Goal: Transaction & Acquisition: Purchase product/service

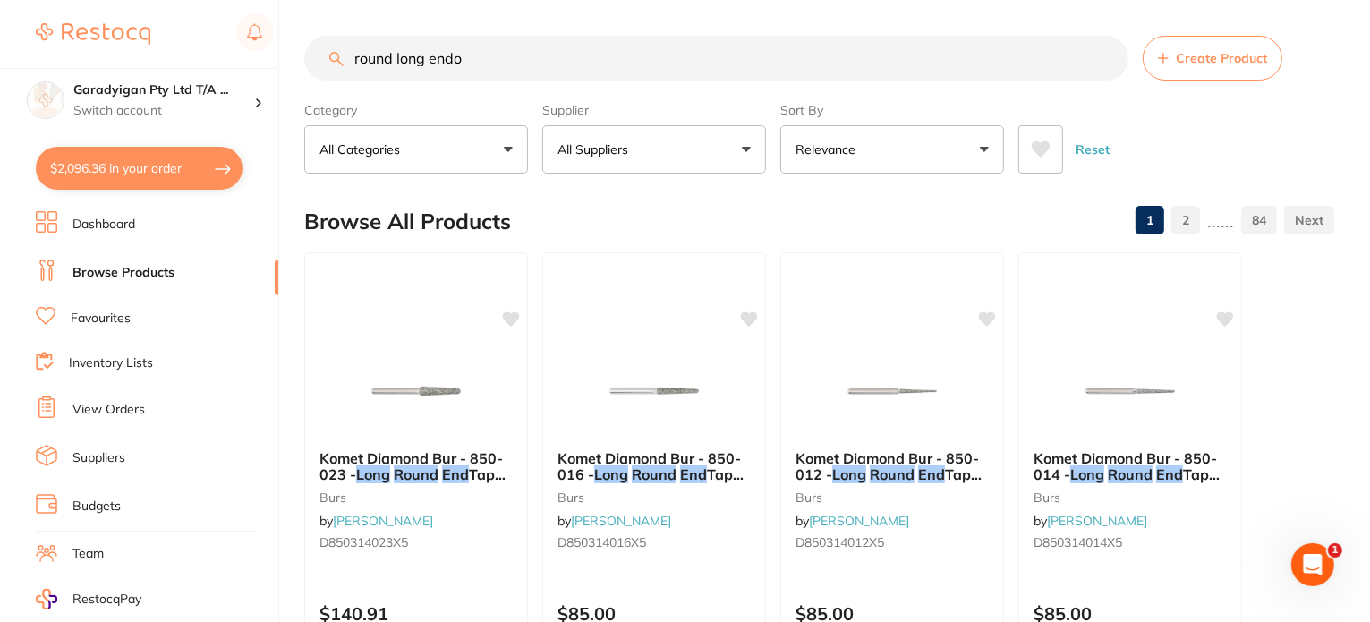
drag, startPoint x: 431, startPoint y: 60, endPoint x: 1039, endPoint y: 74, distance: 607.9
click at [1040, 74] on input "round long endo" at bounding box center [716, 58] width 824 height 45
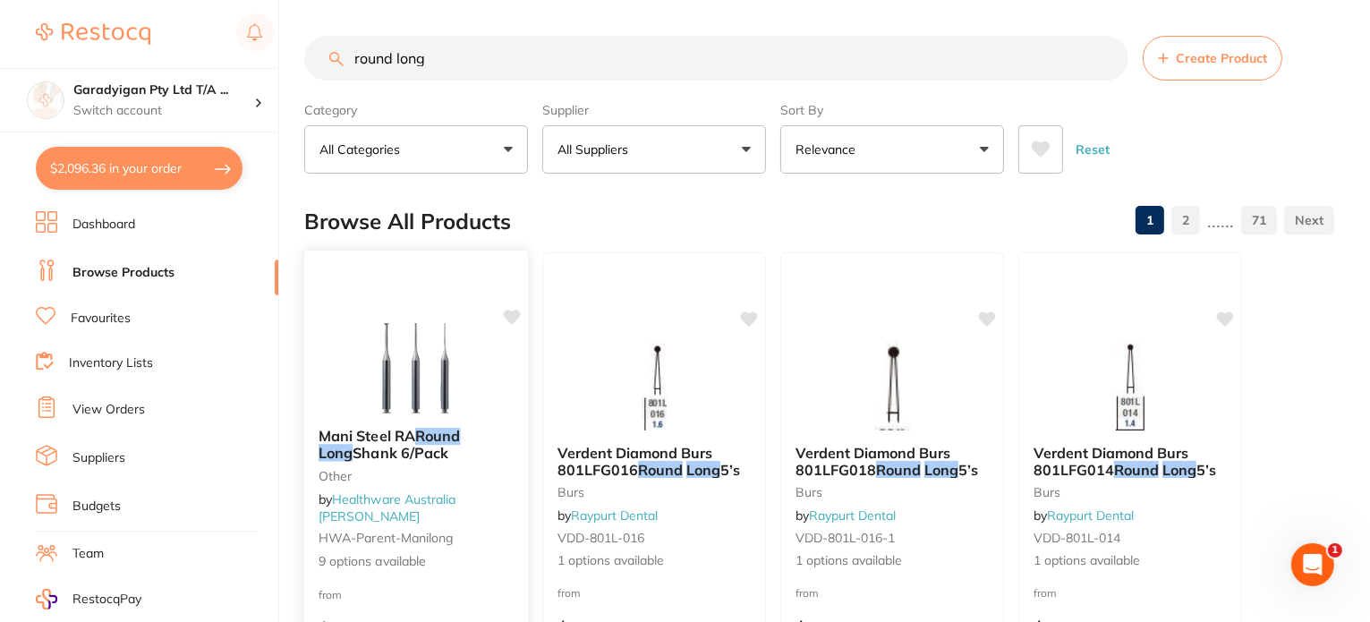
click at [405, 432] on div "Mani Steel RA Round Long Shank 6/Pack other by Healthware Australia [PERSON_NAM…" at bounding box center [416, 499] width 224 height 171
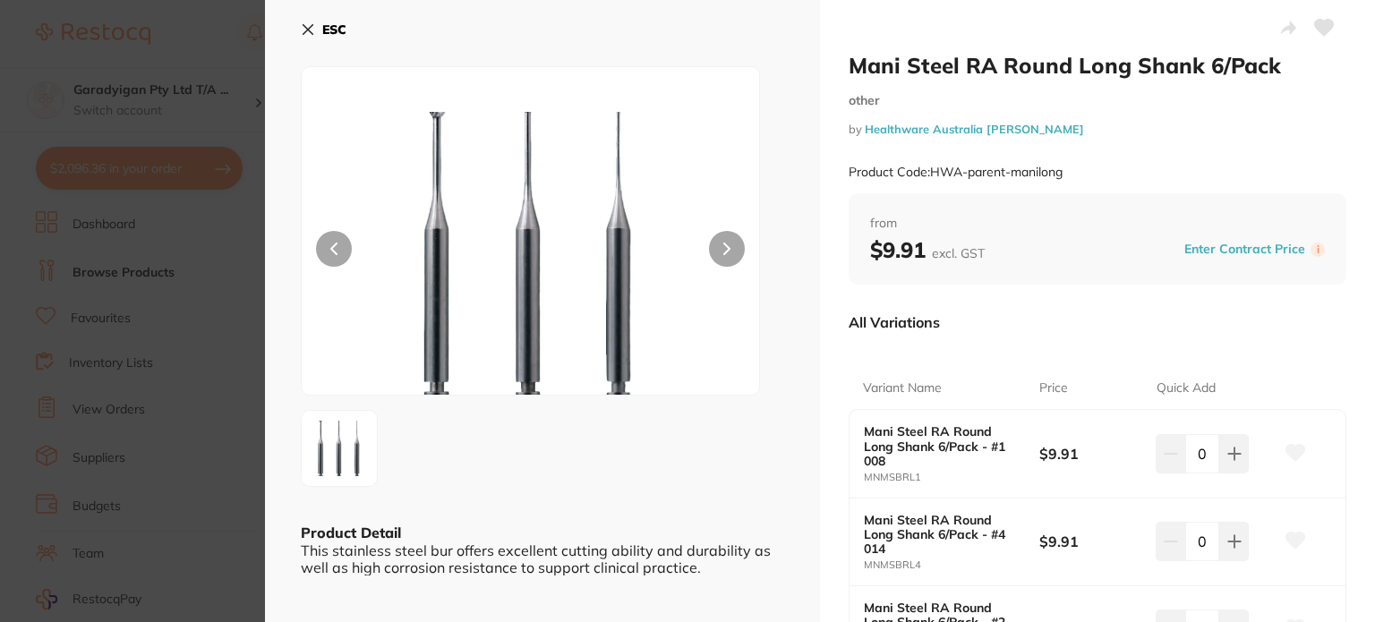
drag, startPoint x: 306, startPoint y: 28, endPoint x: 400, endPoint y: 32, distance: 94.1
click at [306, 30] on icon at bounding box center [308, 29] width 14 height 14
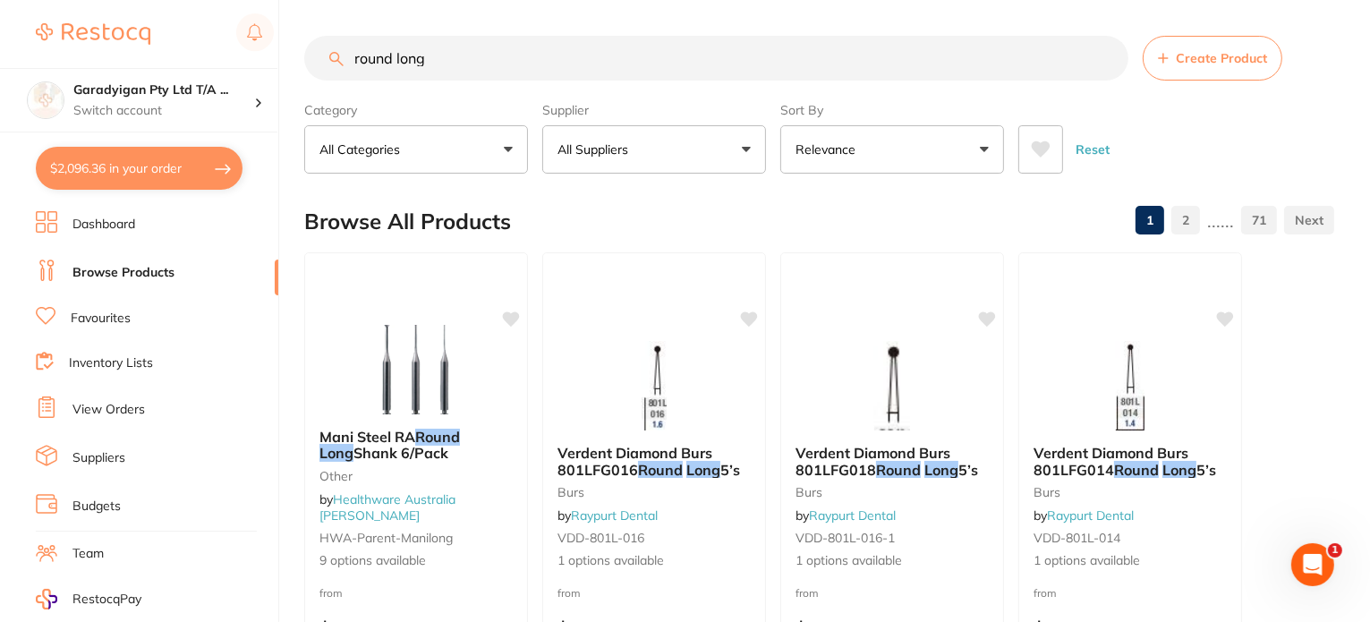
drag, startPoint x: 452, startPoint y: 55, endPoint x: 528, endPoint y: 134, distance: 110.2
click at [454, 56] on input "round long" at bounding box center [716, 58] width 824 height 45
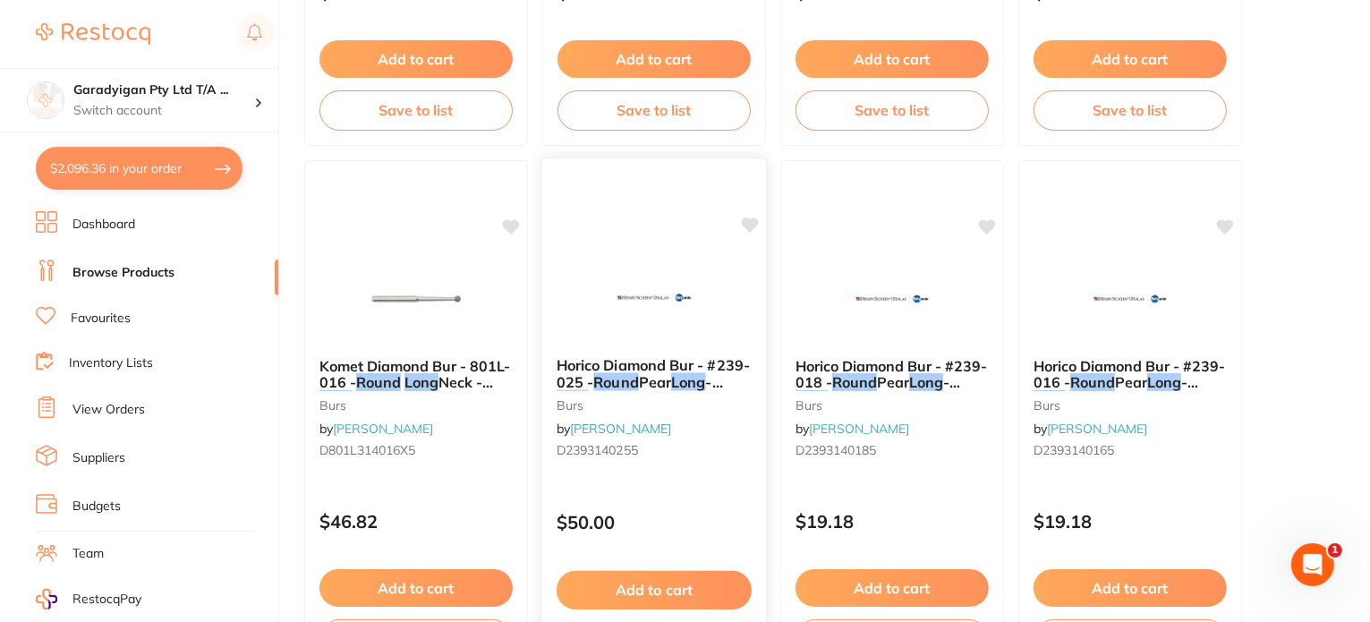
scroll to position [1701, 0]
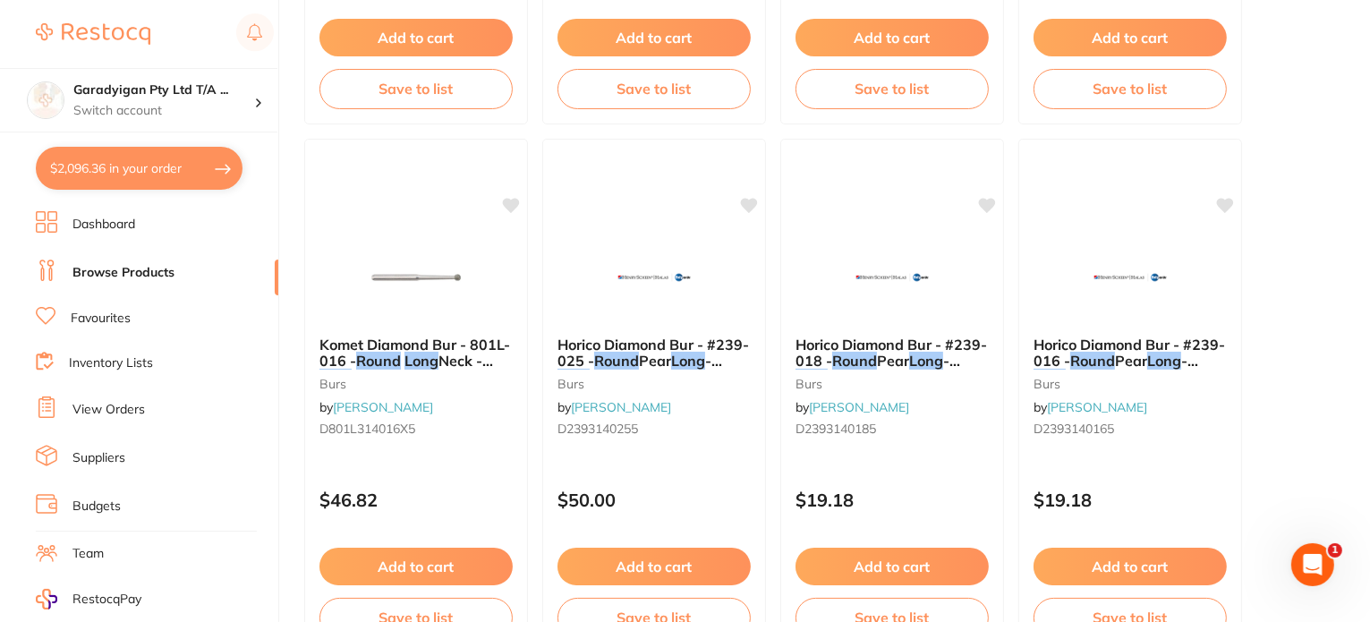
drag, startPoint x: 358, startPoint y: 252, endPoint x: 545, endPoint y: 423, distance: 254.0
click at [358, 251] on img at bounding box center [416, 278] width 116 height 90
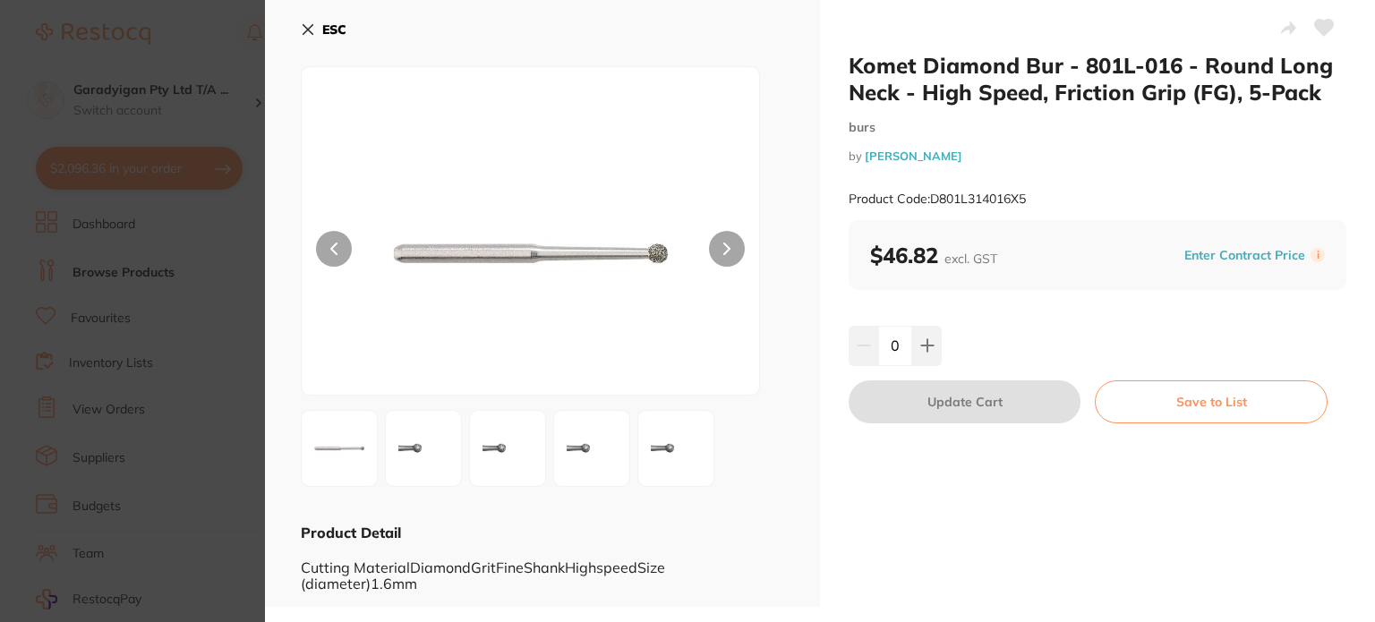
drag, startPoint x: 315, startPoint y: 30, endPoint x: 686, endPoint y: 316, distance: 467.8
click at [317, 31] on button "ESC" at bounding box center [324, 29] width 46 height 30
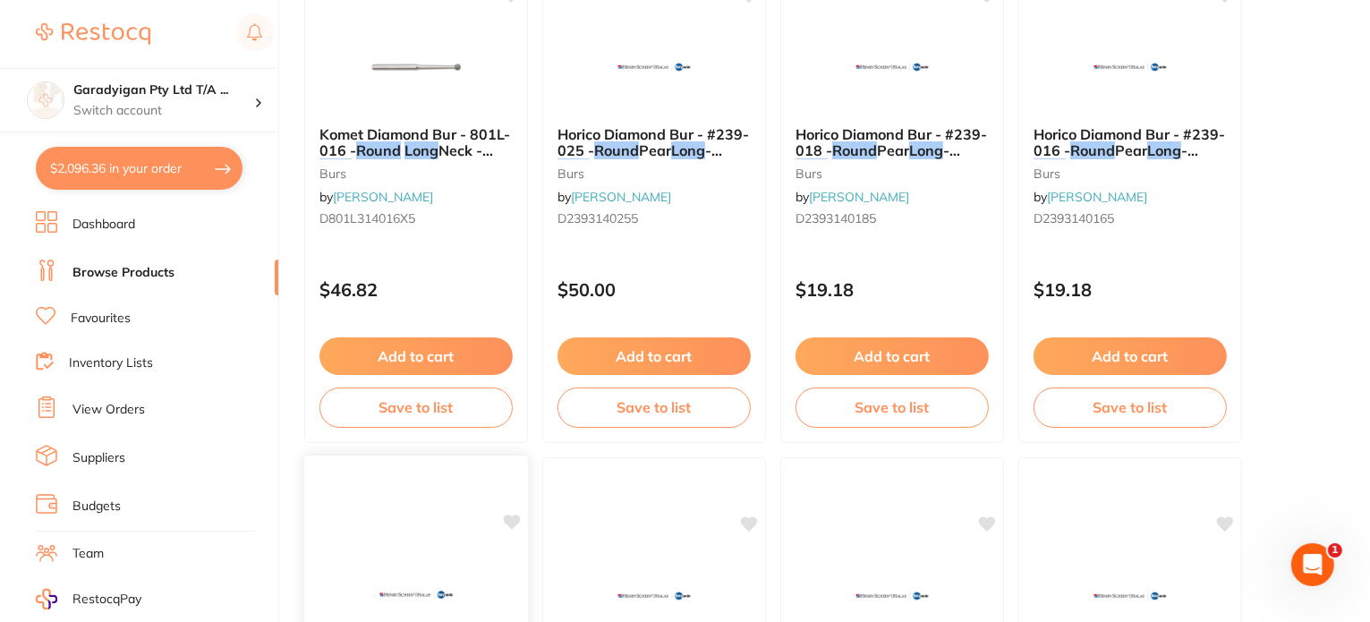
scroll to position [1744, 0]
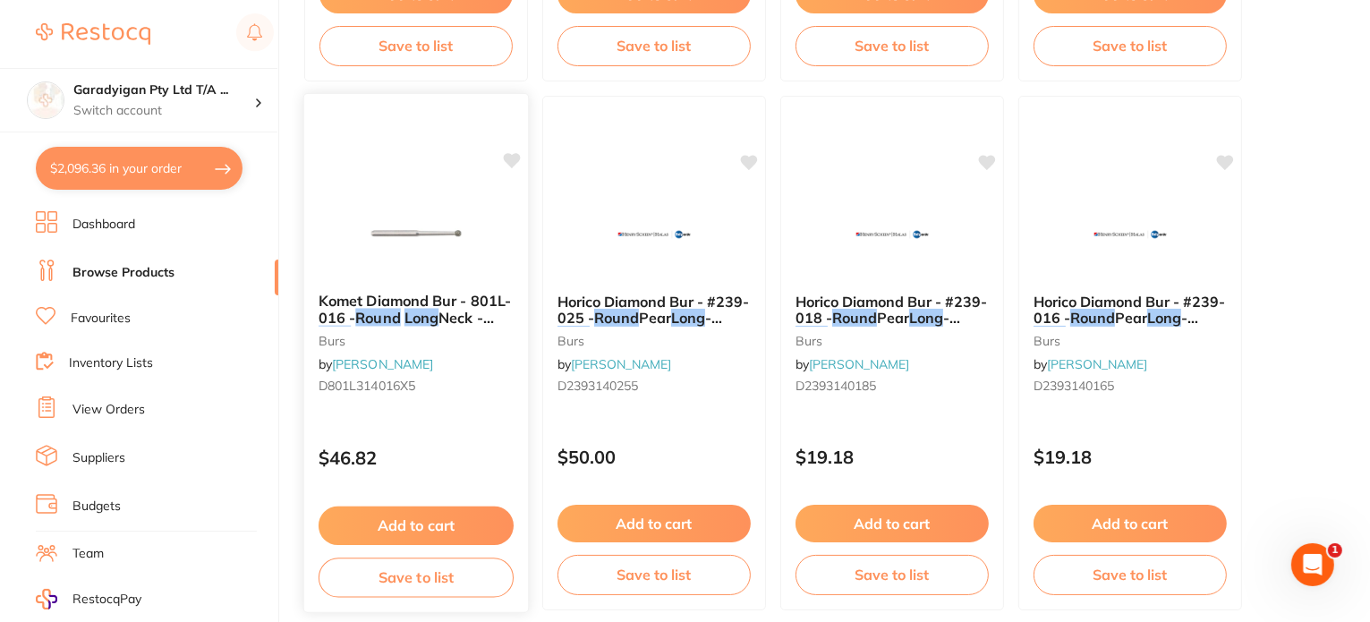
click at [422, 321] on em "Long" at bounding box center [422, 318] width 34 height 18
click at [453, 314] on section at bounding box center [685, 311] width 1370 height 622
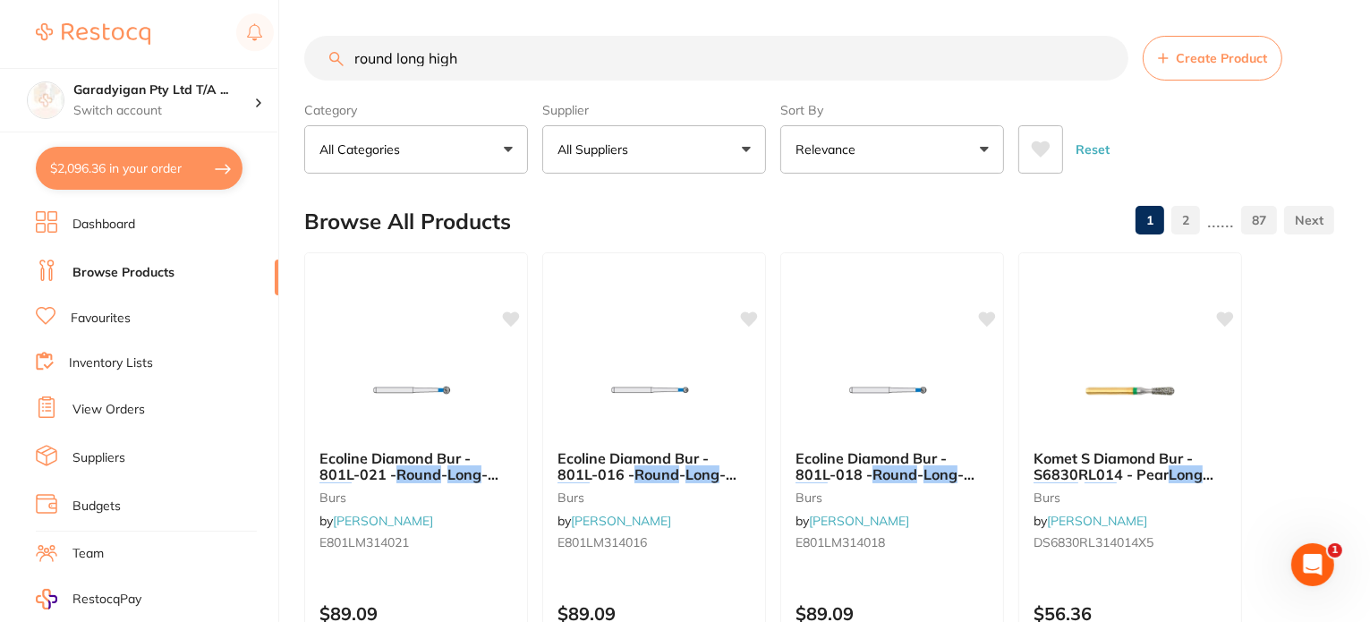
click at [422, 58] on input "round long high" at bounding box center [716, 58] width 824 height 45
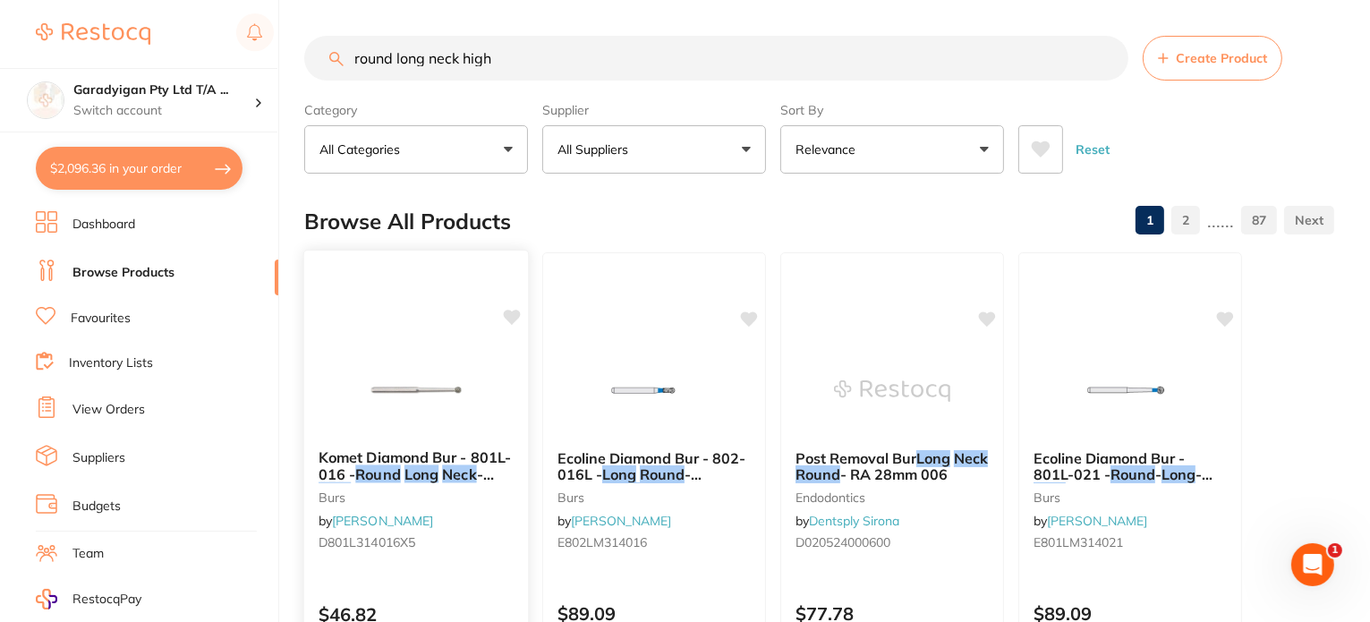
type input "round long neck high"
click at [440, 422] on img at bounding box center [415, 390] width 117 height 90
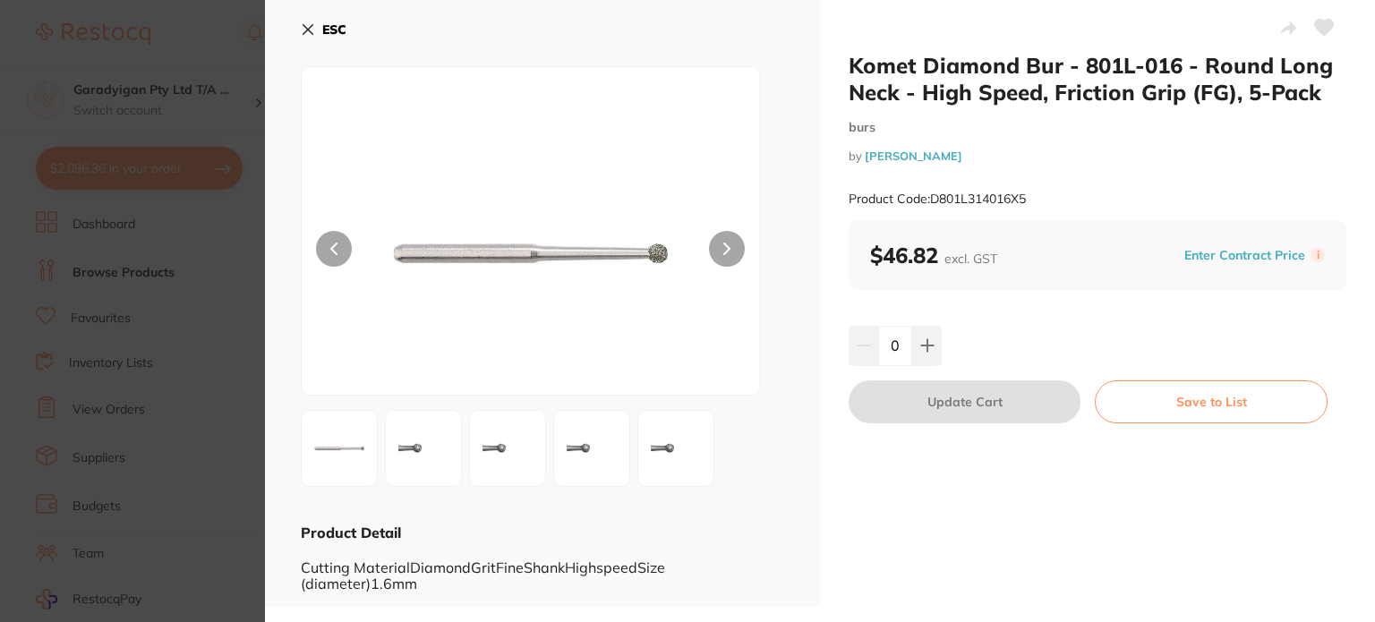
click at [338, 453] on img at bounding box center [339, 448] width 64 height 64
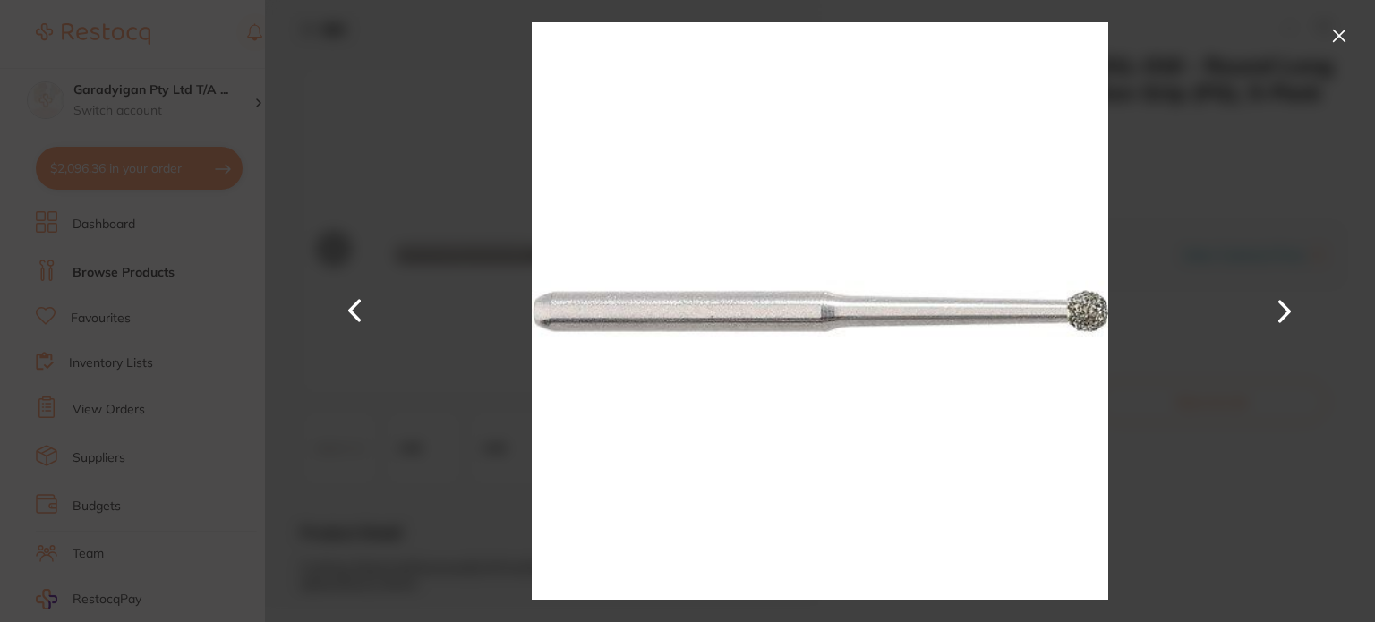
drag, startPoint x: 1337, startPoint y: 36, endPoint x: 1320, endPoint y: 56, distance: 26.7
click at [1337, 38] on button at bounding box center [1339, 35] width 29 height 29
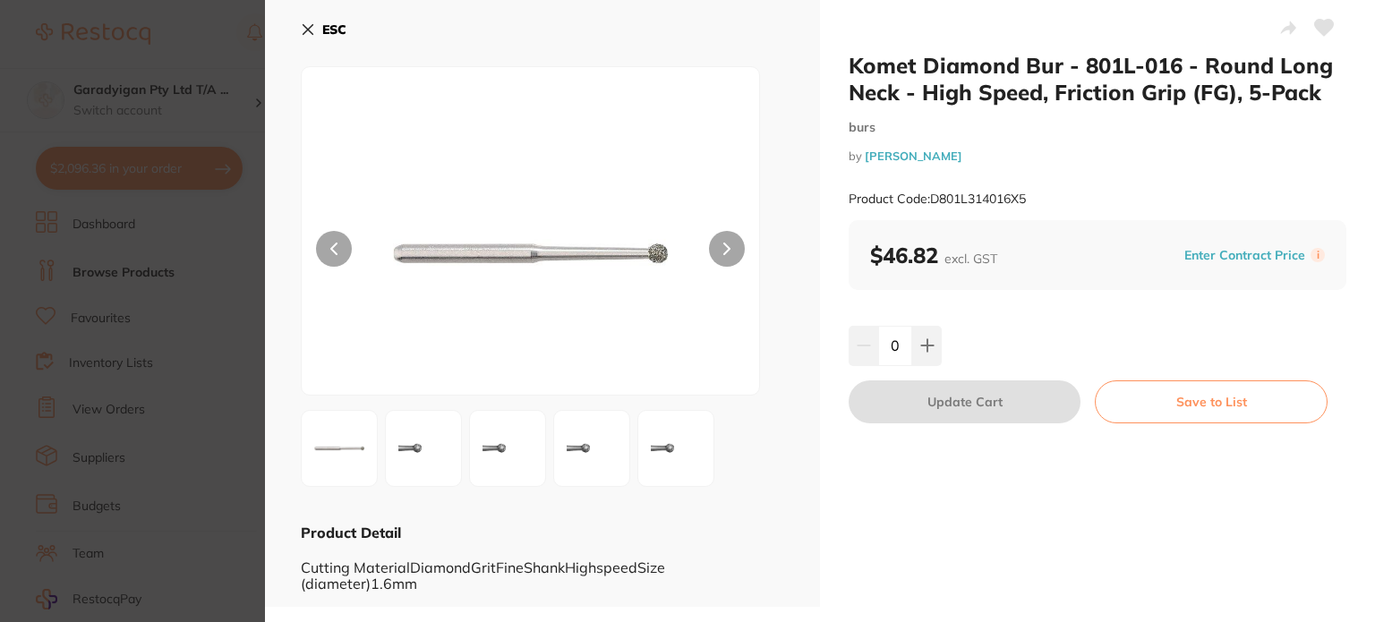
drag, startPoint x: 1325, startPoint y: 28, endPoint x: 1074, endPoint y: 142, distance: 275.6
click at [1324, 29] on icon at bounding box center [1324, 28] width 19 height 16
drag, startPoint x: 303, startPoint y: 33, endPoint x: 343, endPoint y: 66, distance: 51.5
click at [304, 32] on icon at bounding box center [308, 30] width 10 height 10
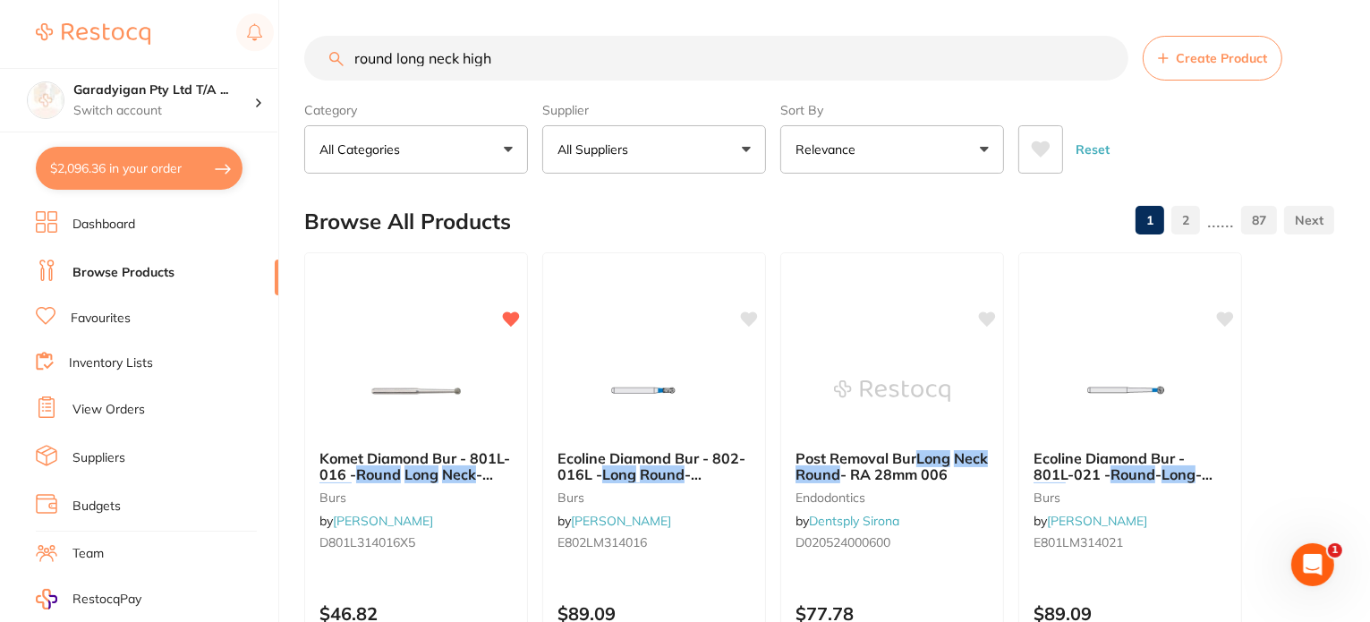
drag, startPoint x: 538, startPoint y: 71, endPoint x: 478, endPoint y: 64, distance: 60.3
click at [478, 64] on input "round long neck high" at bounding box center [716, 58] width 824 height 45
click at [560, 61] on input "round long neck high" at bounding box center [716, 58] width 824 height 45
drag, startPoint x: 544, startPoint y: 59, endPoint x: 310, endPoint y: 64, distance: 234.6
click at [310, 64] on input "round long neck high" at bounding box center [716, 58] width 824 height 45
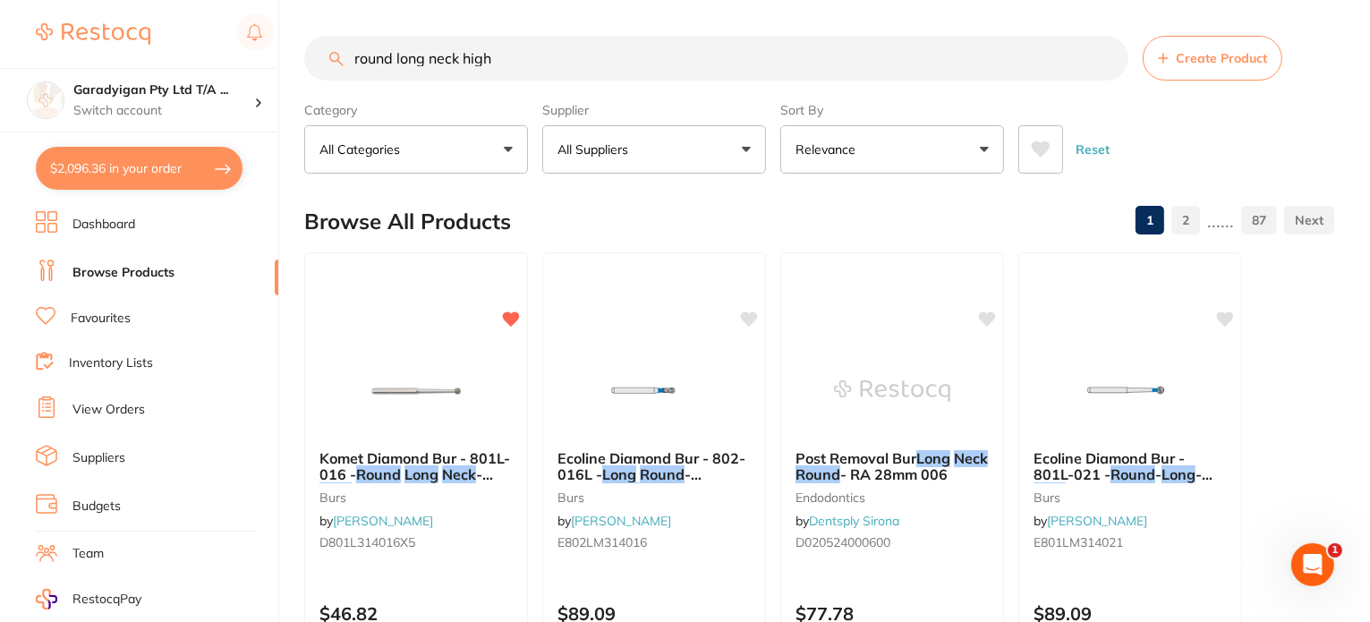
click at [125, 311] on link "Favourites" at bounding box center [101, 319] width 60 height 18
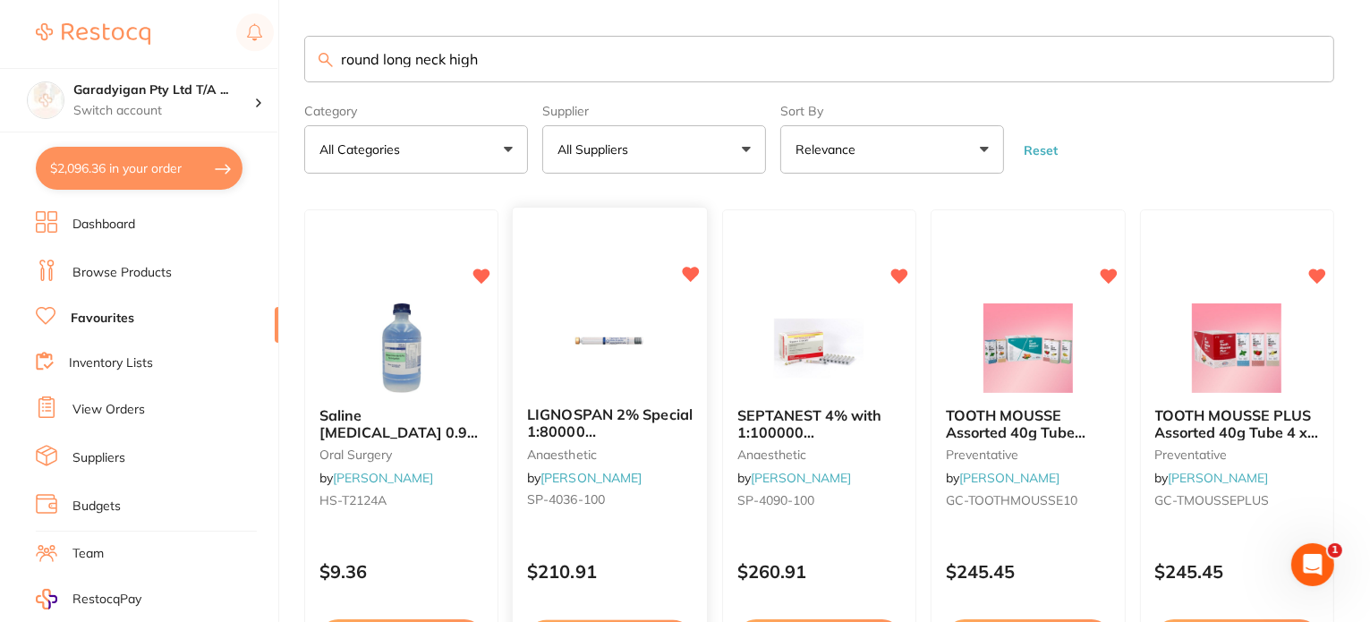
type input "round long neck high"
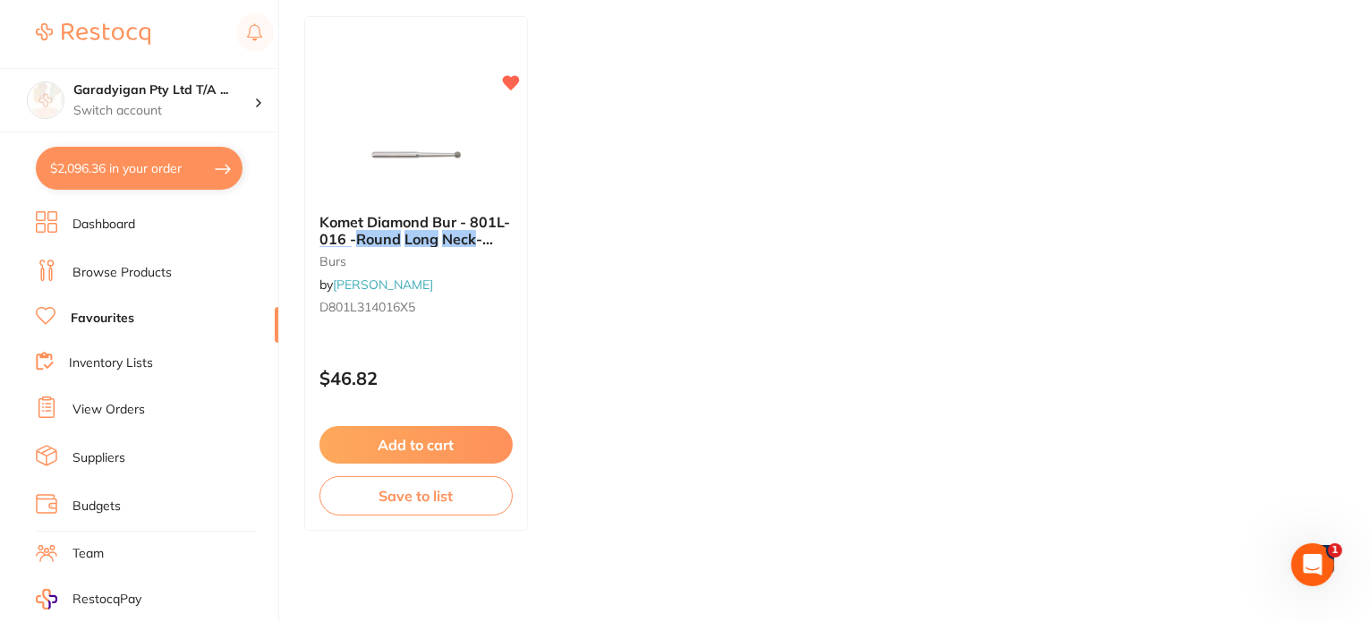
scroll to position [194, 0]
click at [200, 165] on button "$2,096.36 in your order" at bounding box center [139, 168] width 207 height 43
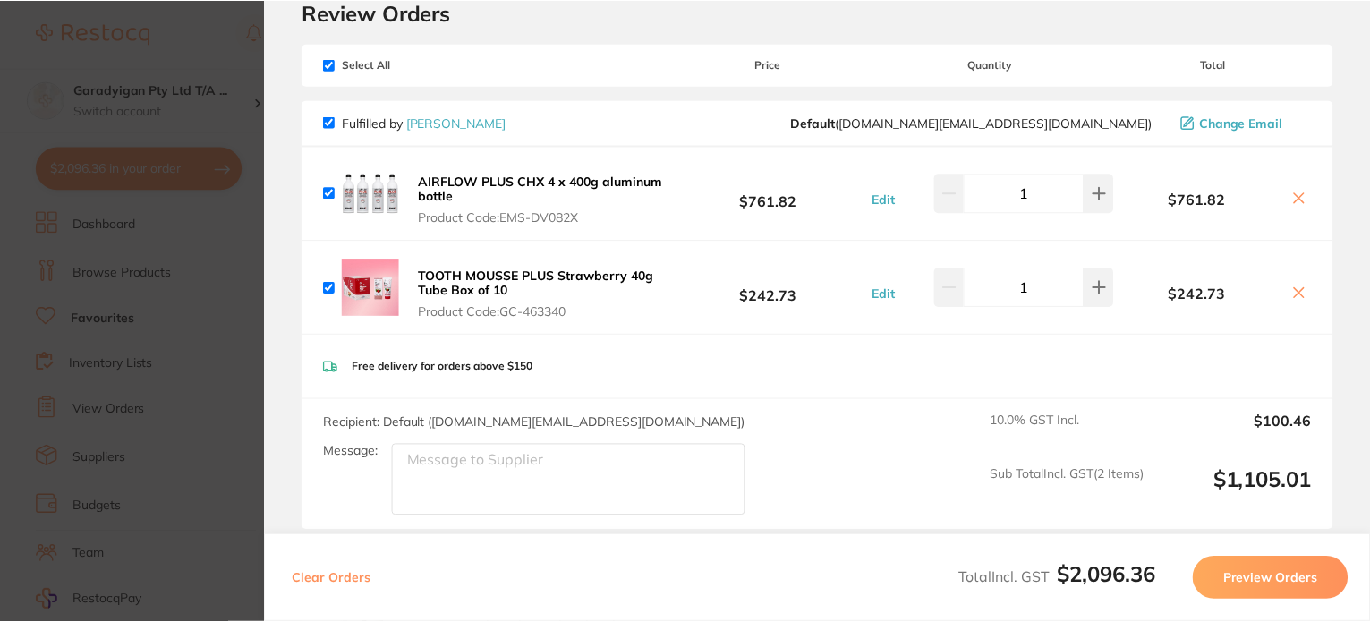
scroll to position [0, 0]
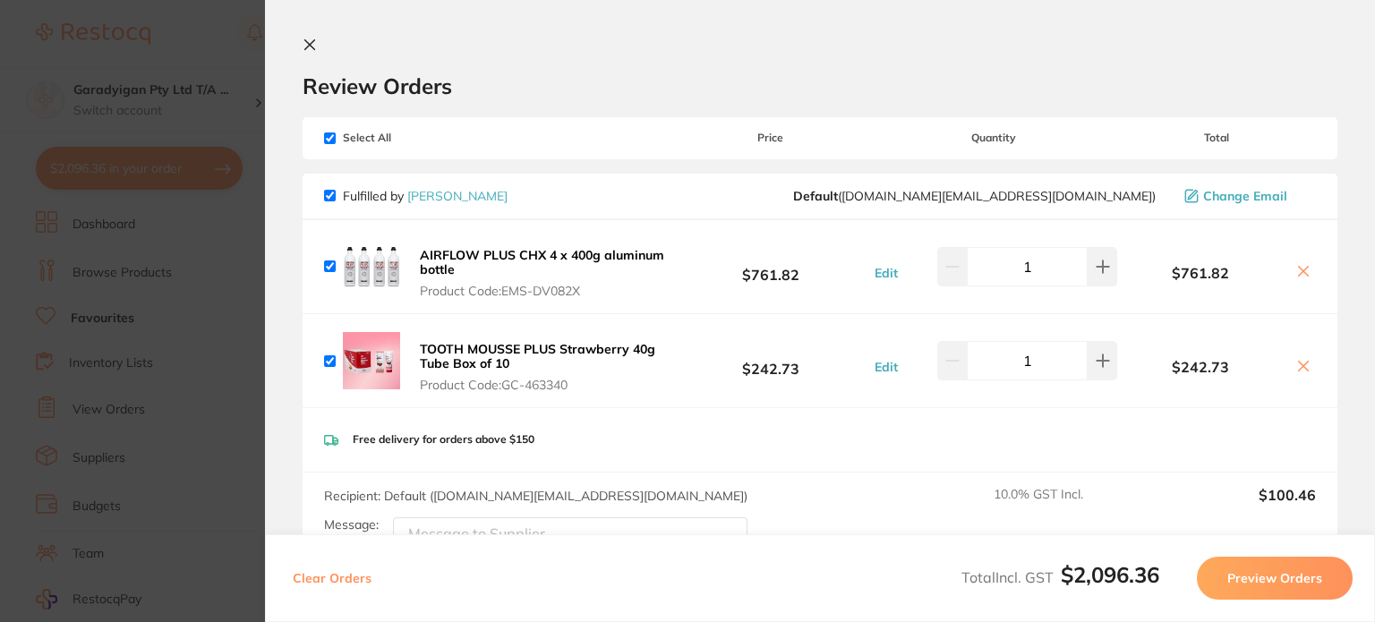
drag, startPoint x: 303, startPoint y: 39, endPoint x: 482, endPoint y: 476, distance: 472.4
click at [304, 39] on icon at bounding box center [310, 45] width 14 height 14
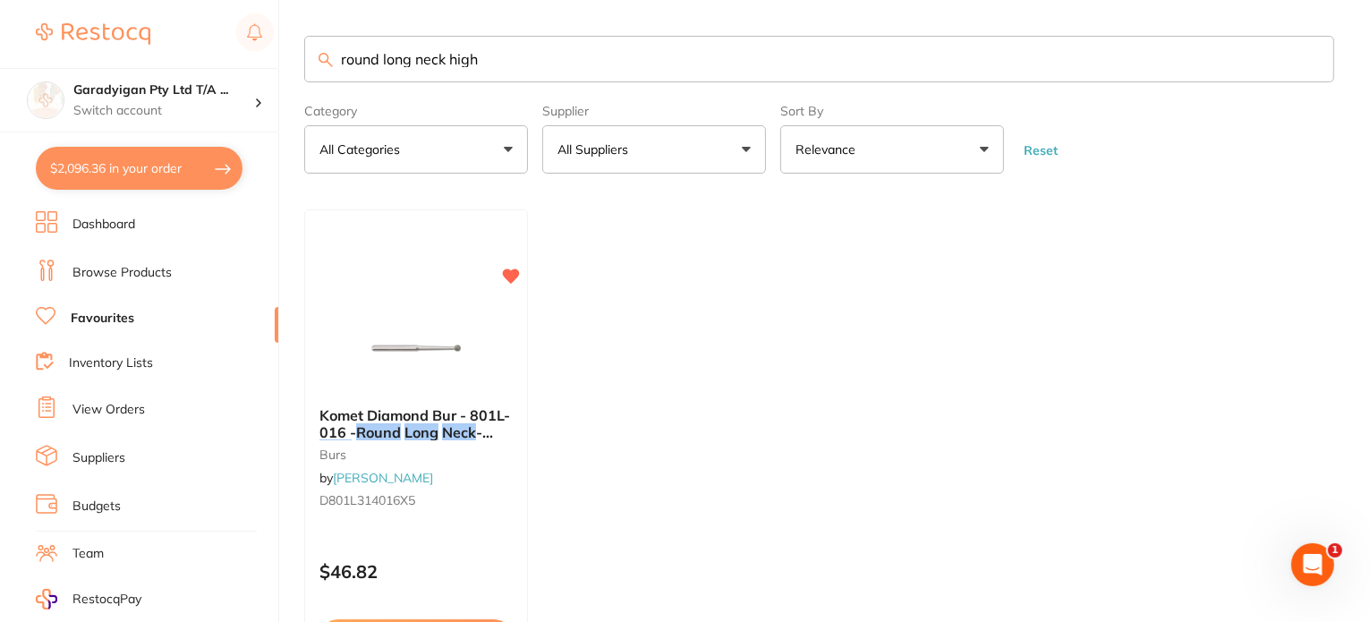
click at [118, 311] on link "Favourites" at bounding box center [103, 319] width 64 height 18
click at [738, 148] on button "All Suppliers" at bounding box center [654, 149] width 224 height 48
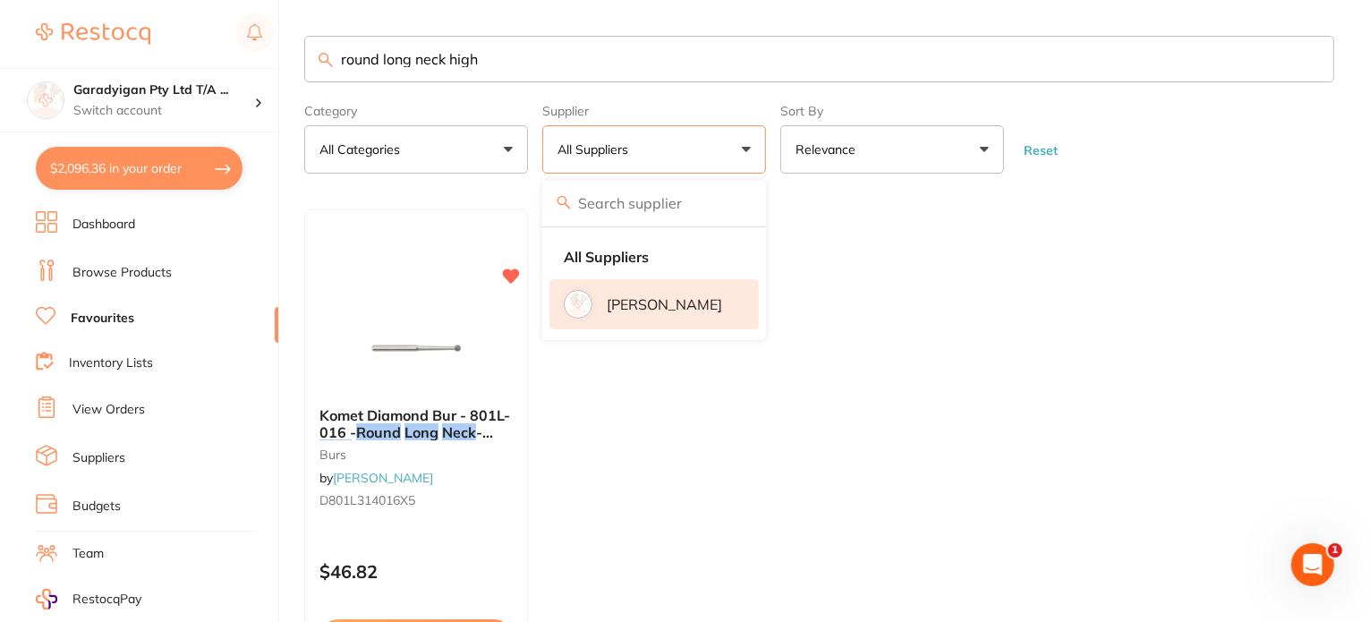
click at [645, 306] on p "[PERSON_NAME]" at bounding box center [664, 304] width 115 height 16
drag, startPoint x: 555, startPoint y: 53, endPoint x: 158, endPoint y: 81, distance: 398.4
click at [158, 81] on div "$2,096.36 Garadyigan Pty Ltd T/A ... Switch account Garadyigan Pty Ltd T/A Anna…" at bounding box center [685, 311] width 1370 height 622
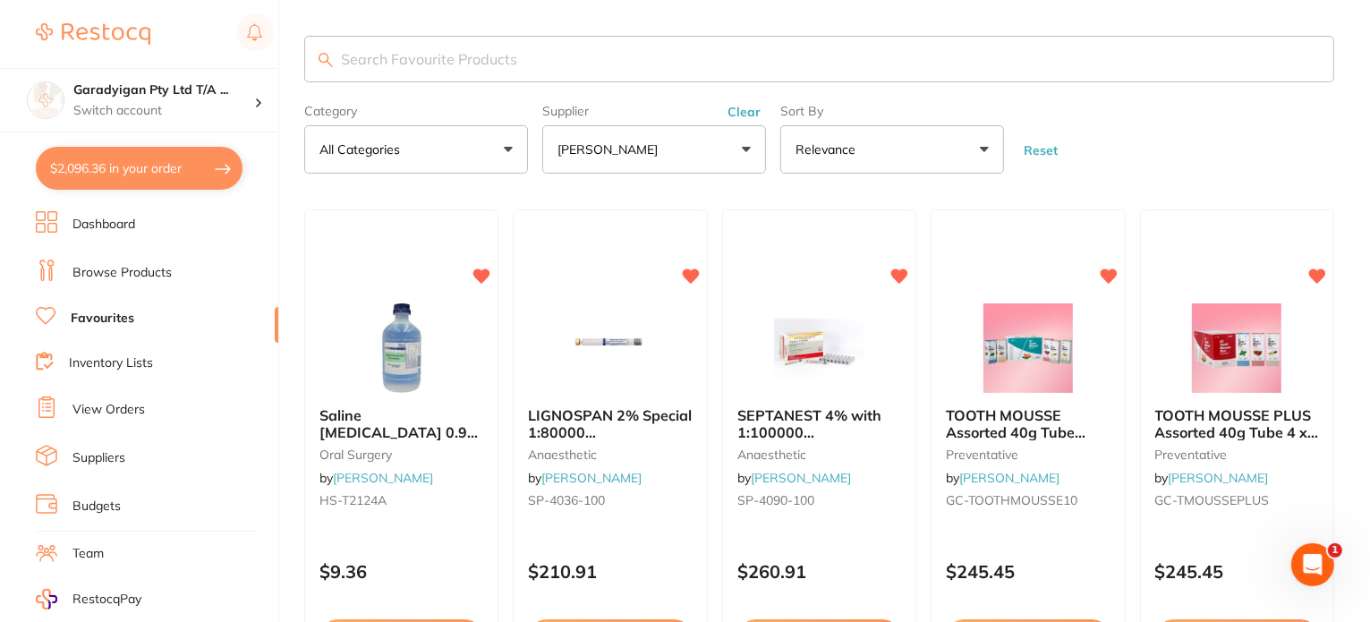
click at [750, 148] on button "[PERSON_NAME]" at bounding box center [654, 149] width 224 height 48
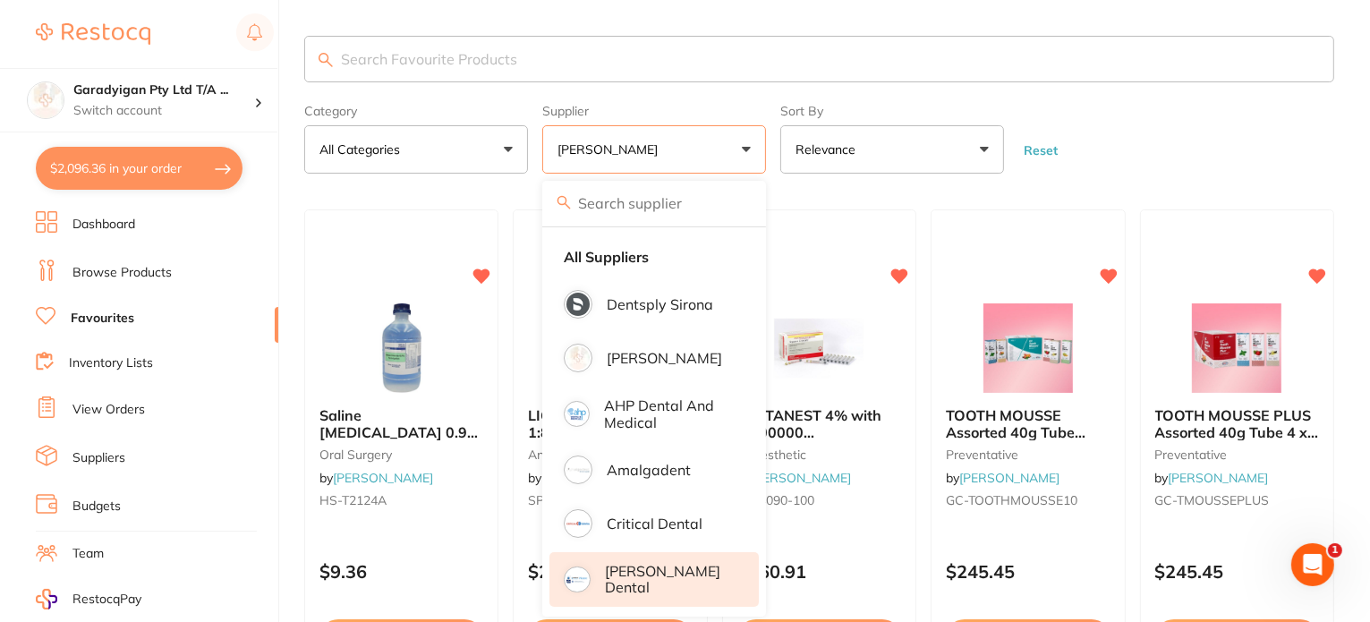
click at [682, 579] on p "[PERSON_NAME] Dental" at bounding box center [669, 579] width 129 height 33
click at [652, 581] on p "[PERSON_NAME] Dental" at bounding box center [669, 579] width 129 height 33
click at [645, 575] on p "[PERSON_NAME] Dental" at bounding box center [669, 579] width 129 height 33
click at [751, 98] on section "Category All Categories All Categories anaesthetic burs crown & bridge disposab…" at bounding box center [819, 105] width 1030 height 138
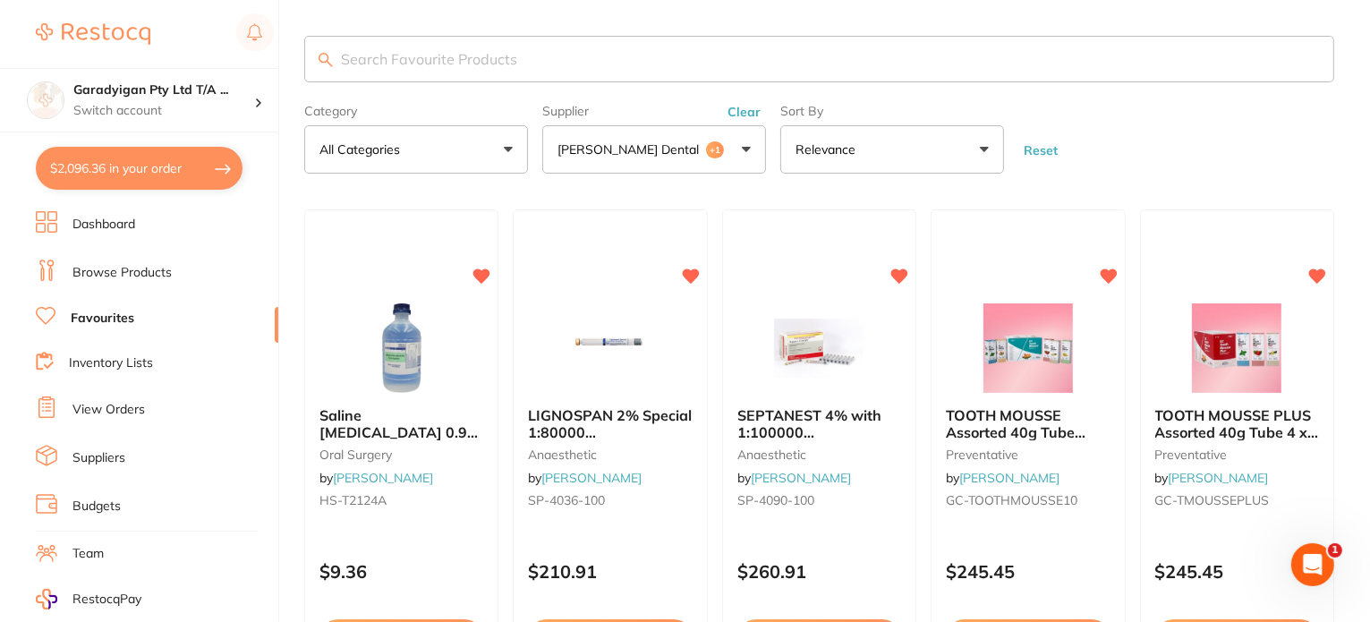
click at [150, 266] on link "Browse Products" at bounding box center [121, 273] width 99 height 18
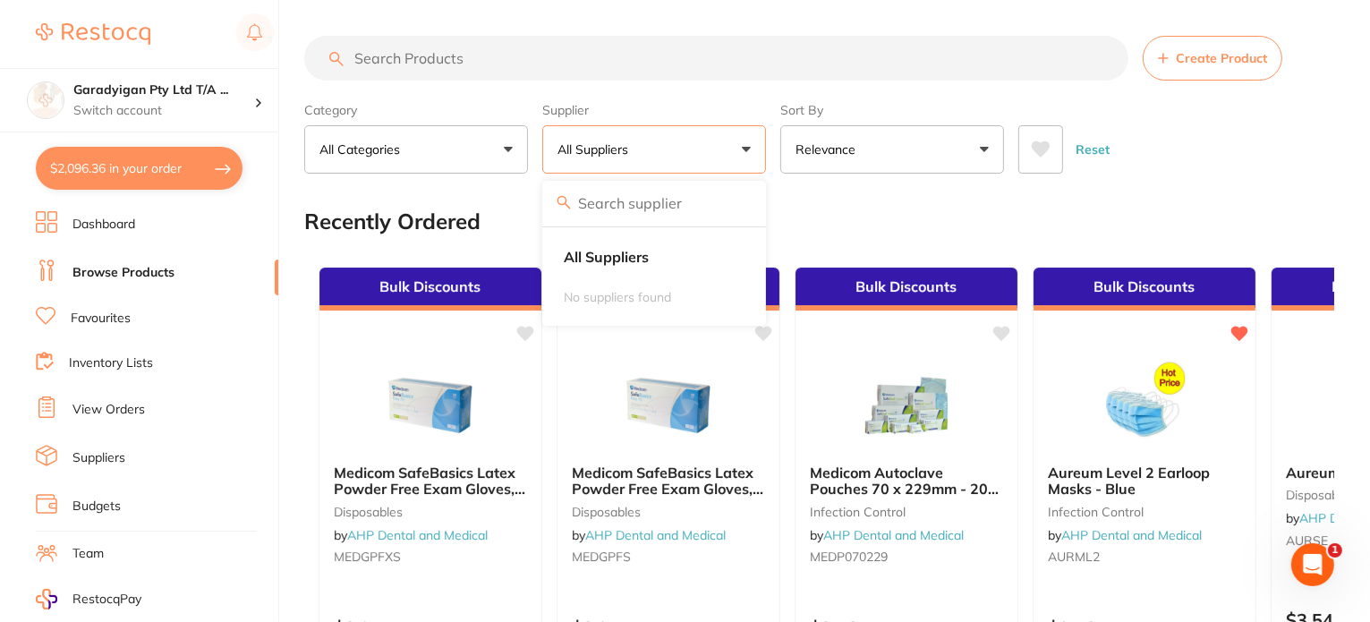
click at [1282, 268] on div "Bulk Discounts" at bounding box center [1383, 289] width 222 height 43
click at [747, 149] on section at bounding box center [685, 311] width 1370 height 622
click at [655, 200] on div "Recently Ordered" at bounding box center [819, 222] width 1030 height 60
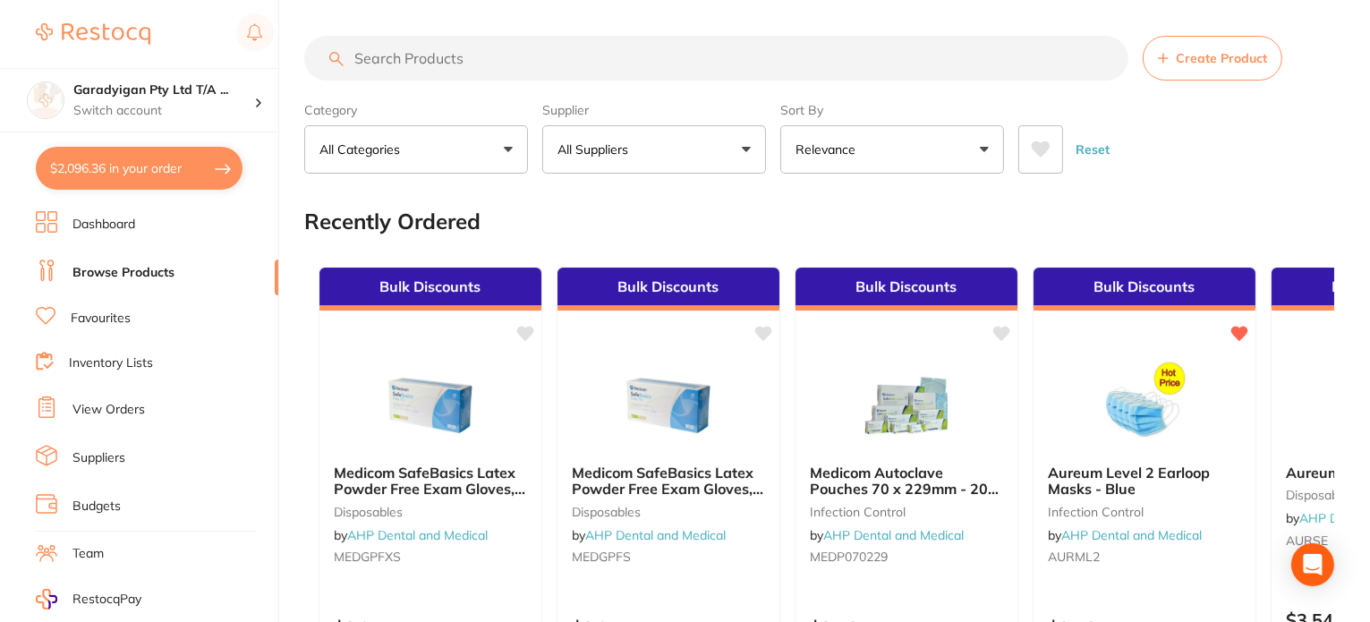
click at [745, 149] on button "All Suppliers" at bounding box center [654, 149] width 224 height 48
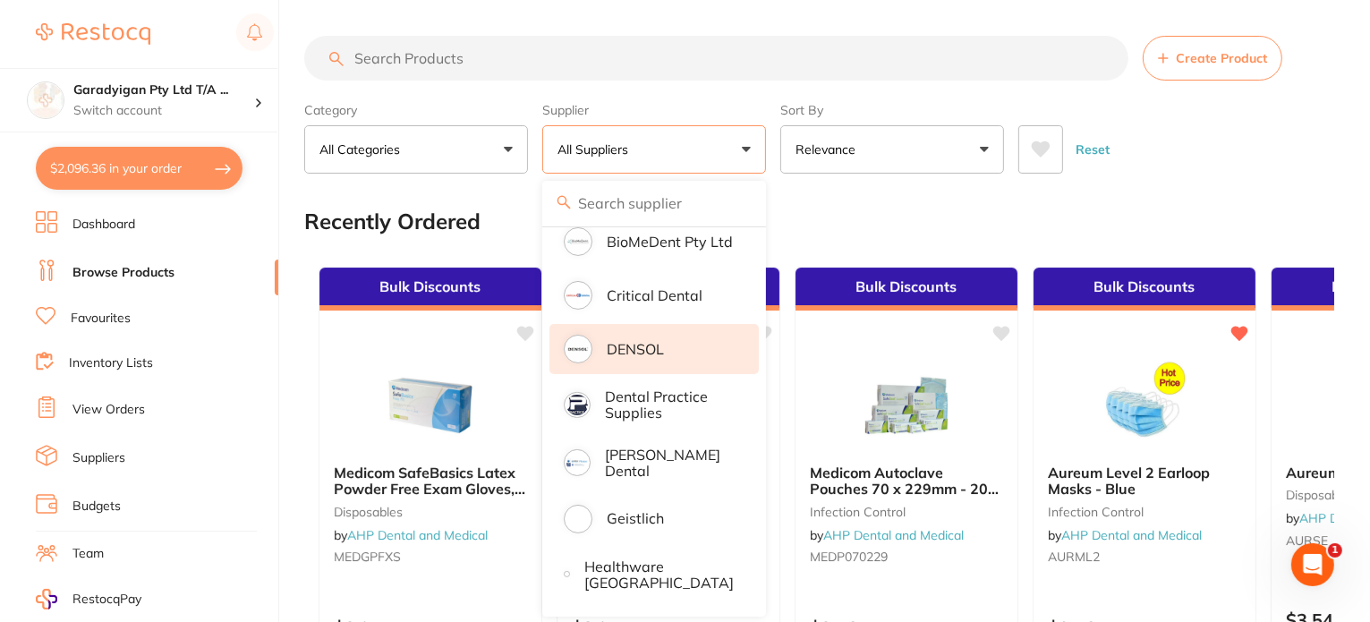
scroll to position [358, 0]
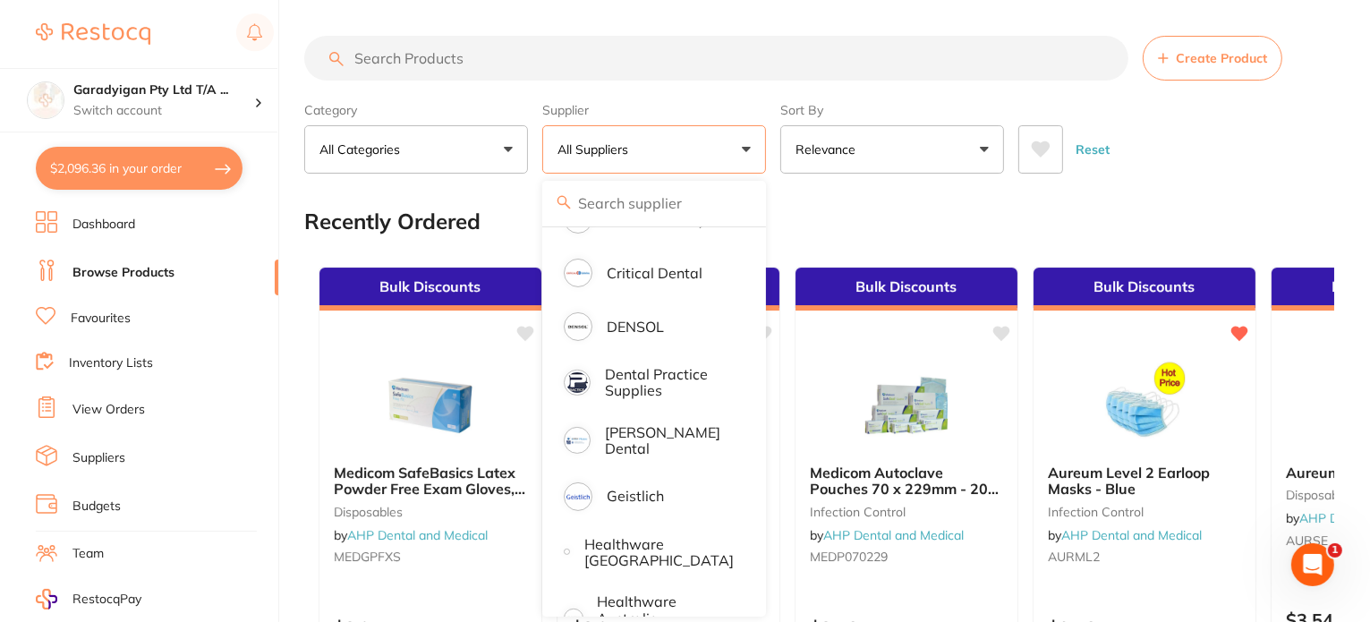
drag, startPoint x: 662, startPoint y: 429, endPoint x: 766, endPoint y: 447, distance: 105.4
click at [662, 429] on p "[PERSON_NAME] Dental" at bounding box center [669, 440] width 129 height 33
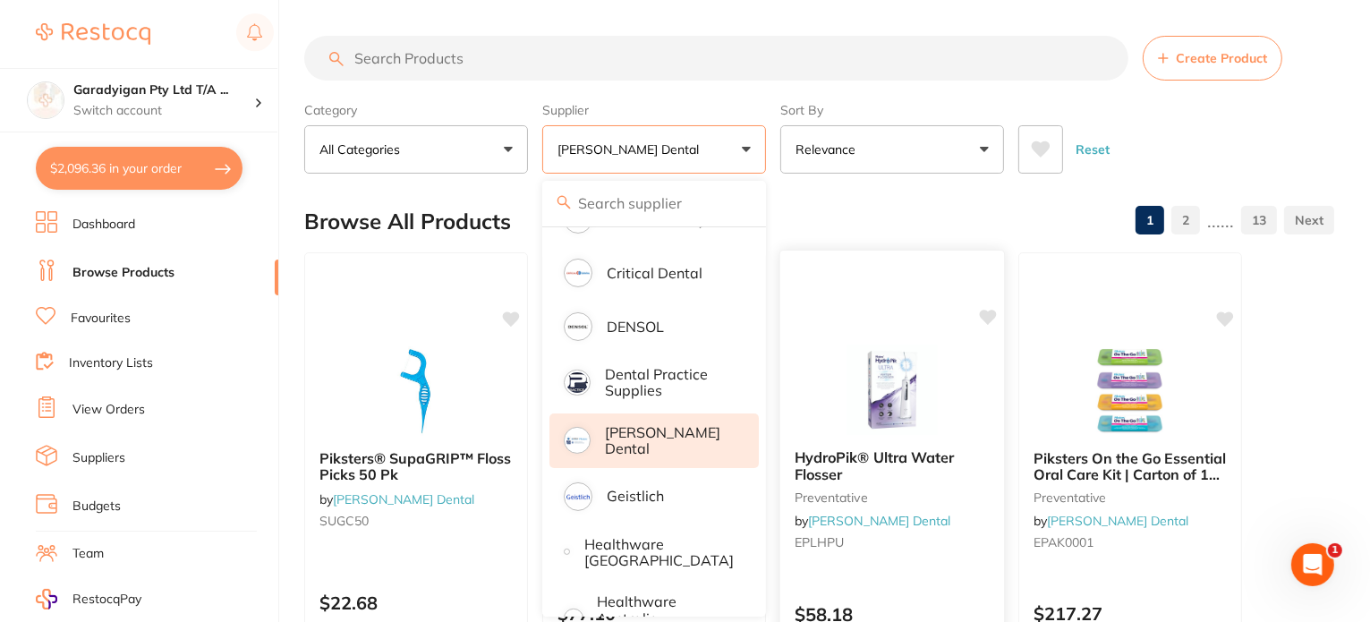
scroll to position [0, 0]
click at [1228, 158] on div "Reset" at bounding box center [1170, 142] width 302 height 63
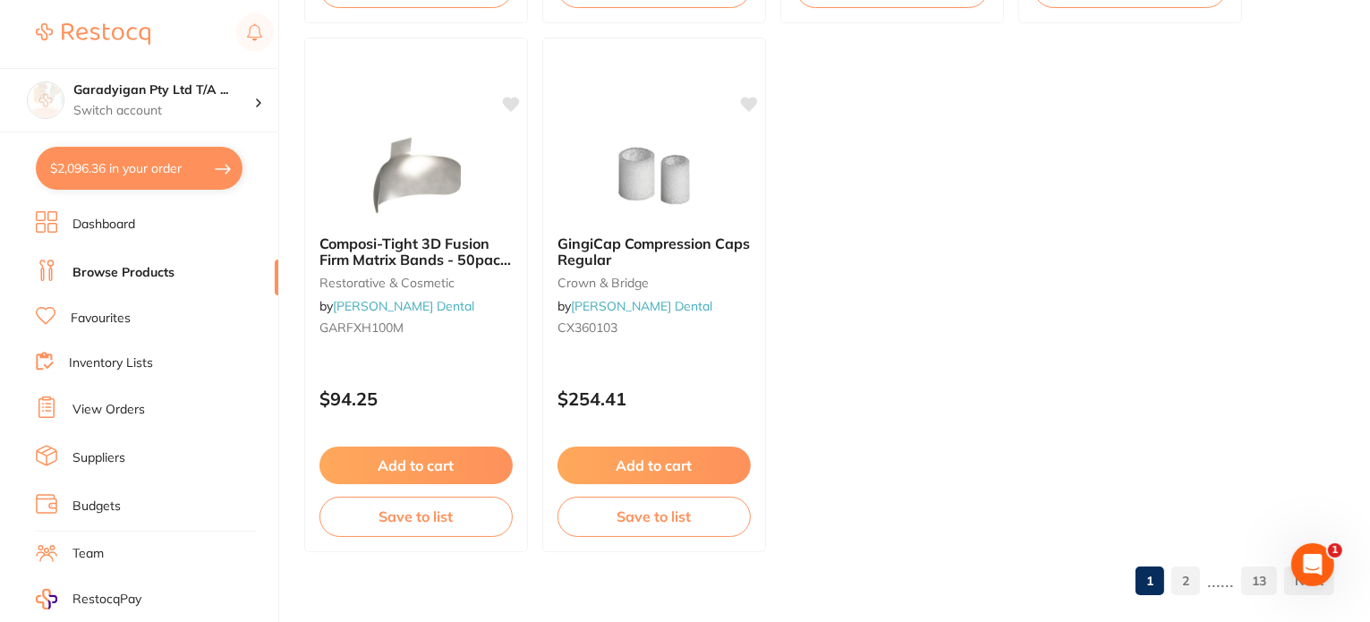
scroll to position [7114, 0]
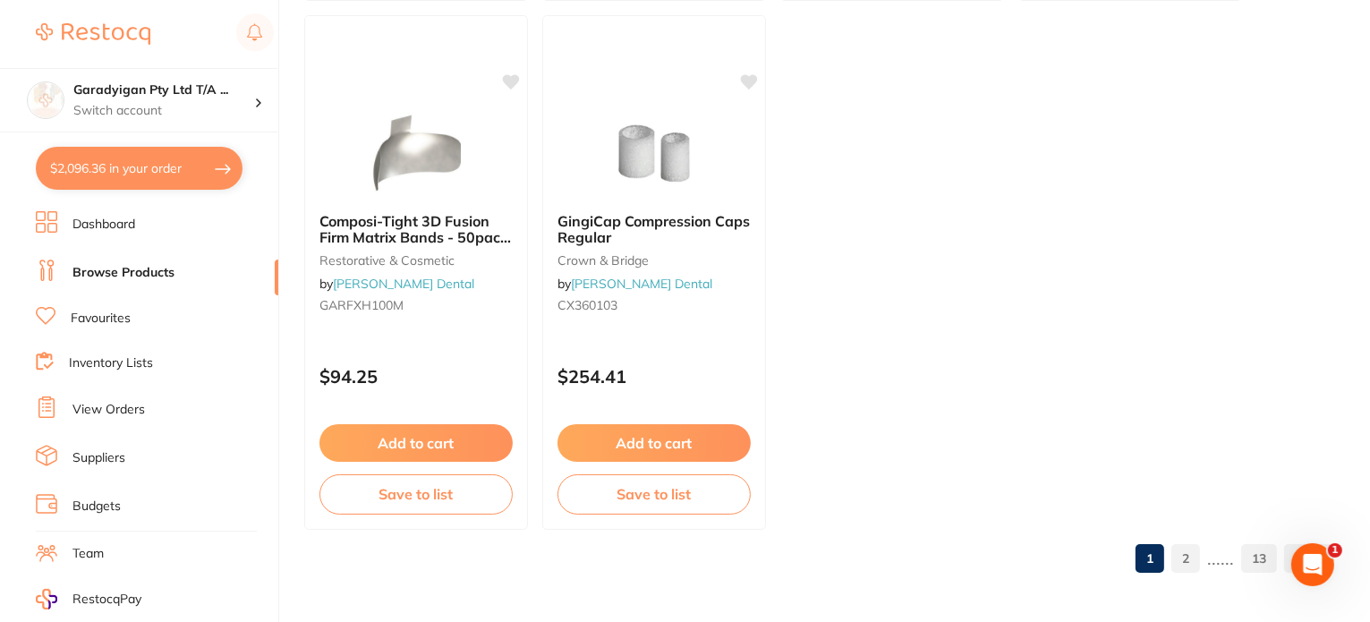
click at [1188, 559] on link "2" at bounding box center [1186, 559] width 29 height 36
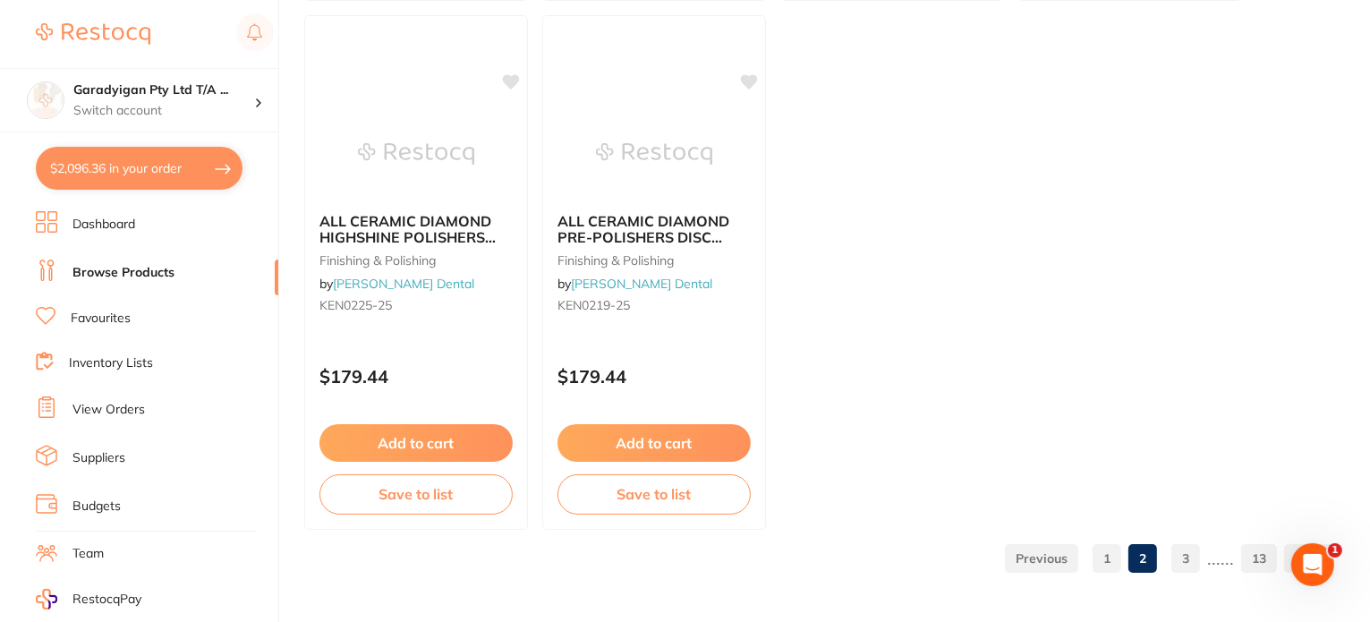
click at [1185, 562] on link "3" at bounding box center [1186, 559] width 29 height 36
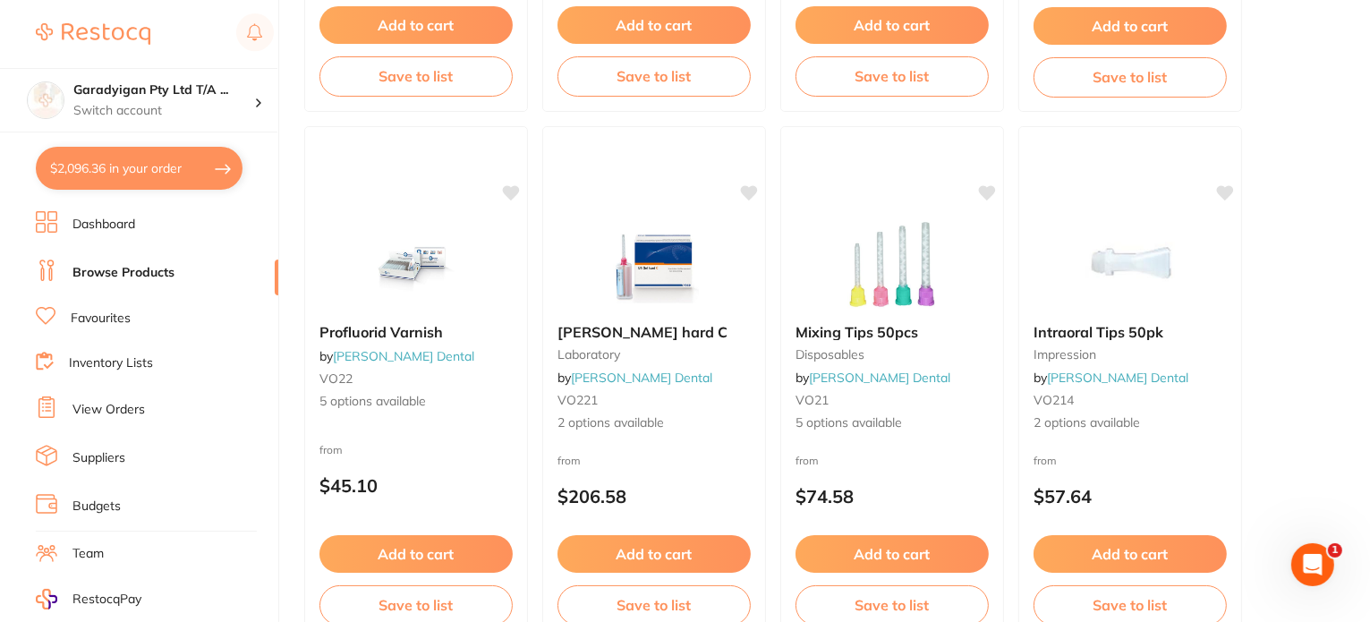
scroll to position [4923, 0]
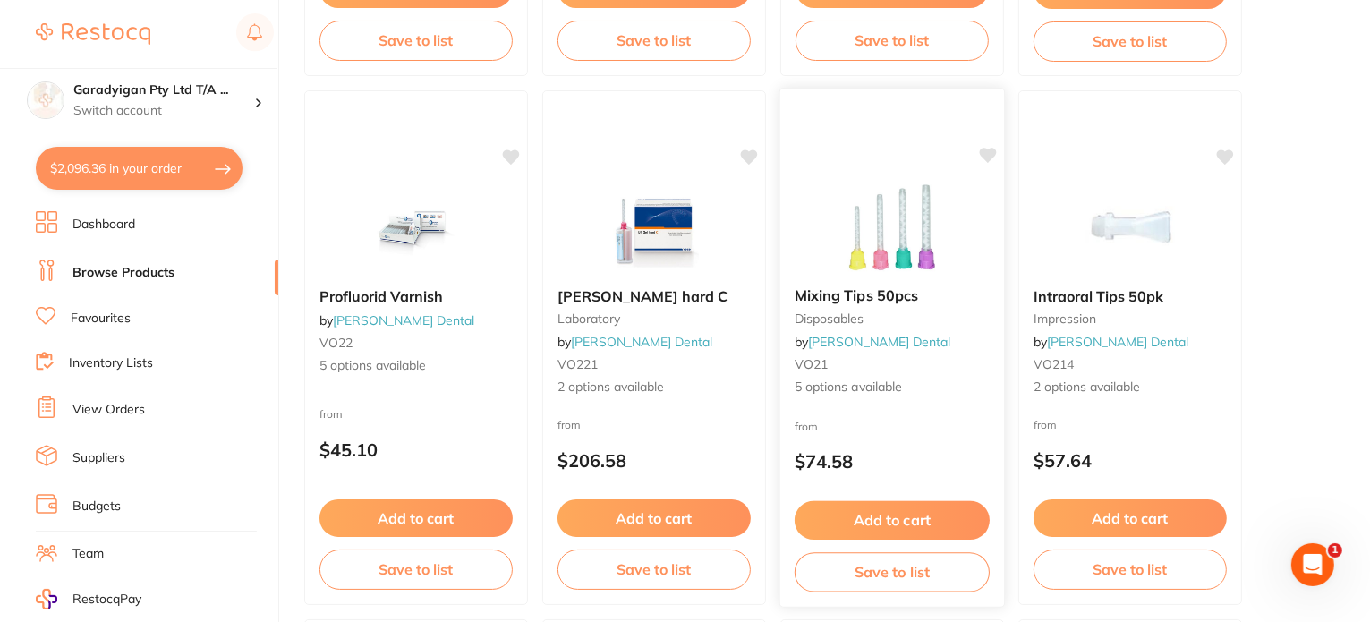
click at [867, 376] on div "Mixing Tips 50pcs disposables by [PERSON_NAME] Dental VO21 5 options available" at bounding box center [892, 342] width 224 height 138
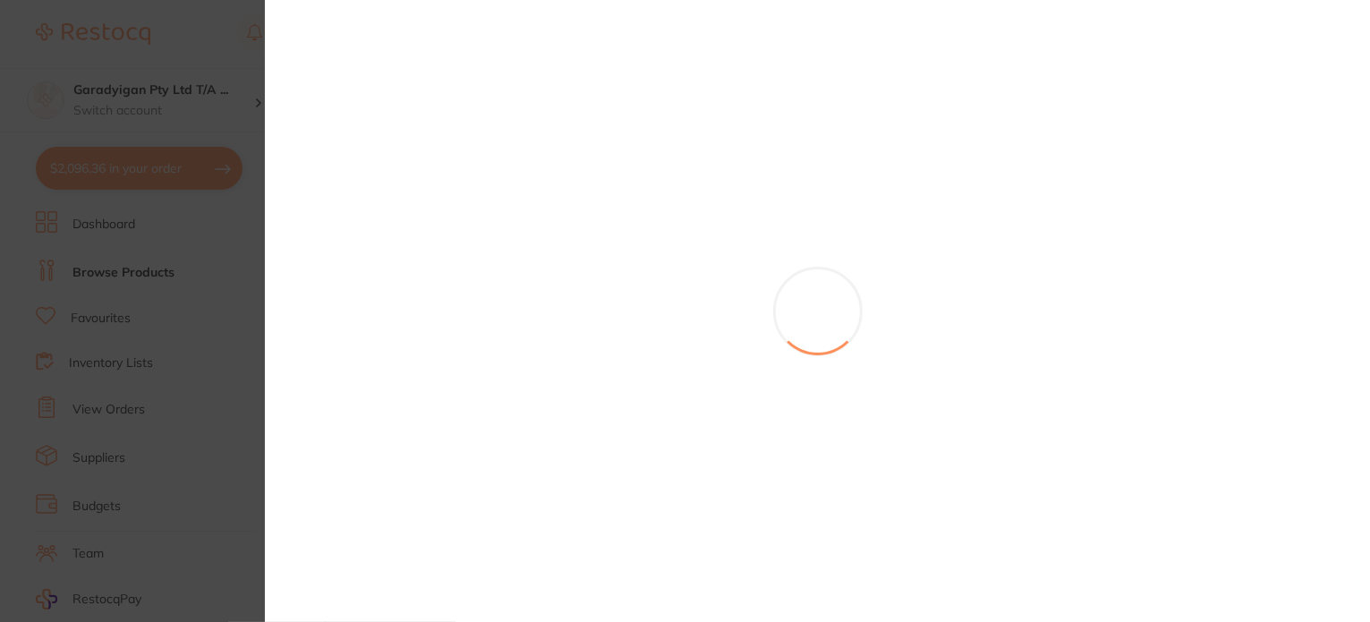
click at [884, 253] on section at bounding box center [685, 311] width 1370 height 622
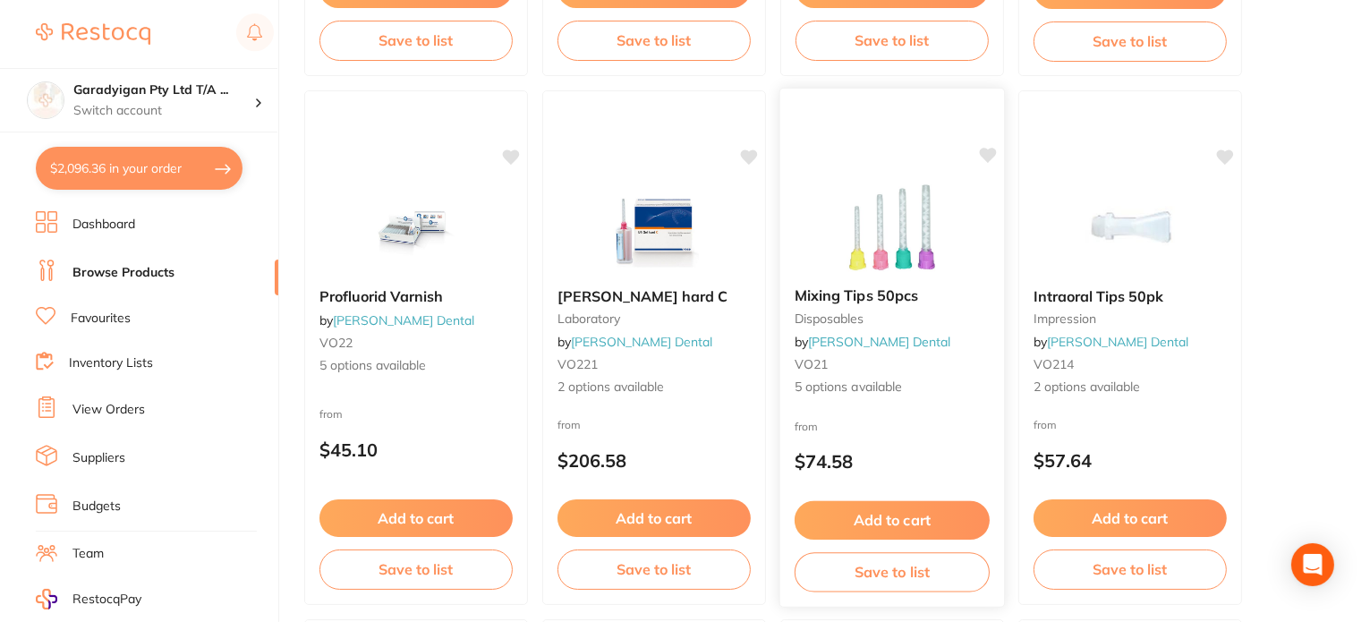
click at [887, 250] on img at bounding box center [891, 228] width 117 height 90
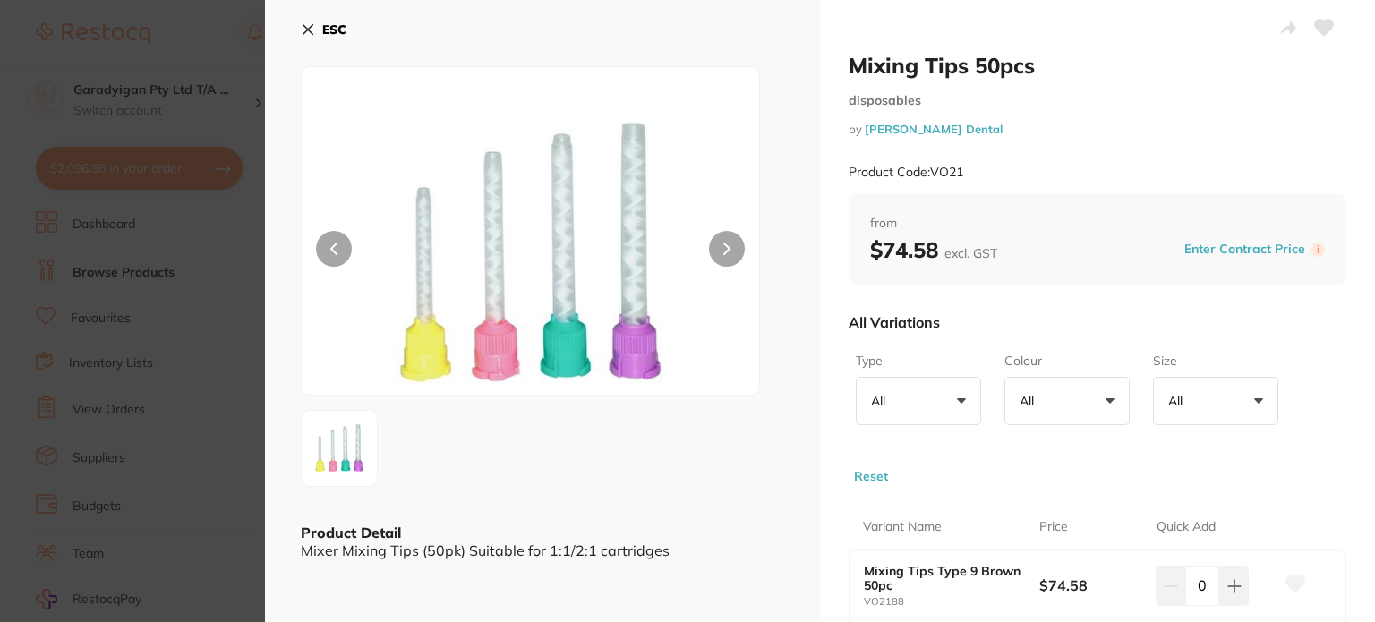
click at [307, 35] on icon at bounding box center [308, 29] width 14 height 14
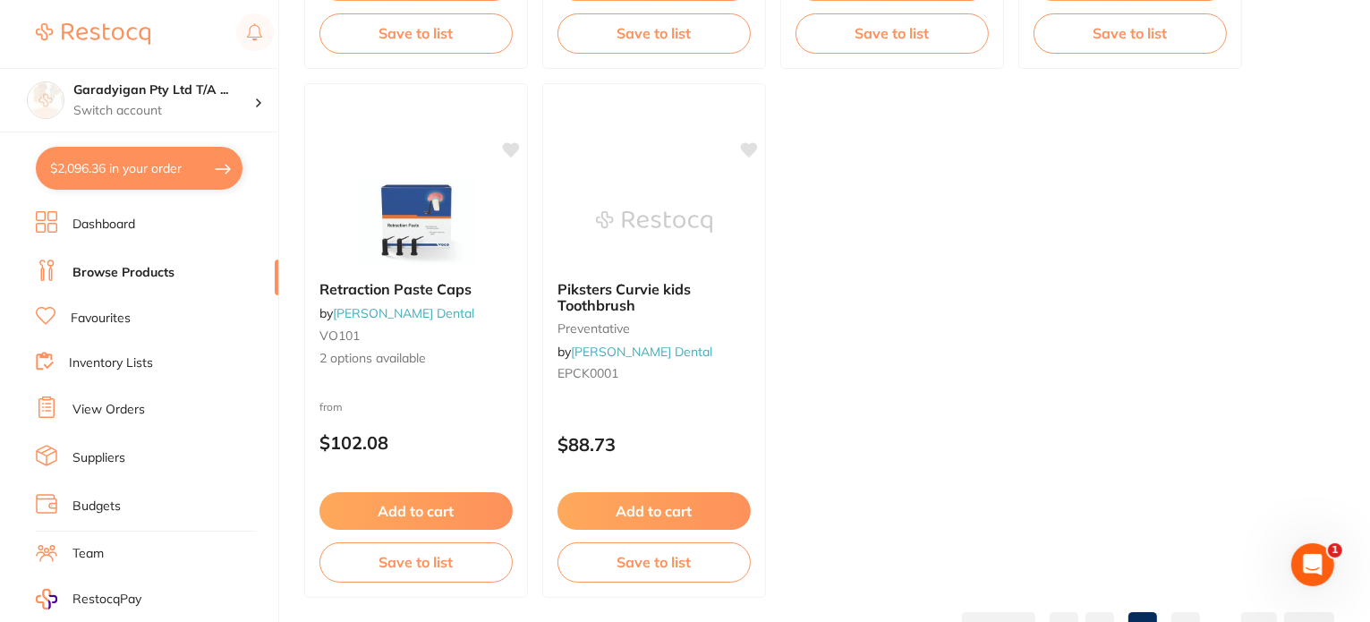
scroll to position [7114, 0]
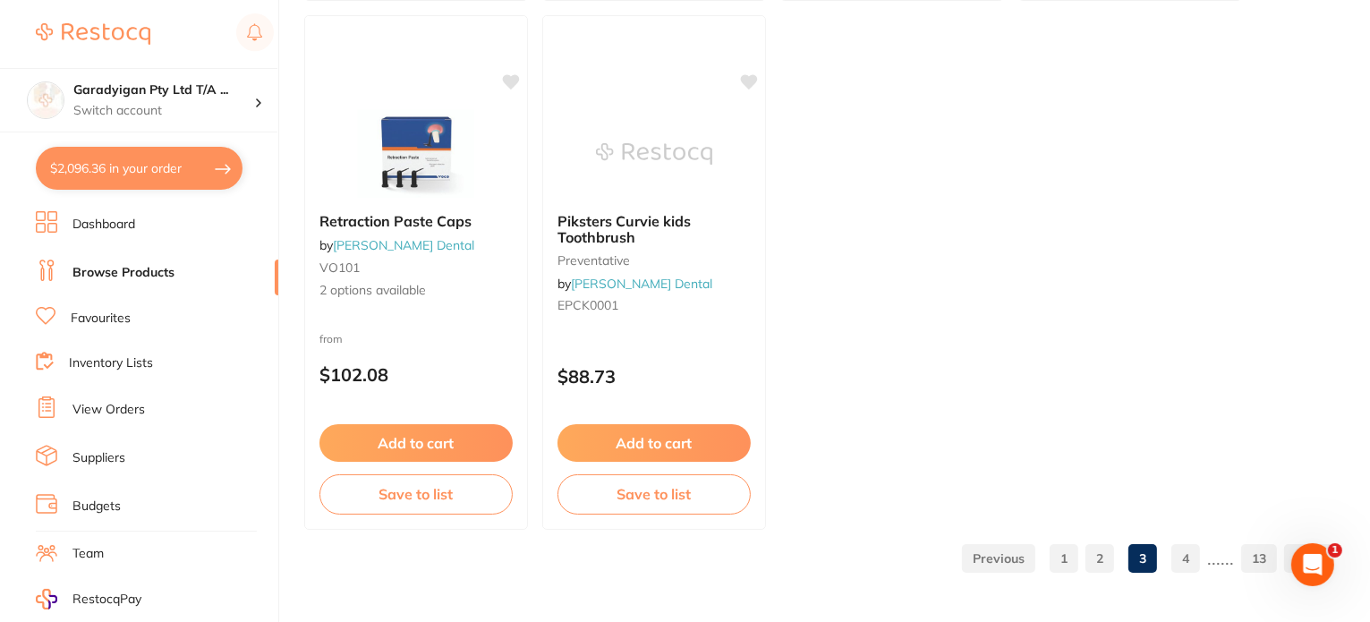
click at [1186, 558] on link "4" at bounding box center [1186, 559] width 29 height 36
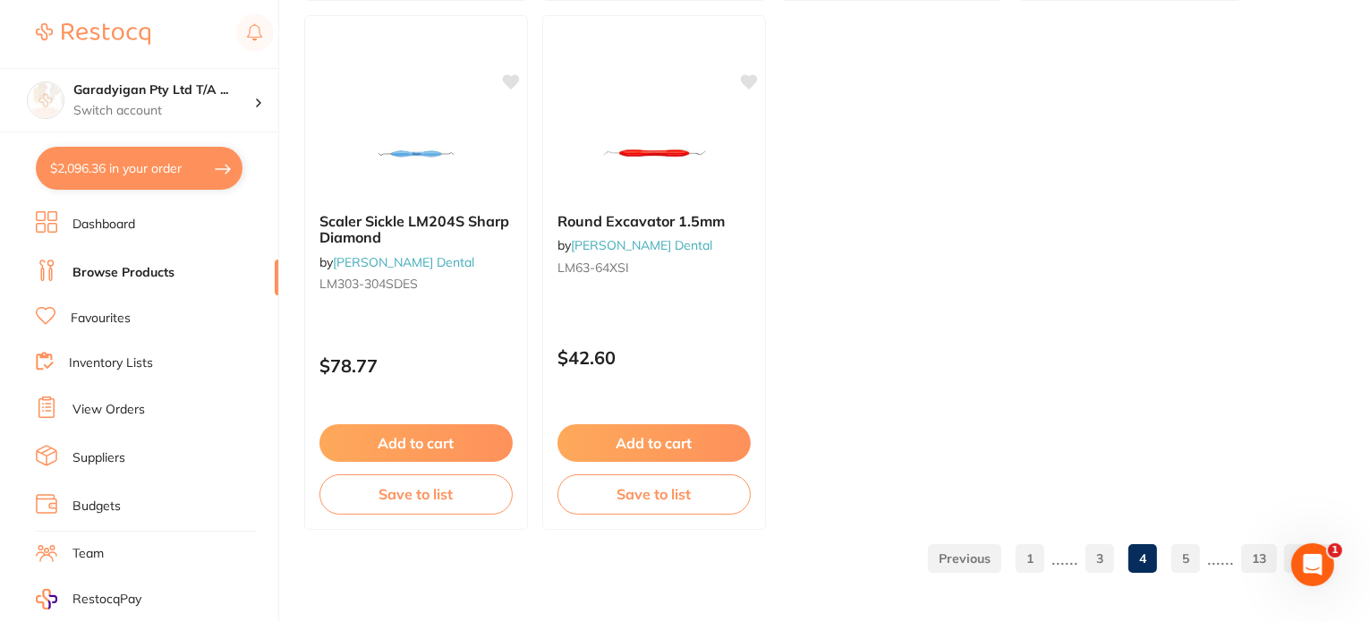
click at [1193, 563] on link "5" at bounding box center [1186, 559] width 29 height 36
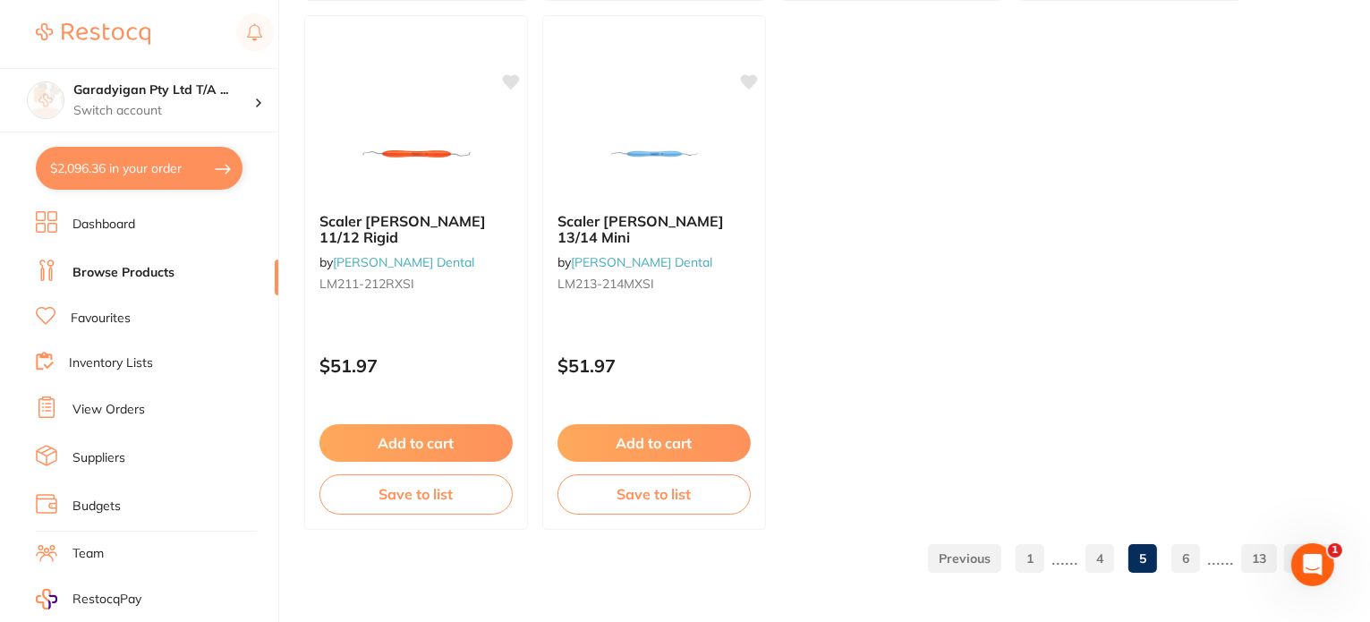
click at [1190, 563] on link "6" at bounding box center [1186, 559] width 29 height 36
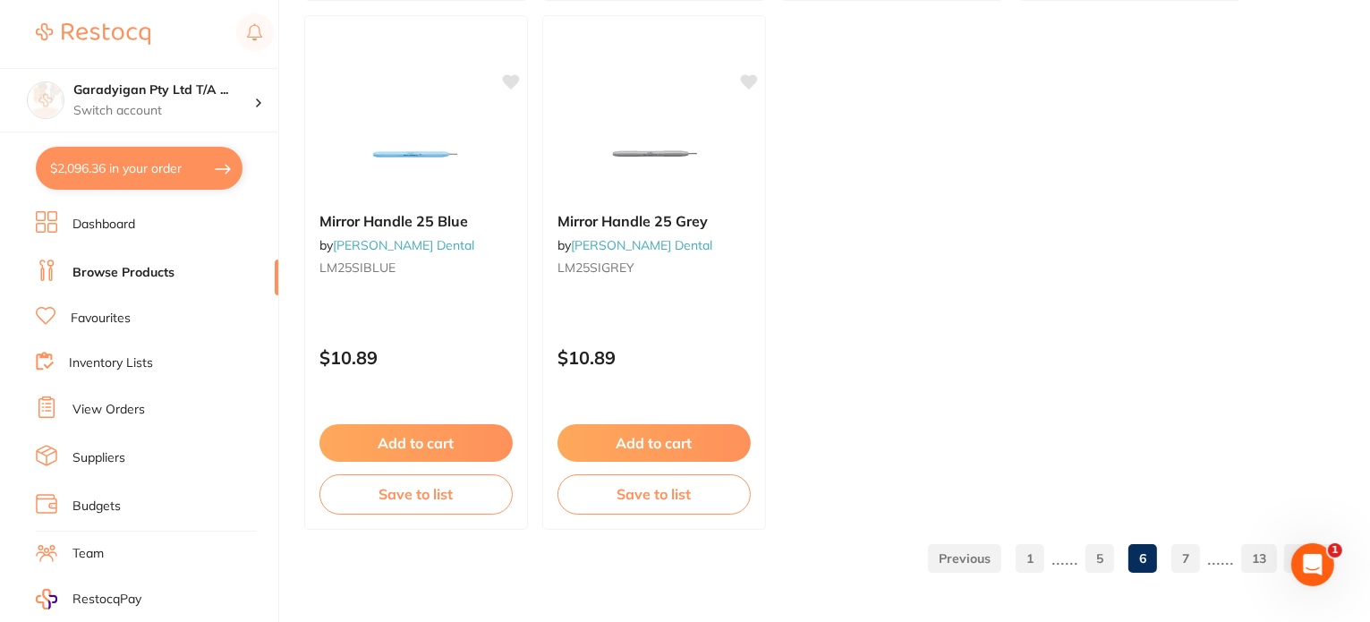
click at [1183, 554] on link "7" at bounding box center [1186, 559] width 29 height 36
click at [1197, 564] on link "8" at bounding box center [1186, 559] width 29 height 36
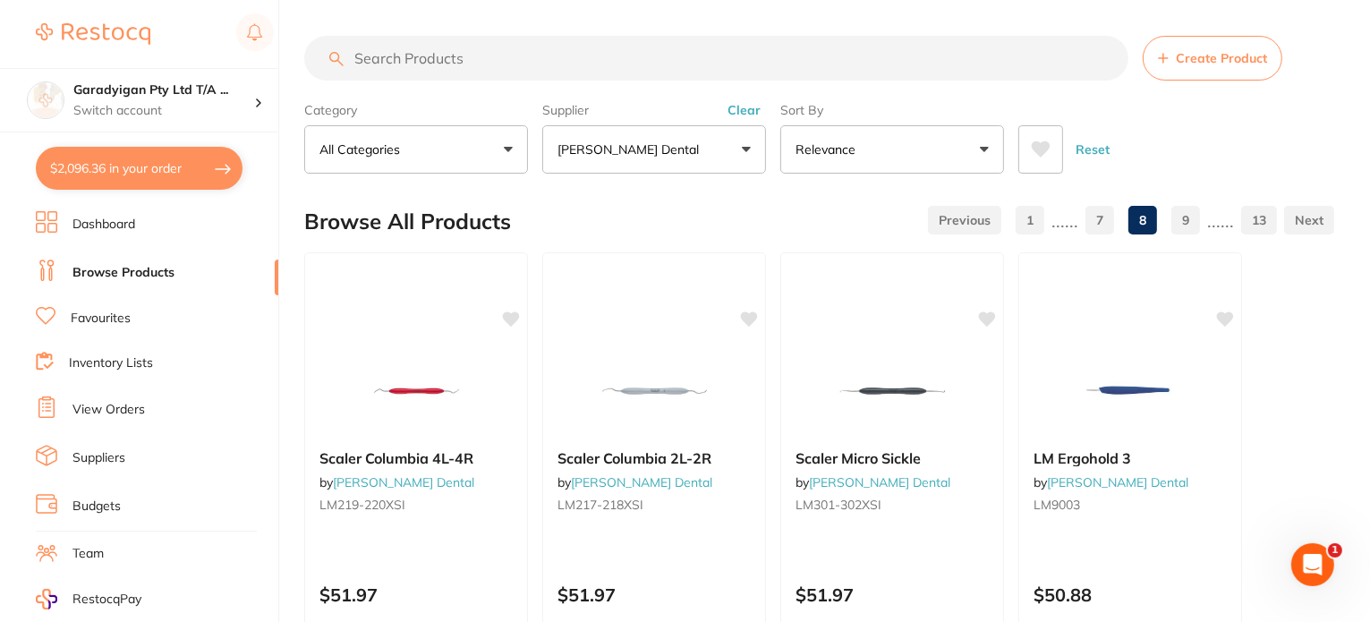
scroll to position [0, 0]
click at [1315, 224] on link at bounding box center [1309, 220] width 50 height 36
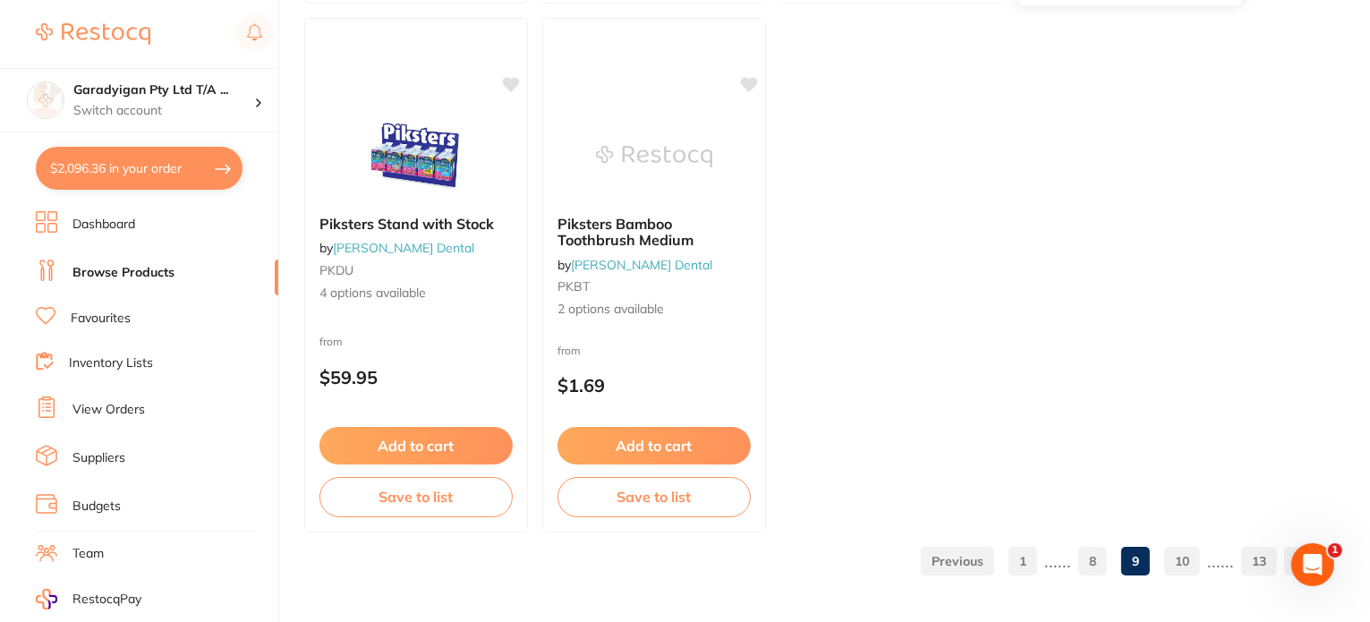
scroll to position [7114, 0]
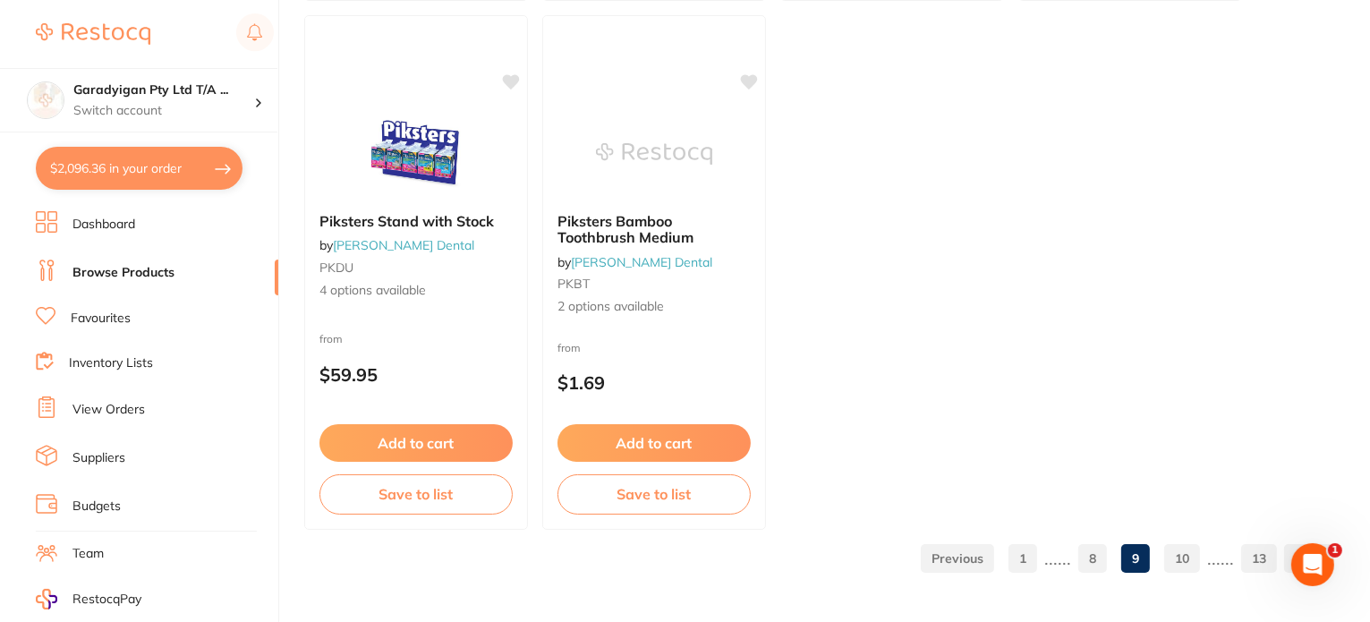
click at [1200, 555] on link "10" at bounding box center [1182, 559] width 36 height 36
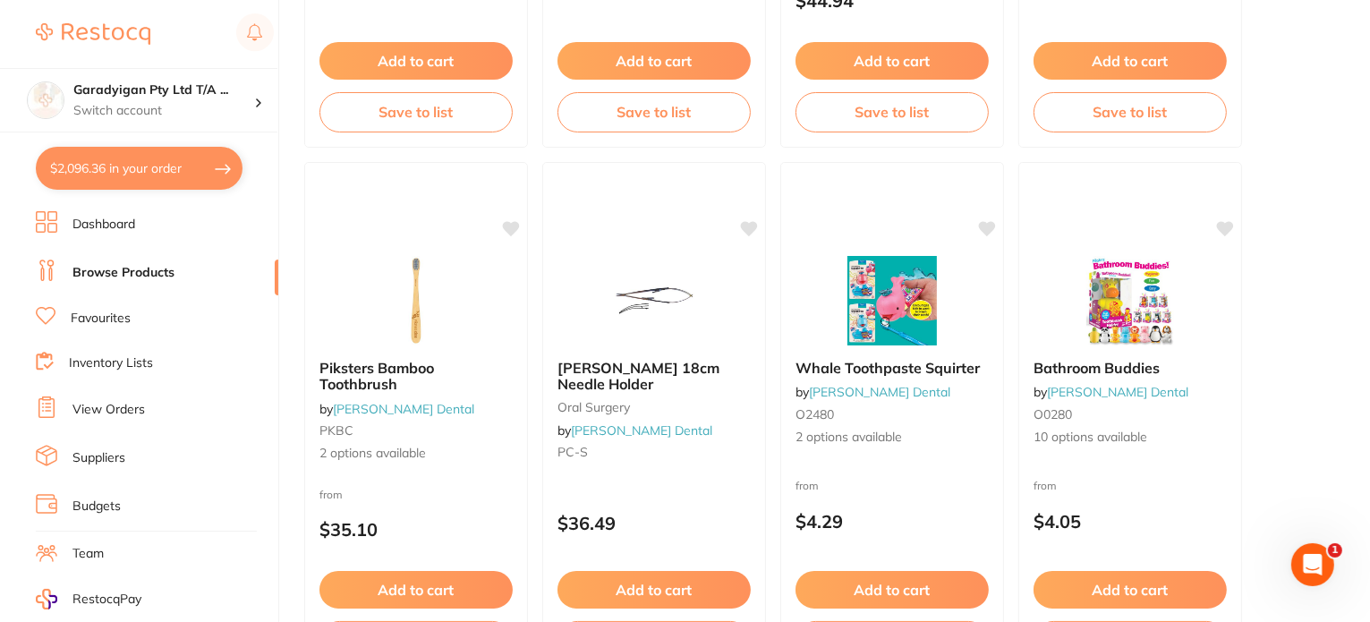
scroll to position [627, 0]
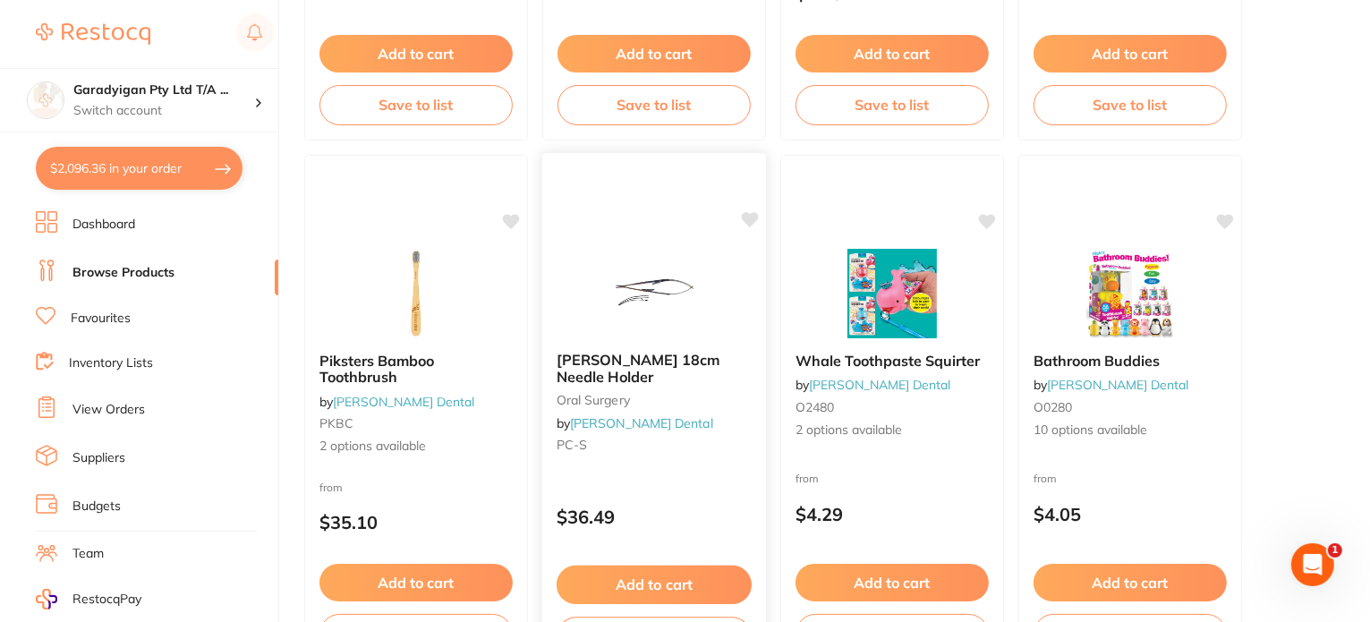
click at [673, 282] on img at bounding box center [653, 292] width 117 height 90
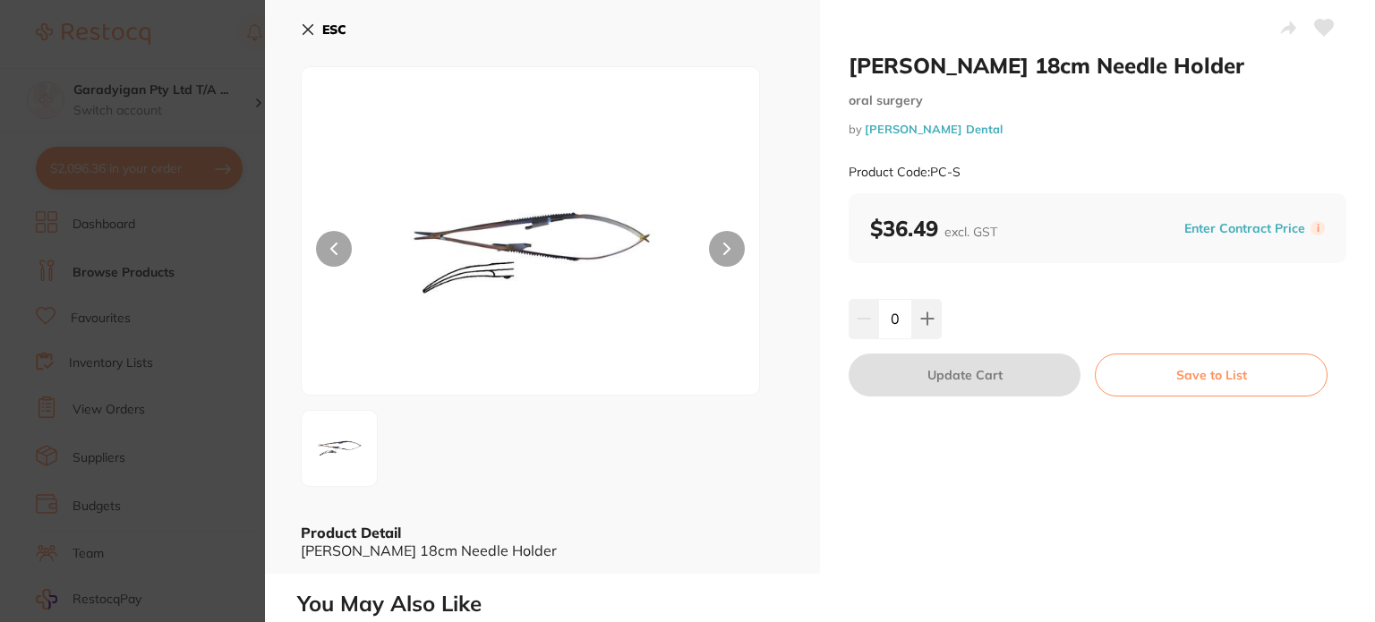
click at [726, 247] on icon at bounding box center [726, 248] width 5 height 11
click at [312, 29] on icon at bounding box center [308, 29] width 14 height 14
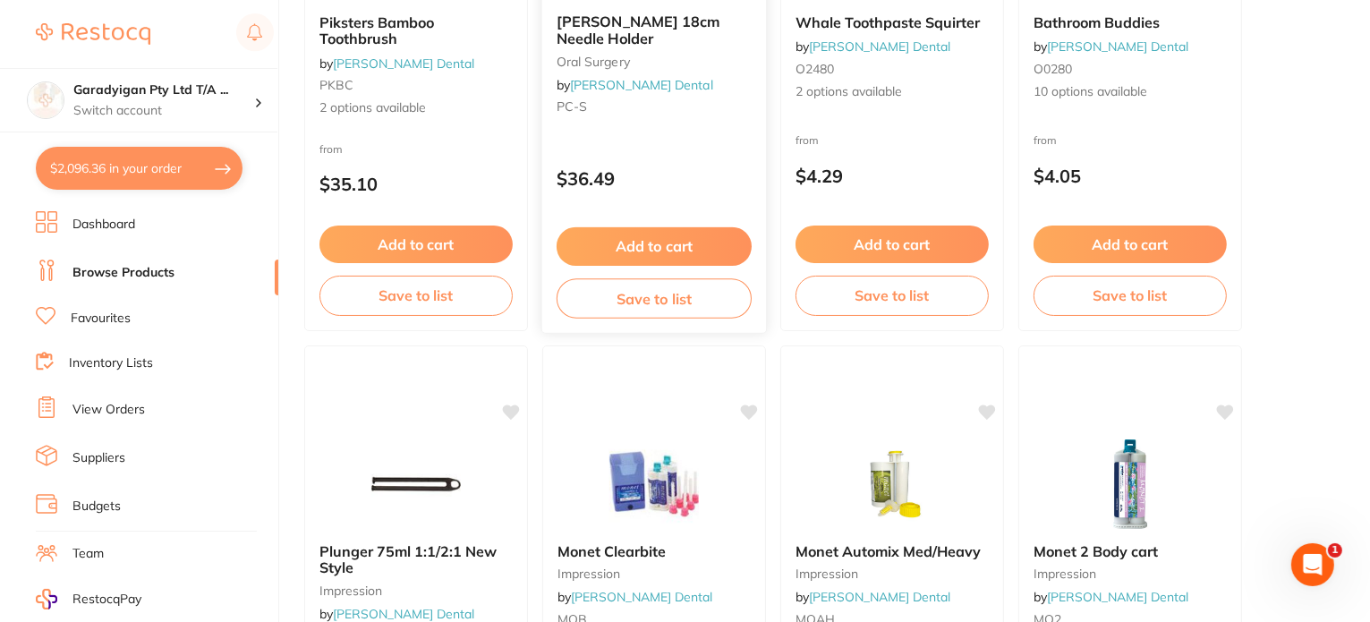
scroll to position [985, 0]
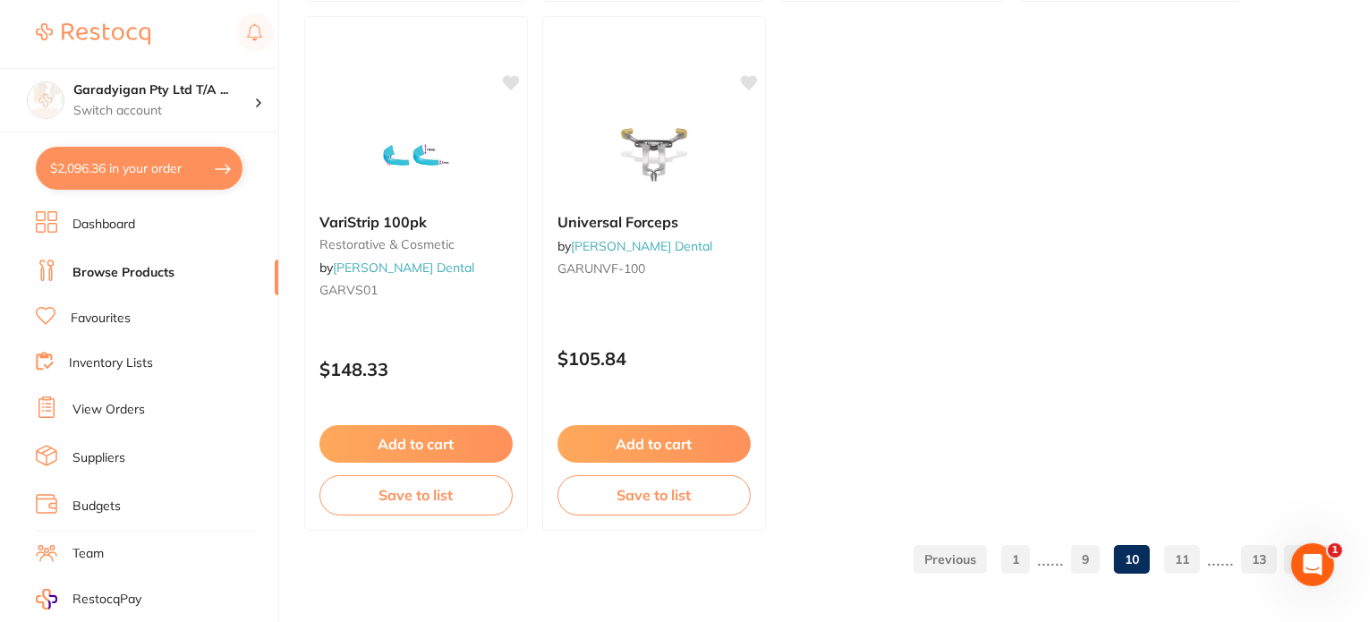
scroll to position [7114, 0]
click at [1182, 561] on link "11" at bounding box center [1182, 559] width 36 height 36
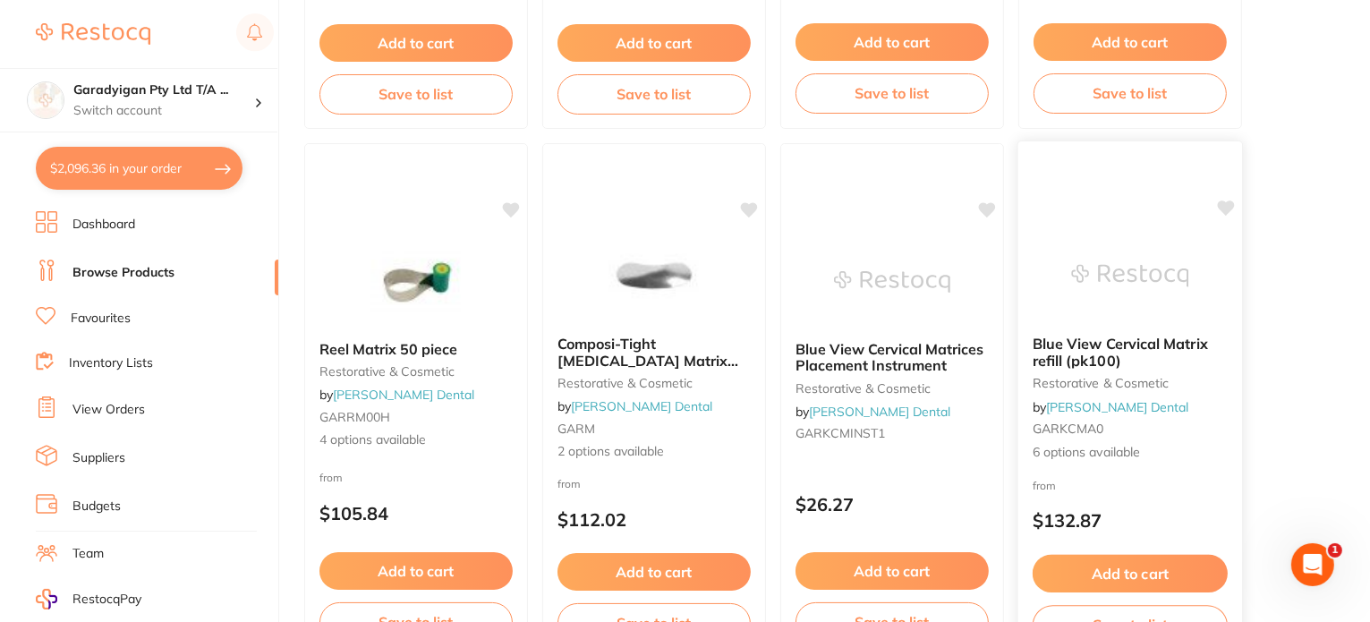
scroll to position [2775, 0]
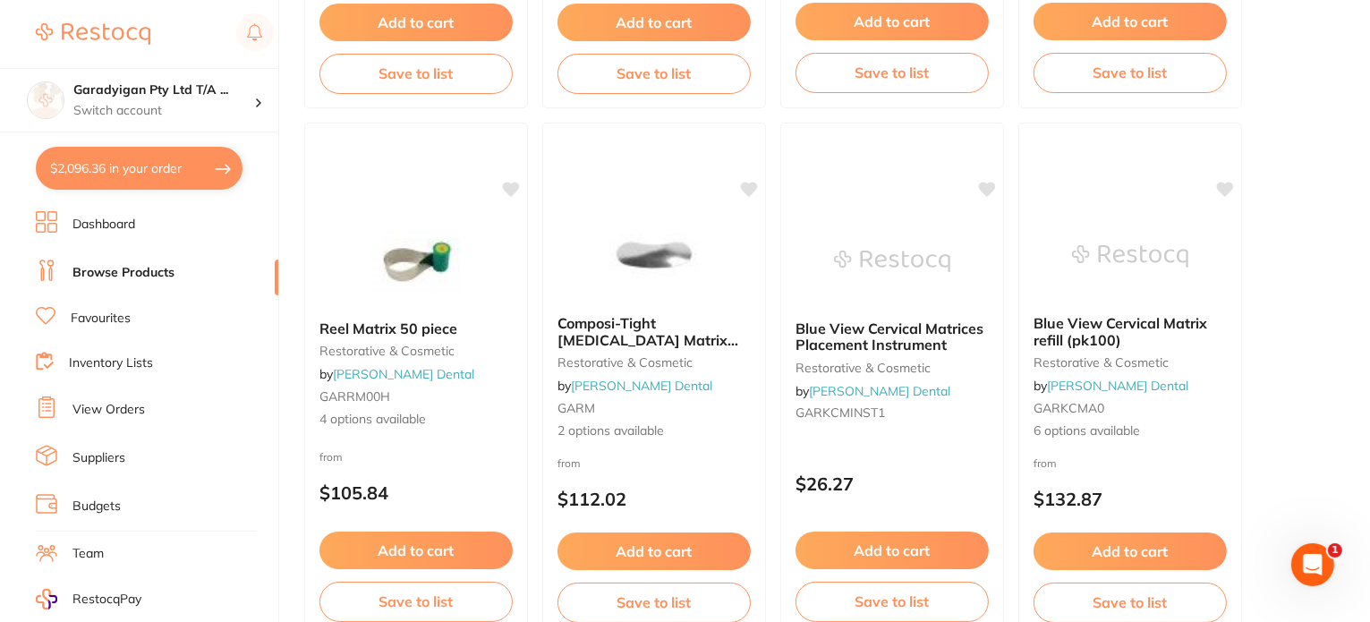
drag, startPoint x: 677, startPoint y: 311, endPoint x: 777, endPoint y: 476, distance: 192.8
click at [677, 311] on div "Composi-Tight Molar Matrix Bands 100pk restorative & cosmetic by Erskine Dental…" at bounding box center [654, 377] width 222 height 153
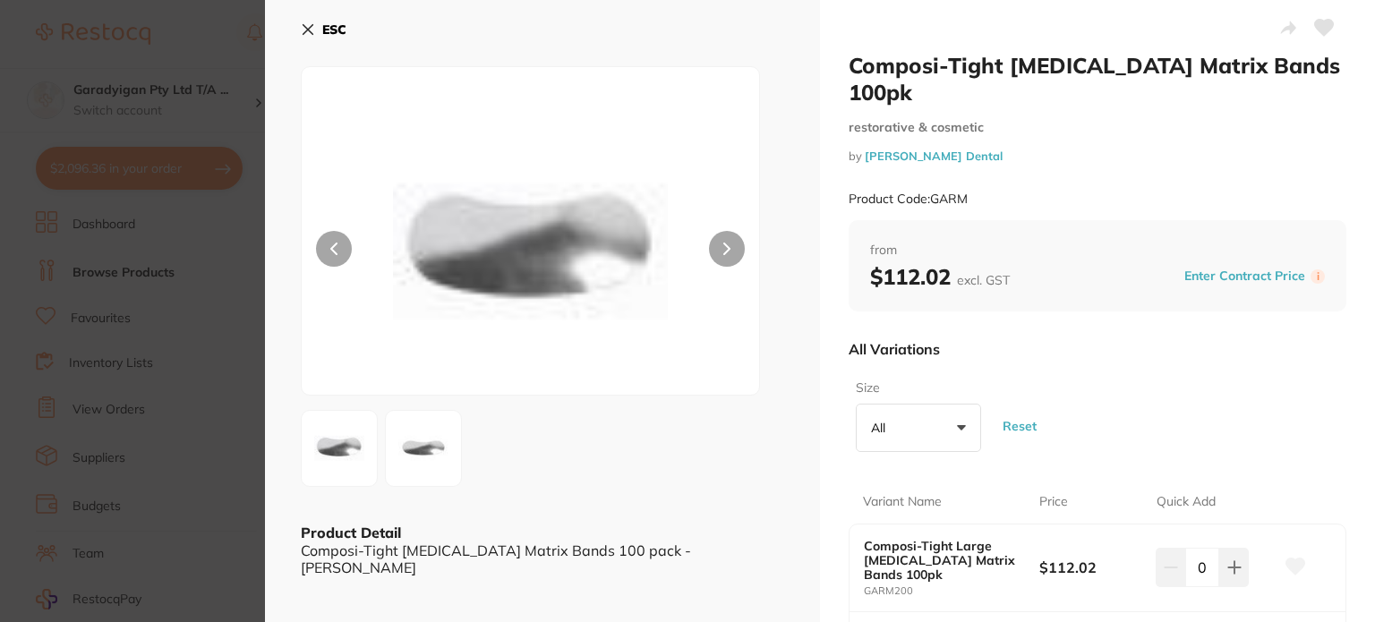
drag, startPoint x: 310, startPoint y: 30, endPoint x: 370, endPoint y: 78, distance: 76.5
click at [310, 31] on icon at bounding box center [308, 29] width 14 height 14
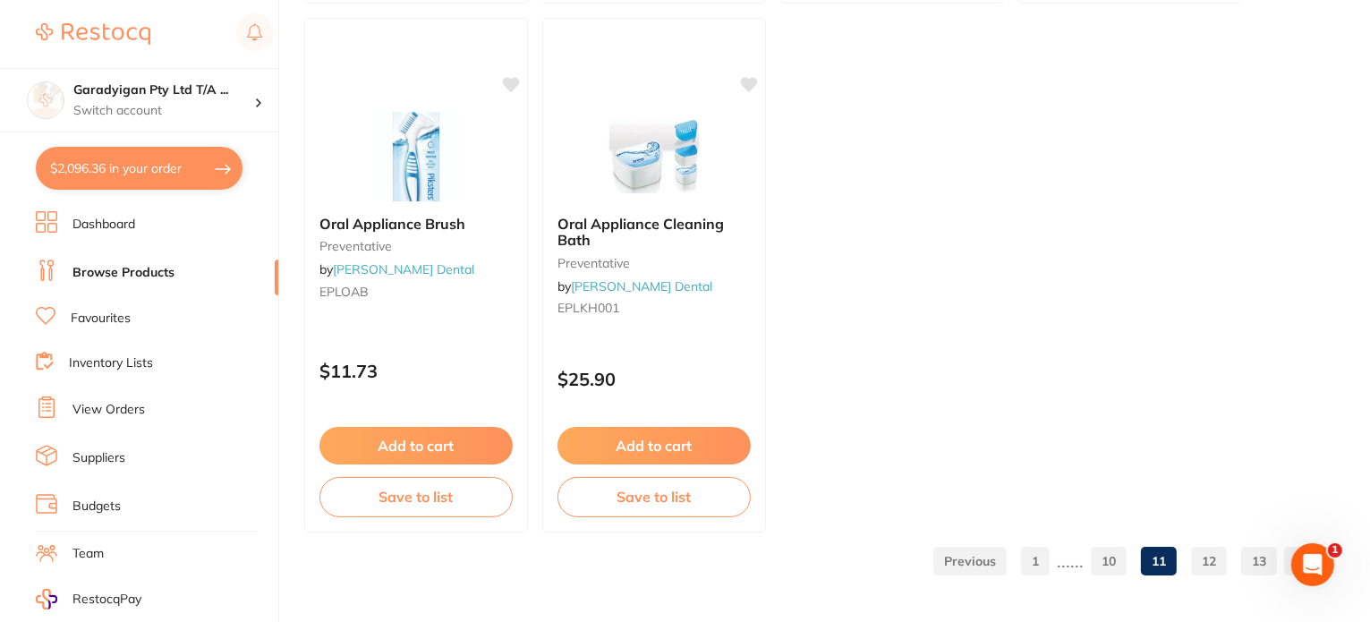
scroll to position [7114, 0]
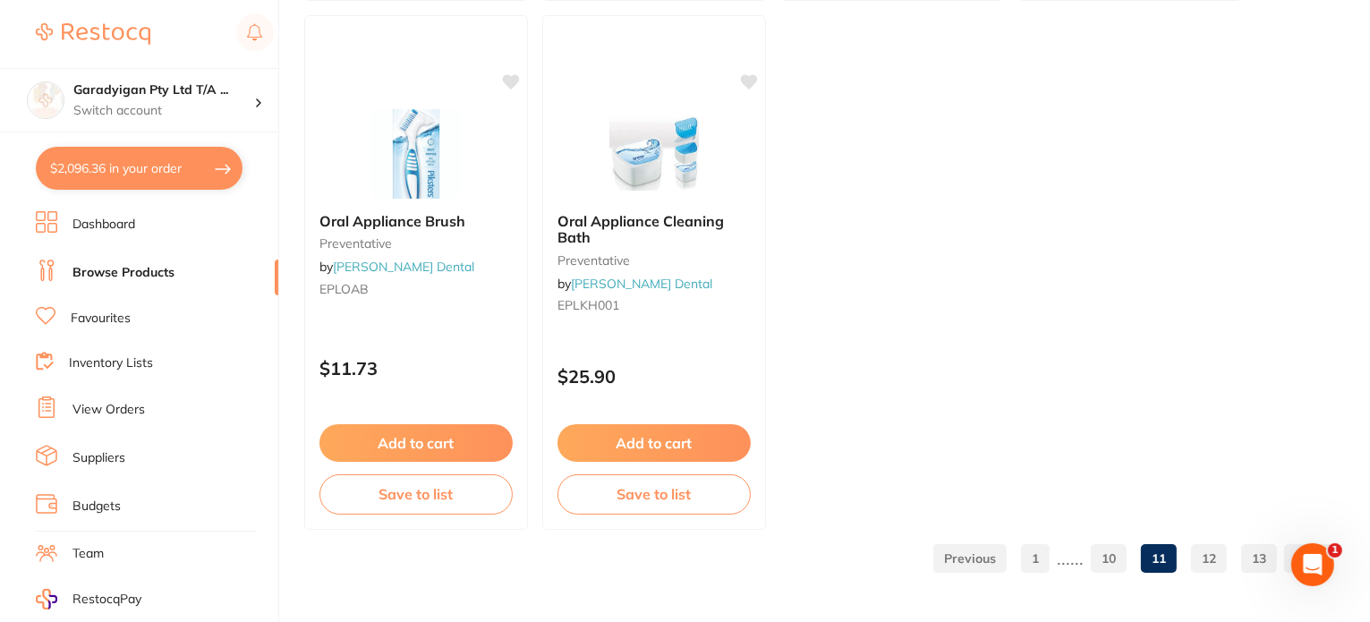
click at [1207, 564] on link "12" at bounding box center [1209, 559] width 36 height 36
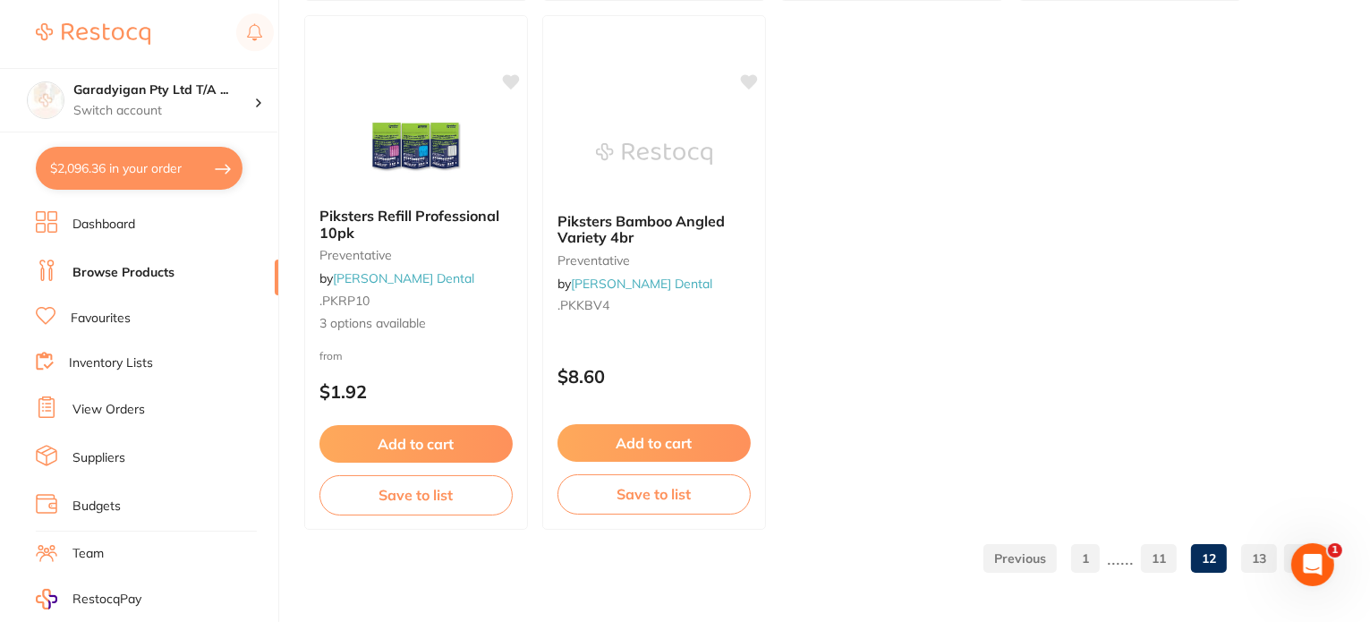
click at [1249, 555] on link "13" at bounding box center [1259, 559] width 36 height 36
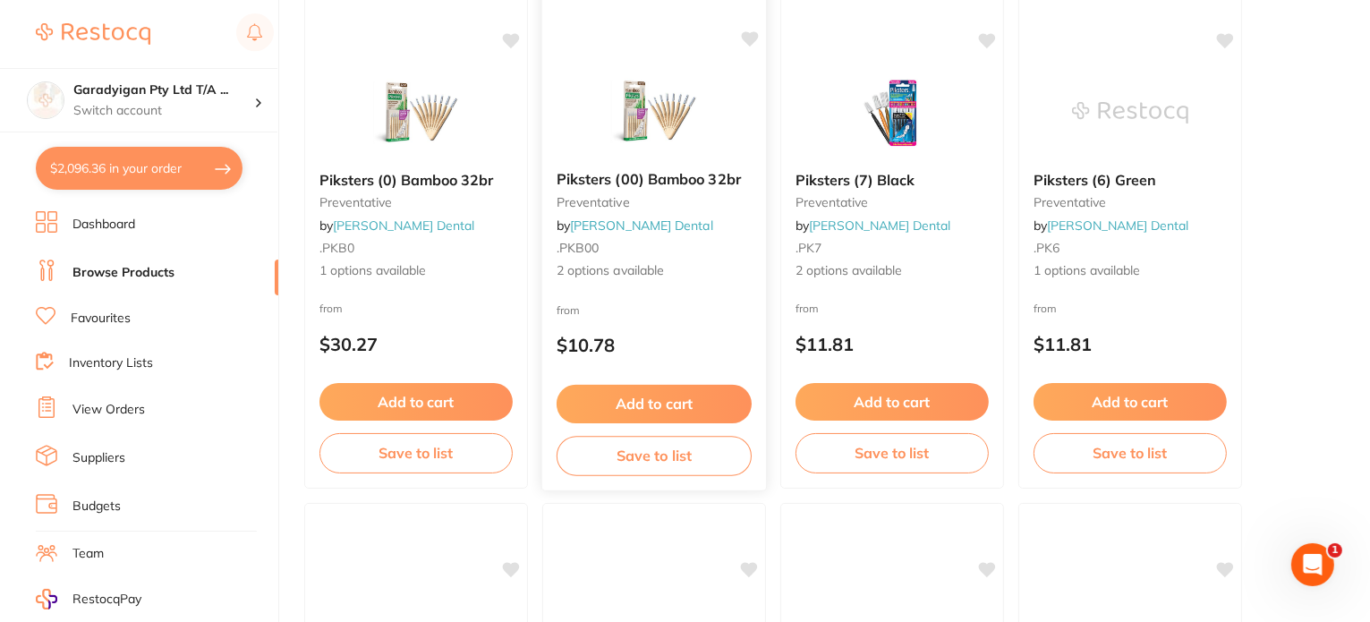
scroll to position [1808, 0]
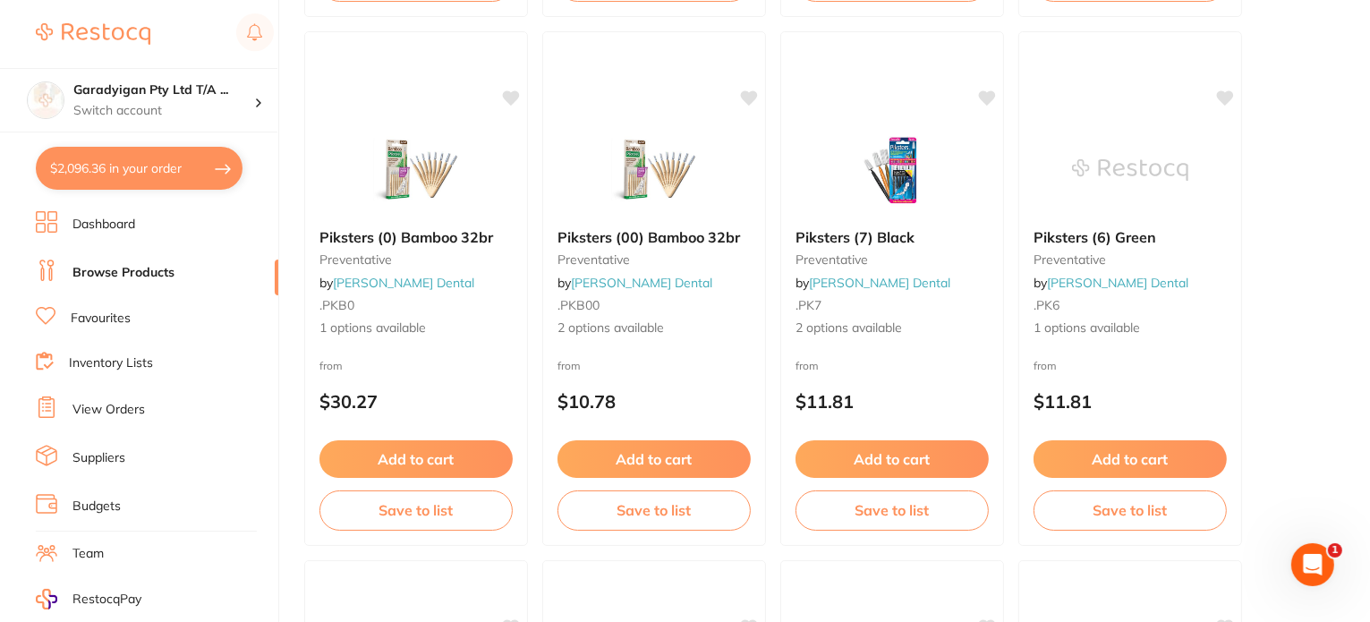
click at [120, 314] on link "Favourites" at bounding box center [101, 319] width 60 height 18
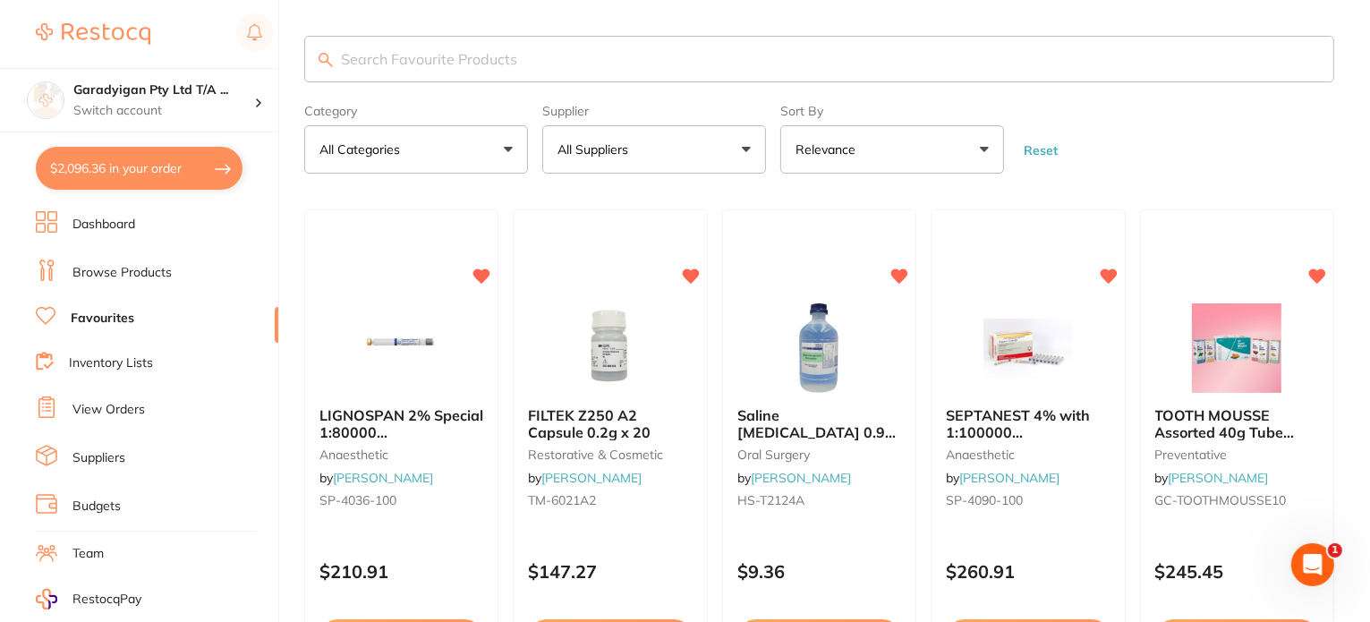
click at [723, 61] on input "search" at bounding box center [819, 59] width 1030 height 47
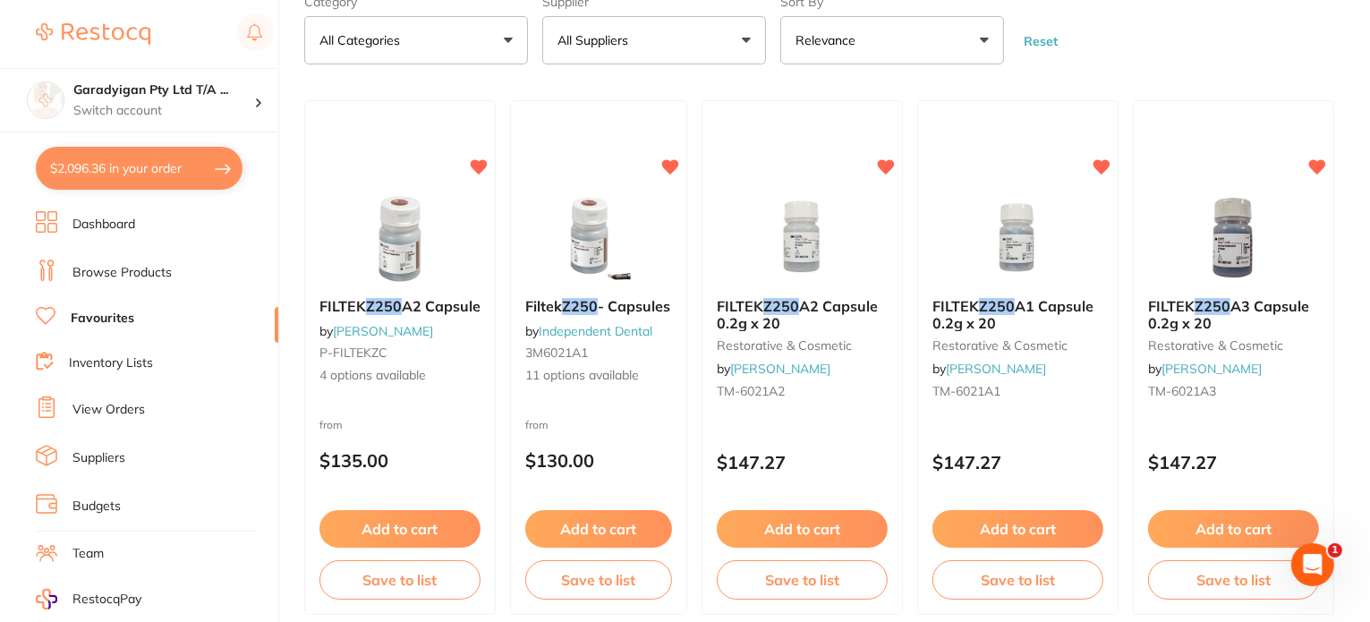
scroll to position [105, 0]
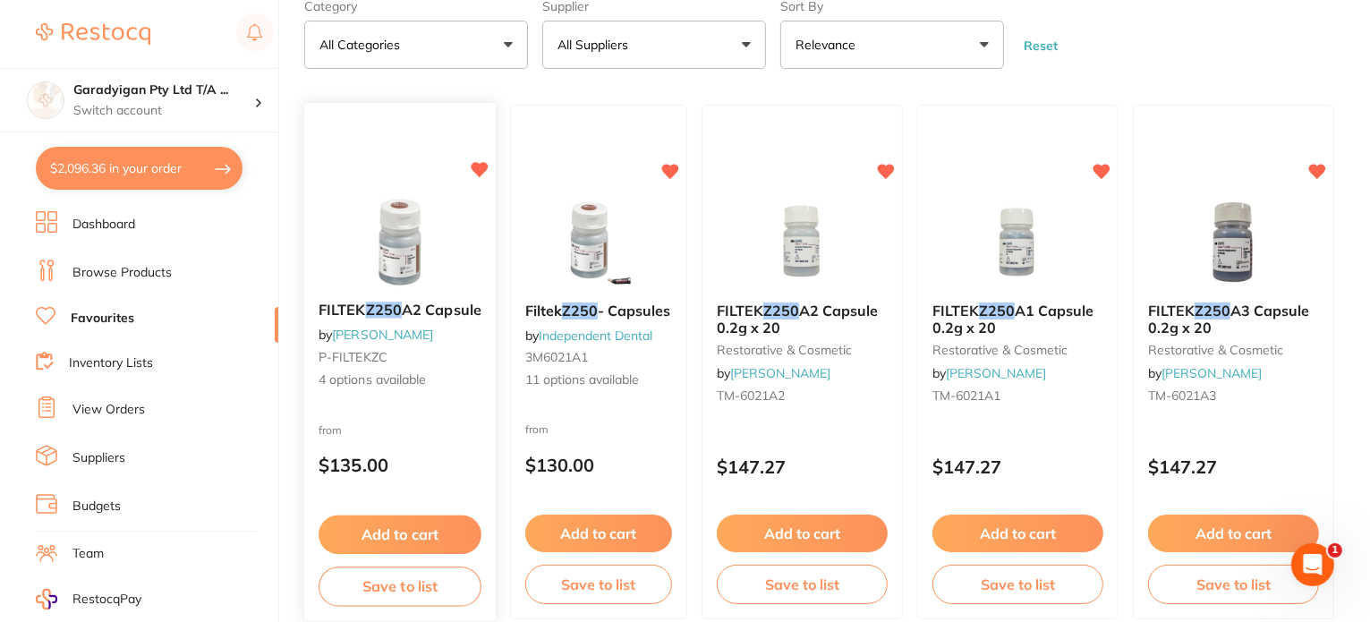
type input "z250"
click at [440, 238] on img at bounding box center [399, 243] width 117 height 90
click at [397, 535] on section at bounding box center [685, 311] width 1370 height 622
click at [430, 536] on button "Add to cart" at bounding box center [400, 535] width 163 height 38
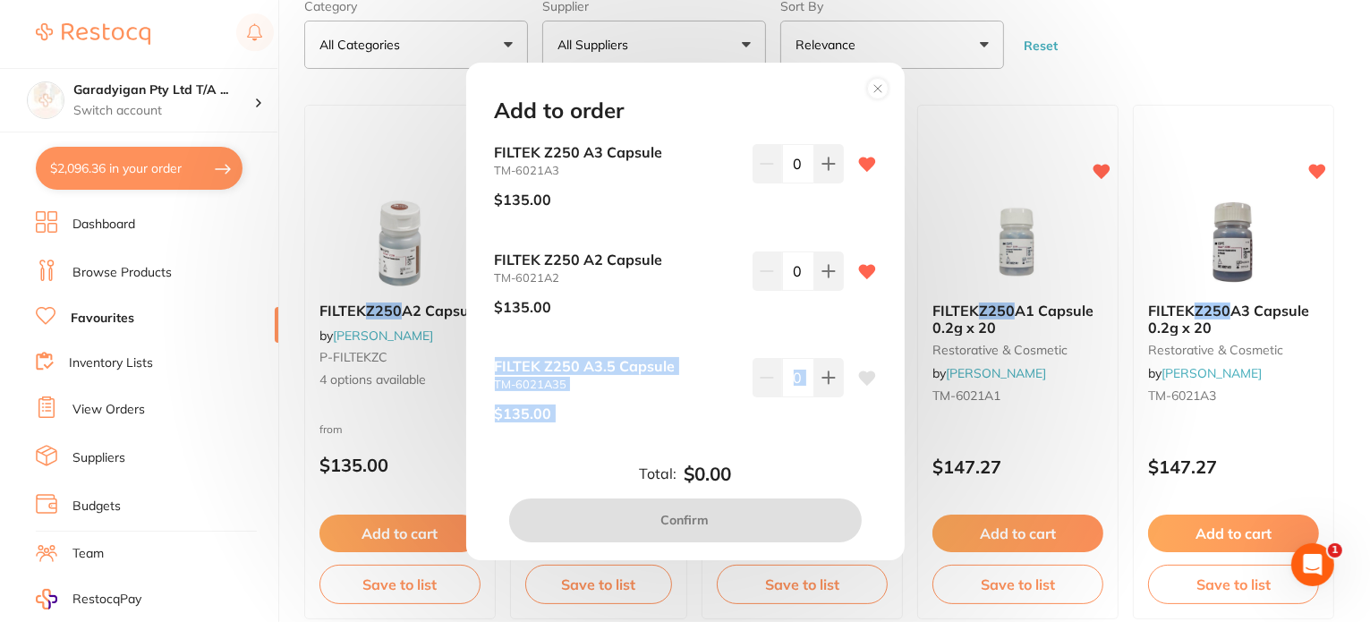
drag, startPoint x: 897, startPoint y: 300, endPoint x: 887, endPoint y: 332, distance: 33.7
click at [891, 362] on div "FILTEK Z250 A3 Capsule TM-6021A3 $135.00 0 FILTEK Z250 A2 Capsule TM-6021A2 $13…" at bounding box center [685, 285] width 424 height 283
drag, startPoint x: 795, startPoint y: 96, endPoint x: 805, endPoint y: 98, distance: 10.2
click at [795, 98] on div "Add to order FILTEK Z250 A3 Capsule TM-6021A3 $135.00 0 FILTEK Z250 A2 Capsule …" at bounding box center [685, 312] width 439 height 498
click at [878, 86] on icon at bounding box center [878, 88] width 29 height 29
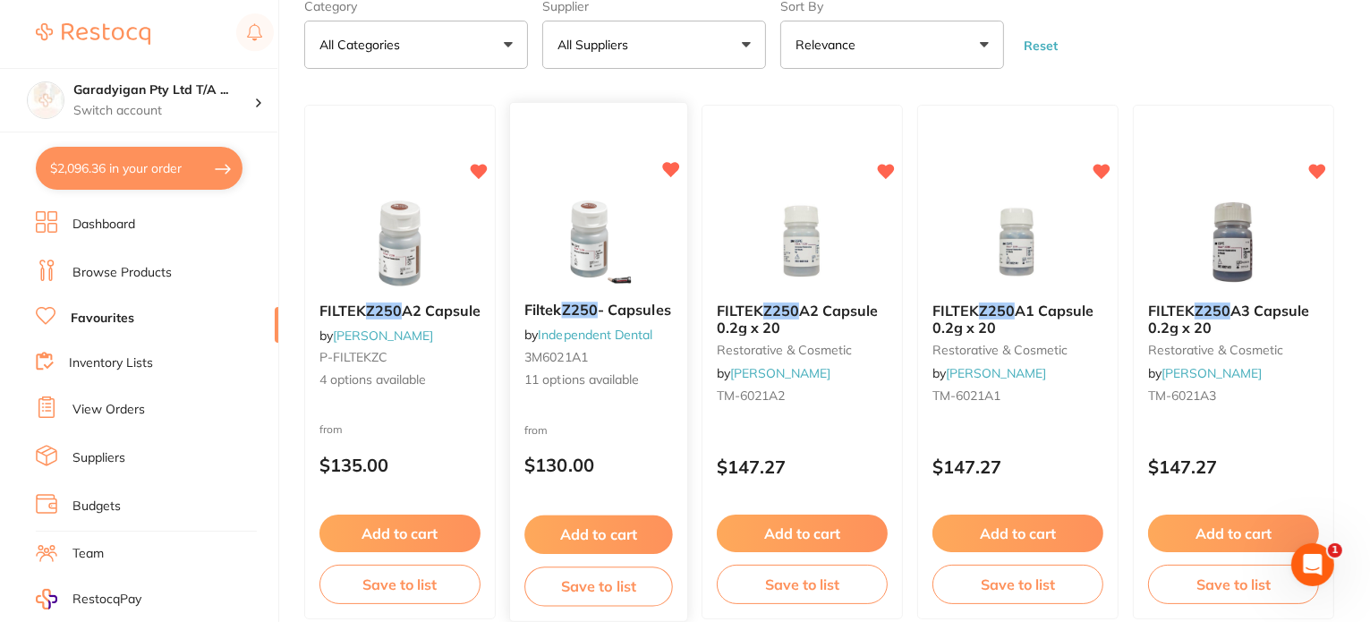
click at [596, 343] on div "Filtek Z250 - Capsules by Independent Dental 3M6021A1 11 options available" at bounding box center [598, 346] width 177 height 116
click at [618, 530] on section at bounding box center [685, 311] width 1370 height 622
click at [607, 527] on button "Add to cart" at bounding box center [598, 535] width 149 height 38
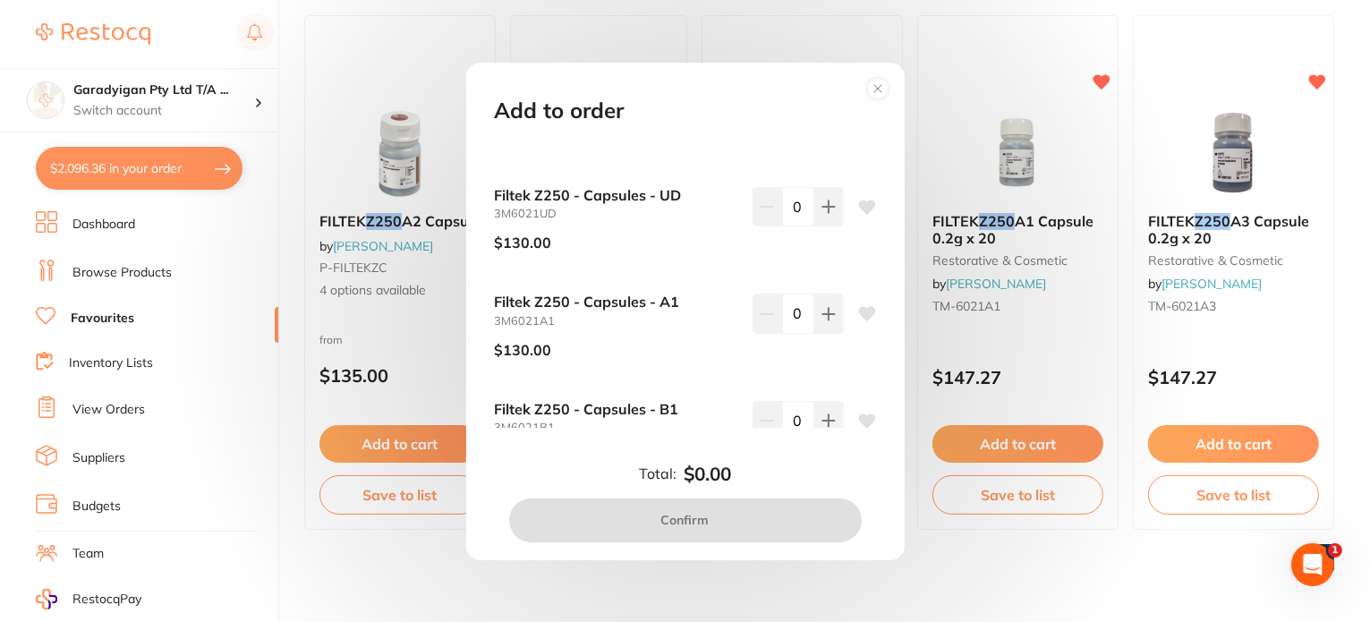
scroll to position [806, 0]
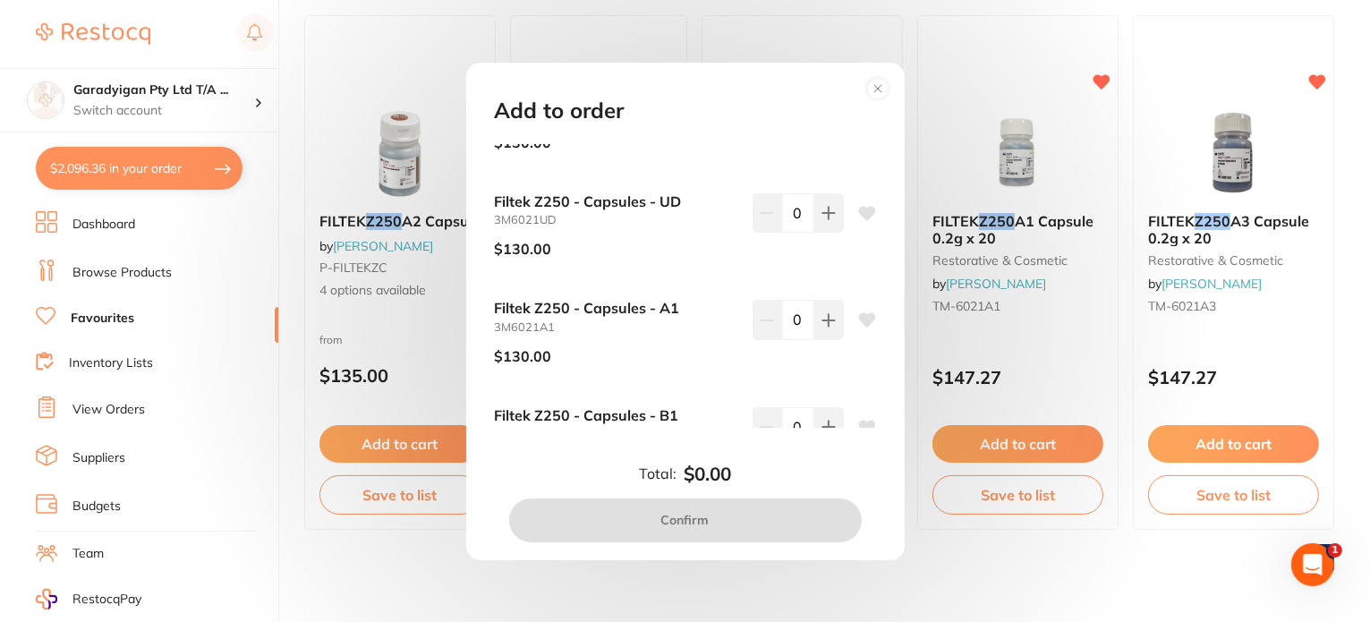
drag, startPoint x: 861, startPoint y: 314, endPoint x: 899, endPoint y: 359, distance: 58.4
click at [859, 314] on icon at bounding box center [866, 320] width 17 height 14
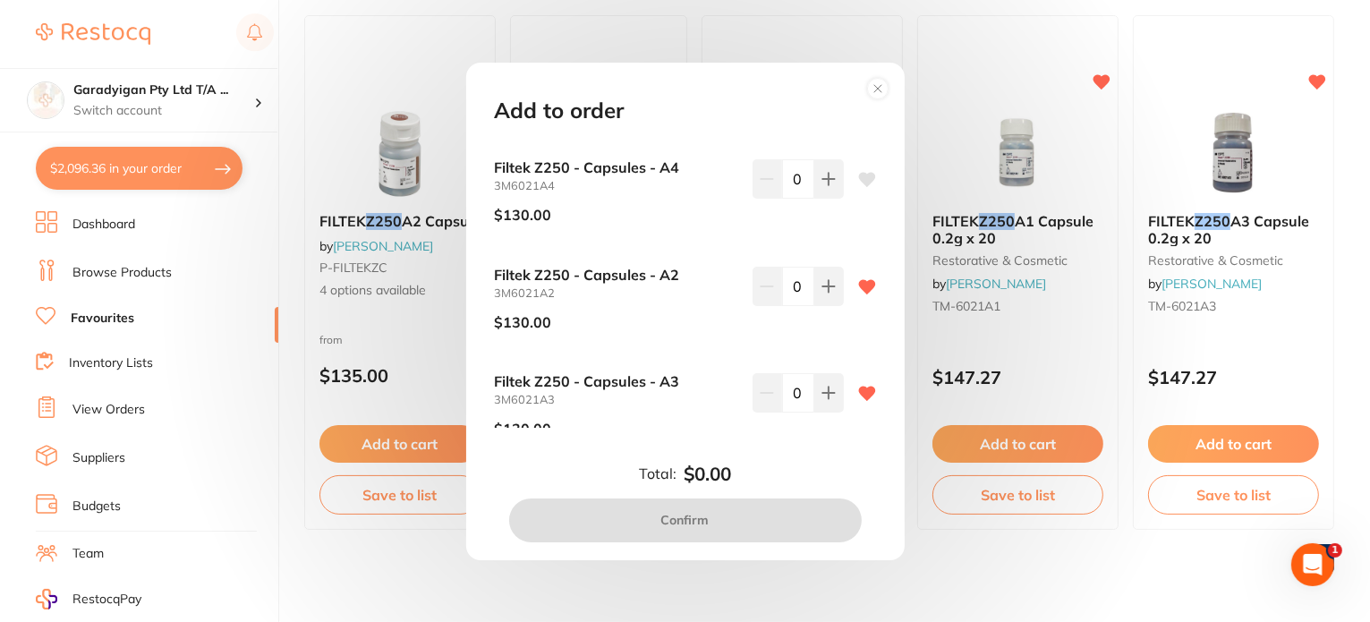
scroll to position [200, 0]
type input "1"
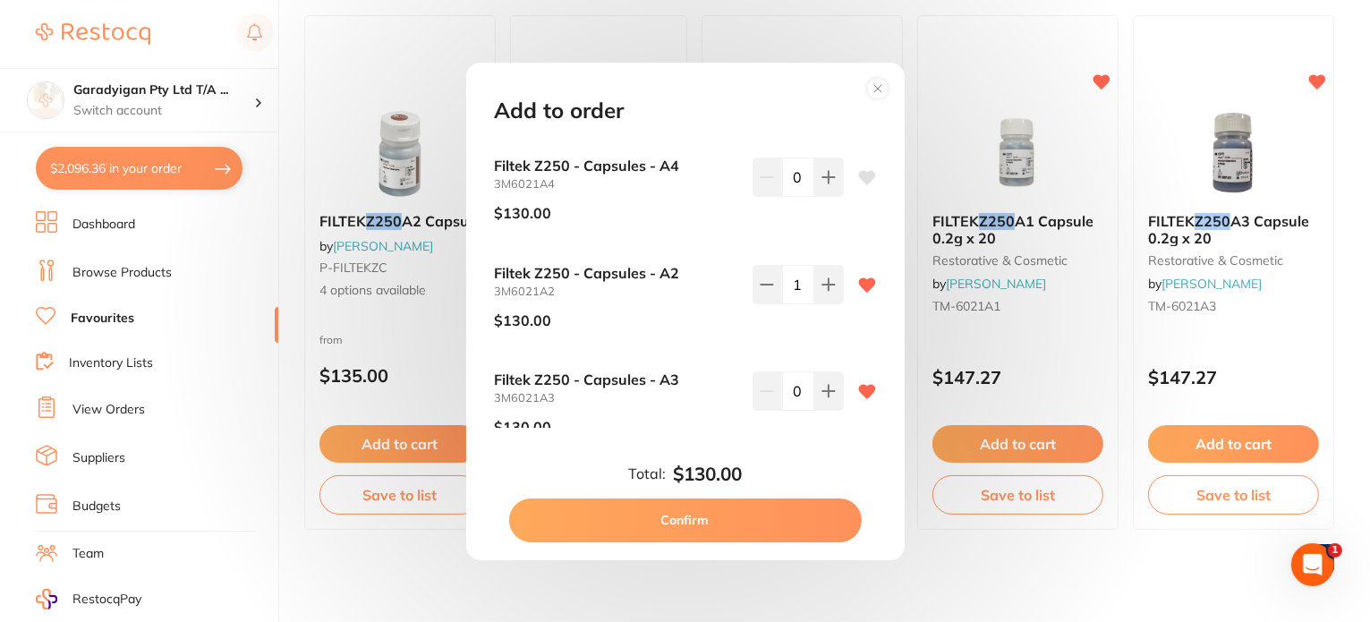
click at [777, 520] on button "Confirm" at bounding box center [685, 520] width 353 height 43
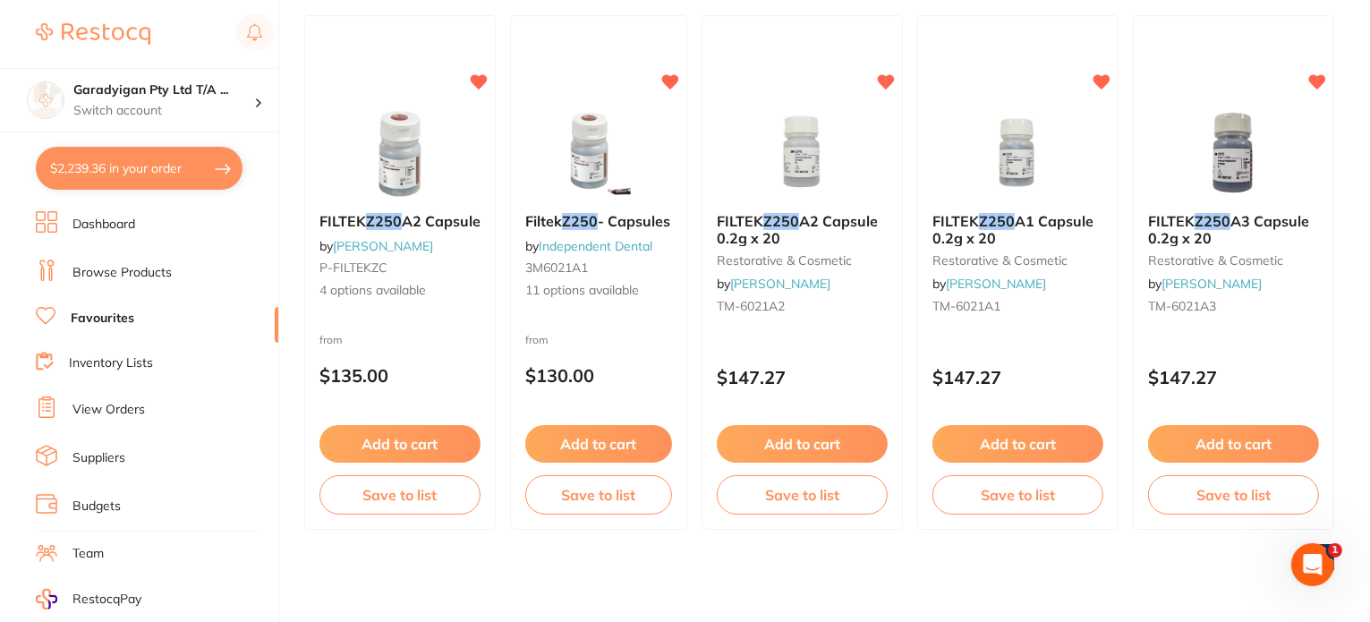
checkbox input "false"
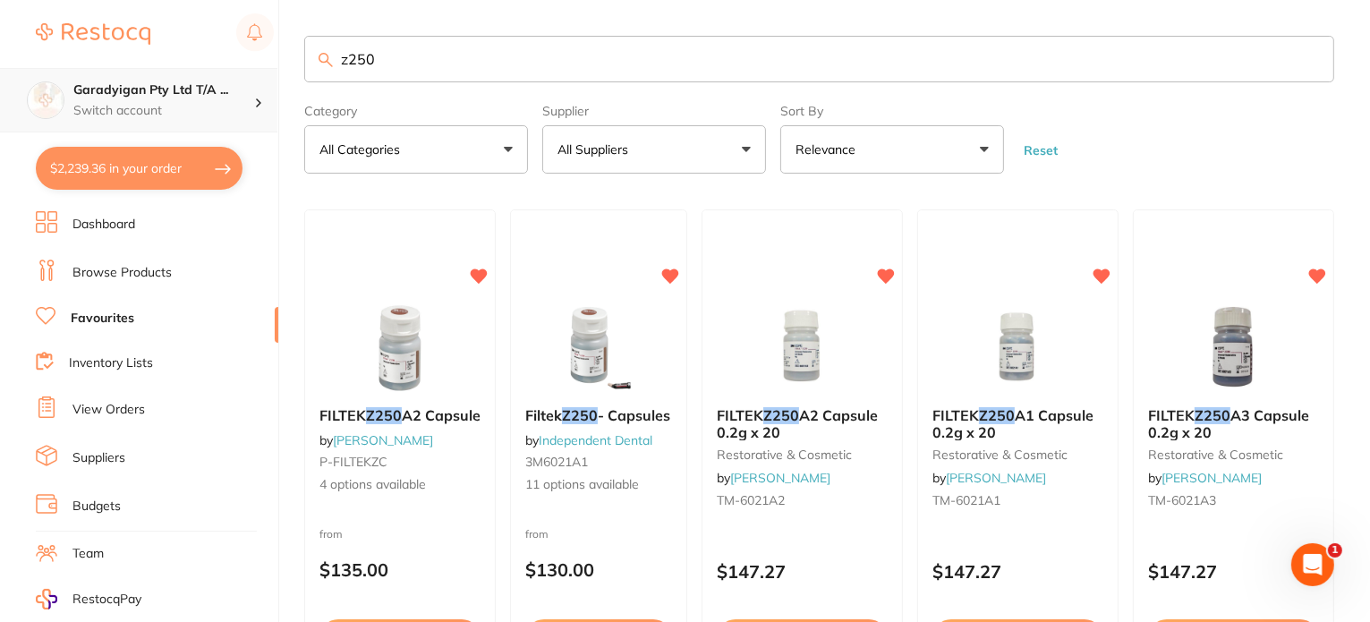
scroll to position [0, 0]
drag, startPoint x: 426, startPoint y: 53, endPoint x: 224, endPoint y: 67, distance: 202.8
click at [224, 67] on div "$2,239.36 Garadyigan Pty Ltd T/A ... Switch account Garadyigan Pty Ltd T/A Anna…" at bounding box center [685, 311] width 1370 height 622
click at [161, 267] on link "Browse Products" at bounding box center [121, 273] width 99 height 18
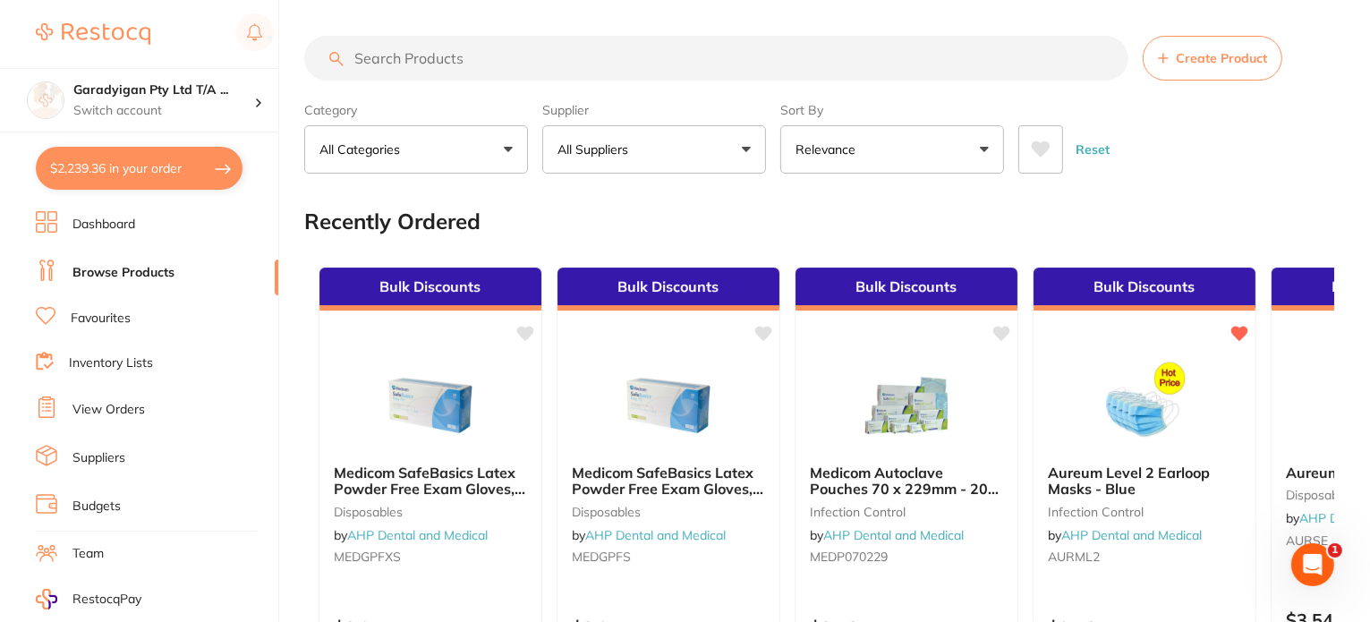
click at [468, 60] on input "search" at bounding box center [716, 58] width 824 height 45
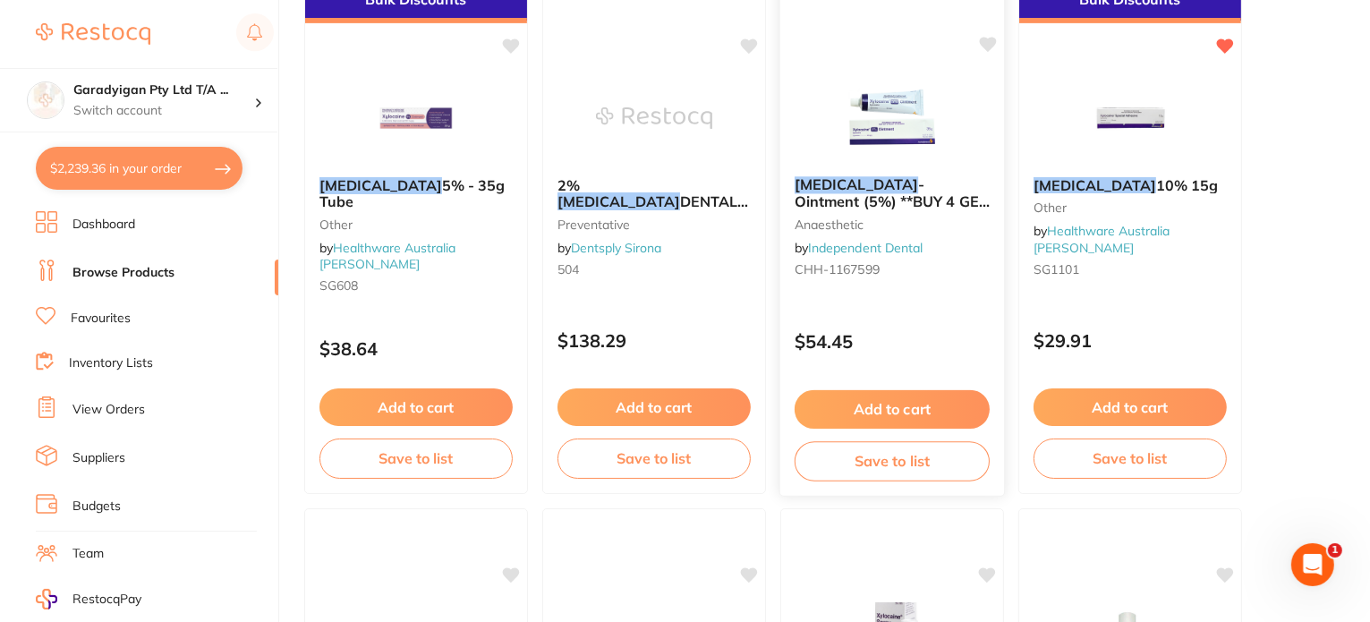
scroll to position [806, 0]
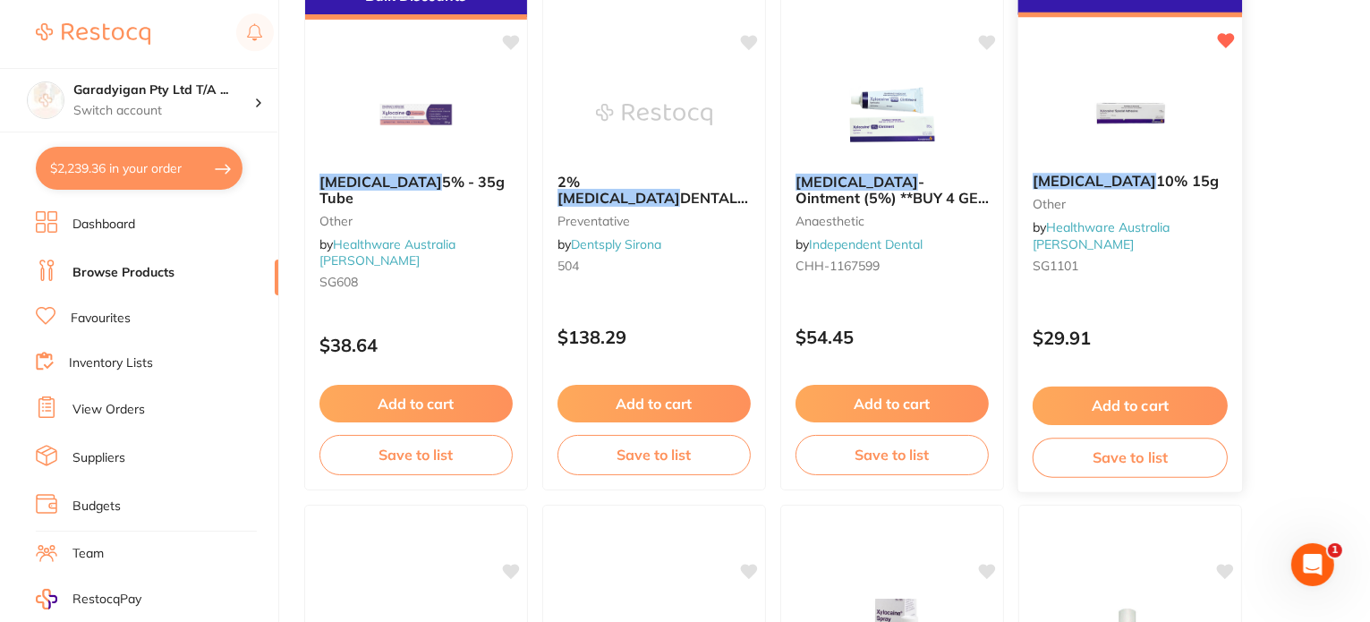
type input "xylocaine"
click at [1098, 407] on button "Add to cart" at bounding box center [1130, 406] width 195 height 38
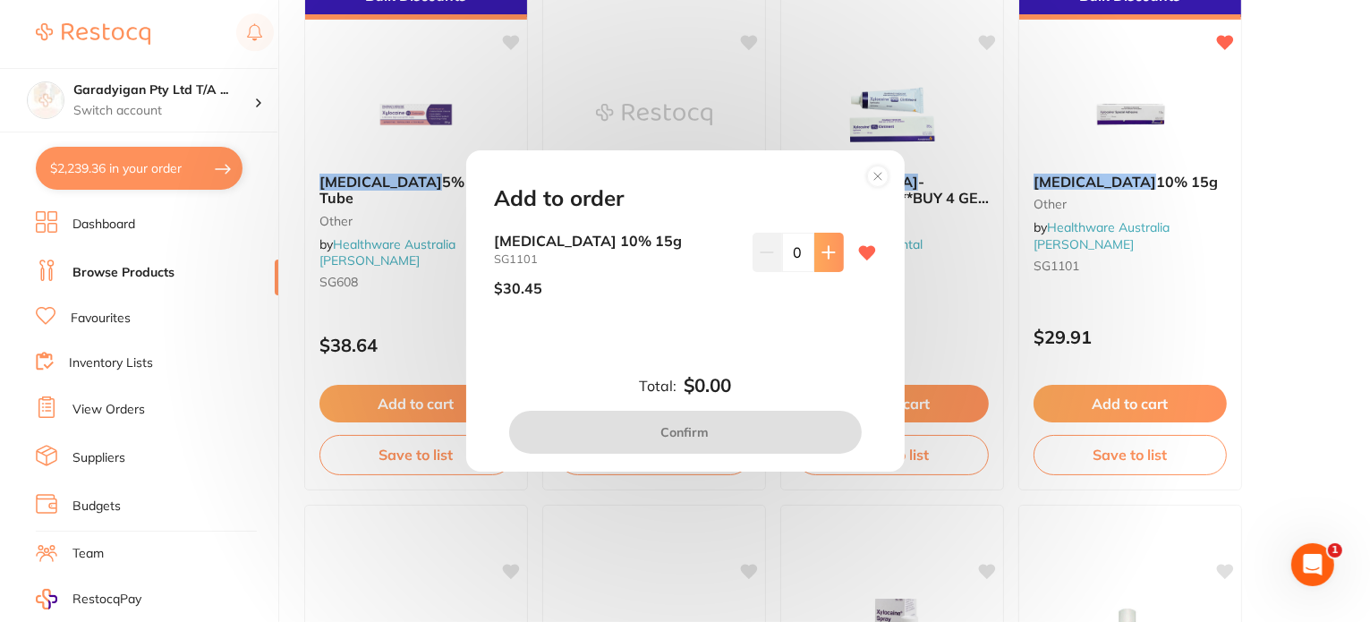
scroll to position [0, 0]
drag, startPoint x: 823, startPoint y: 262, endPoint x: 783, endPoint y: 388, distance: 132.5
click at [823, 266] on button at bounding box center [829, 252] width 30 height 39
type input "1"
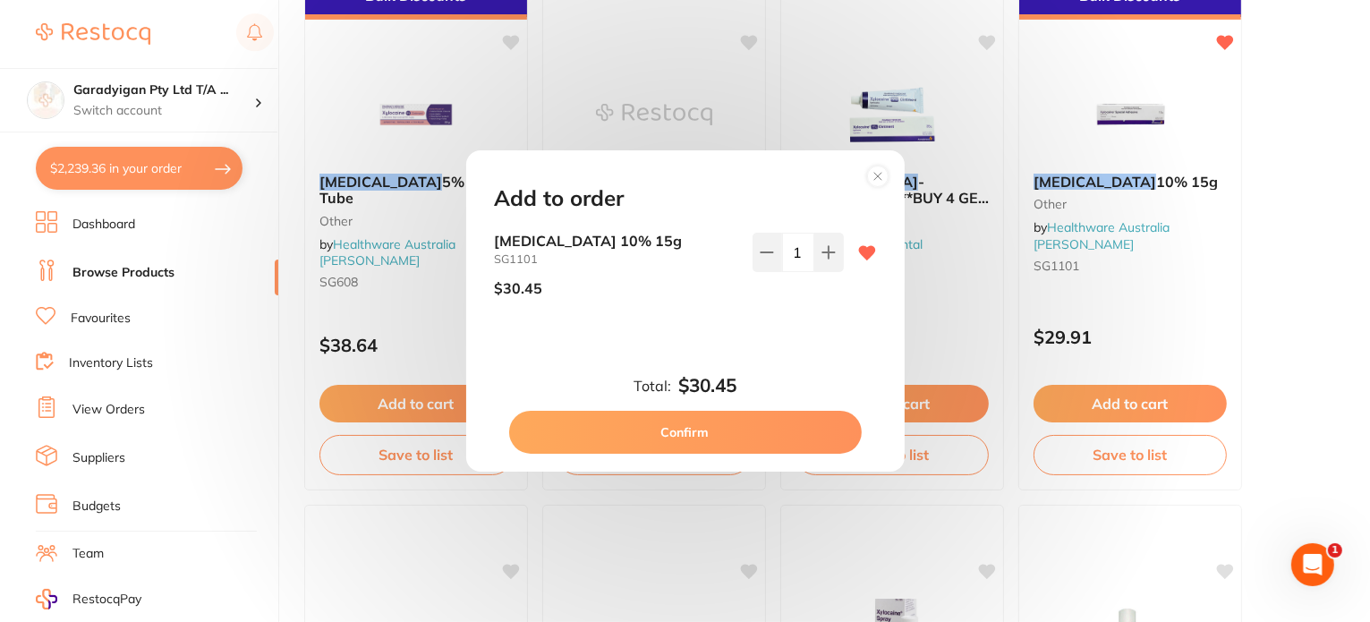
click at [746, 432] on button "Confirm" at bounding box center [685, 432] width 353 height 43
checkbox input "false"
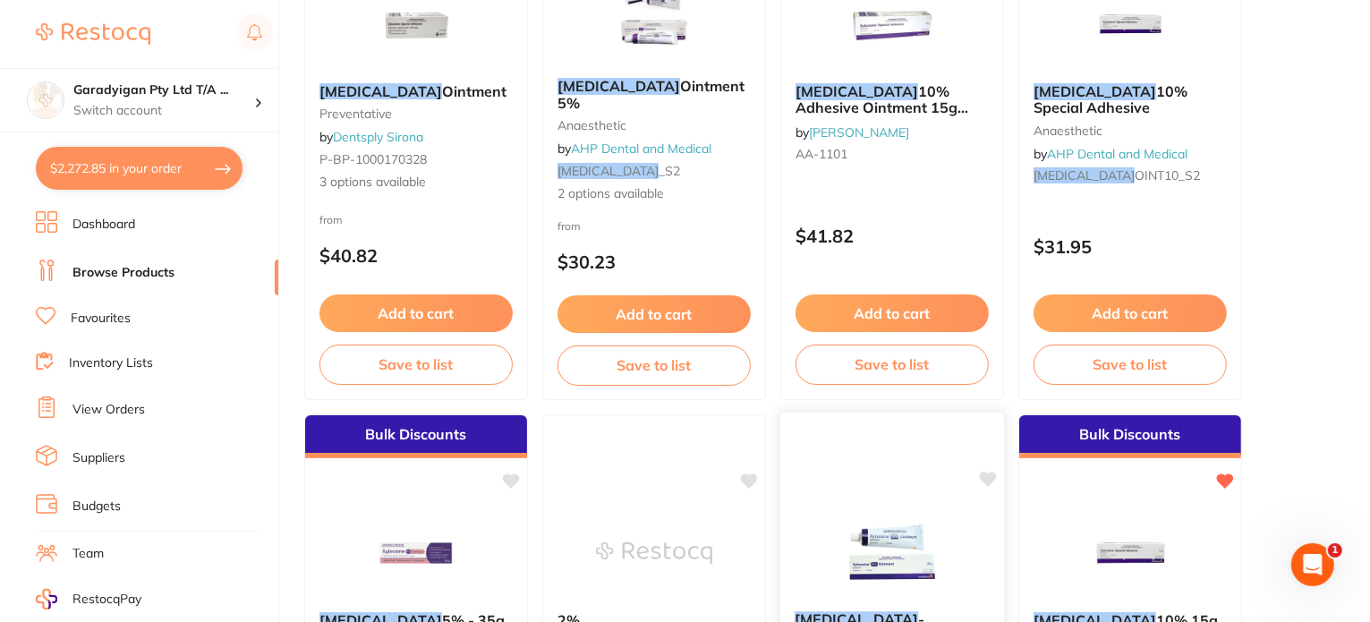
scroll to position [358, 0]
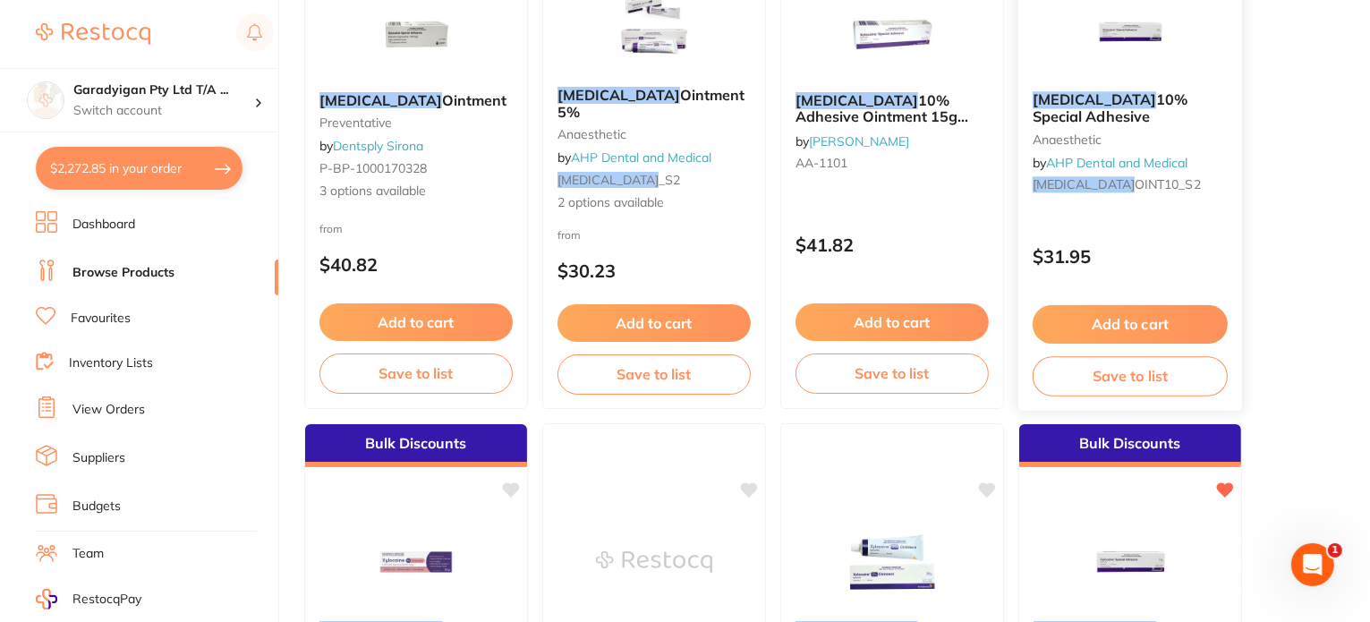
click at [1120, 326] on button "Add to cart" at bounding box center [1130, 324] width 195 height 38
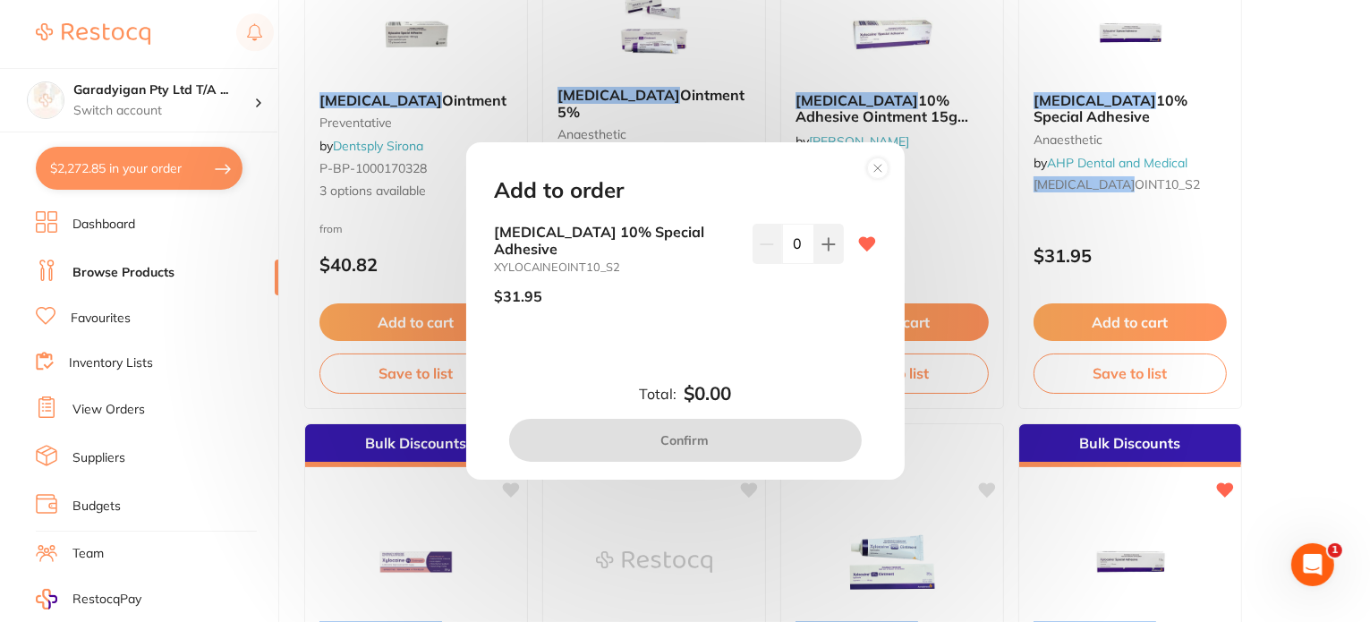
scroll to position [0, 0]
click at [882, 176] on circle at bounding box center [877, 168] width 21 height 21
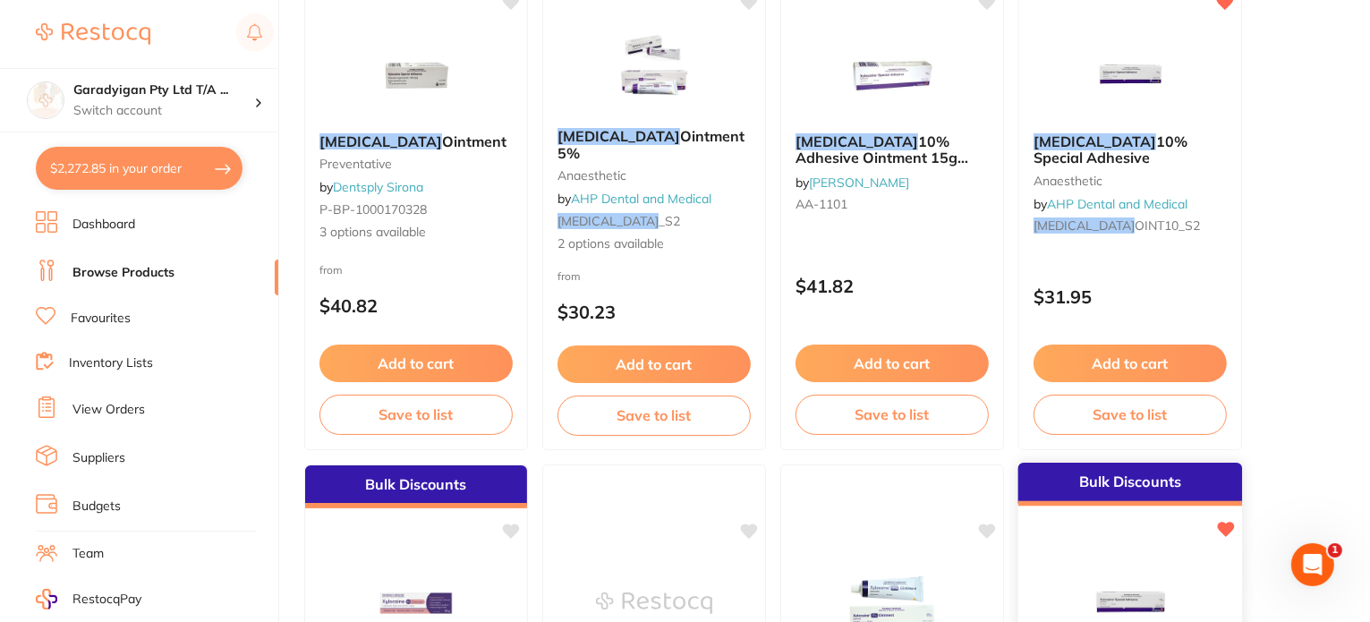
scroll to position [358, 0]
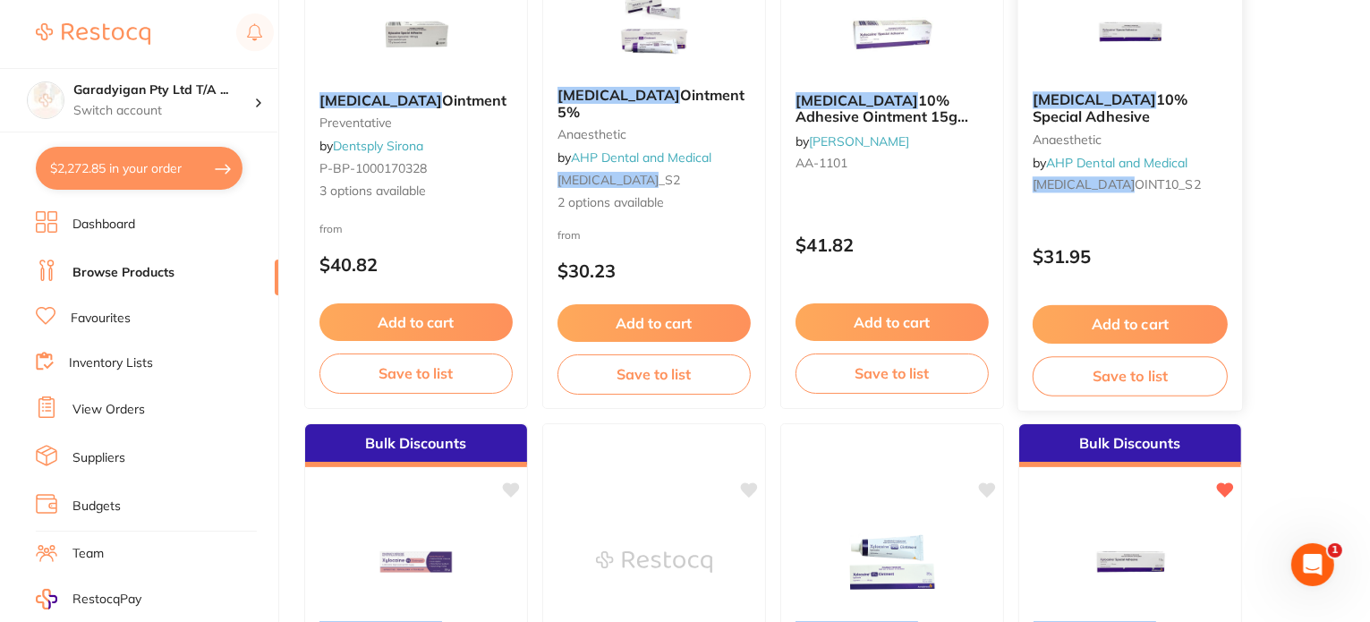
click at [1147, 313] on button "Add to cart" at bounding box center [1130, 324] width 195 height 38
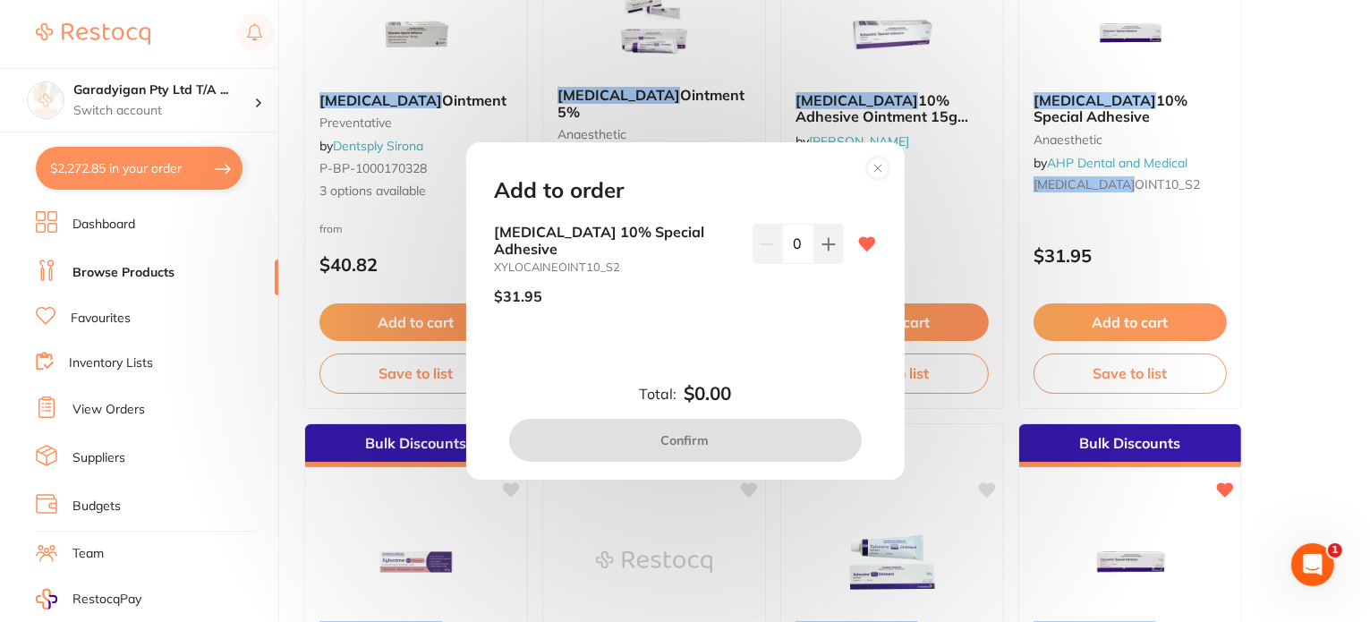
scroll to position [0, 0]
click at [877, 172] on icon at bounding box center [877, 168] width 7 height 7
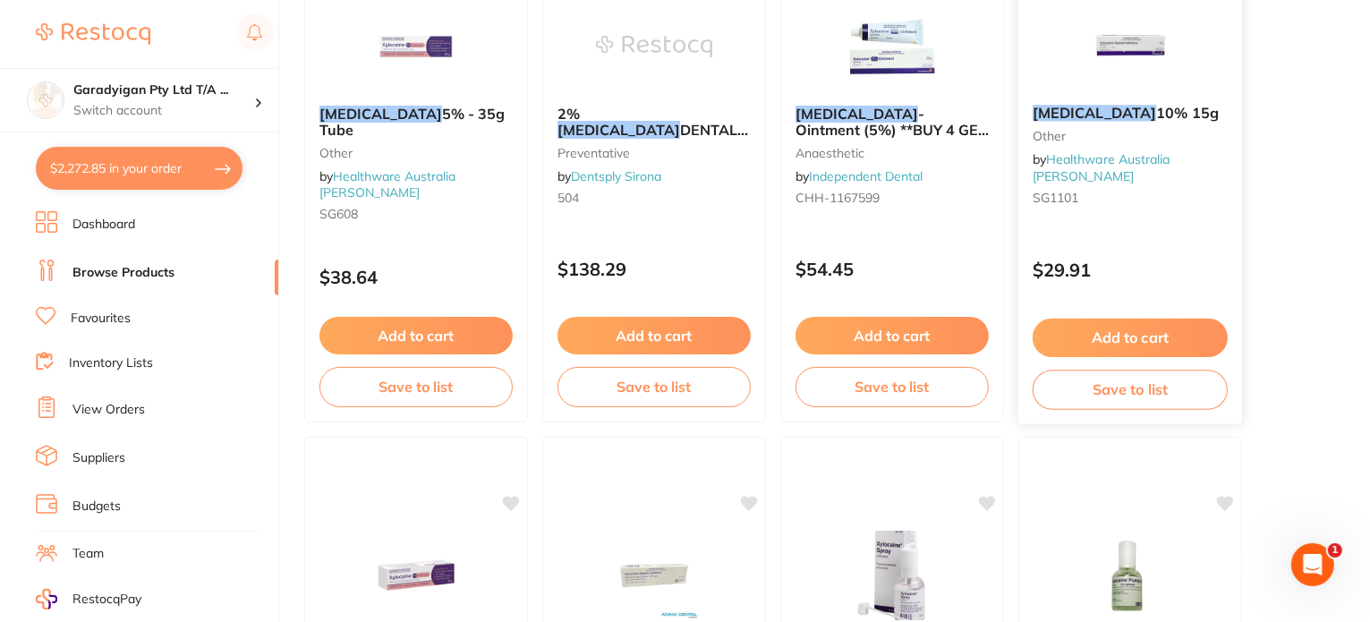
scroll to position [895, 0]
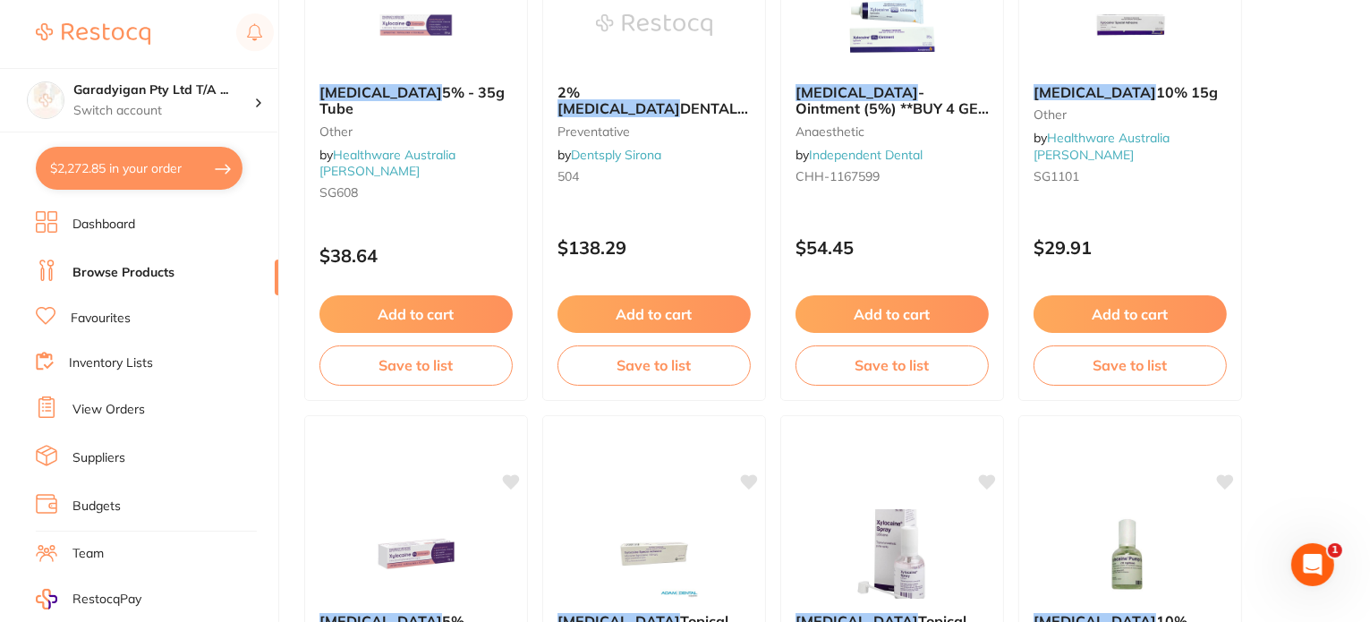
click at [1153, 318] on button "Add to cart" at bounding box center [1130, 314] width 193 height 38
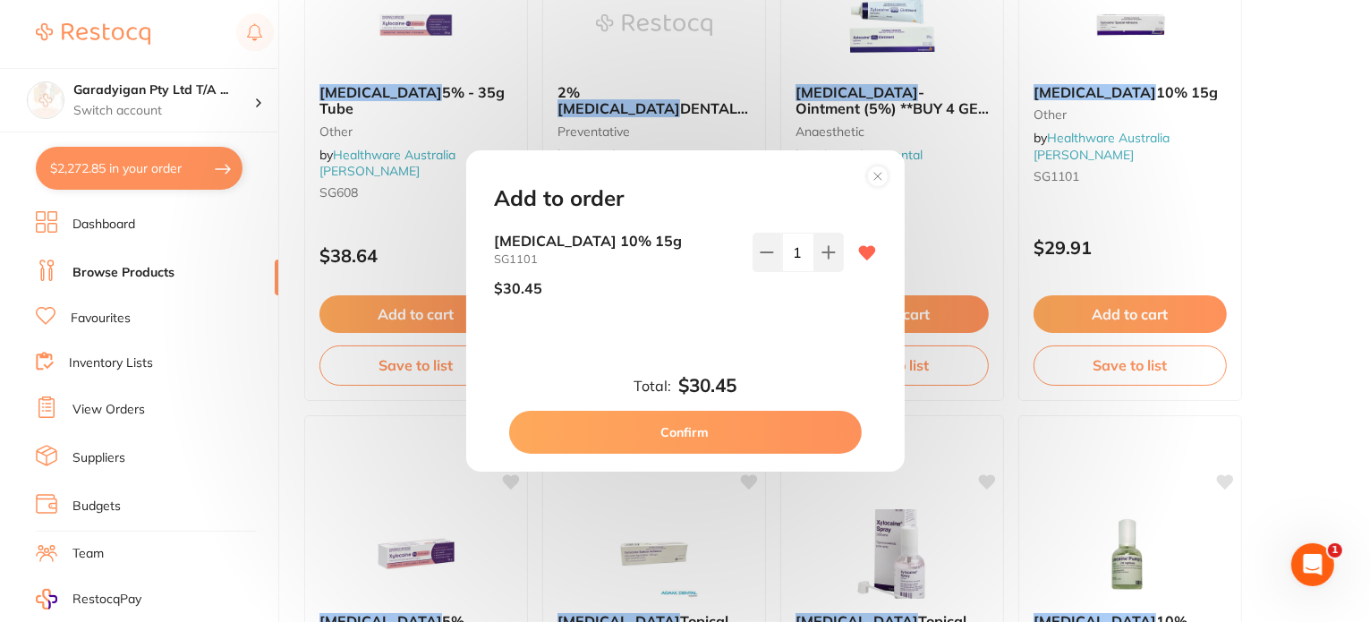
scroll to position [0, 0]
click at [746, 414] on button "Confirm" at bounding box center [685, 432] width 353 height 43
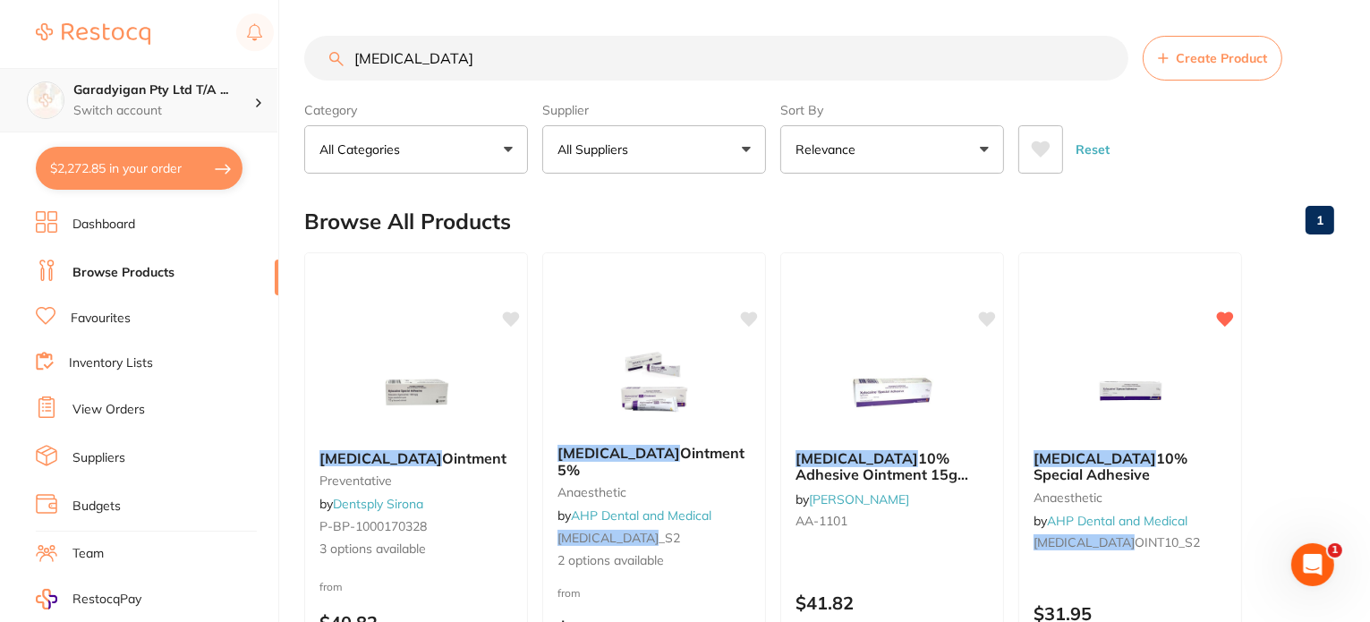
drag, startPoint x: 488, startPoint y: 65, endPoint x: 211, endPoint y: 73, distance: 276.7
click at [211, 73] on div "$2,272.85 Garadyigan Pty Ltd T/A ... Switch account Garadyigan Pty Ltd T/A Anna…" at bounding box center [685, 311] width 1370 height 622
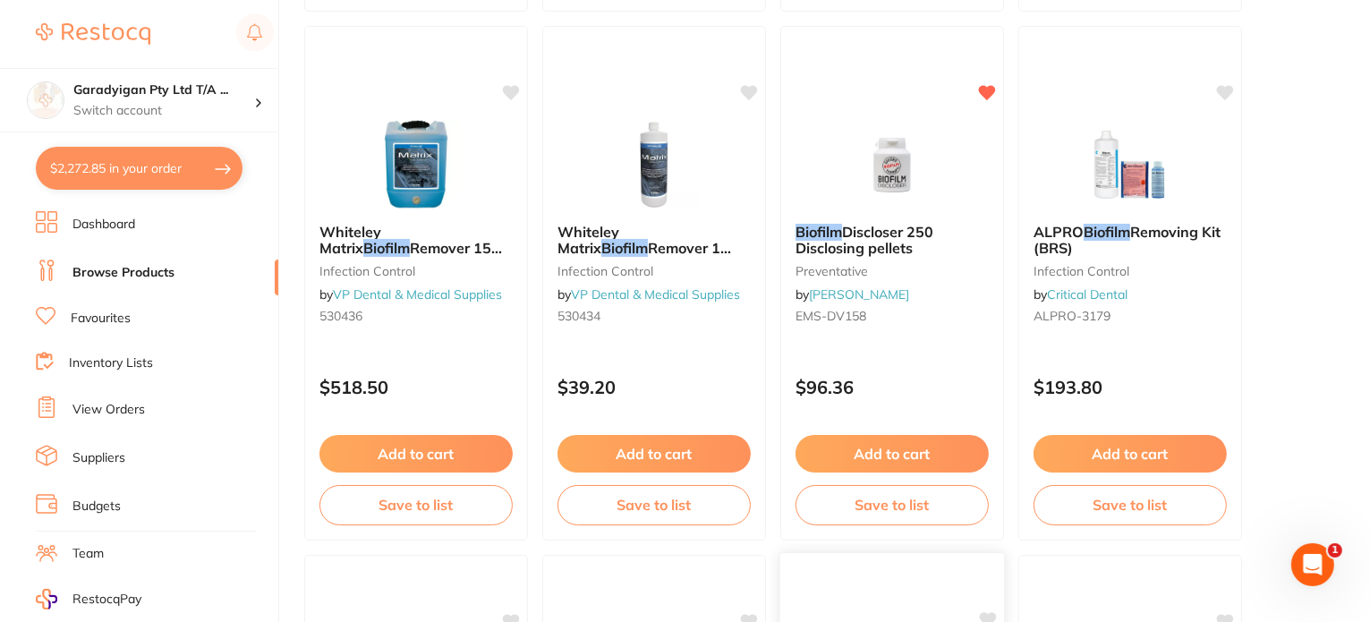
scroll to position [742, 0]
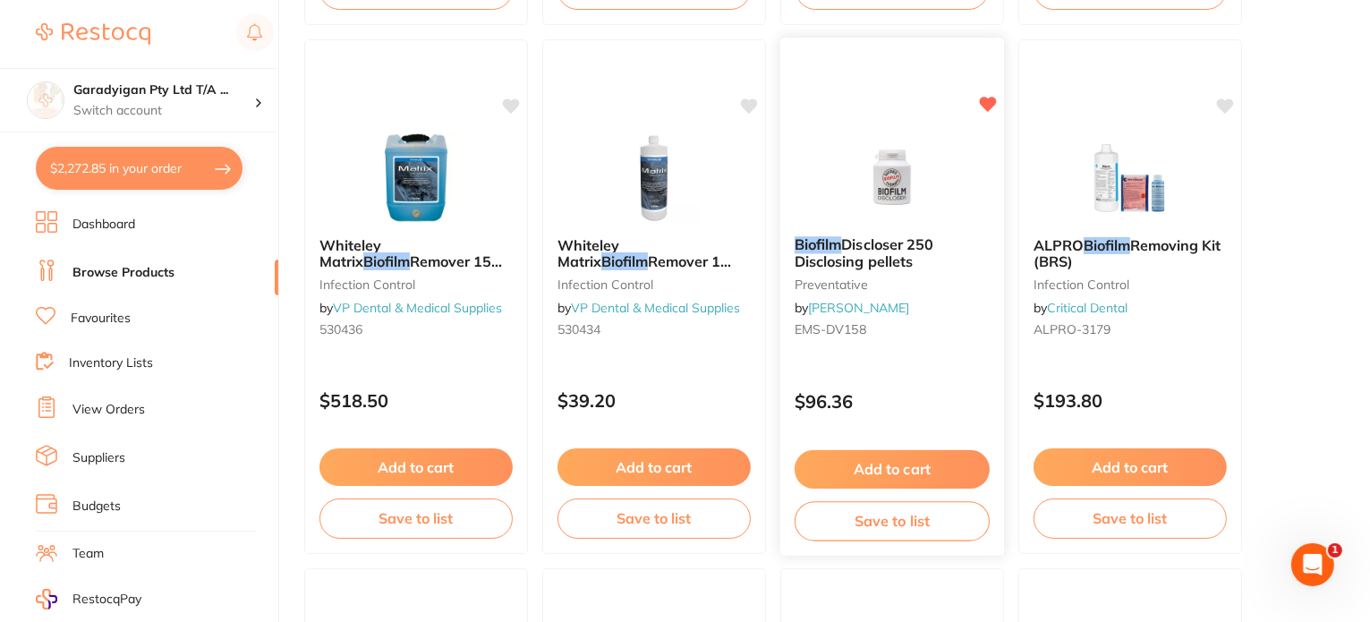
type input "biofilm"
drag, startPoint x: 909, startPoint y: 472, endPoint x: 916, endPoint y: 479, distance: 9.5
click at [909, 472] on button "Add to cart" at bounding box center [892, 467] width 193 height 38
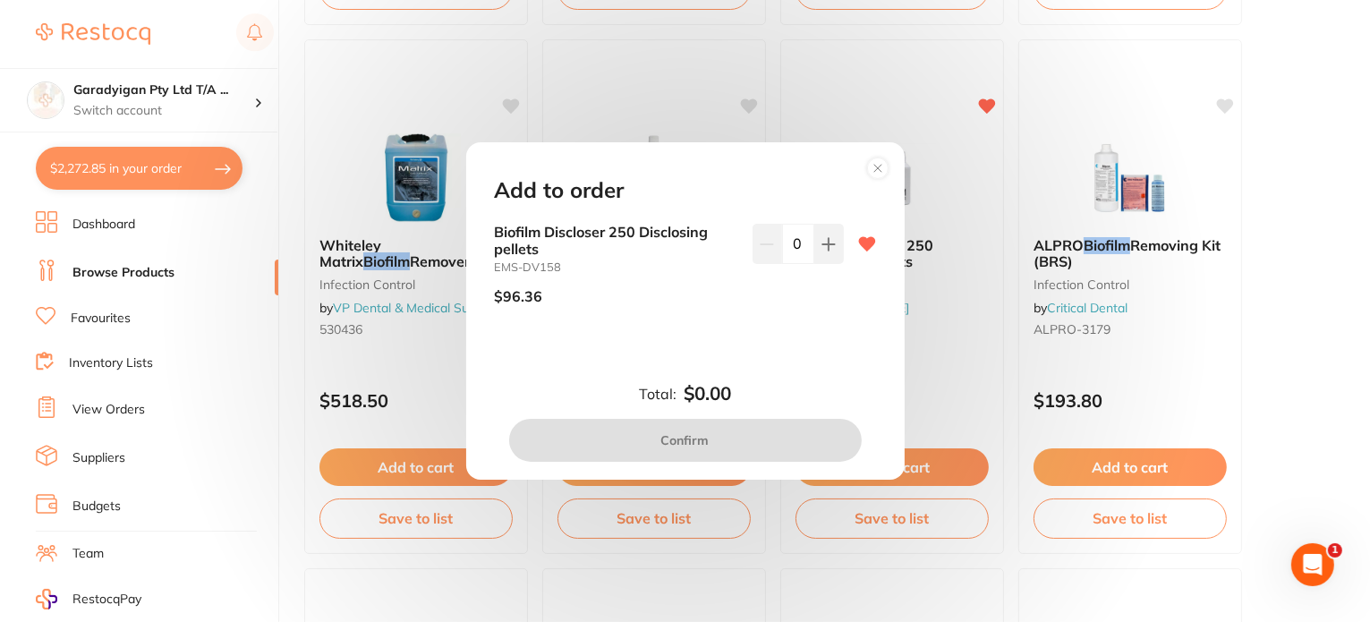
drag, startPoint x: 823, startPoint y: 250, endPoint x: 758, endPoint y: 418, distance: 180.5
click at [820, 257] on button at bounding box center [829, 243] width 30 height 39
type input "1"
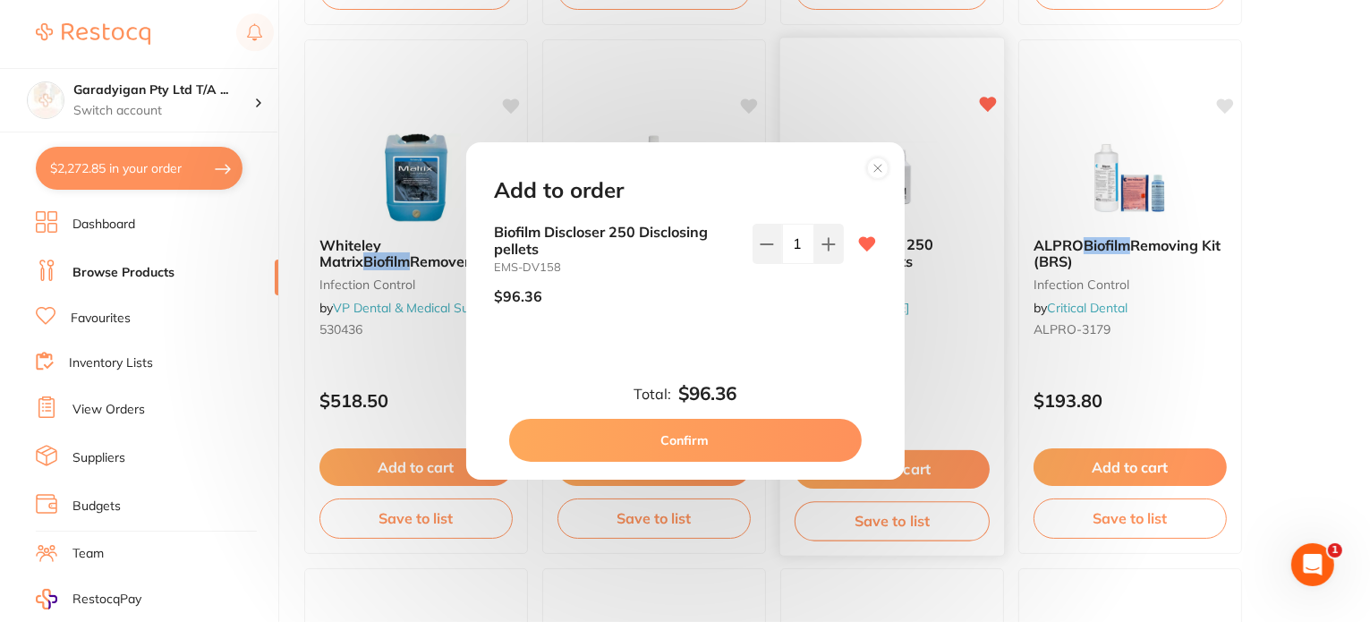
click at [755, 454] on button "Confirm" at bounding box center [685, 440] width 353 height 43
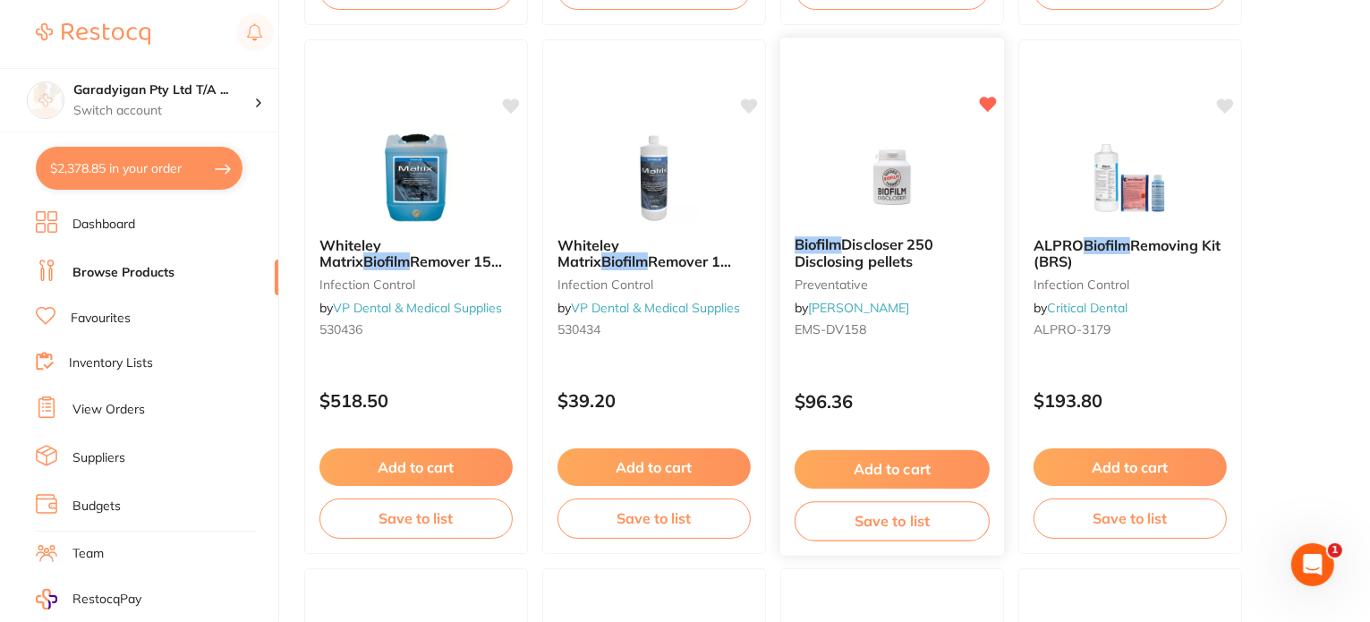
checkbox input "false"
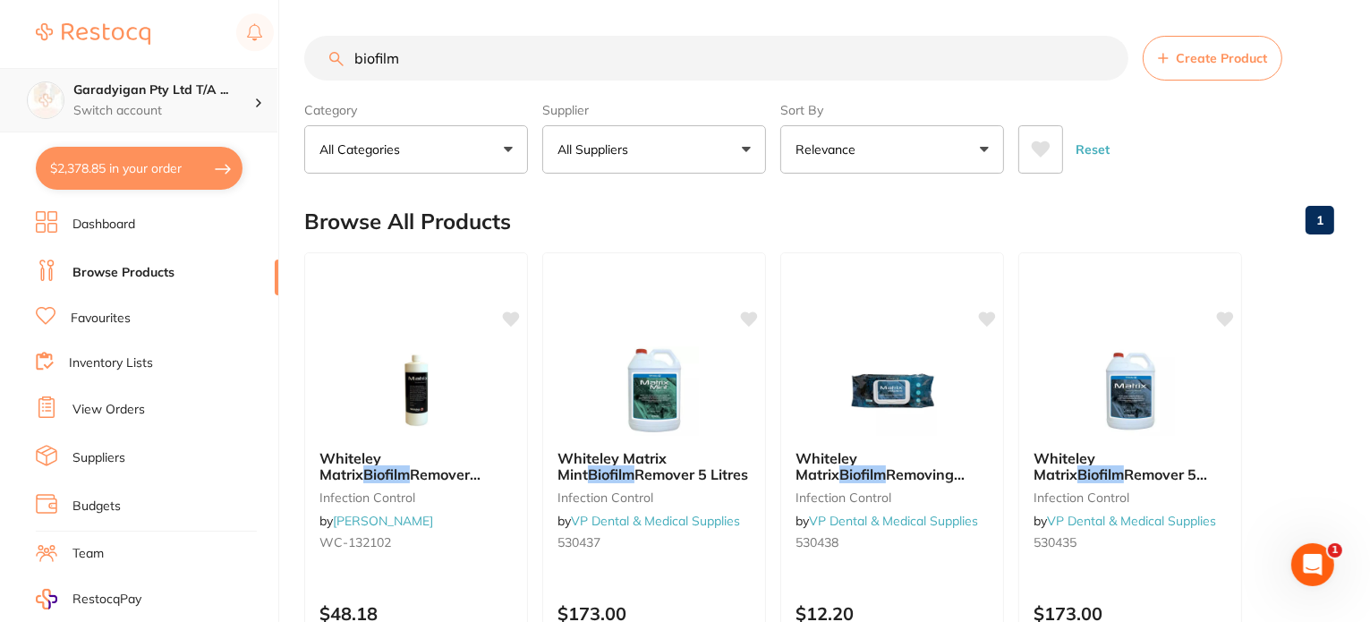
drag, startPoint x: 445, startPoint y: 62, endPoint x: 187, endPoint y: 78, distance: 258.3
click at [187, 78] on div "$2,378.85 Garadyigan Pty Ltd T/A ... Switch account Garadyigan Pty Ltd T/A Anna…" at bounding box center [685, 311] width 1370 height 622
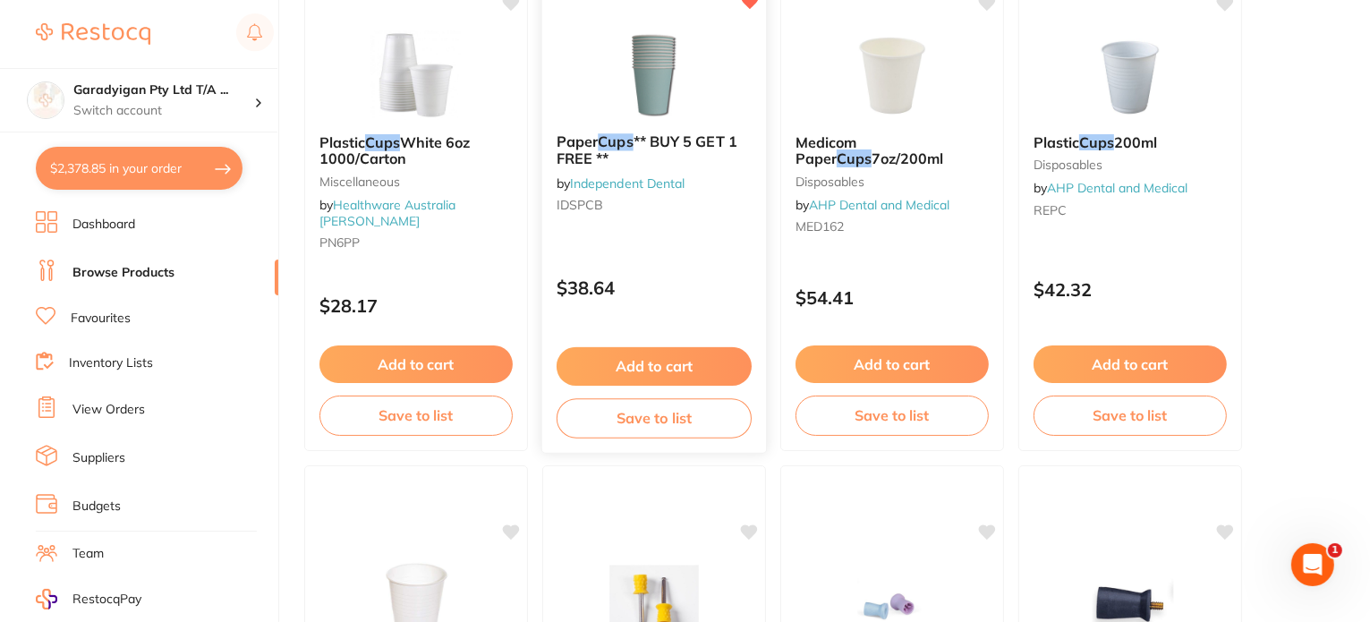
scroll to position [3491, 0]
type input "cups"
click at [636, 359] on button "Add to cart" at bounding box center [654, 365] width 195 height 38
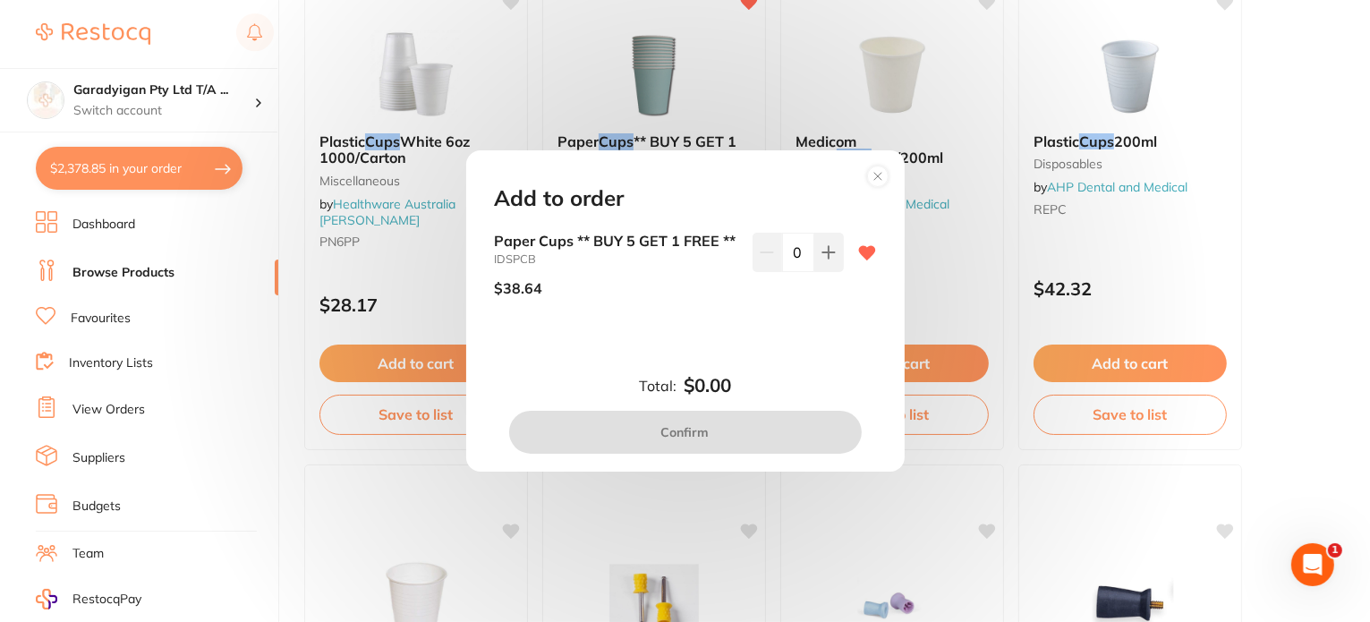
drag, startPoint x: 828, startPoint y: 250, endPoint x: 805, endPoint y: 354, distance: 106.4
click at [826, 254] on button at bounding box center [829, 252] width 30 height 39
type input "1"
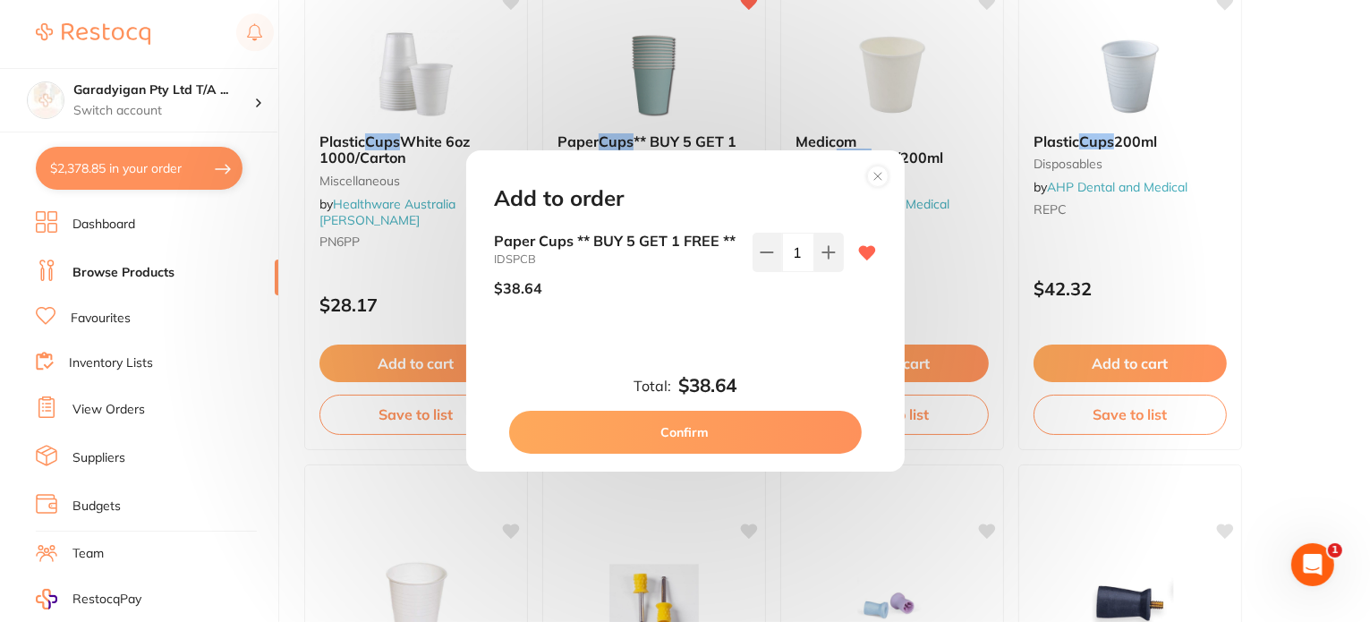
drag, startPoint x: 784, startPoint y: 447, endPoint x: 776, endPoint y: 462, distance: 17.2
click at [784, 448] on button "Confirm" at bounding box center [685, 432] width 353 height 43
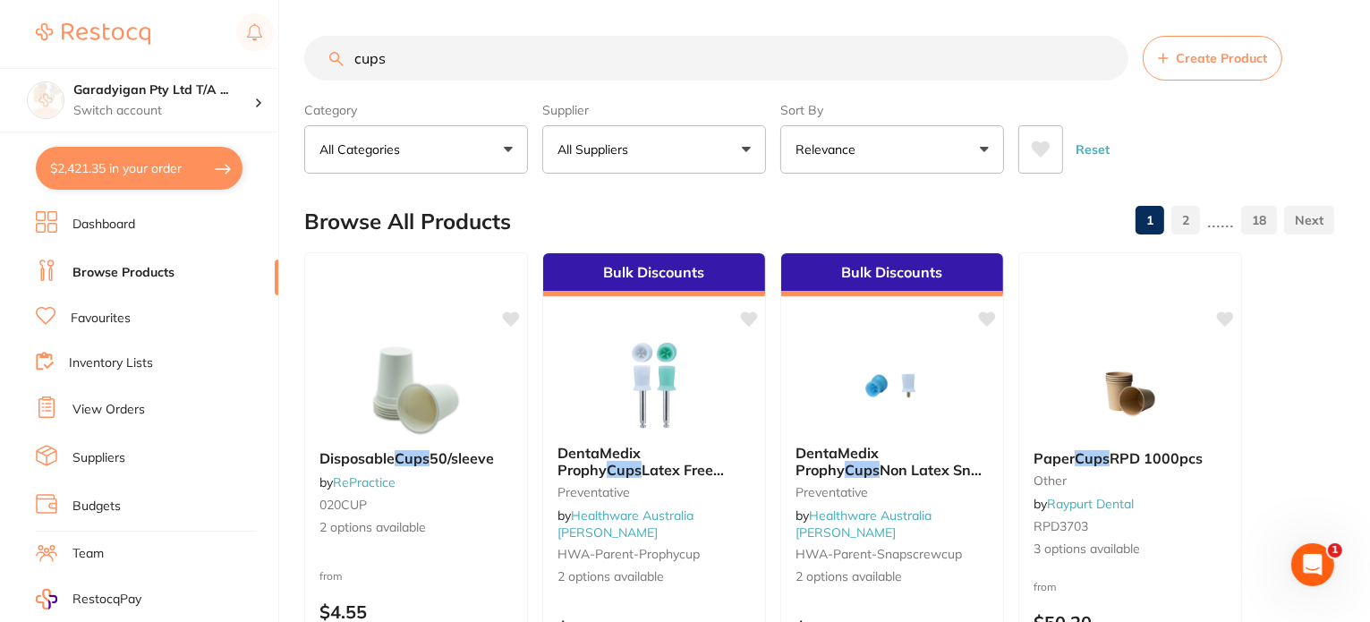
click at [498, 76] on input "cups" at bounding box center [716, 58] width 824 height 45
drag, startPoint x: 495, startPoint y: 66, endPoint x: 296, endPoint y: 62, distance: 198.8
click at [296, 62] on div "$2,421.35 Garadyigan Pty Ltd T/A ... Switch account Garadyigan Pty Ltd T/A Anna…" at bounding box center [685, 311] width 1370 height 622
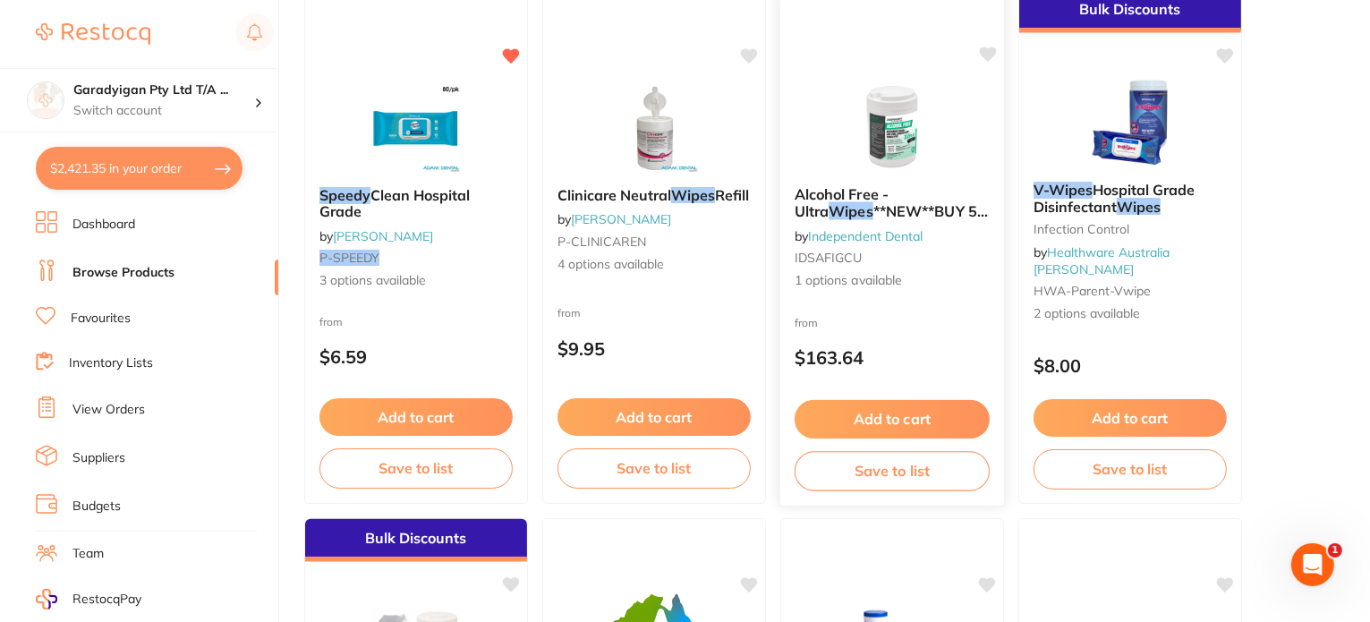
scroll to position [1880, 0]
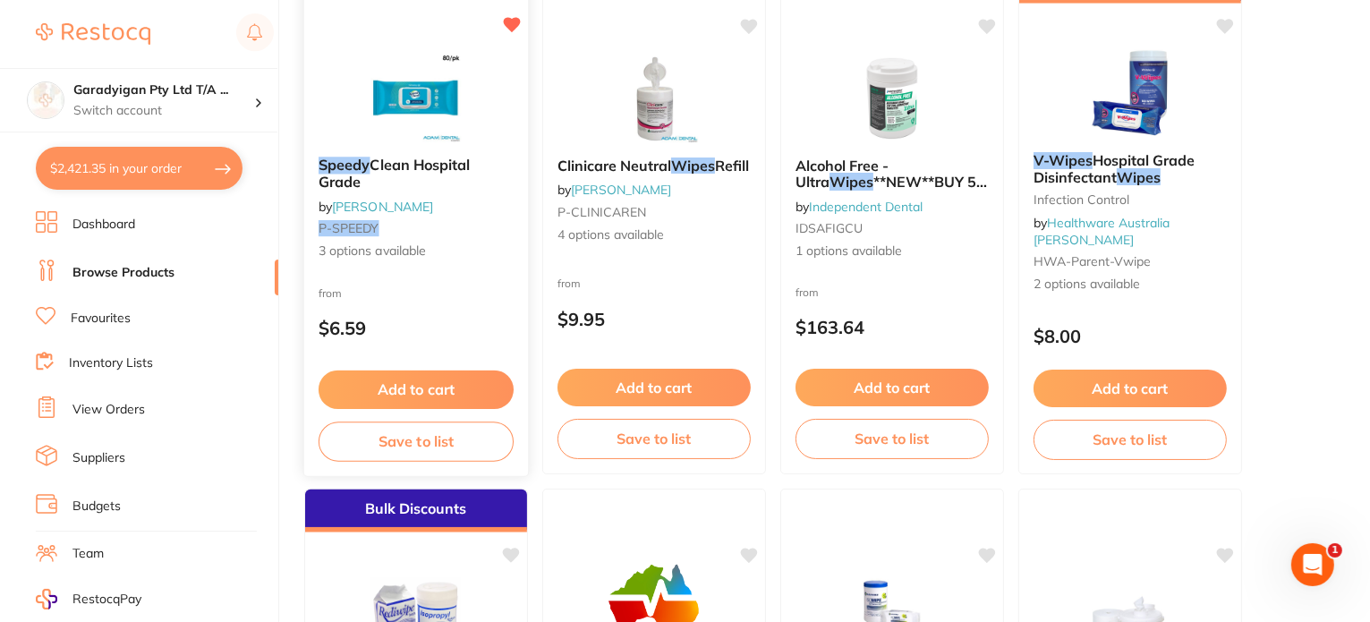
type input "speedy wipes"
click at [479, 394] on button "Add to cart" at bounding box center [416, 390] width 195 height 38
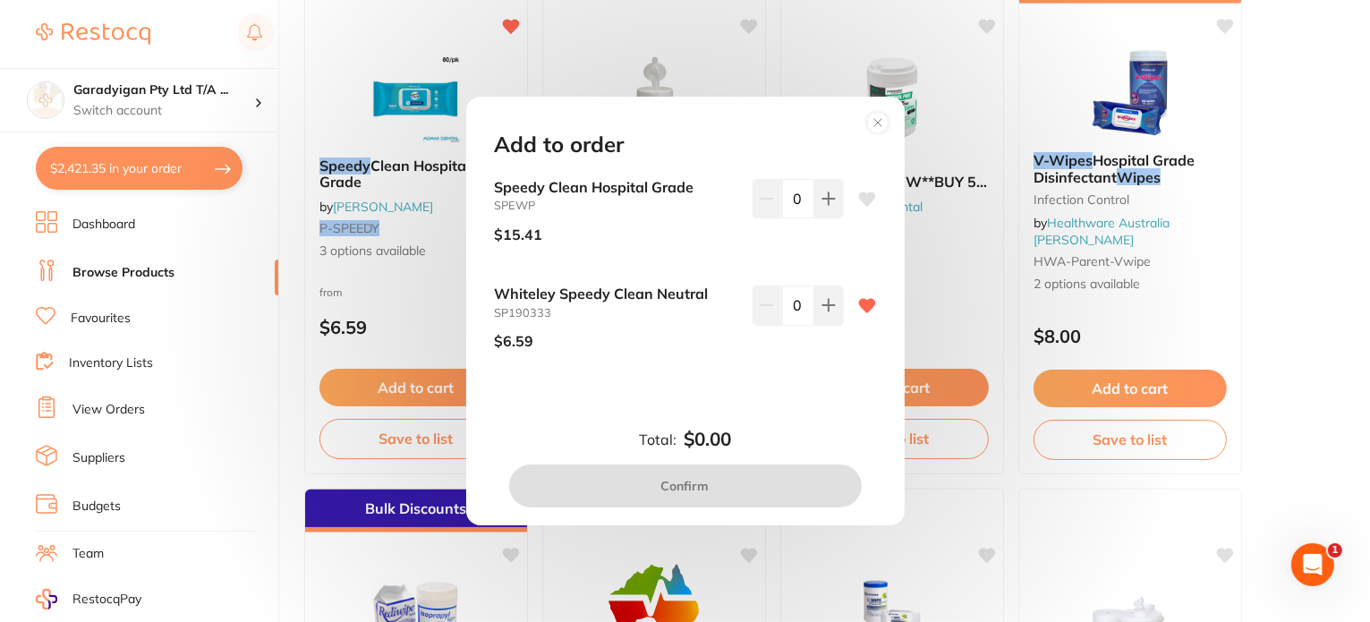
scroll to position [0, 0]
click at [820, 218] on button at bounding box center [829, 198] width 30 height 39
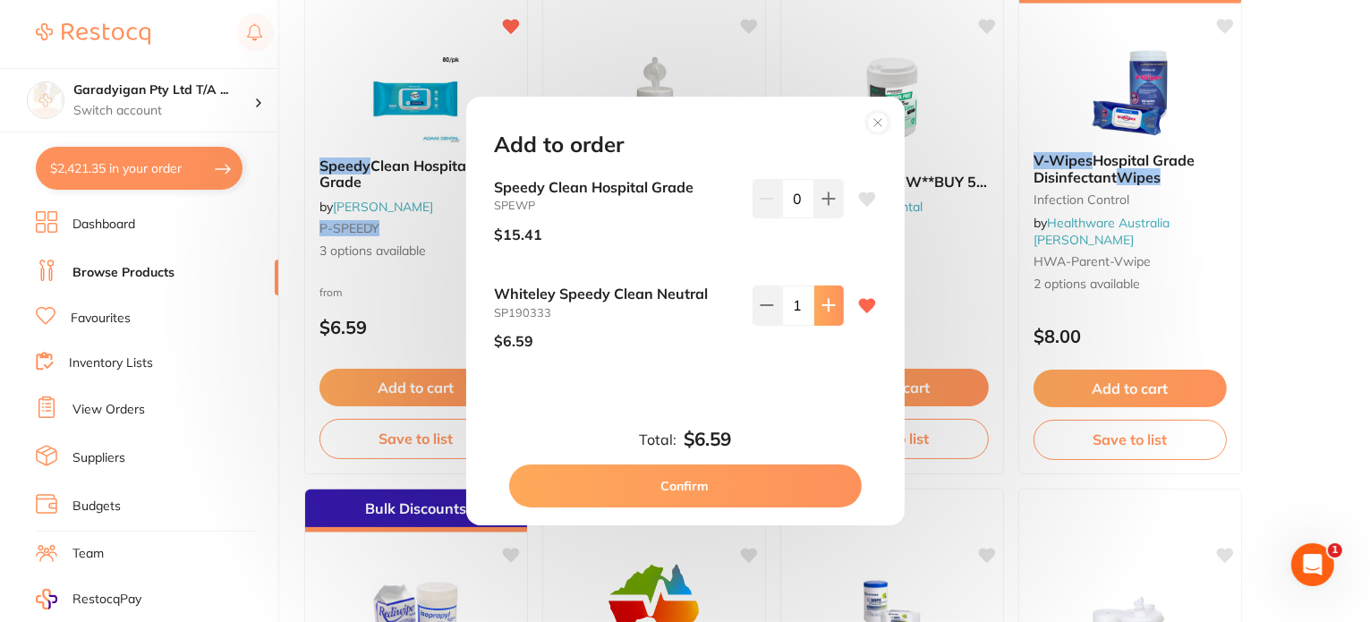
click at [820, 218] on button at bounding box center [829, 198] width 30 height 39
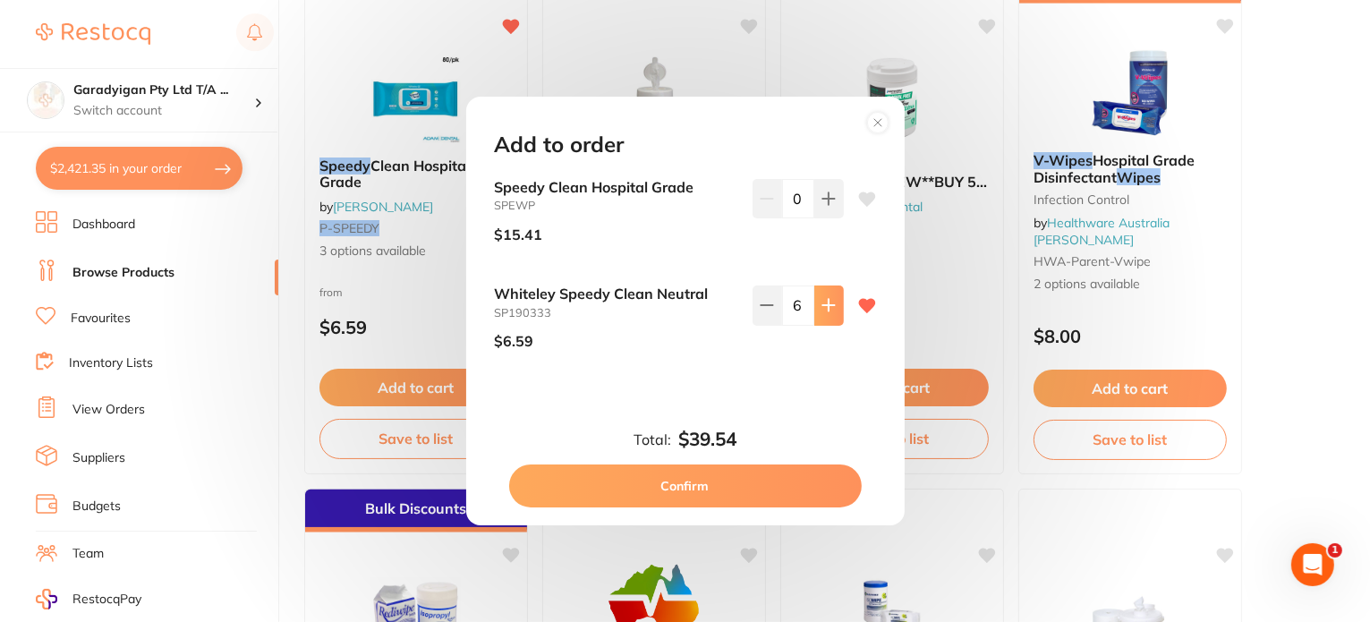
click at [820, 218] on button at bounding box center [829, 198] width 30 height 39
drag, startPoint x: 822, startPoint y: 320, endPoint x: 834, endPoint y: 358, distance: 40.5
click at [823, 218] on button at bounding box center [829, 198] width 30 height 39
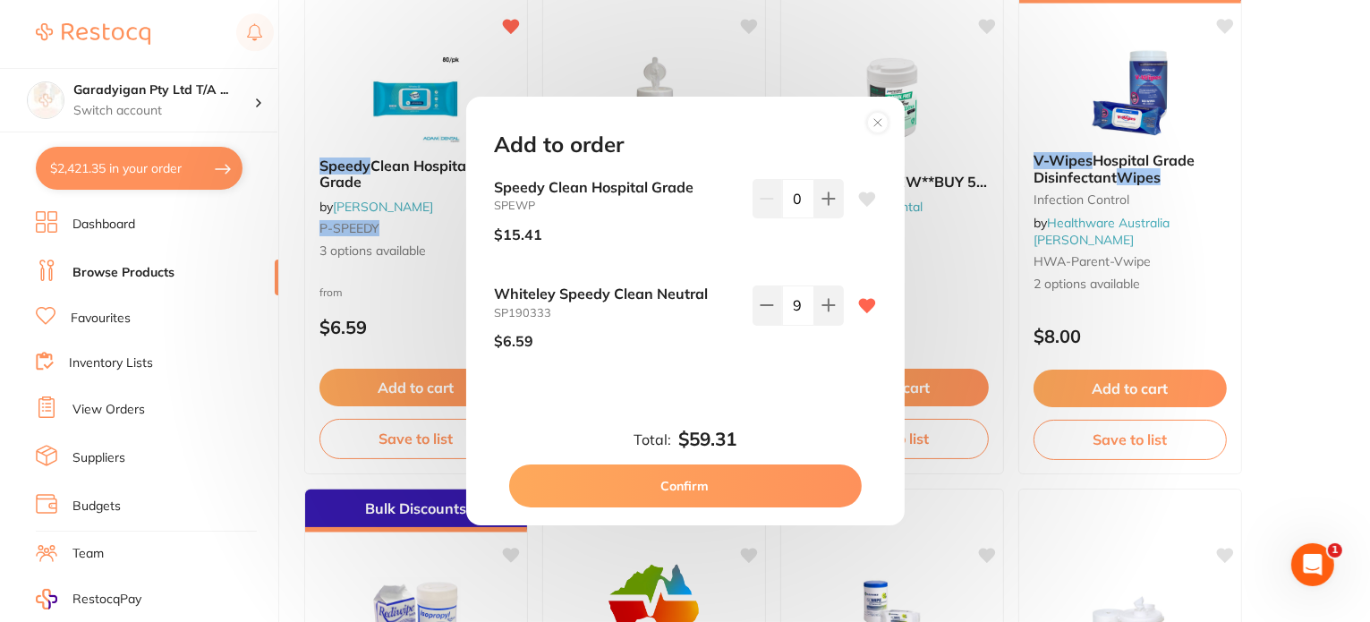
type input "10"
drag, startPoint x: 821, startPoint y: 482, endPoint x: 353, endPoint y: 429, distance: 471.2
click at [820, 482] on button "Confirm" at bounding box center [685, 486] width 353 height 43
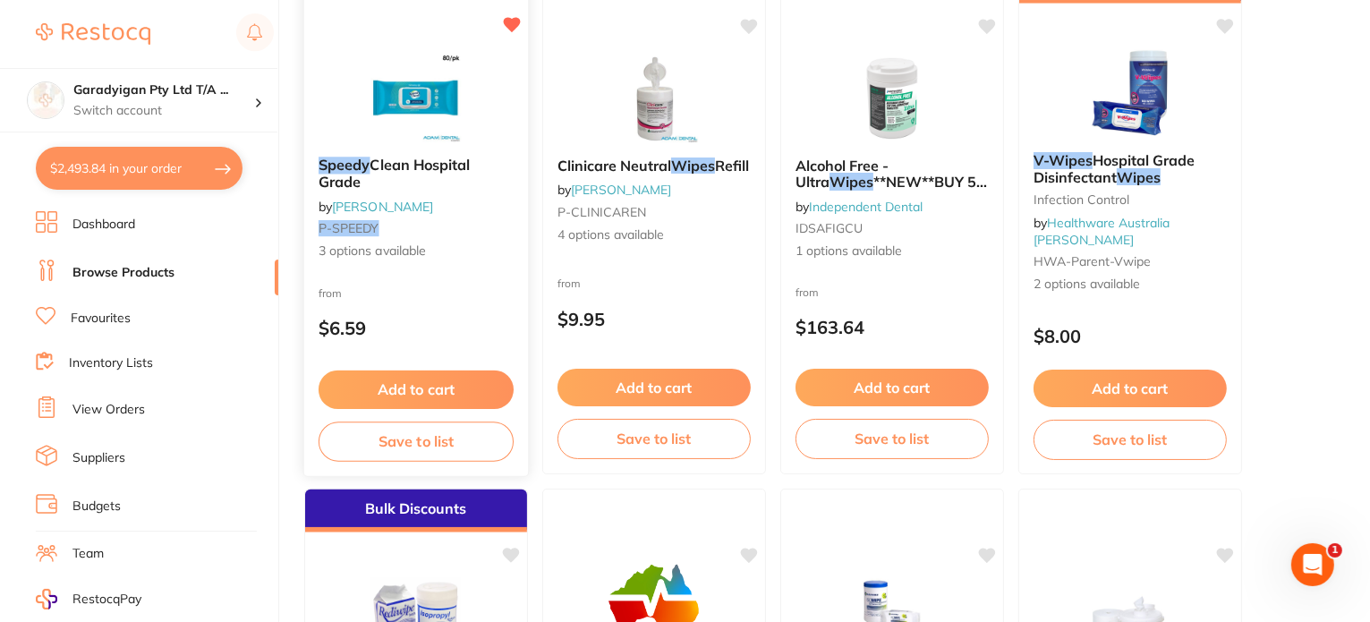
checkbox input "false"
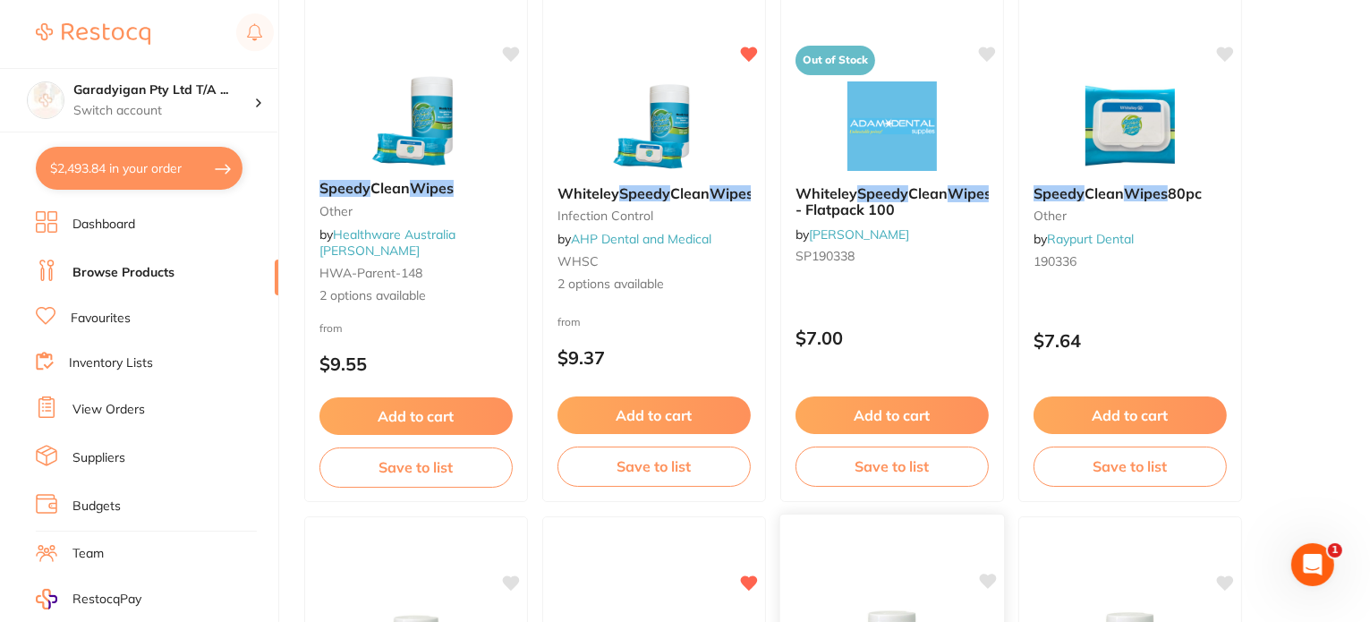
scroll to position [269, 0]
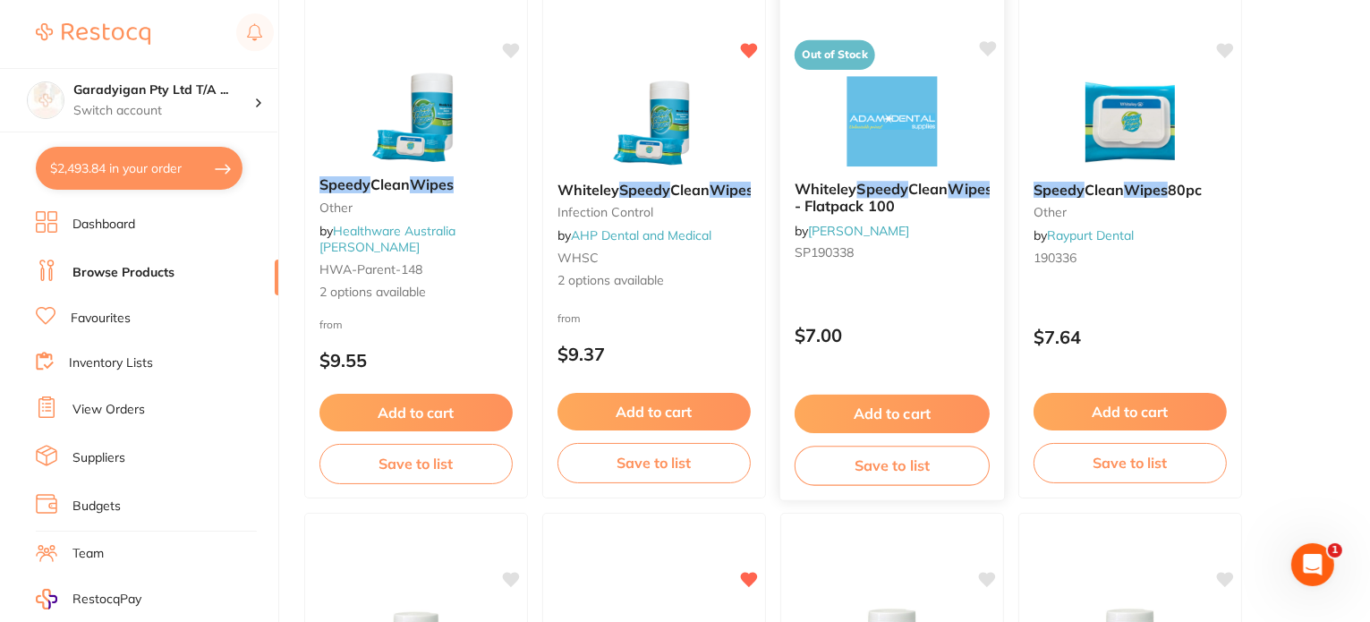
click at [921, 412] on button "Add to cart" at bounding box center [892, 414] width 195 height 38
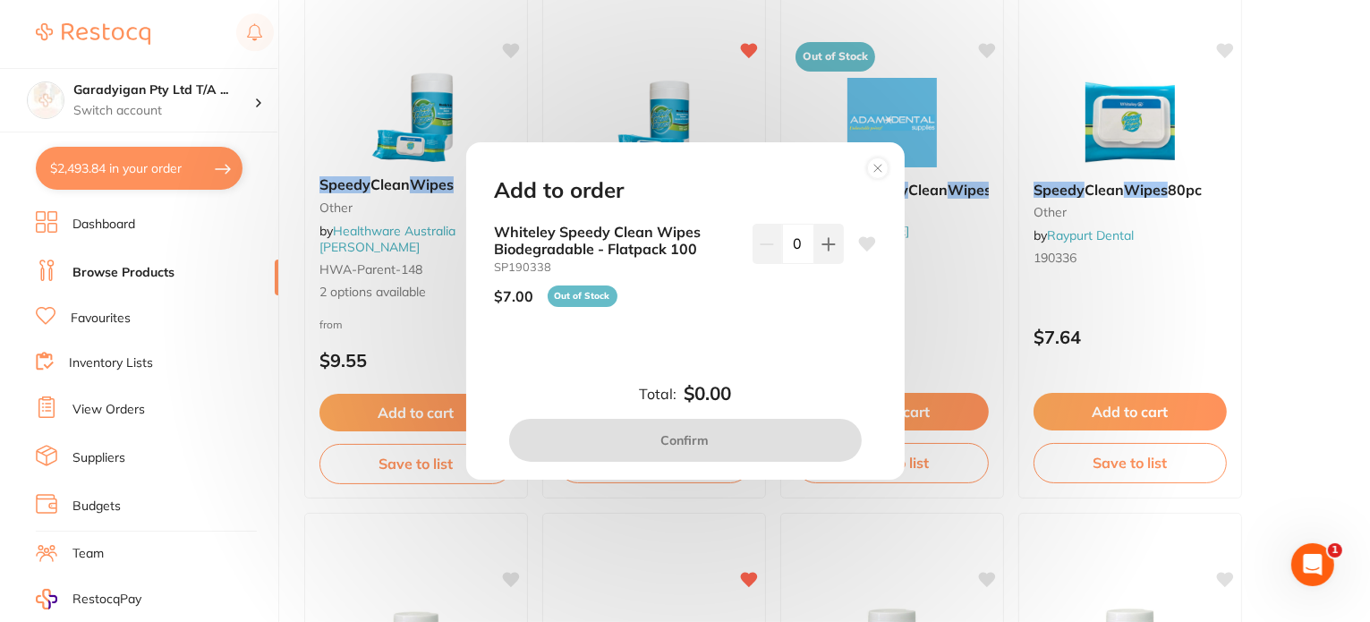
scroll to position [0, 0]
click at [875, 168] on circle at bounding box center [877, 168] width 21 height 21
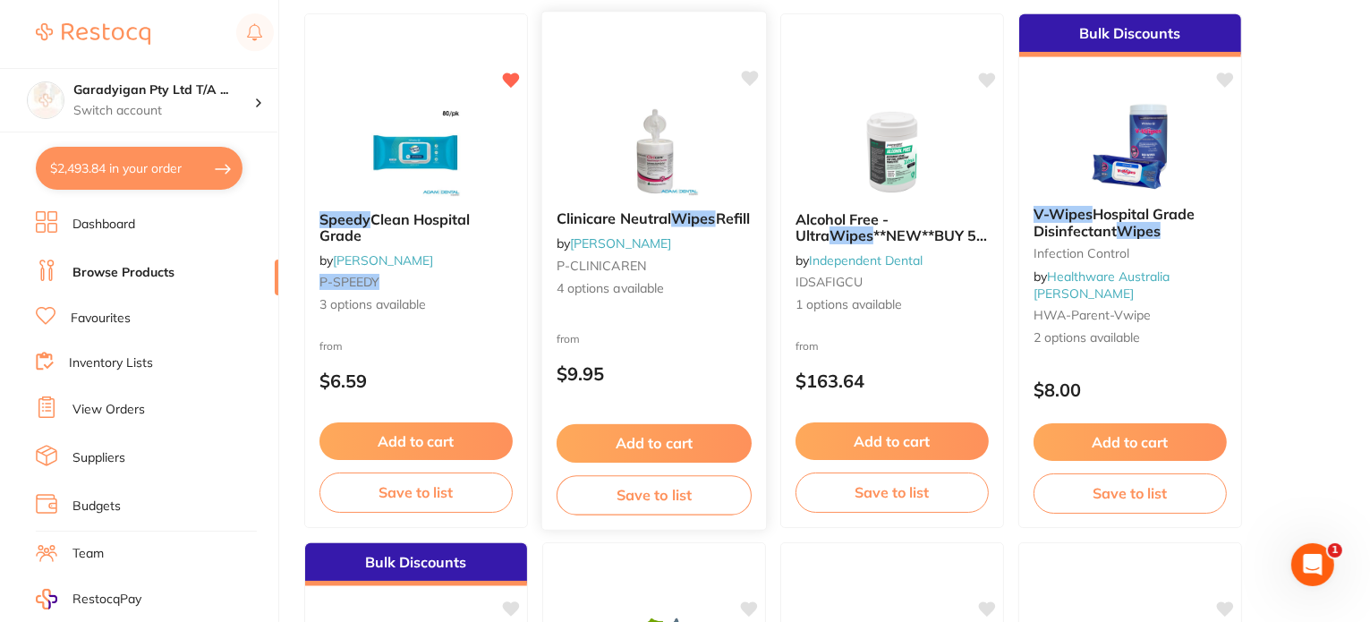
scroll to position [1790, 0]
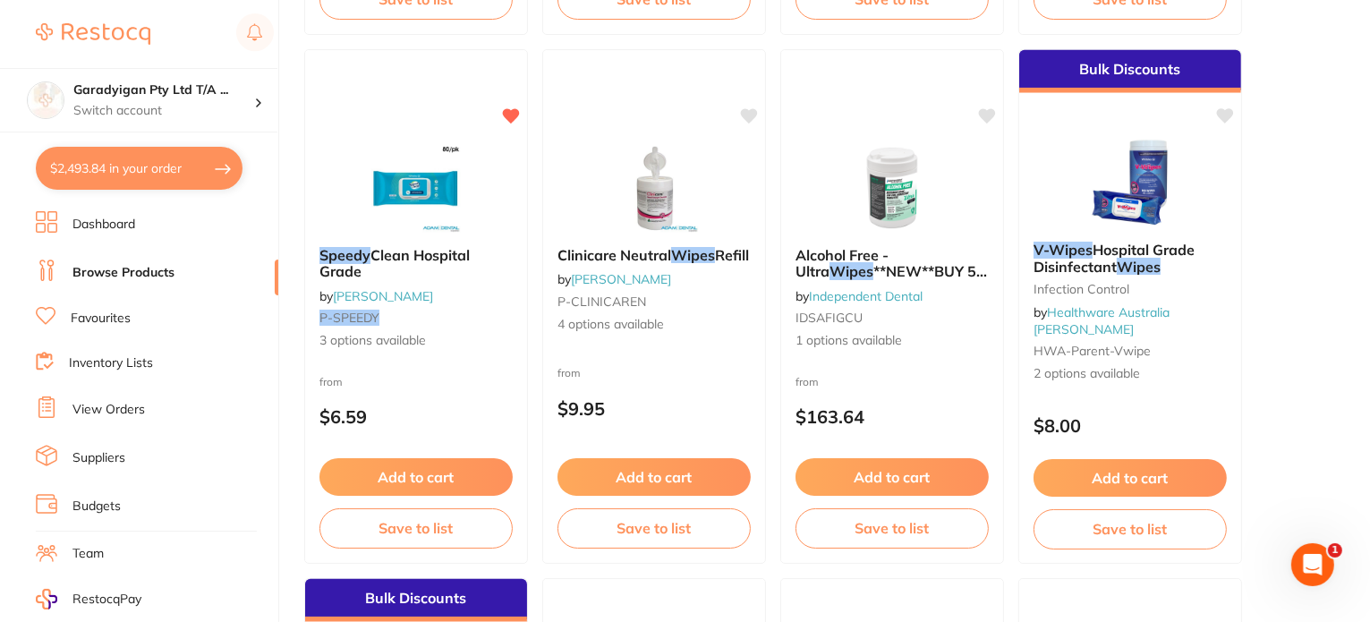
drag, startPoint x: 462, startPoint y: 468, endPoint x: 938, endPoint y: 480, distance: 476.3
click at [463, 468] on button "Add to cart" at bounding box center [416, 477] width 193 height 38
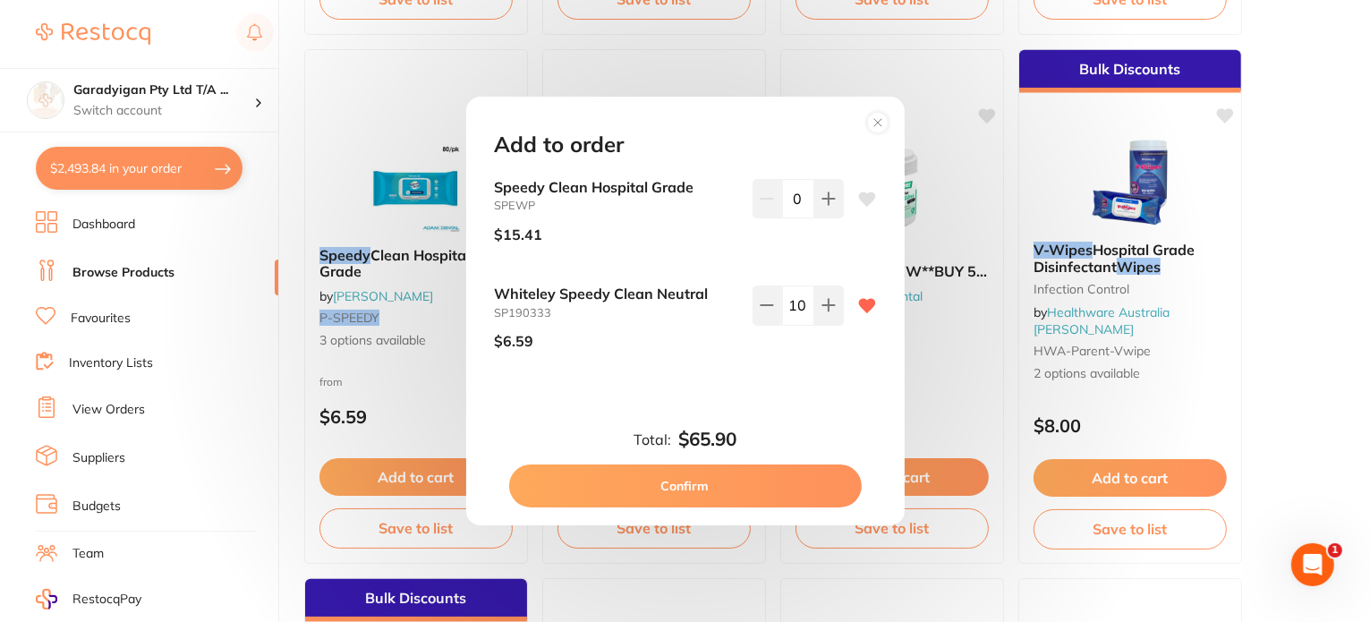
scroll to position [0, 0]
drag, startPoint x: 881, startPoint y: 123, endPoint x: 906, endPoint y: 152, distance: 38.7
click at [881, 124] on circle at bounding box center [877, 123] width 21 height 21
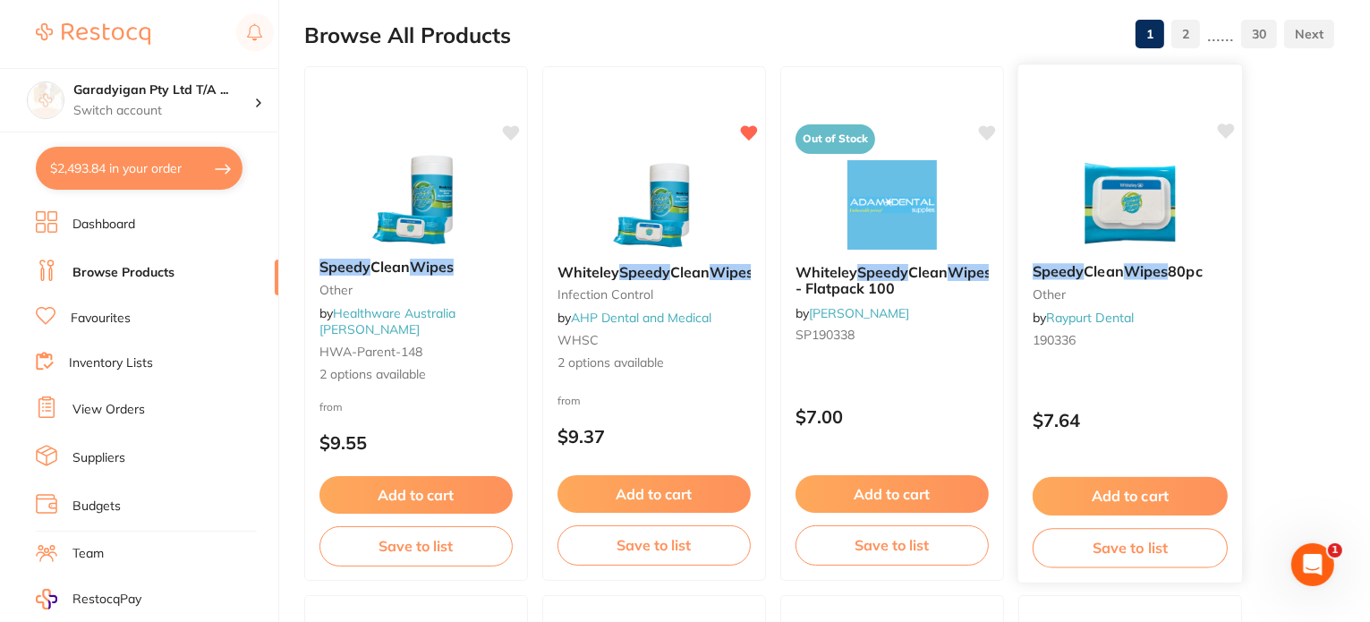
scroll to position [179, 0]
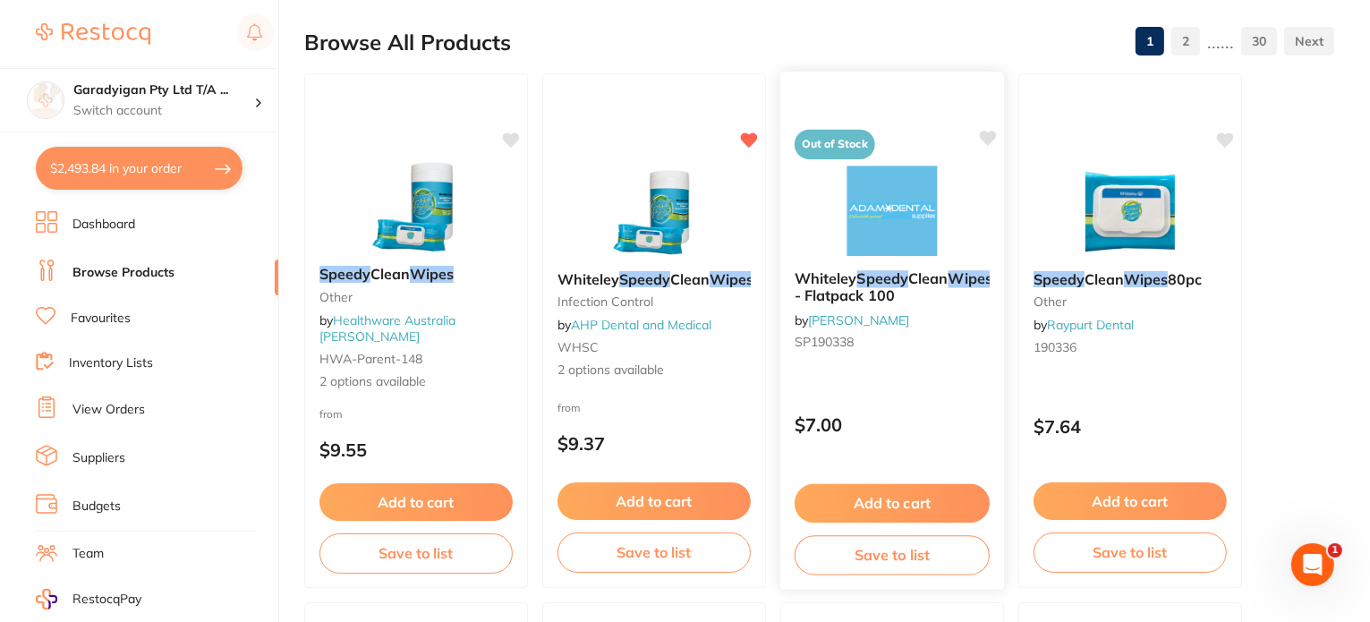
click at [975, 498] on button "Add to cart" at bounding box center [892, 503] width 195 height 38
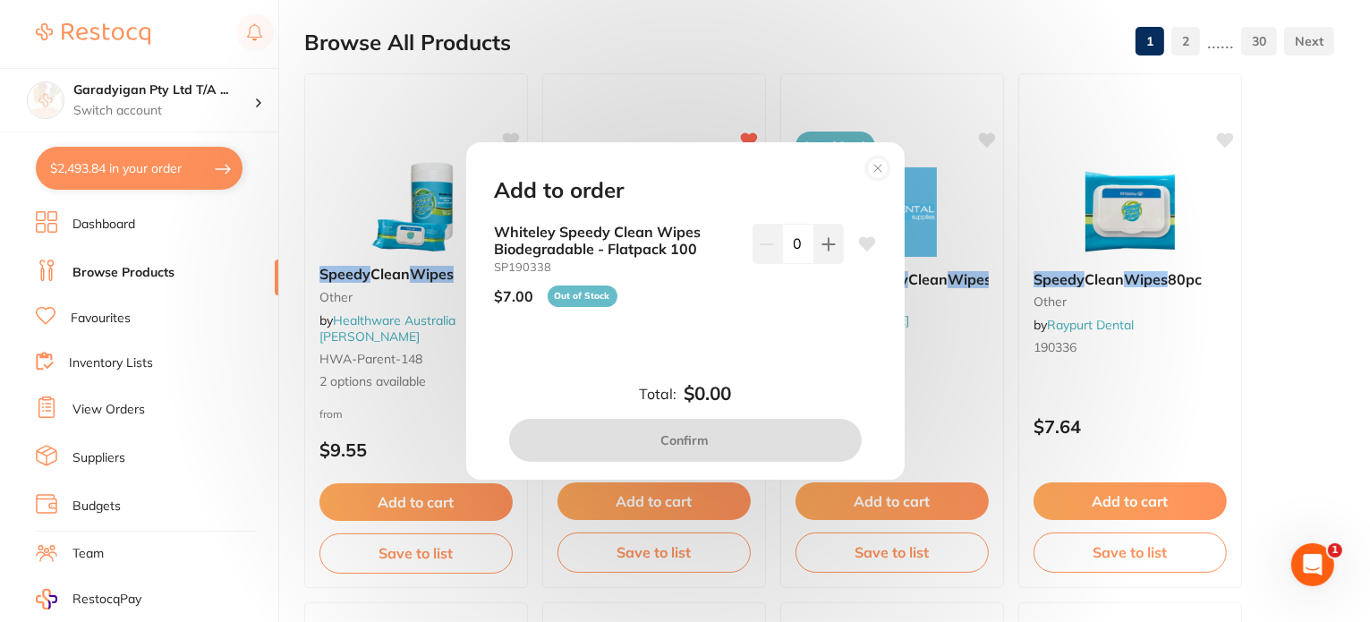
scroll to position [0, 0]
click at [875, 167] on icon at bounding box center [878, 168] width 29 height 29
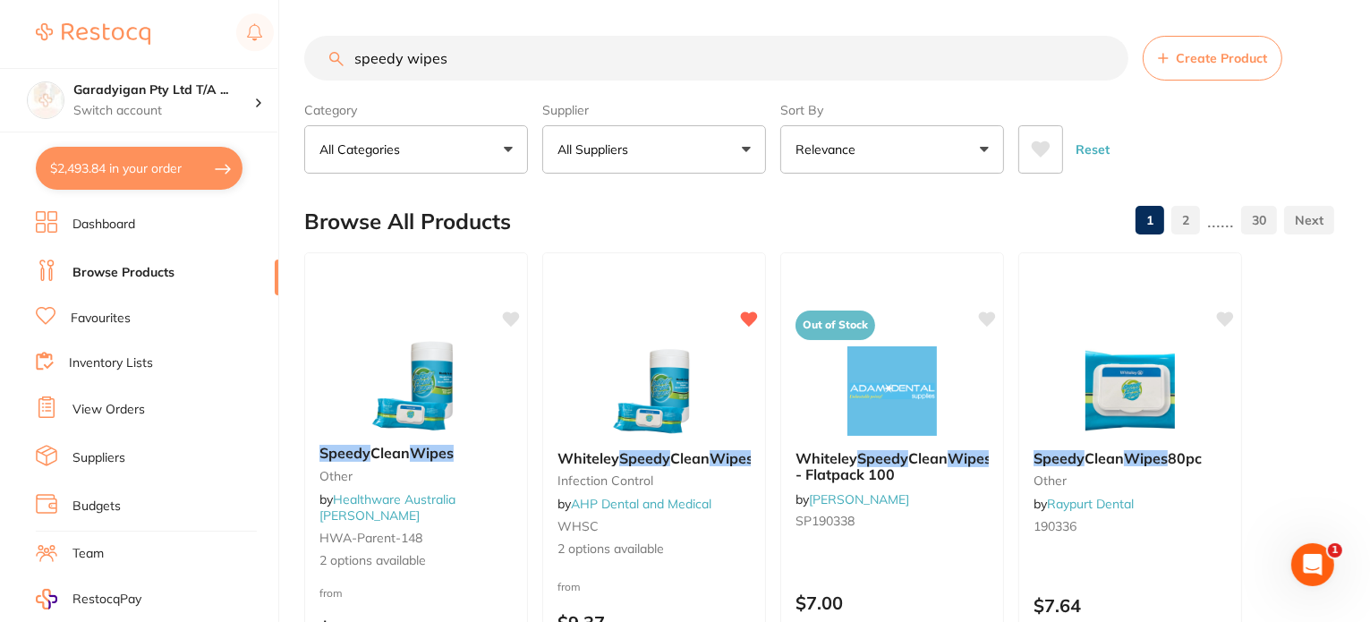
drag, startPoint x: 530, startPoint y: 65, endPoint x: 352, endPoint y: 98, distance: 181.0
click at [352, 98] on section "speedy wipes Create Product Category All Categories All Categories burs disposa…" at bounding box center [819, 105] width 1030 height 138
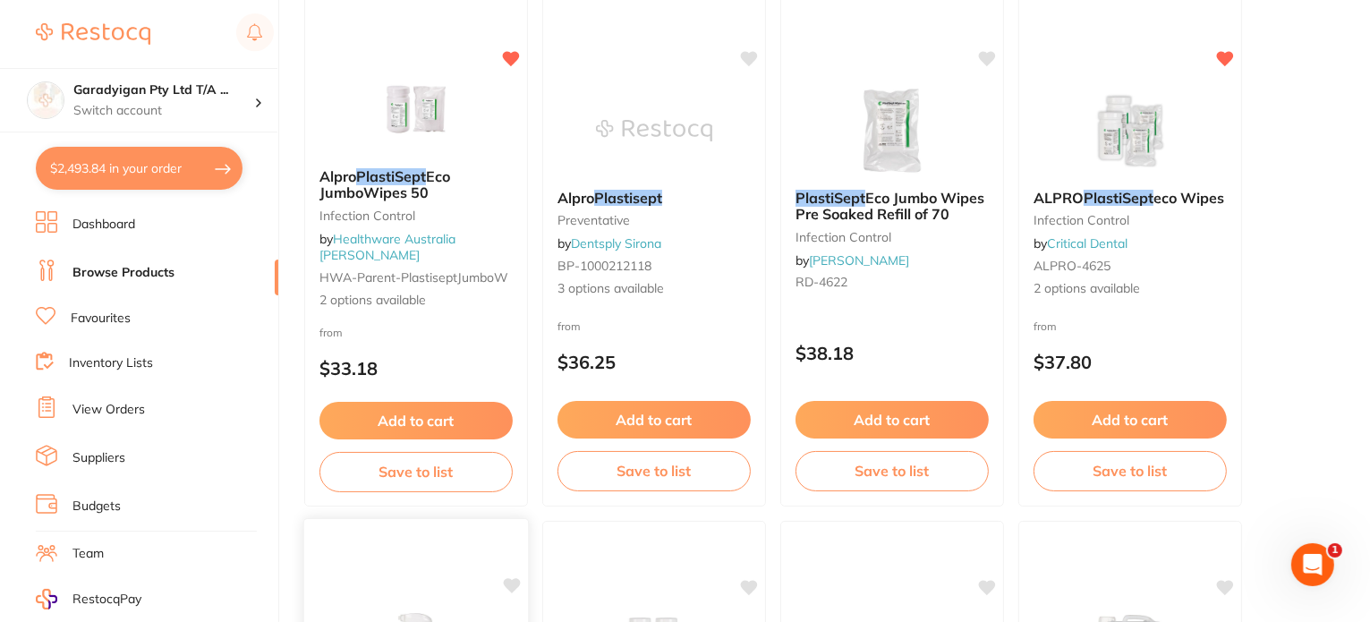
scroll to position [229, 0]
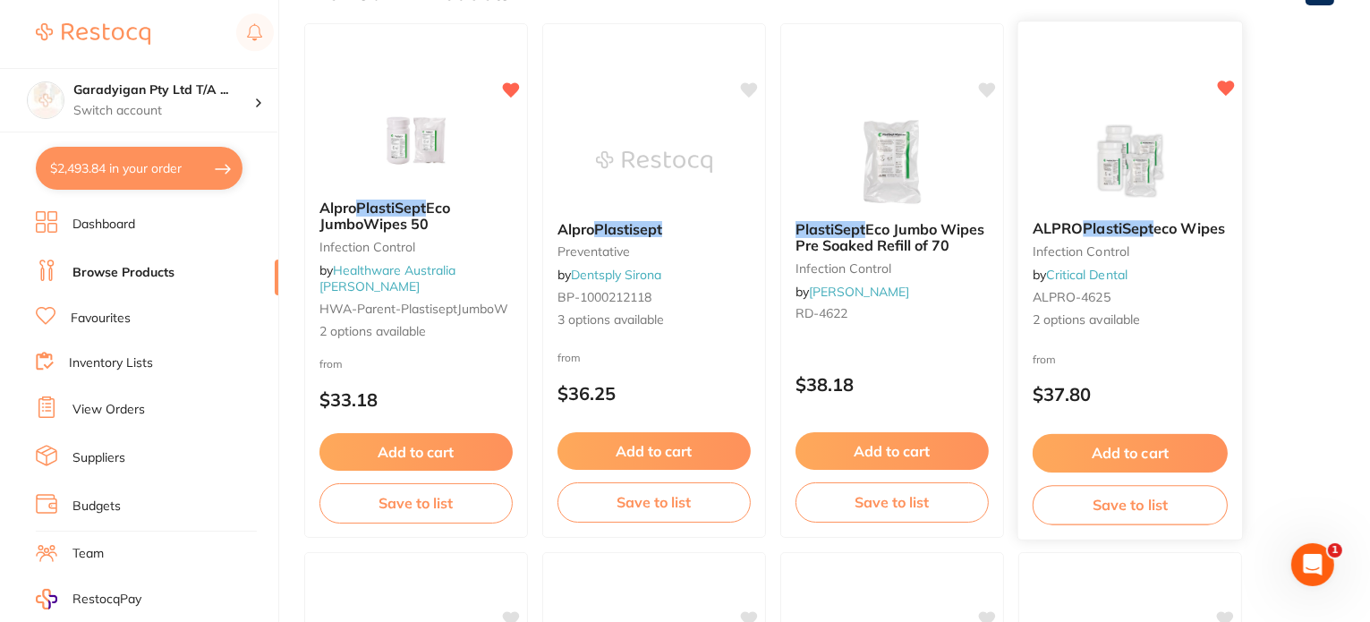
type input "plastisept"
click at [1228, 82] on icon at bounding box center [1226, 88] width 17 height 15
click at [467, 459] on button "Add to cart" at bounding box center [416, 454] width 195 height 38
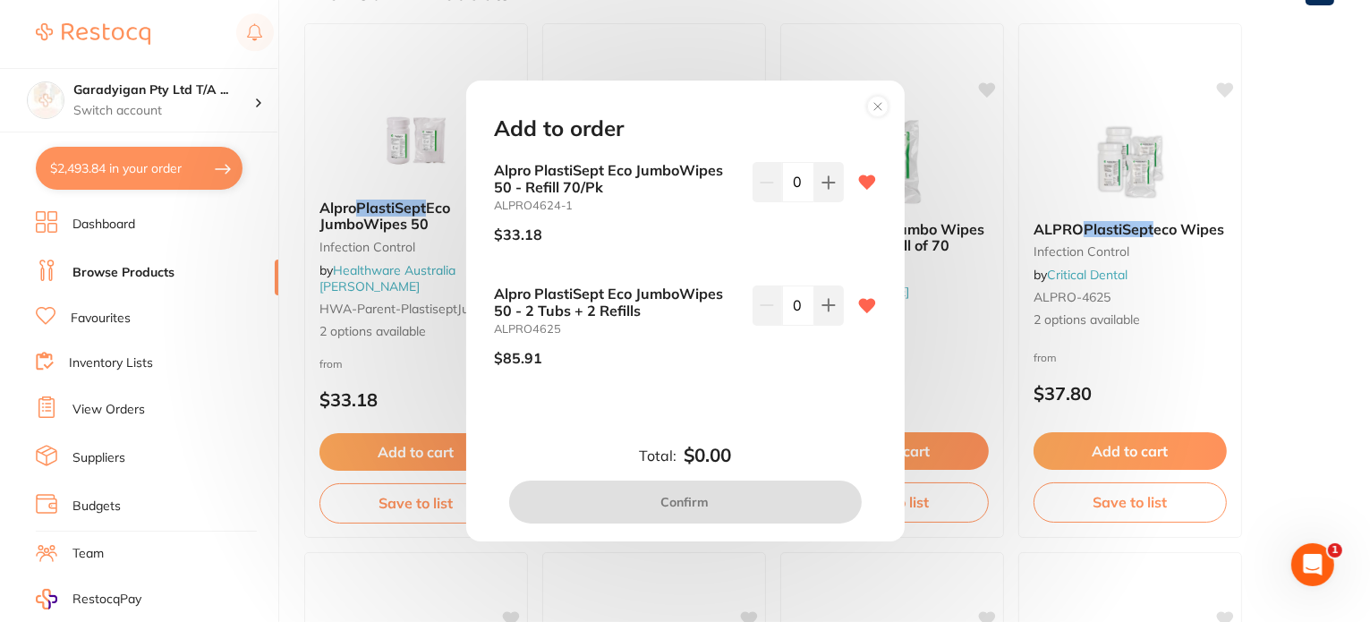
scroll to position [0, 0]
click at [831, 185] on button at bounding box center [829, 181] width 30 height 39
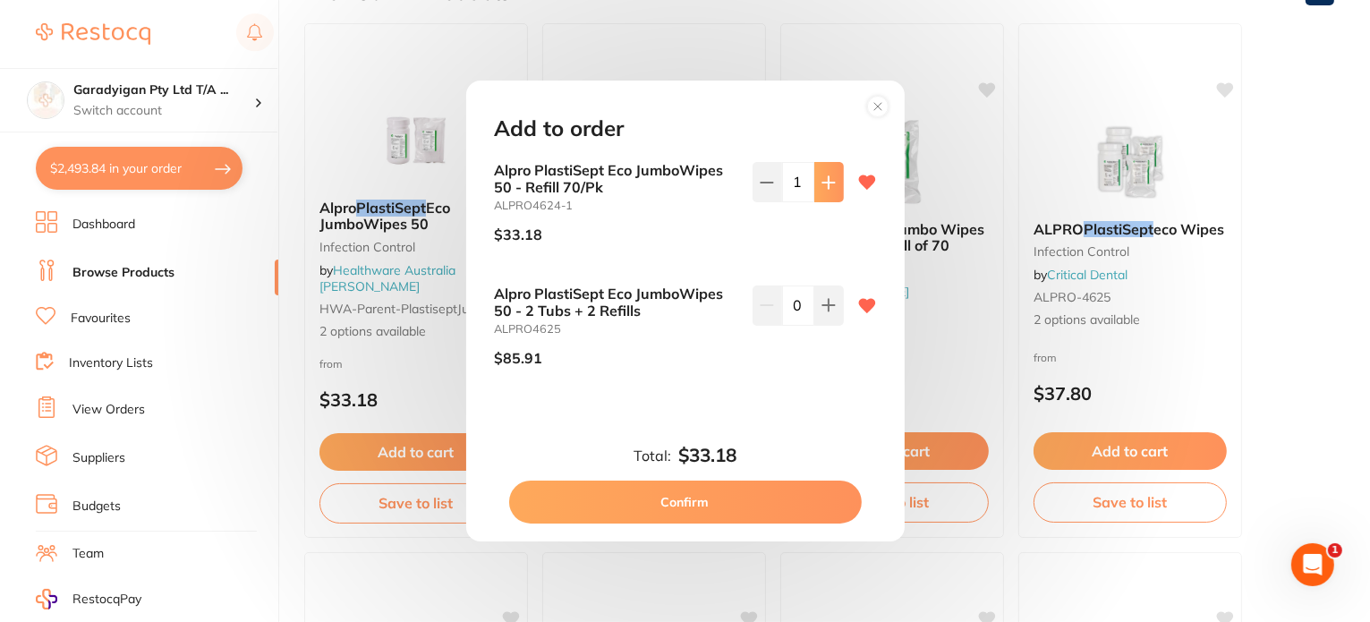
click at [831, 185] on button at bounding box center [829, 181] width 30 height 39
click at [827, 185] on icon at bounding box center [829, 182] width 14 height 14
type input "4"
drag, startPoint x: 774, startPoint y: 507, endPoint x: 963, endPoint y: 621, distance: 220.4
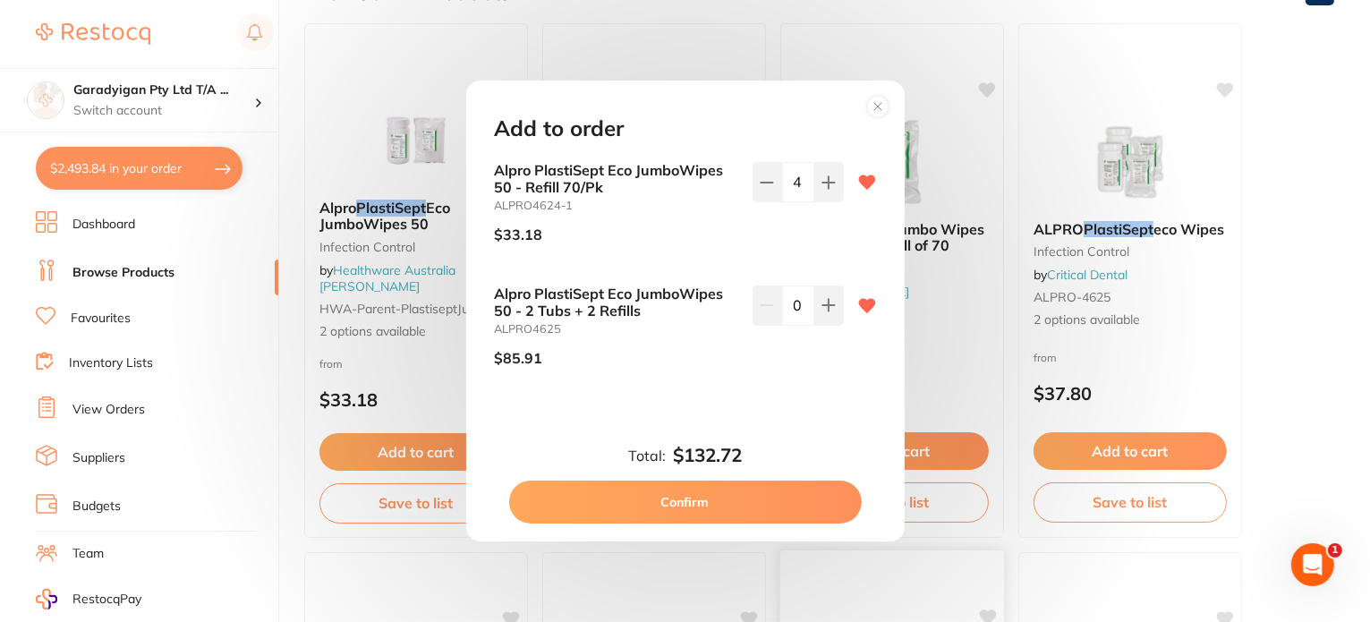
click at [774, 507] on button "Confirm" at bounding box center [685, 502] width 353 height 43
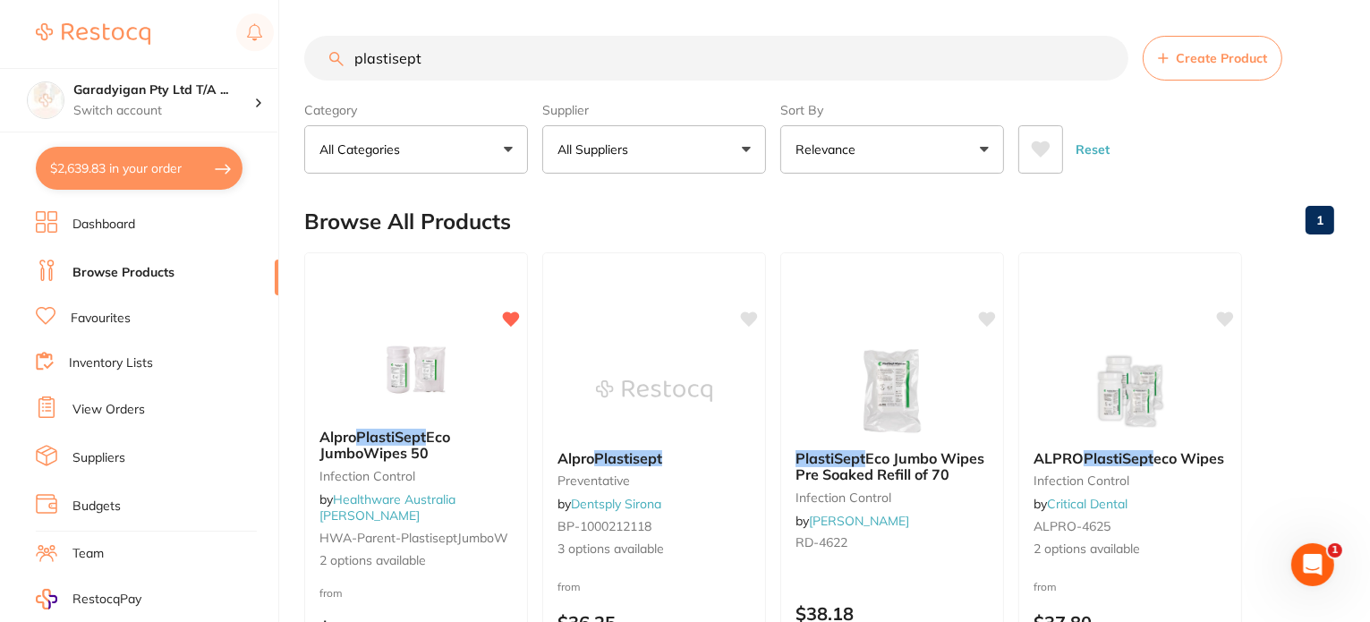
click at [157, 269] on link "Browse Products" at bounding box center [123, 273] width 102 height 18
drag, startPoint x: 462, startPoint y: 53, endPoint x: 136, endPoint y: 37, distance: 326.2
click at [136, 37] on div "$2,639.83 Garadyigan Pty Ltd T/A ... Switch account Garadyigan Pty Ltd T/A Anna…" at bounding box center [685, 311] width 1370 height 622
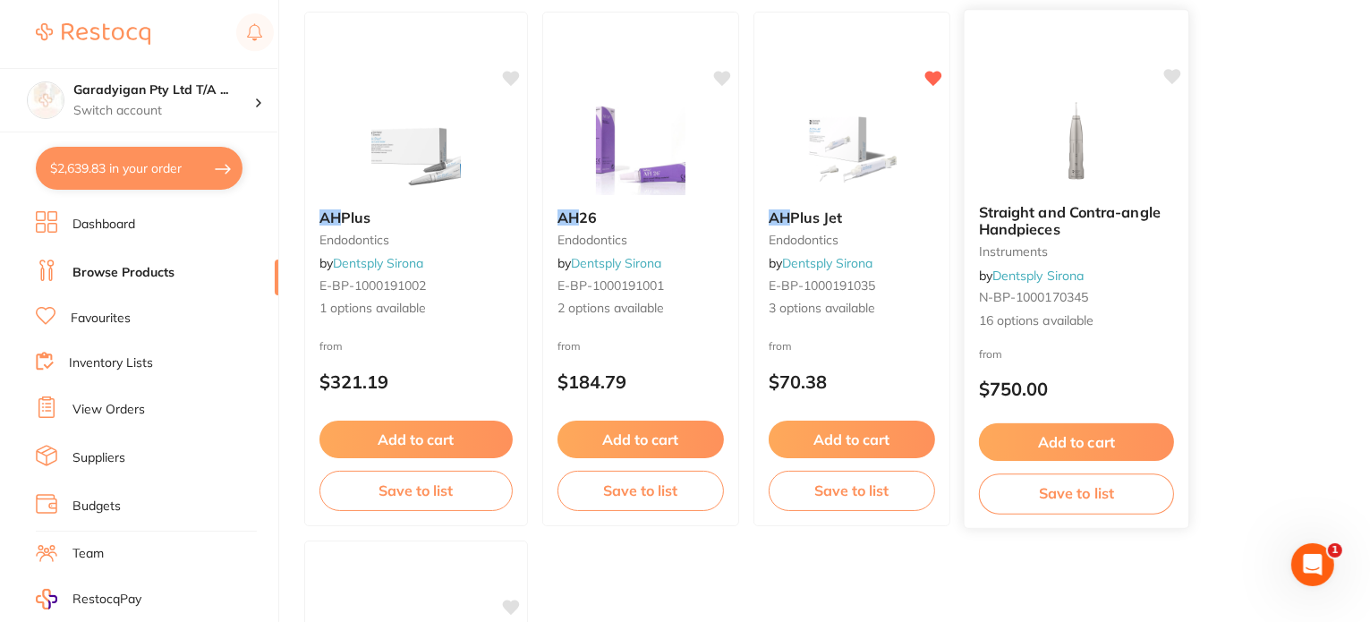
scroll to position [269, 0]
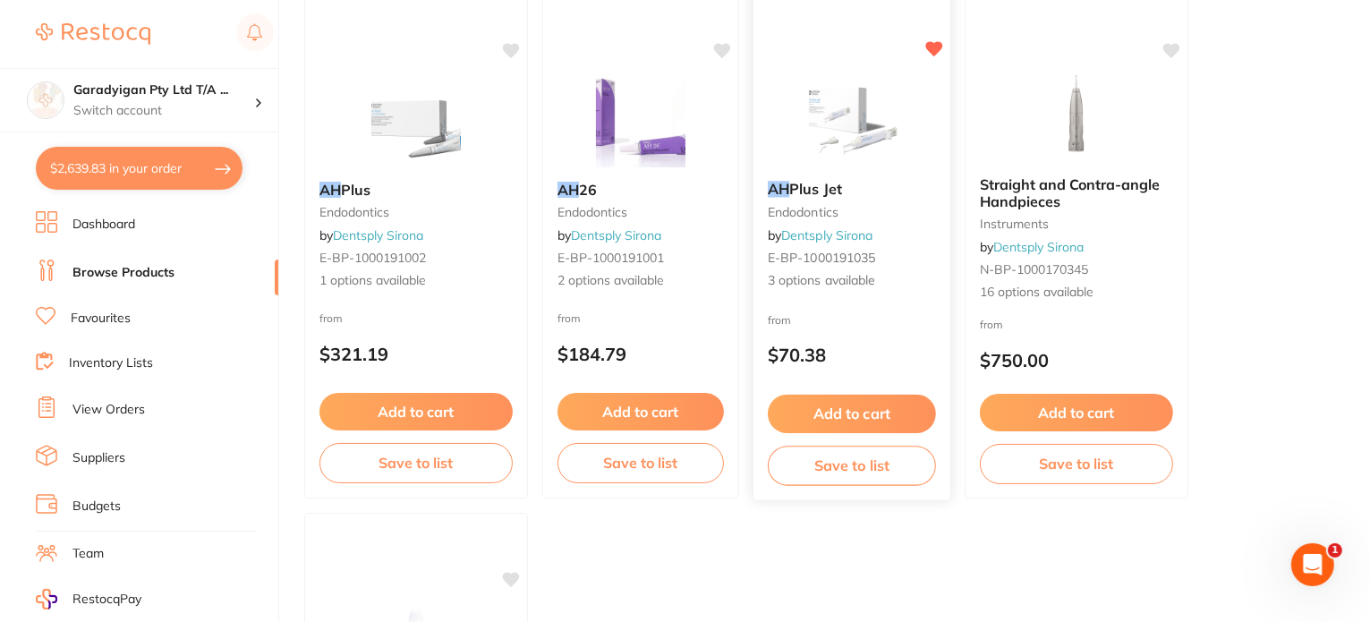
type input "ah"
click at [862, 406] on button "Add to cart" at bounding box center [852, 414] width 168 height 38
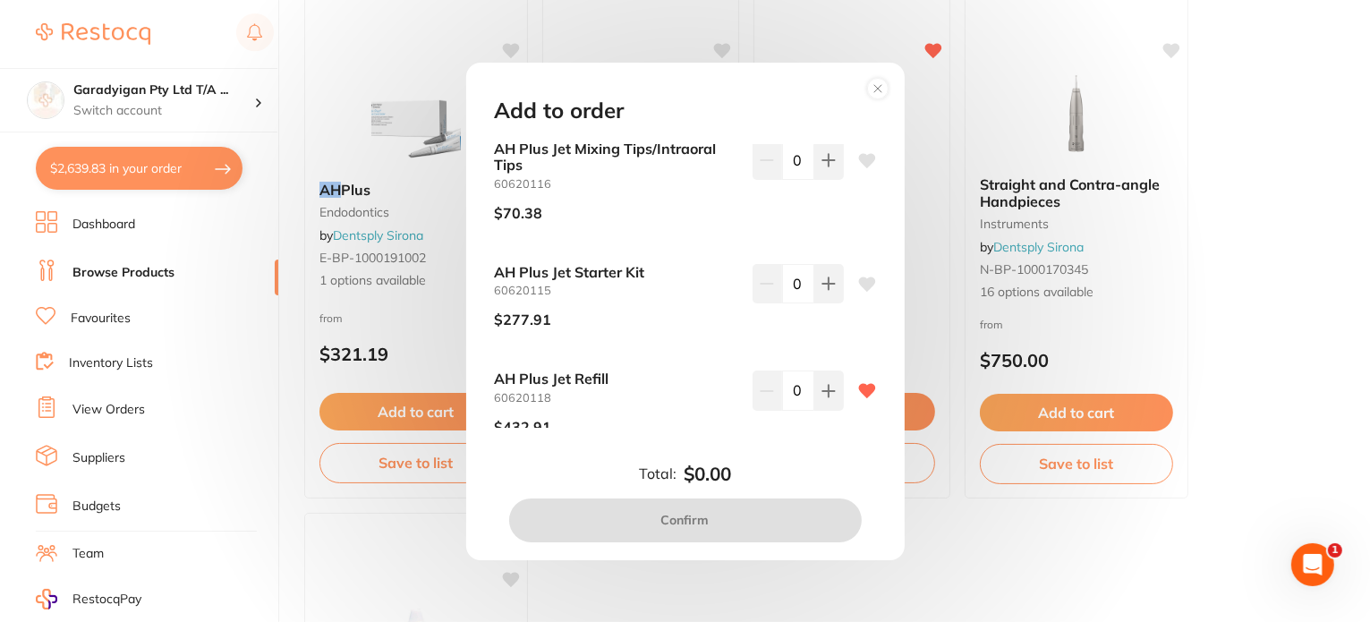
scroll to position [0, 0]
click at [872, 85] on circle at bounding box center [877, 88] width 21 height 21
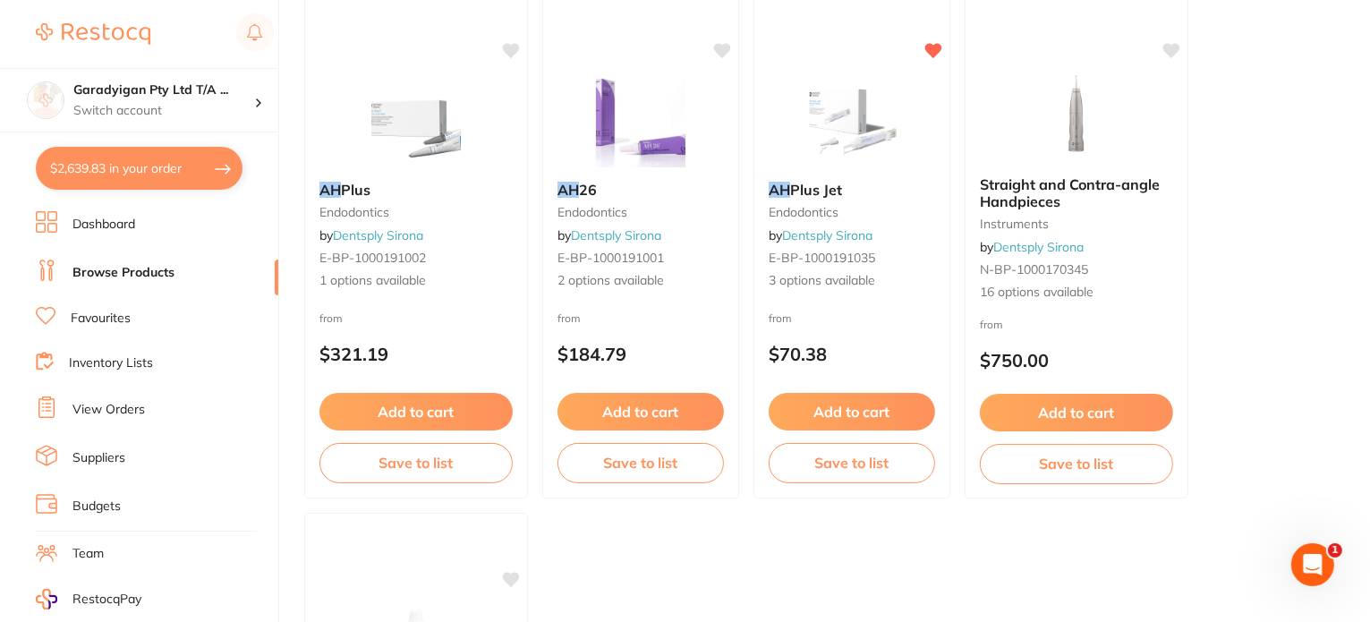
click at [868, 405] on button "Add to cart" at bounding box center [852, 412] width 166 height 38
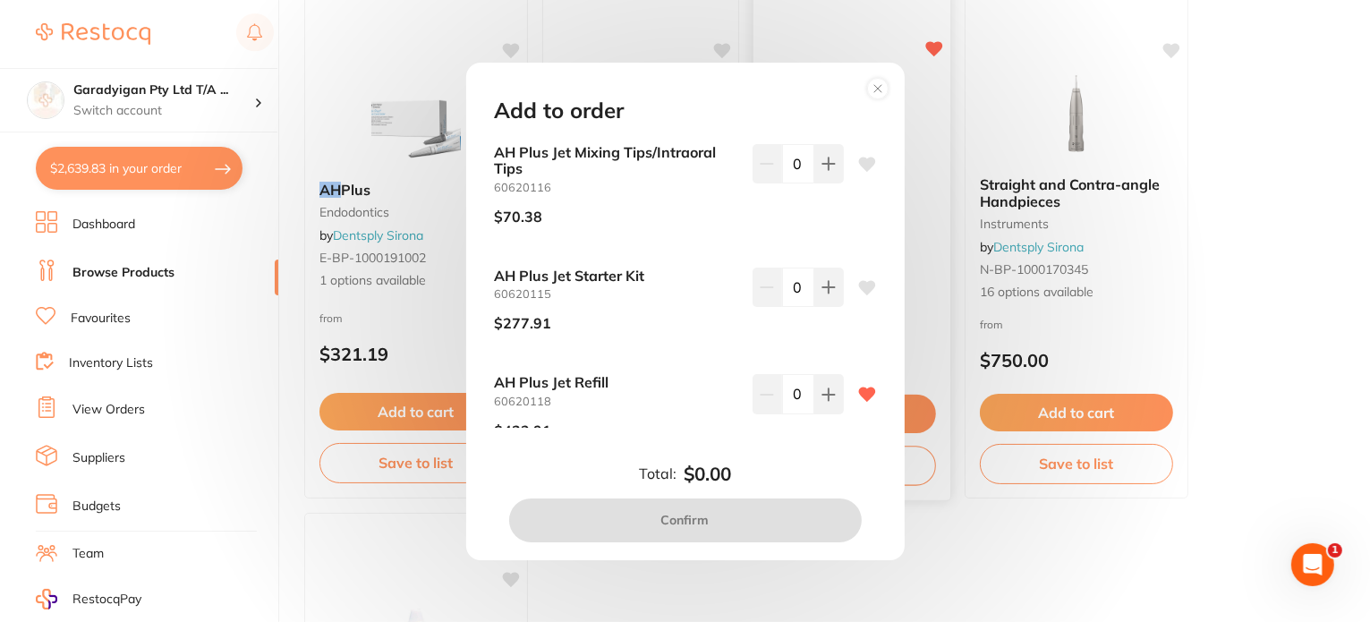
click at [881, 82] on circle at bounding box center [877, 88] width 21 height 21
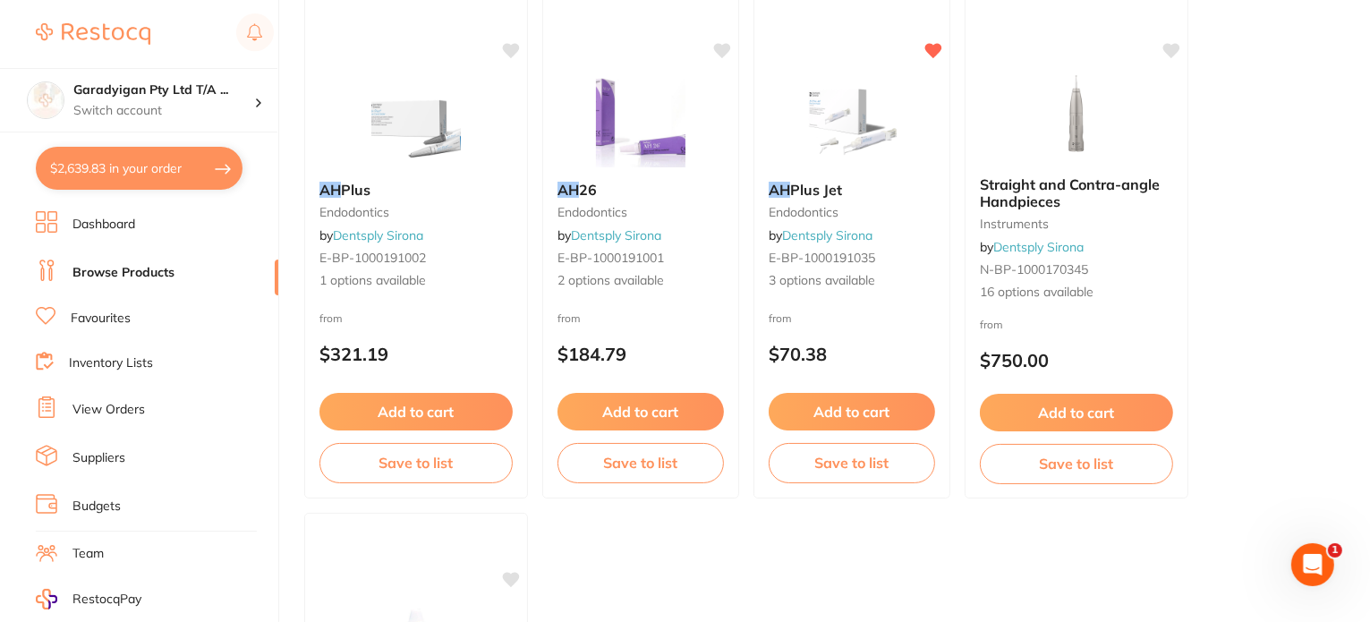
drag, startPoint x: 843, startPoint y: 304, endPoint x: 864, endPoint y: 129, distance: 176.6
click at [843, 304] on div "AH Plus Jet endodontics by Dentsply Sirona E-BP-1000191035 3 options available …" at bounding box center [852, 241] width 197 height 515
click at [867, 208] on section at bounding box center [685, 311] width 1370 height 622
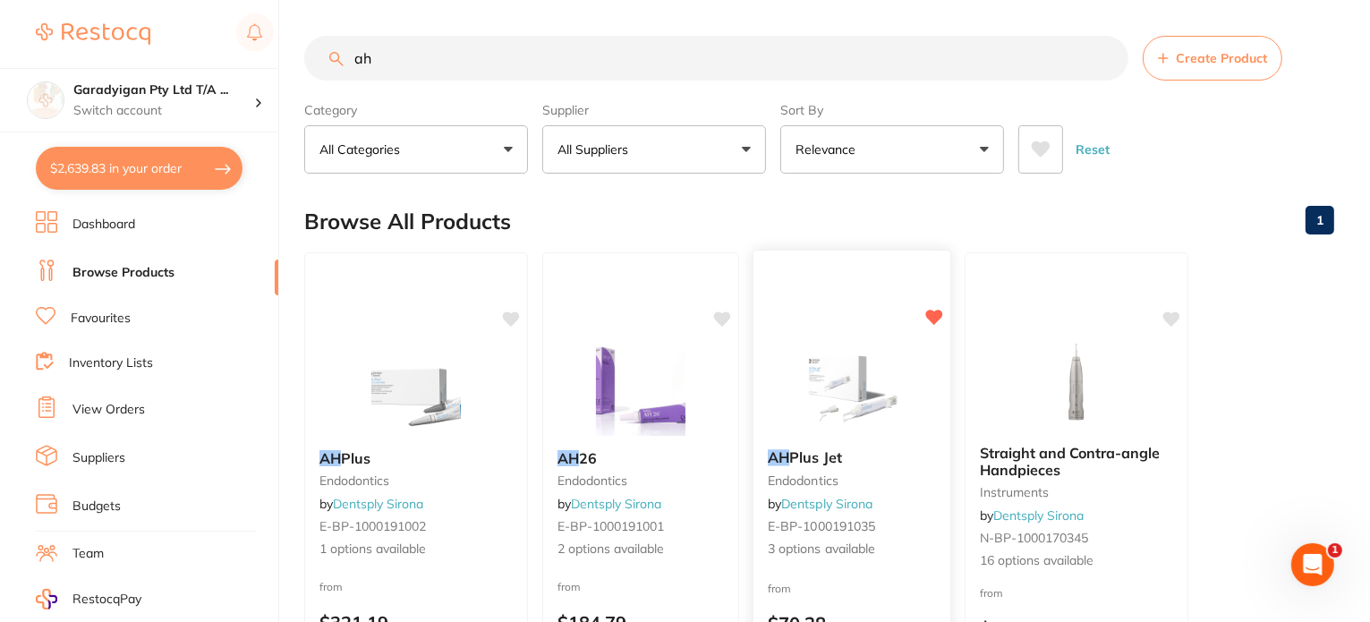
click at [841, 379] on img at bounding box center [851, 390] width 117 height 90
click at [841, 379] on section at bounding box center [685, 311] width 1370 height 622
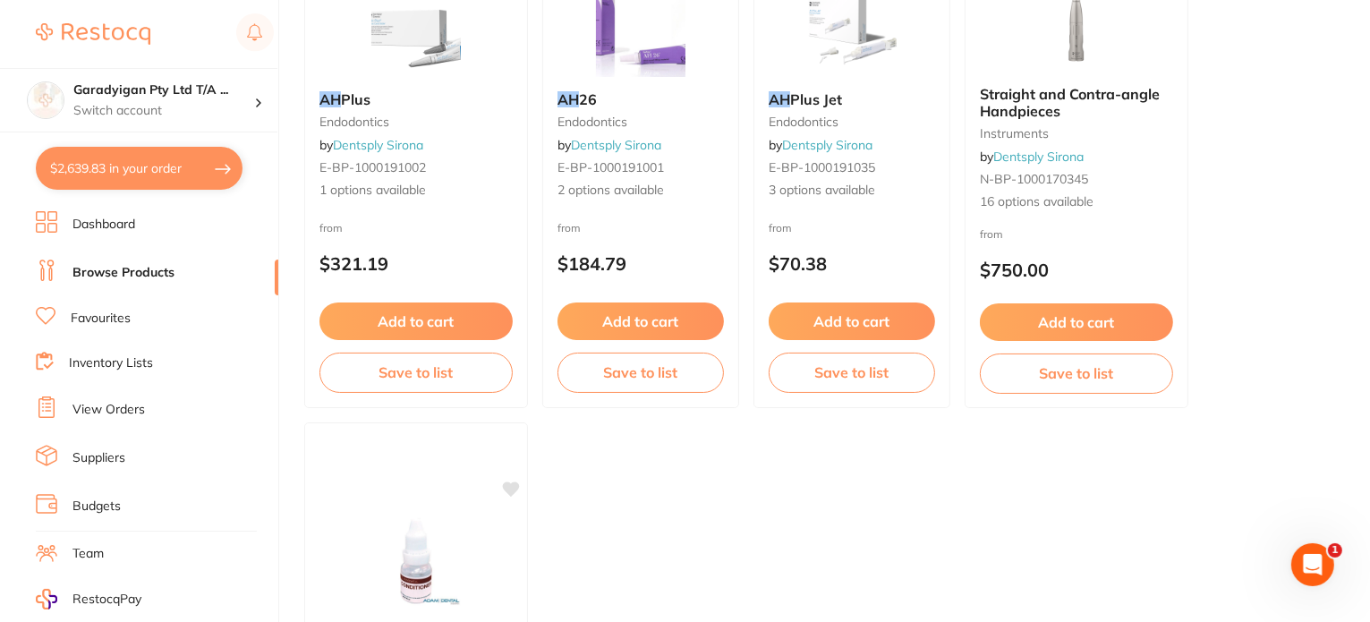
scroll to position [90, 0]
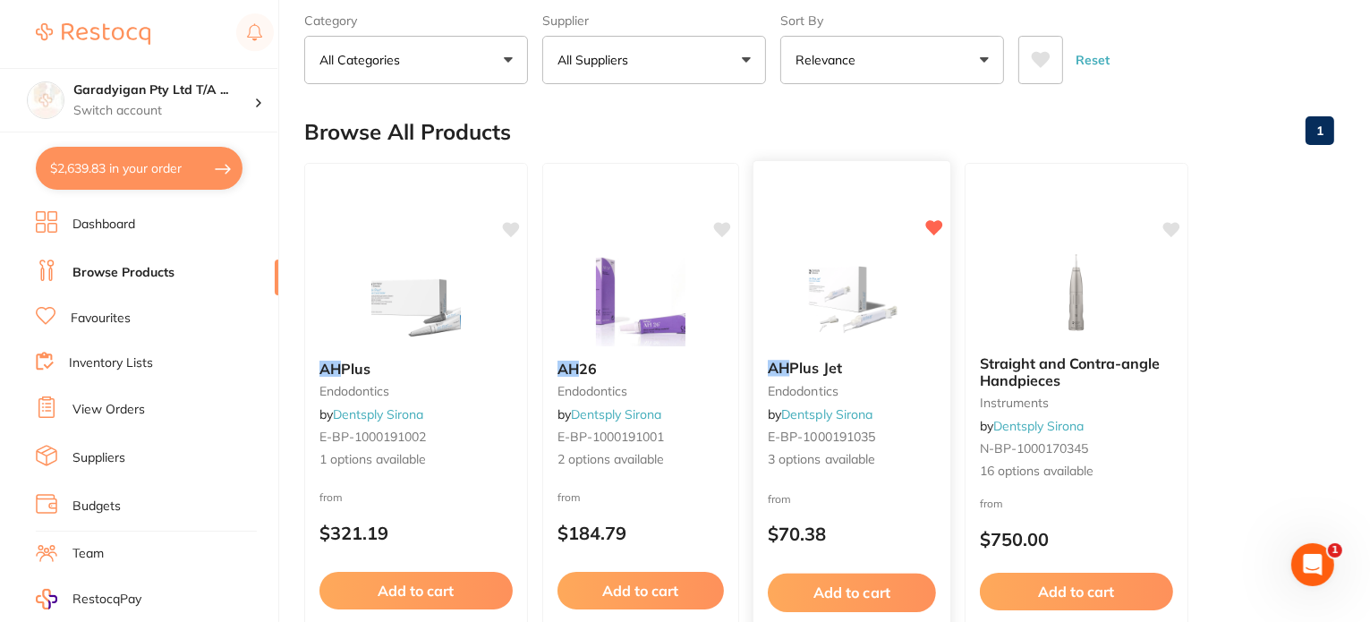
click at [860, 303] on img at bounding box center [851, 300] width 117 height 90
click at [860, 303] on section at bounding box center [685, 311] width 1370 height 622
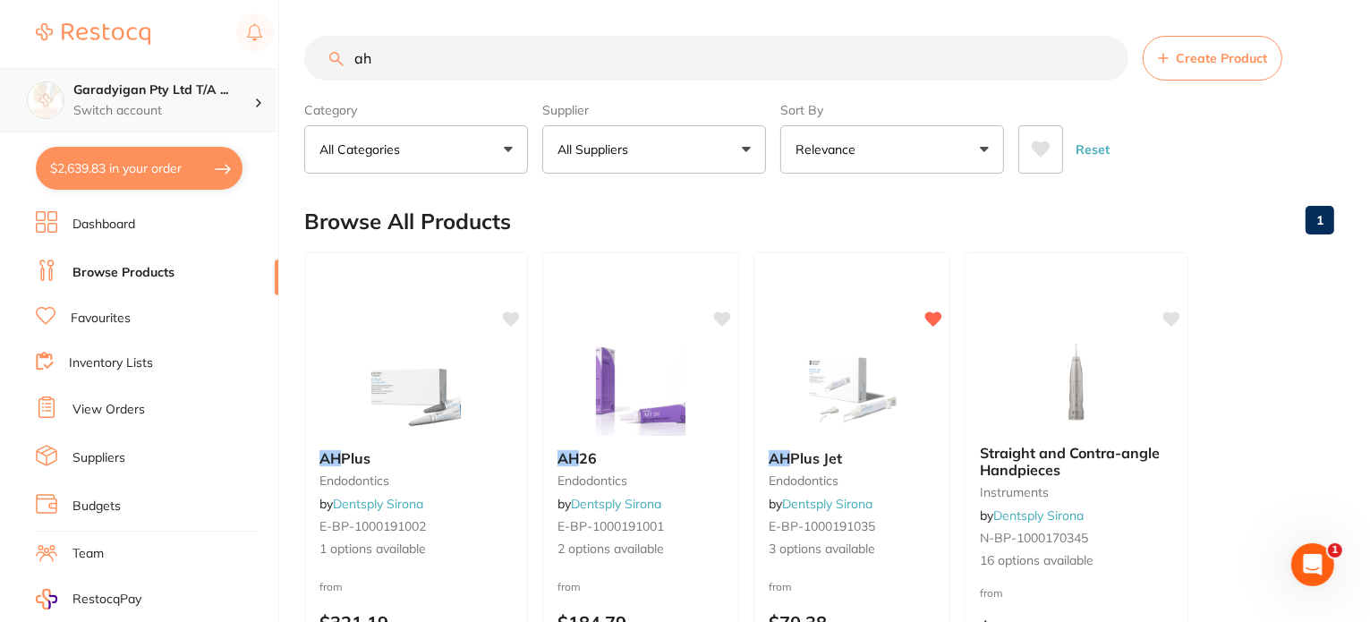
drag, startPoint x: 409, startPoint y: 54, endPoint x: 237, endPoint y: 78, distance: 173.5
click at [237, 78] on div "$2,639.83 Garadyigan Pty Ltd T/A ... Switch account Garadyigan Pty Ltd T/A Anna…" at bounding box center [685, 311] width 1370 height 622
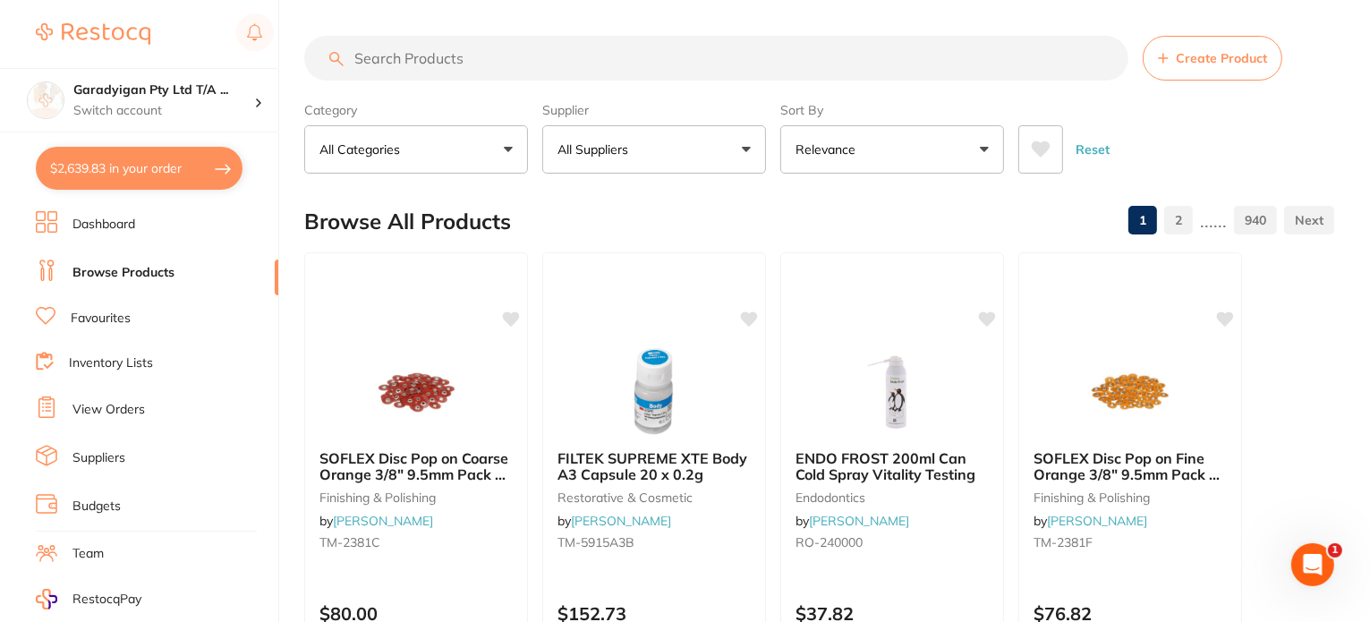
drag, startPoint x: 495, startPoint y: 56, endPoint x: 478, endPoint y: 58, distance: 17.1
click at [485, 56] on input "search" at bounding box center [716, 58] width 824 height 45
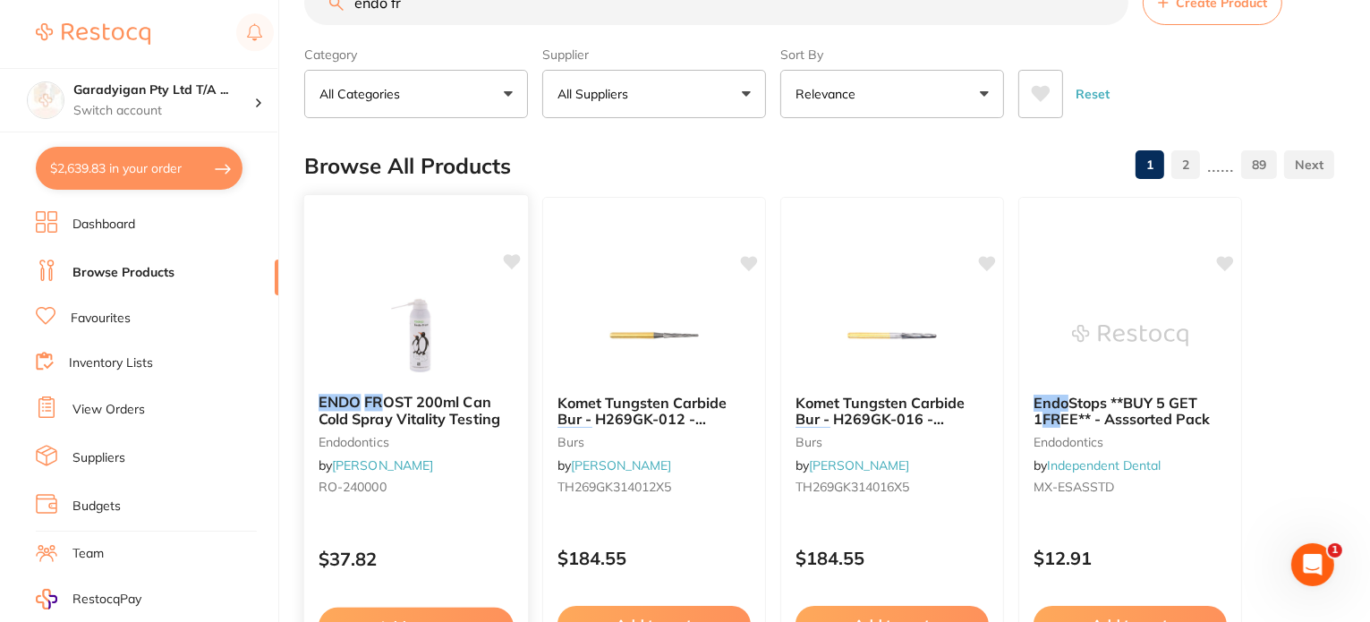
scroll to position [269, 0]
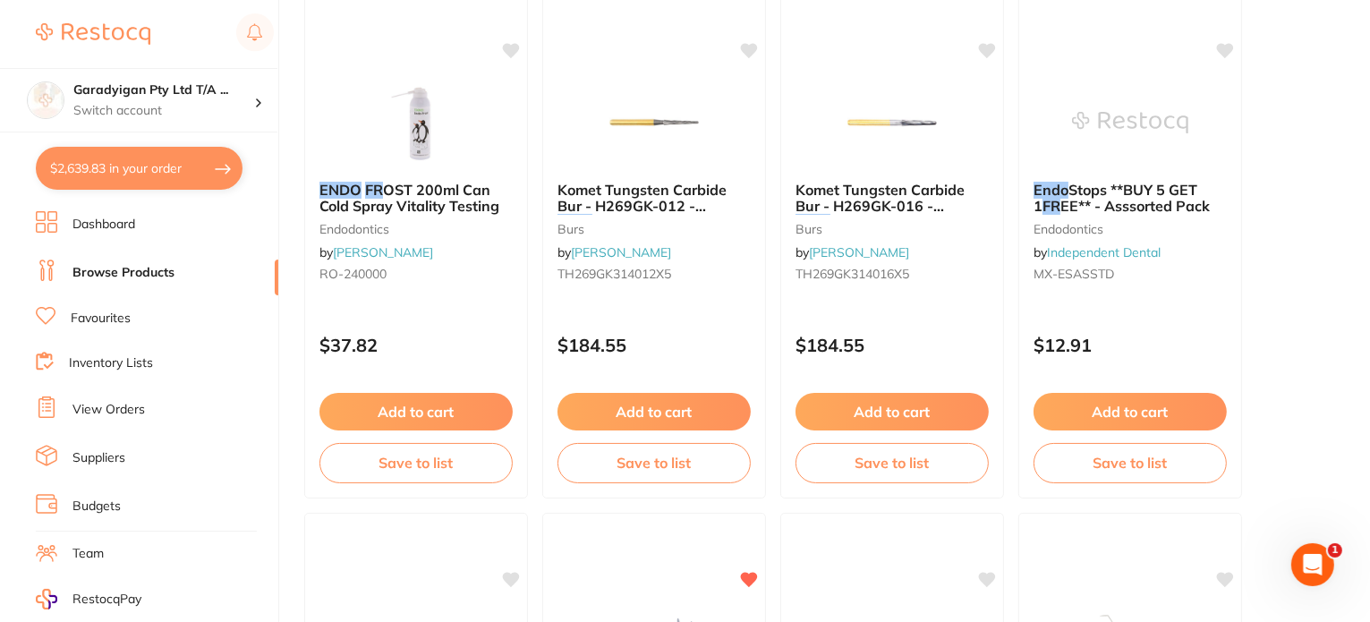
drag, startPoint x: 426, startPoint y: 120, endPoint x: 953, endPoint y: 340, distance: 571.3
click at [426, 120] on img at bounding box center [416, 123] width 116 height 90
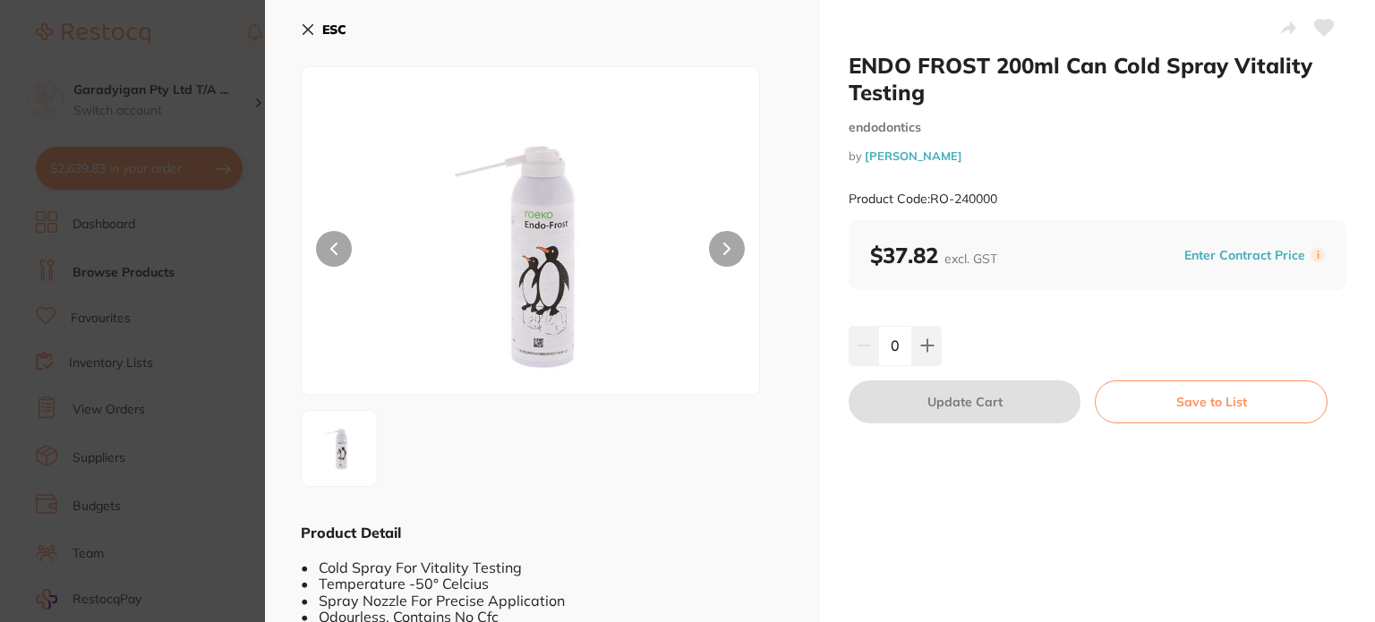
drag, startPoint x: 310, startPoint y: 29, endPoint x: 354, endPoint y: 51, distance: 49.2
click at [310, 28] on icon at bounding box center [308, 29] width 14 height 14
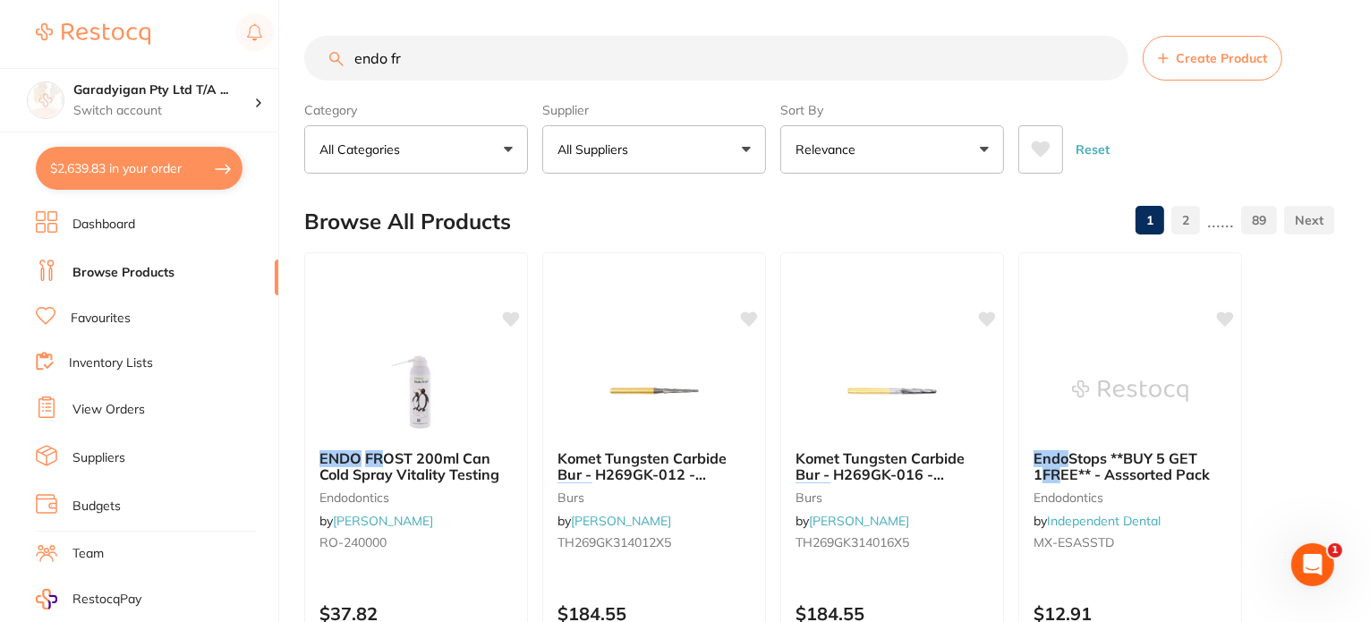
click at [465, 54] on input "endo fr" at bounding box center [716, 58] width 824 height 45
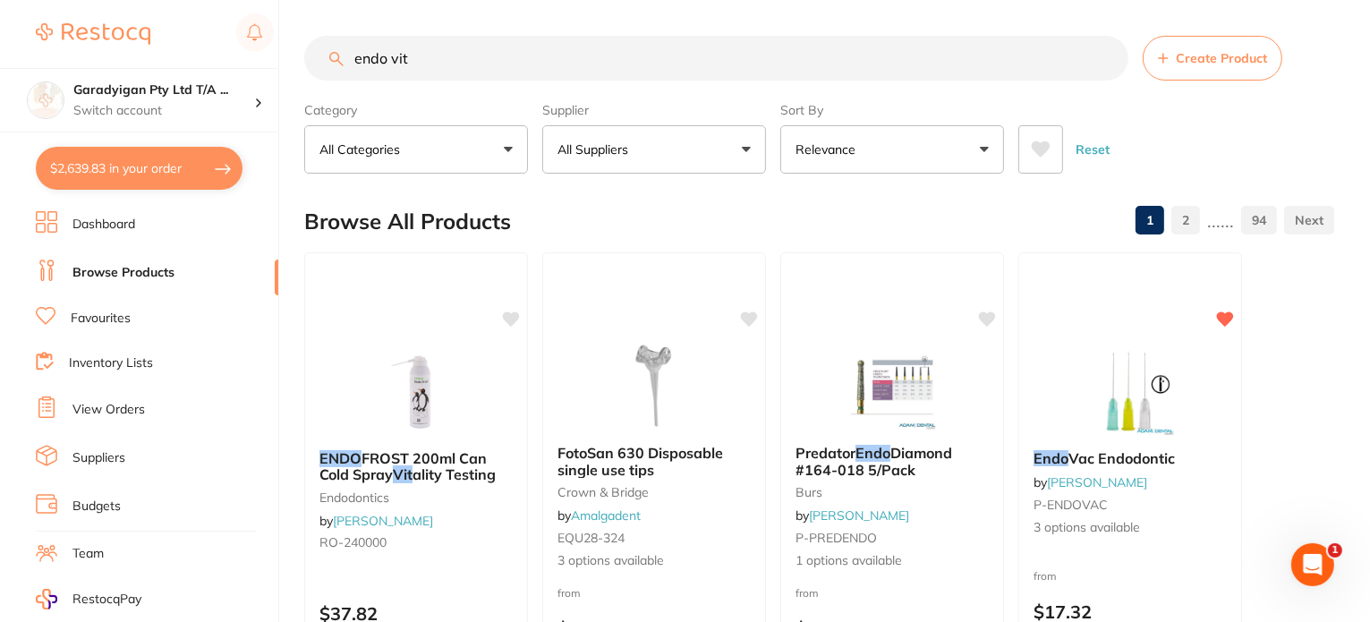
drag, startPoint x: 393, startPoint y: 60, endPoint x: 399, endPoint y: 72, distance: 14.0
click at [393, 62] on input "endo vit" at bounding box center [716, 58] width 824 height 45
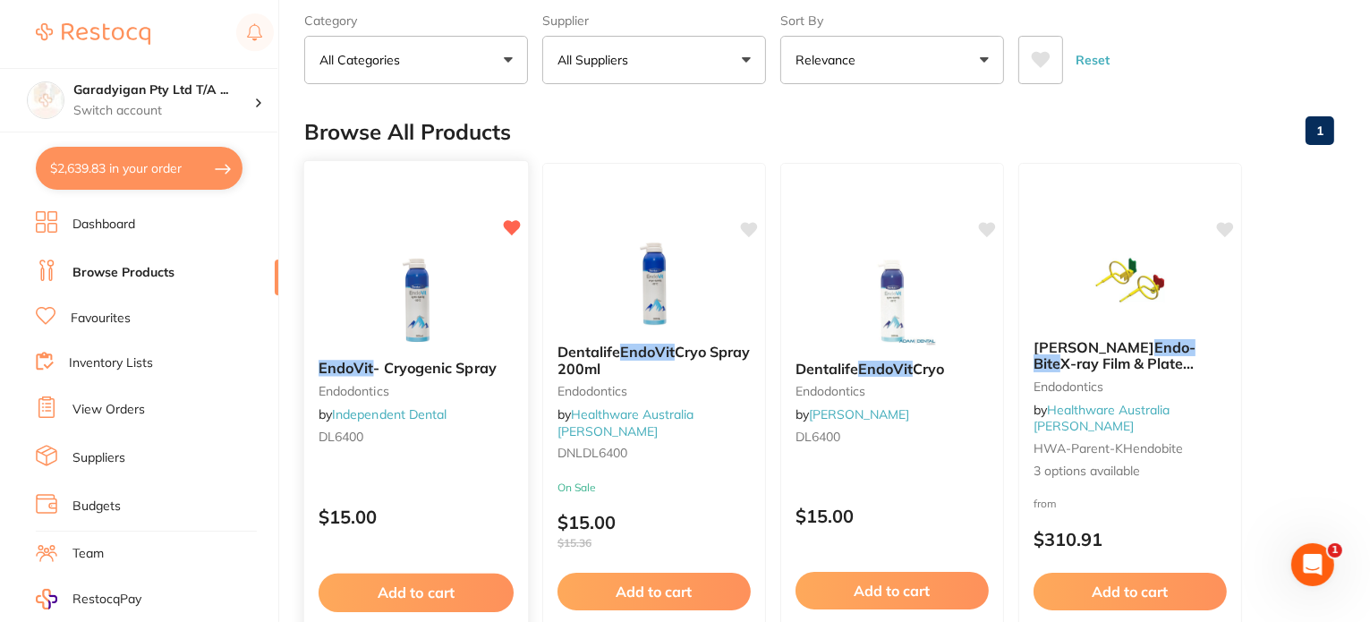
type input "endovit"
click at [418, 313] on img at bounding box center [415, 300] width 117 height 90
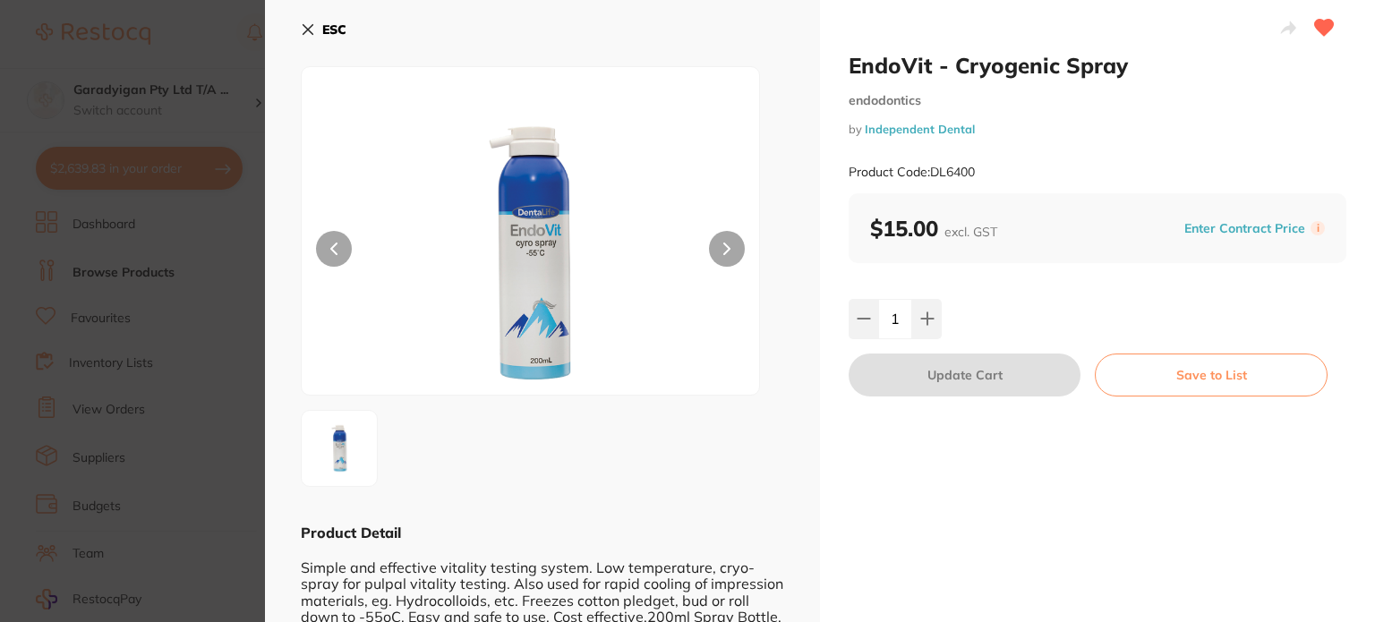
click at [304, 24] on icon at bounding box center [308, 29] width 14 height 14
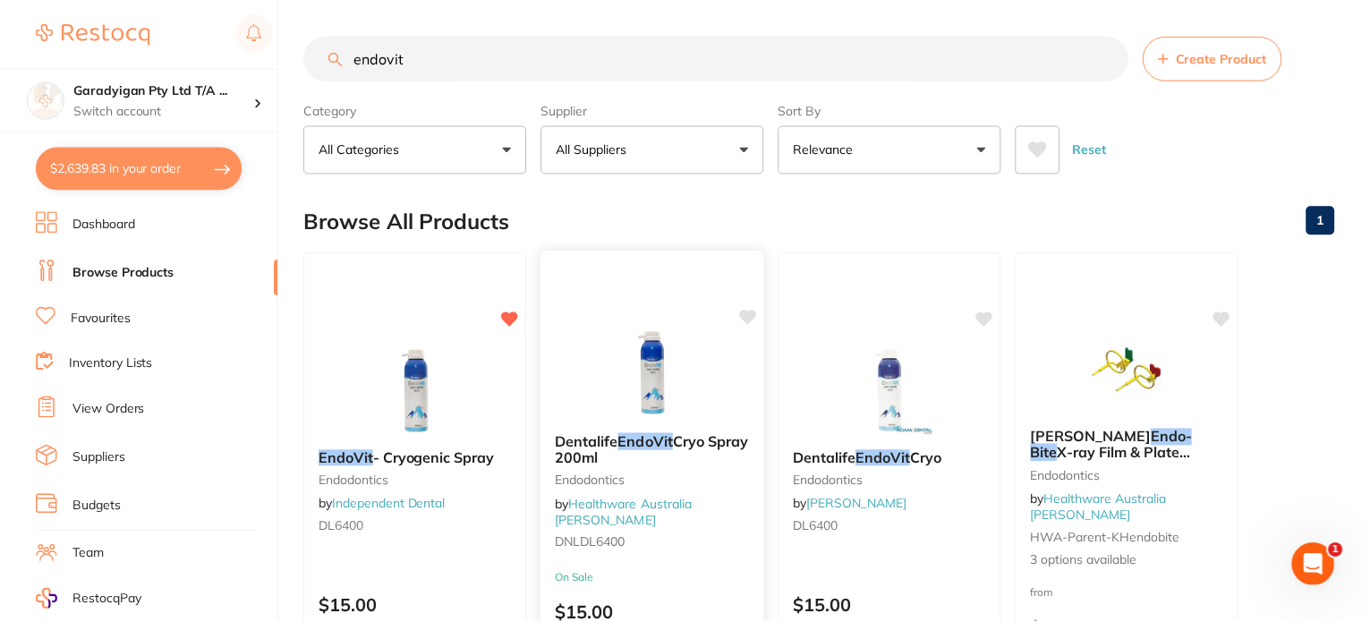
scroll to position [90, 0]
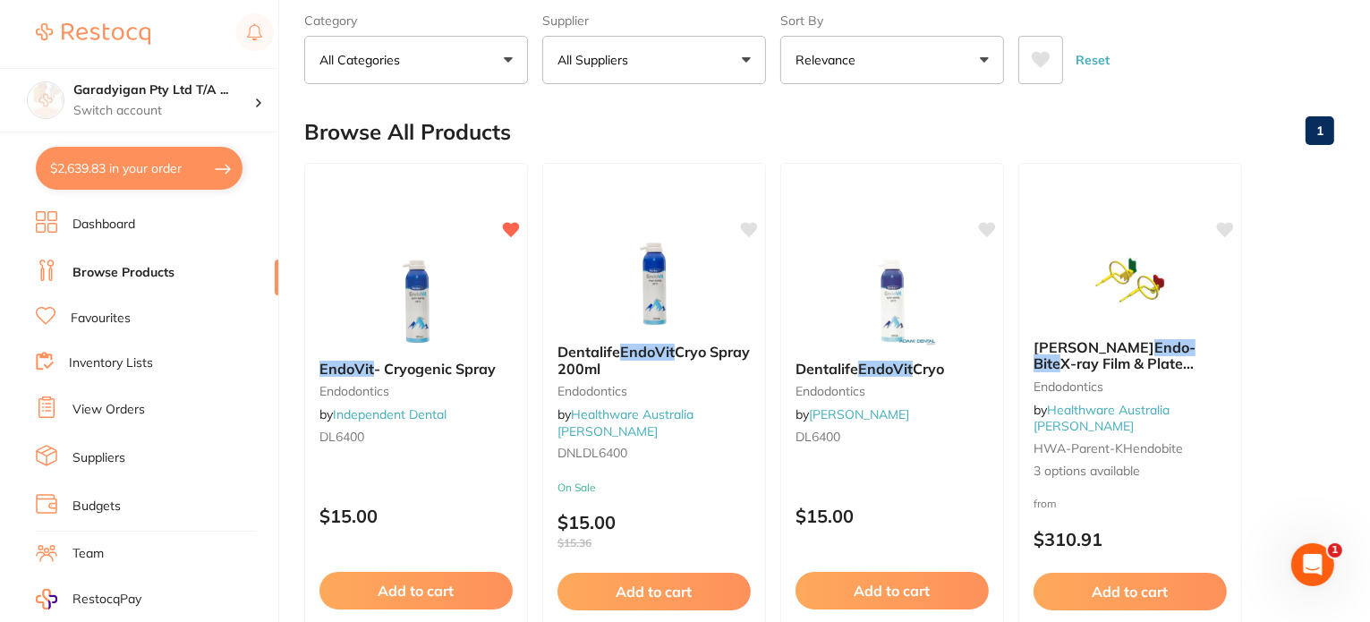
drag, startPoint x: 648, startPoint y: 301, endPoint x: 601, endPoint y: 388, distance: 98.5
click at [648, 301] on img at bounding box center [654, 285] width 116 height 90
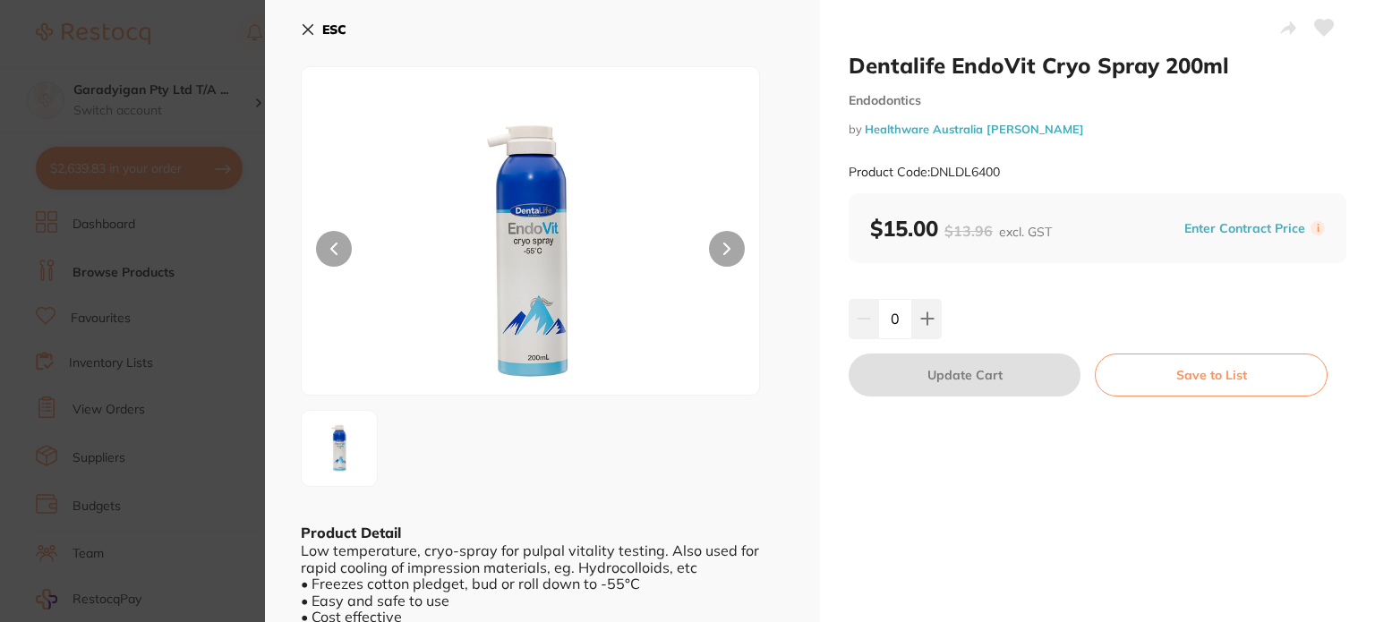
click at [305, 29] on icon at bounding box center [308, 29] width 14 height 14
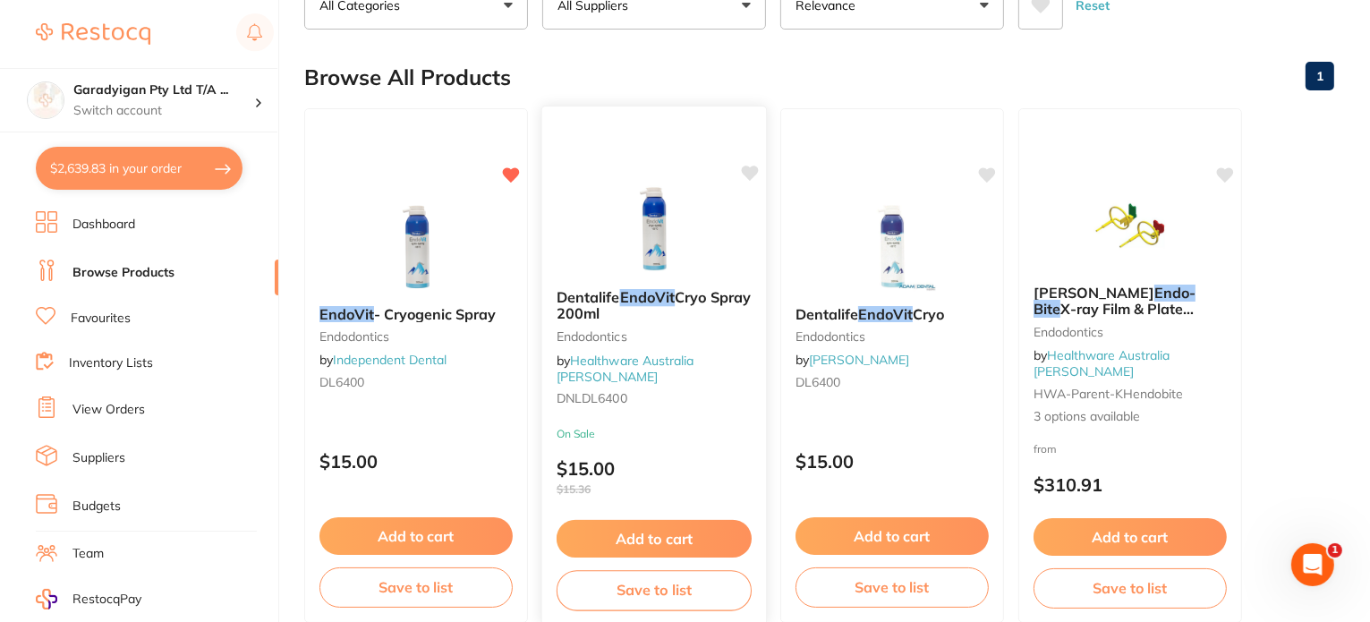
scroll to position [179, 0]
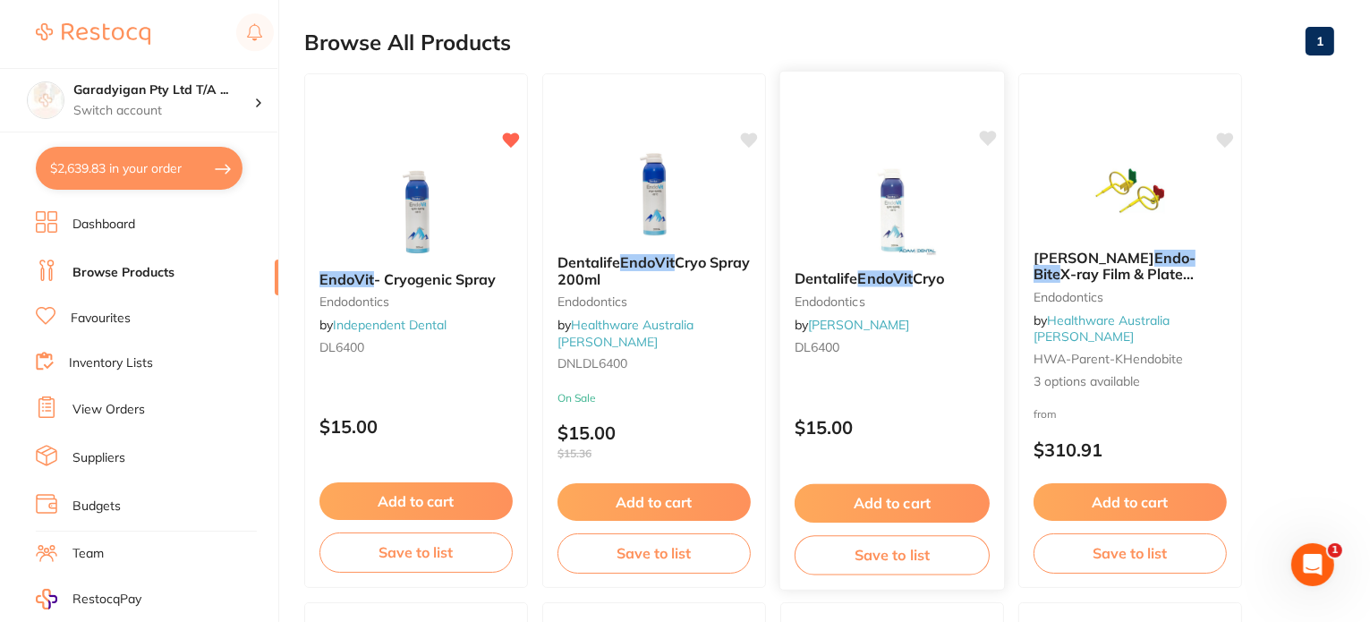
click at [895, 362] on div "Dentalife EndoVit Cryo endodontics by Adam Dental DL6400" at bounding box center [892, 316] width 224 height 120
click at [866, 278] on section at bounding box center [685, 311] width 1370 height 622
click at [870, 289] on div "Dentalife EndoVit Cryo endodontics by Adam Dental DL6400" at bounding box center [892, 316] width 224 height 120
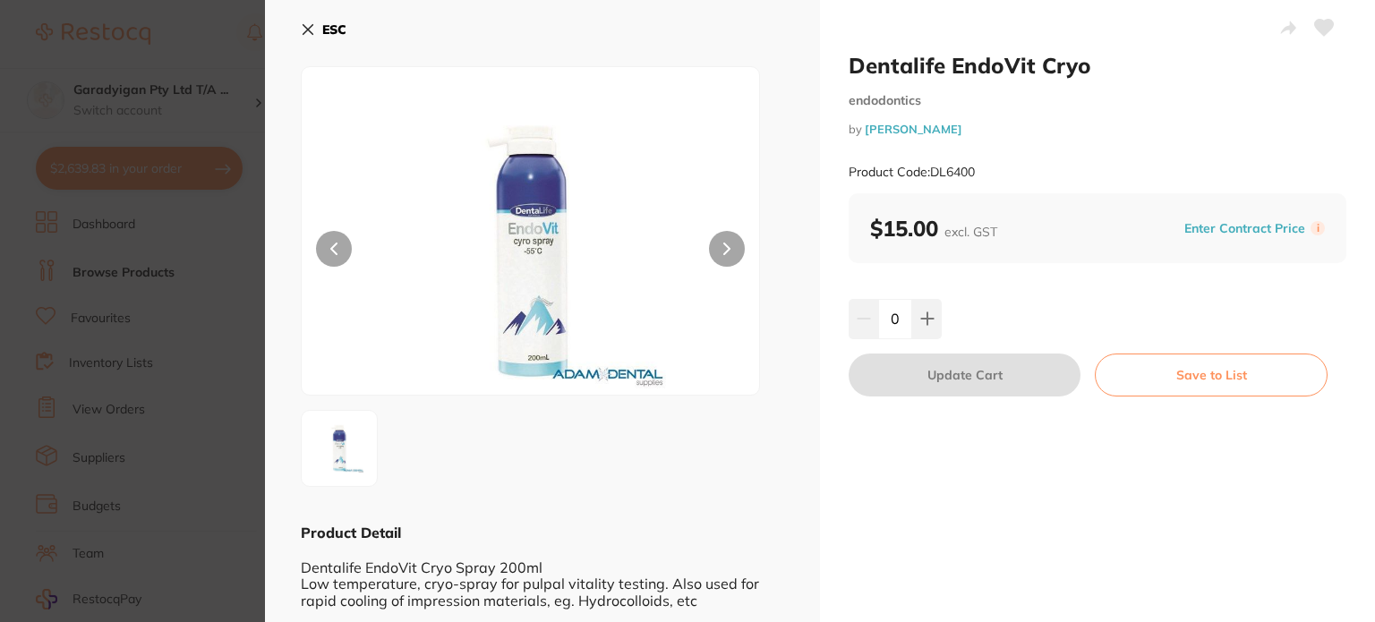
drag, startPoint x: 299, startPoint y: 29, endPoint x: 307, endPoint y: 47, distance: 19.6
click at [299, 30] on div "ESC Product Detail Dentalife EndoVit Cryo Spray 200ml Low temperature, cryo-spr…" at bounding box center [542, 344] width 555 height 689
click at [314, 19] on button "ESC" at bounding box center [324, 29] width 46 height 30
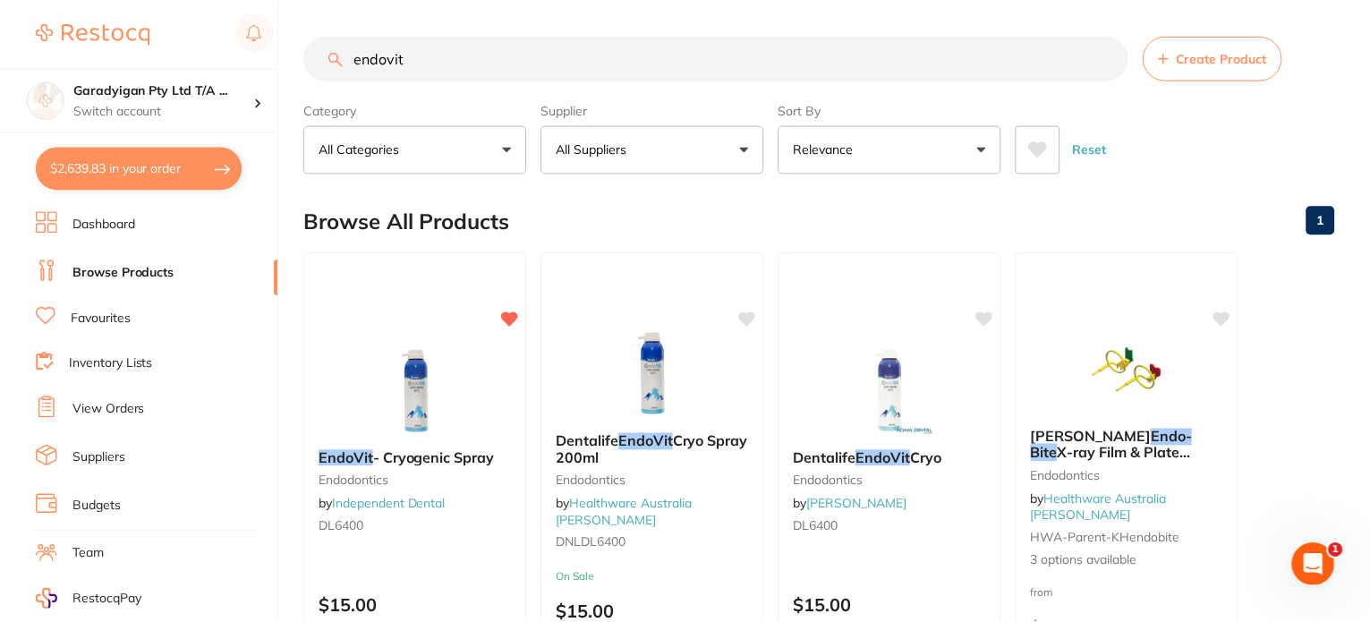
scroll to position [179, 0]
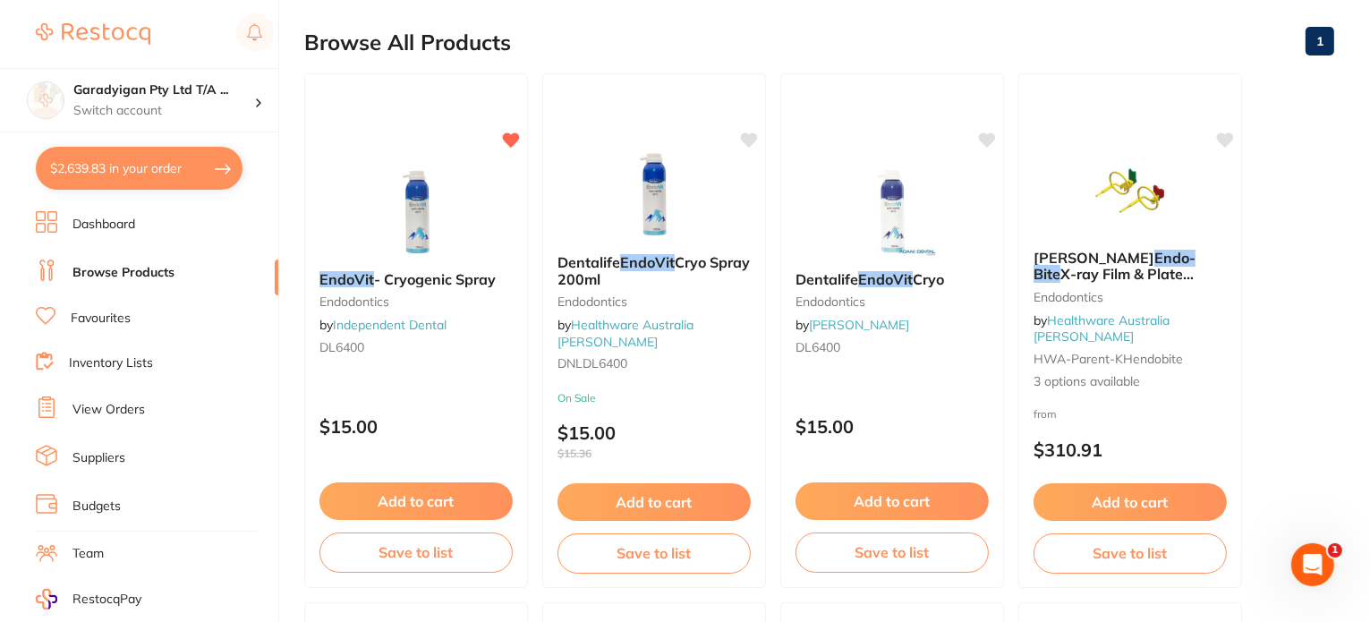
click at [193, 160] on button "$2,639.83 in your order" at bounding box center [139, 168] width 207 height 43
checkbox input "true"
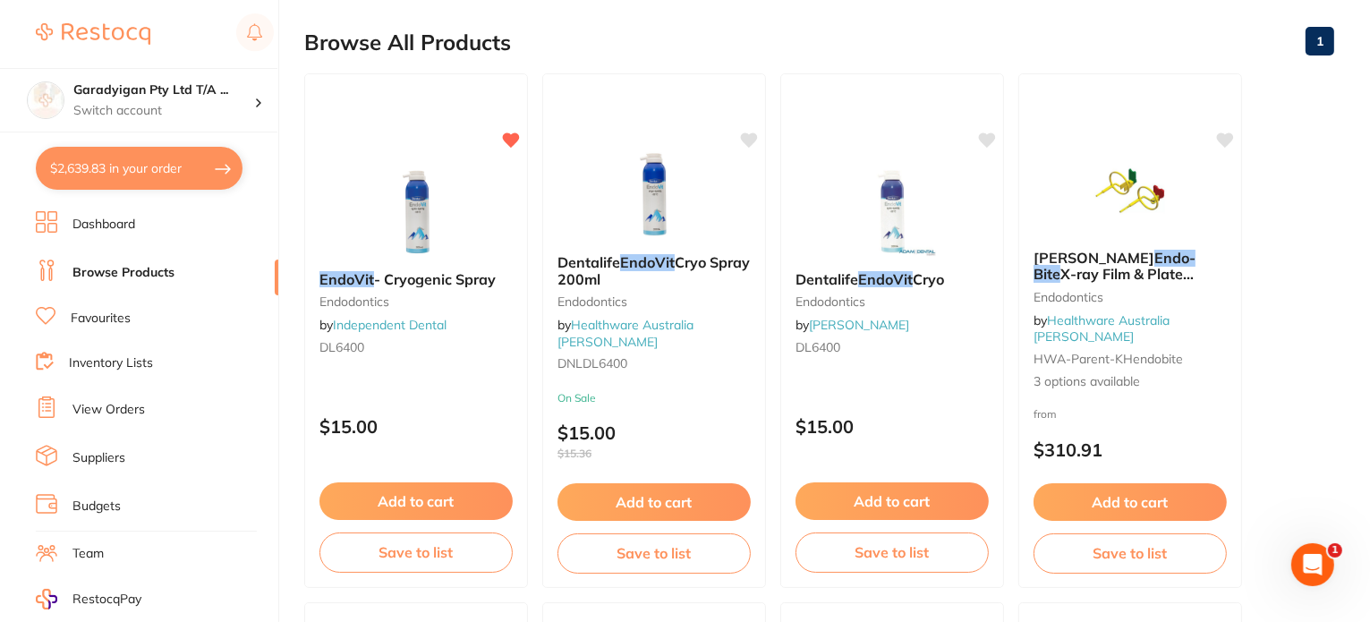
checkbox input "true"
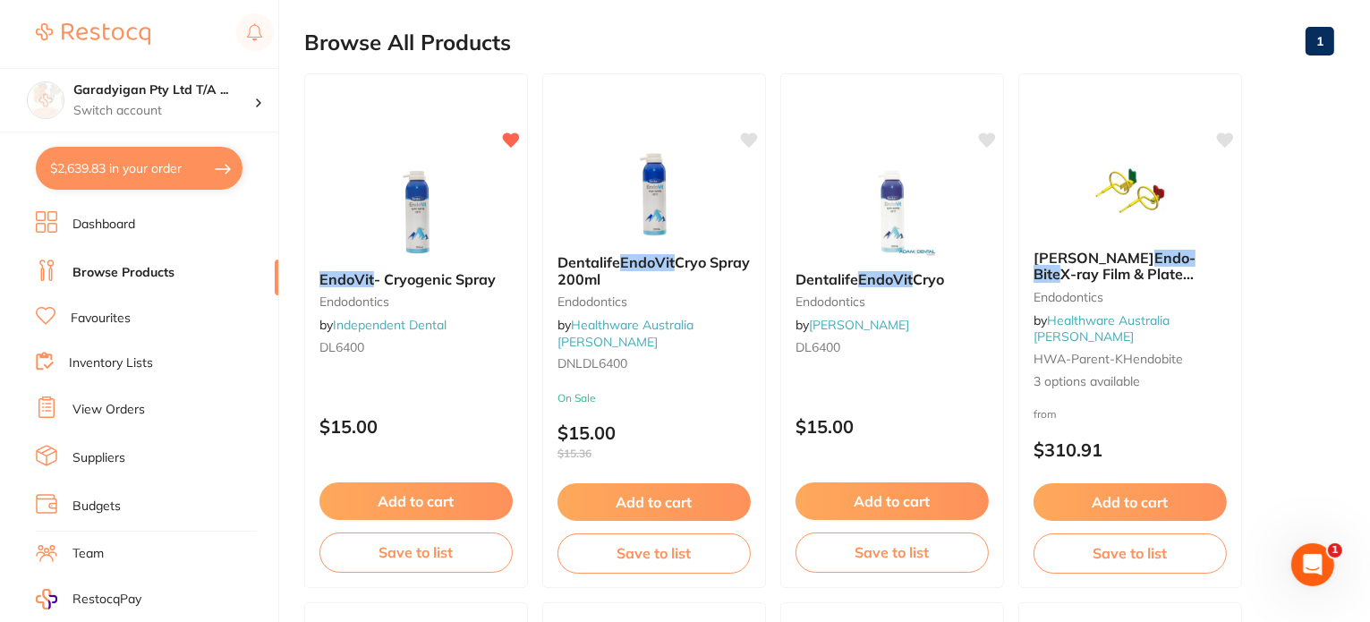
checkbox input "true"
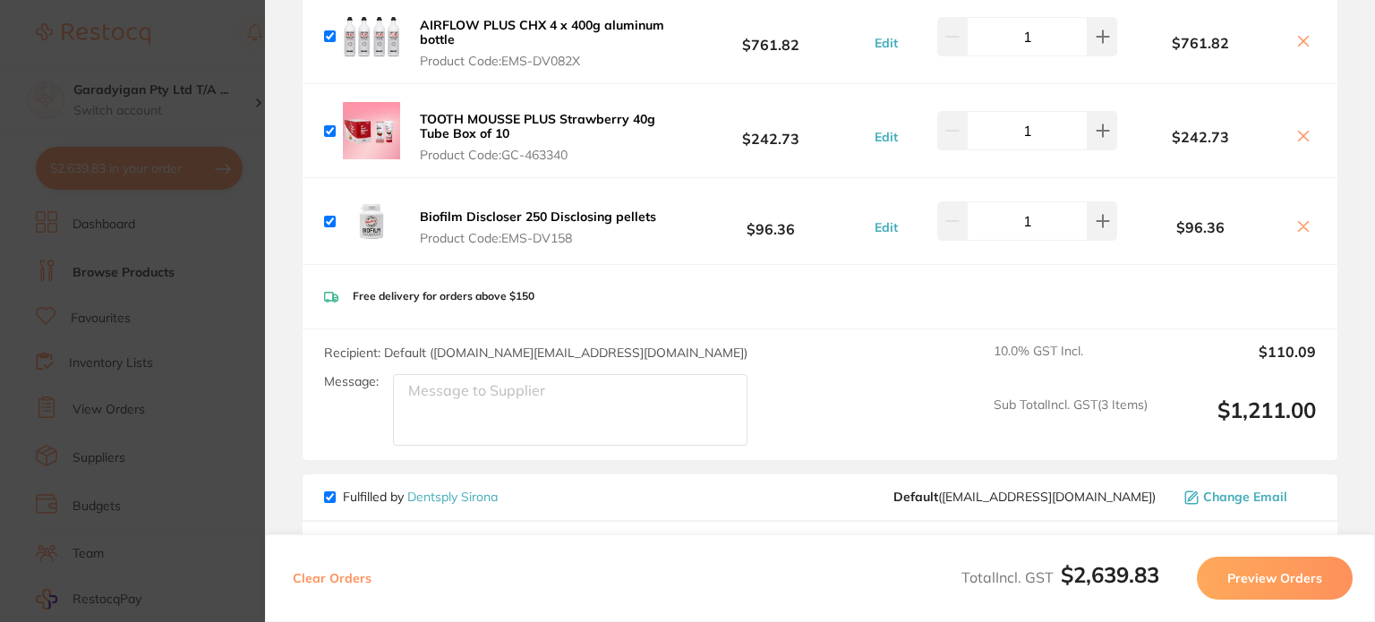
scroll to position [0, 0]
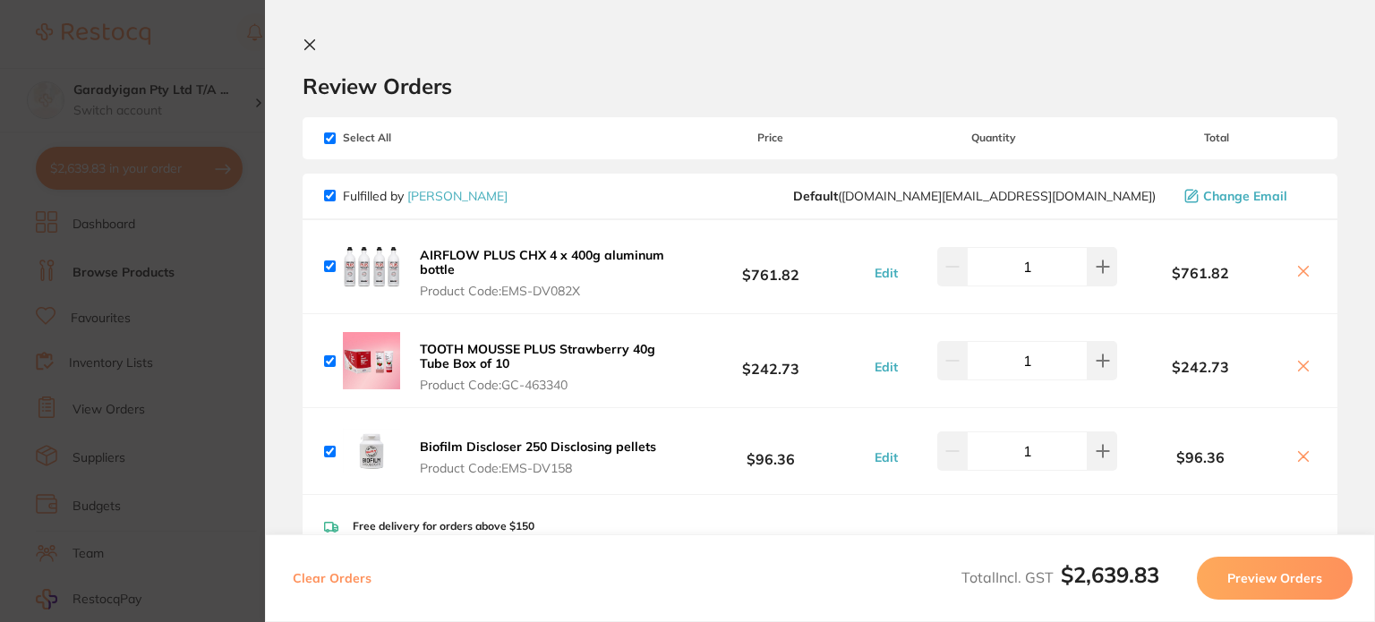
click at [308, 38] on icon at bounding box center [310, 45] width 14 height 14
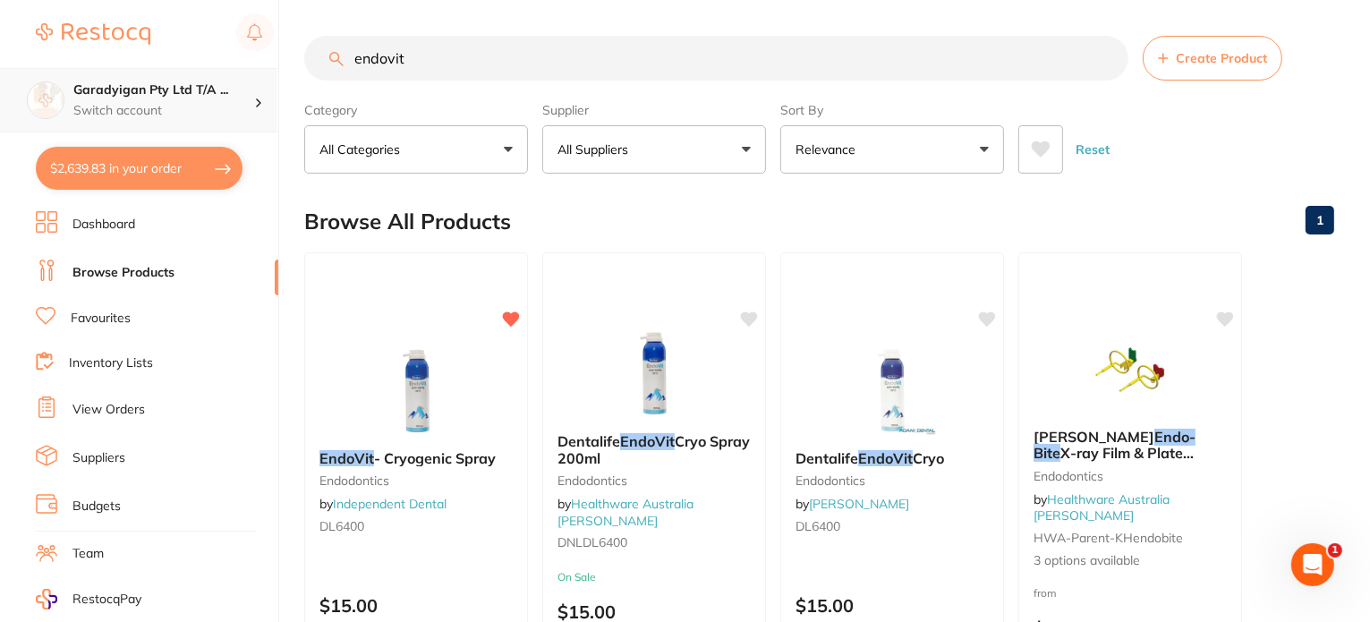
drag, startPoint x: 475, startPoint y: 60, endPoint x: 177, endPoint y: 90, distance: 299.5
click at [177, 90] on div "$2,639.83 Garadyigan Pty Ltd T/A ... Switch account Garadyigan Pty Ltd T/A Anna…" at bounding box center [685, 311] width 1370 height 622
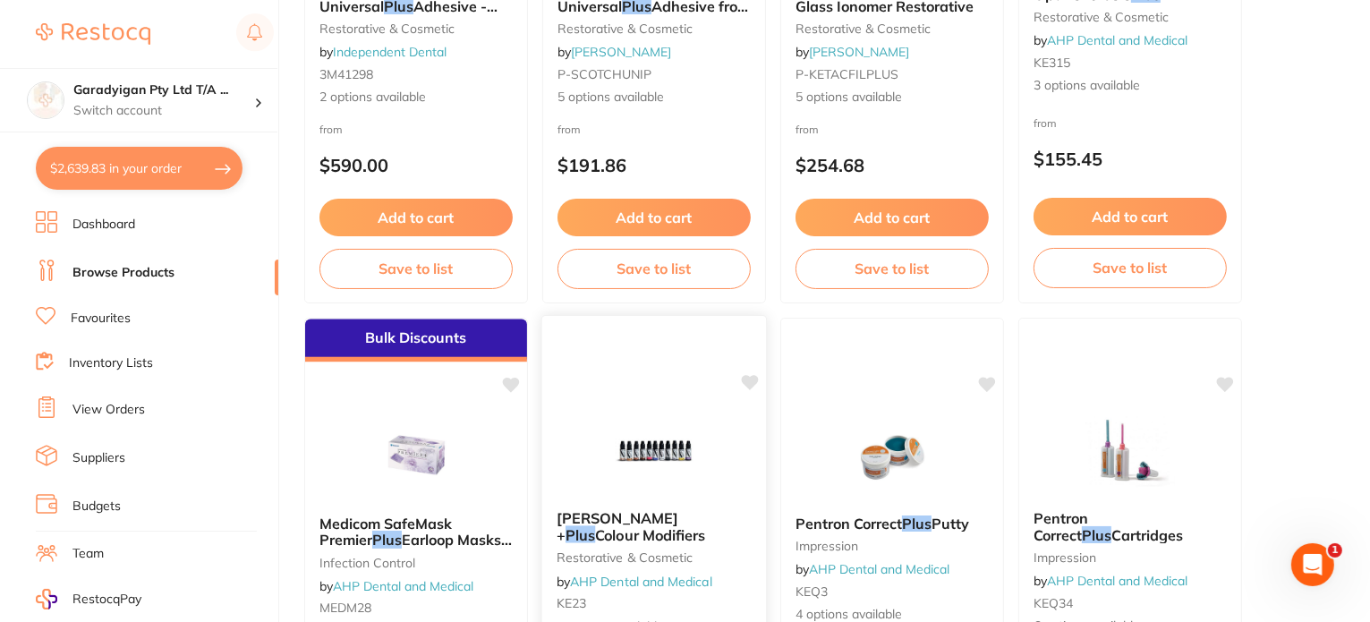
scroll to position [3849, 0]
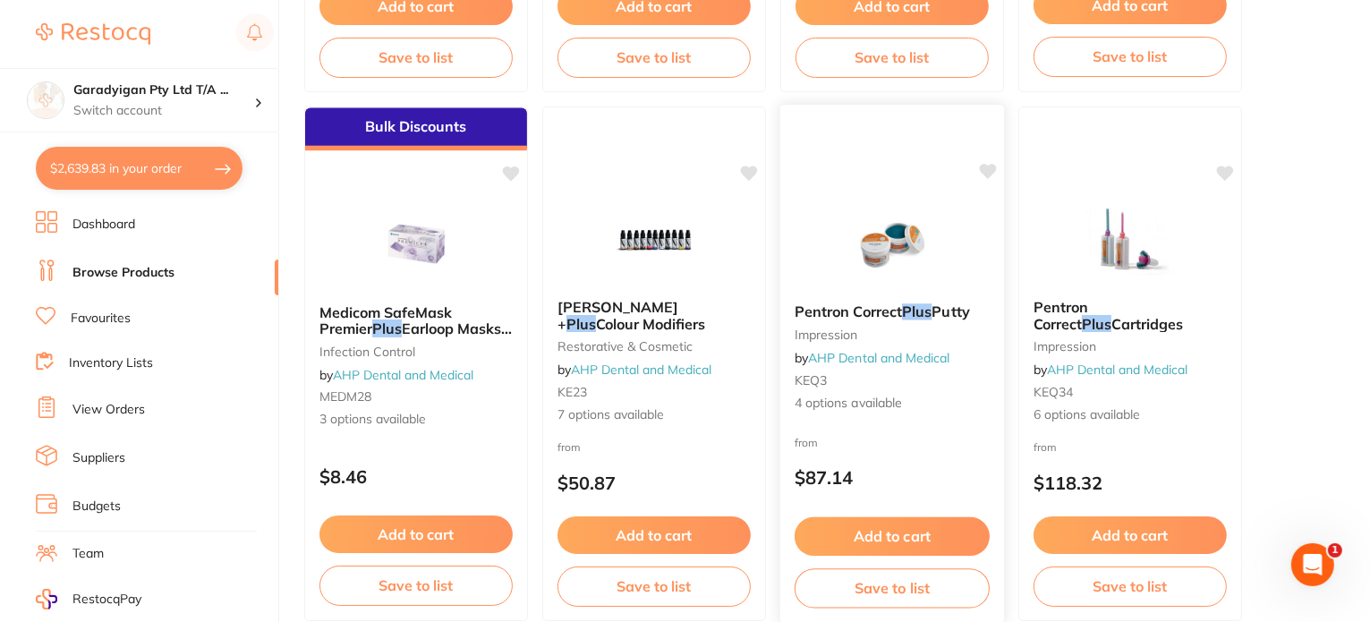
type input "ah plus"
click at [890, 250] on img at bounding box center [891, 244] width 117 height 90
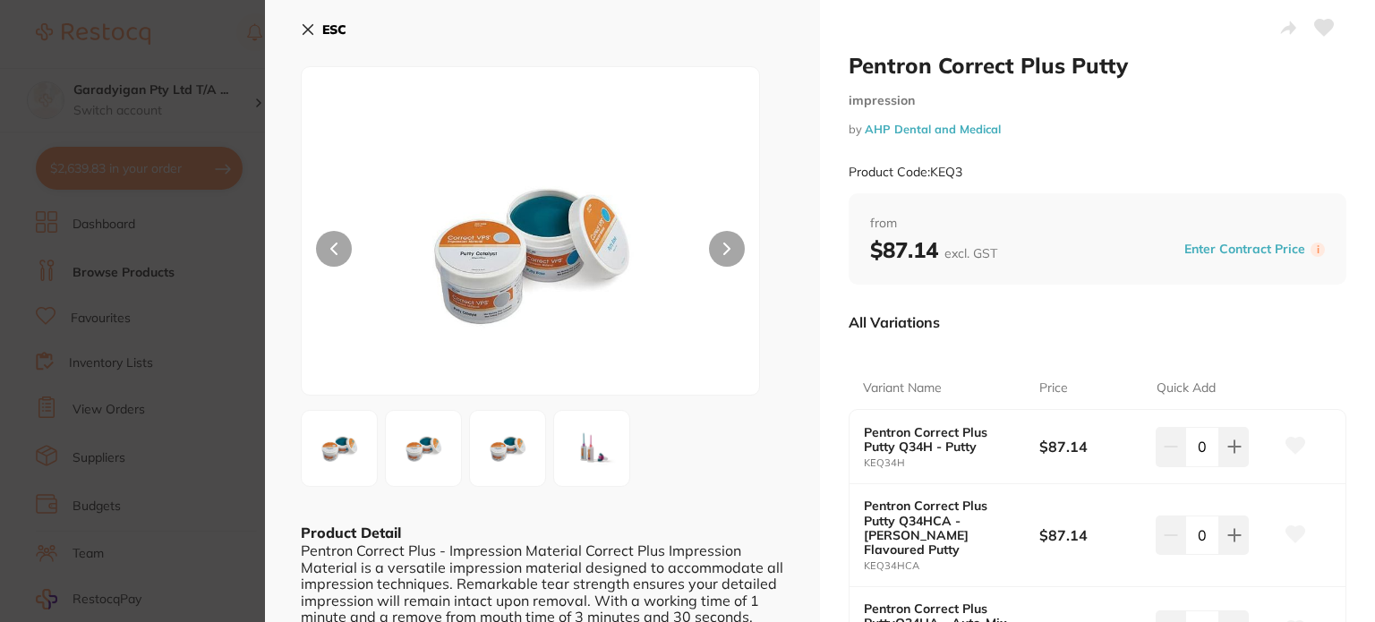
click at [311, 28] on icon at bounding box center [308, 29] width 14 height 14
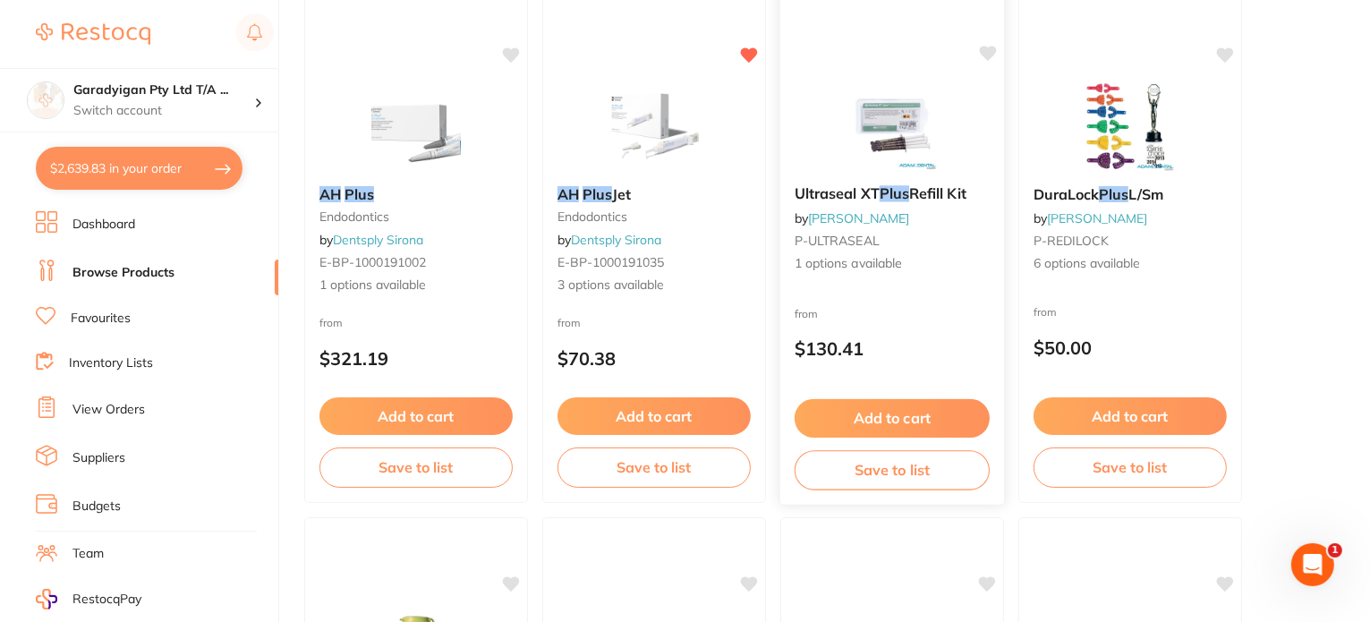
scroll to position [269, 0]
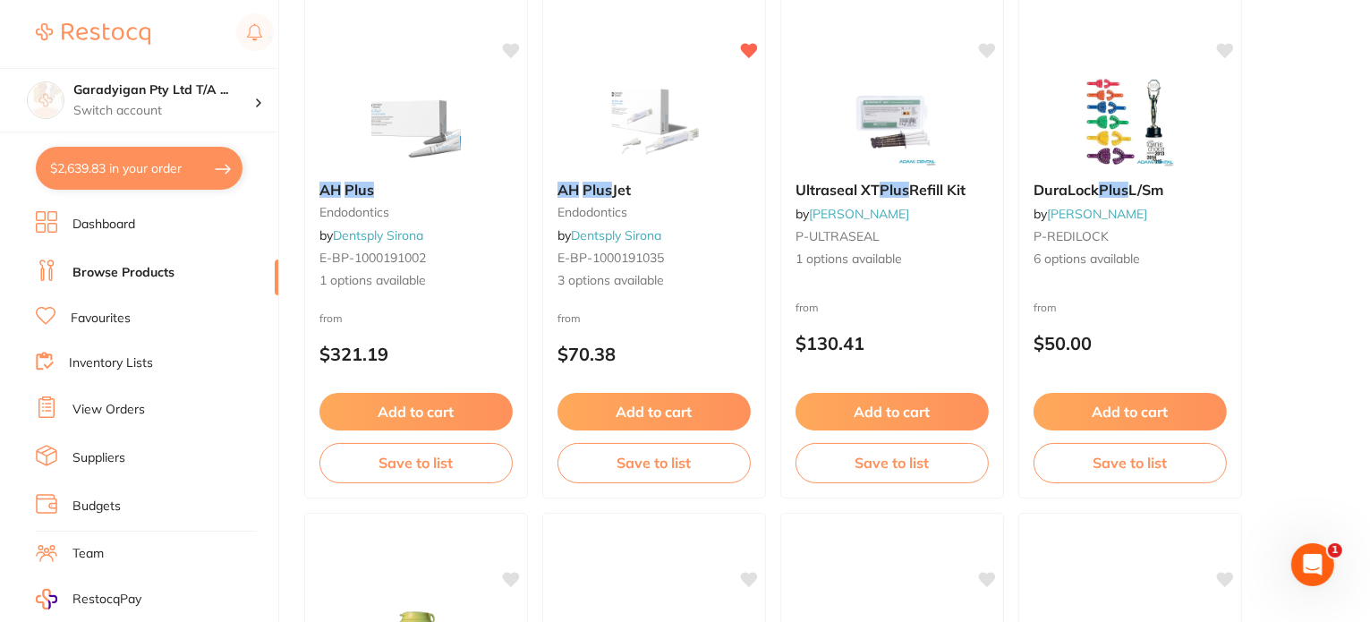
drag, startPoint x: 662, startPoint y: 98, endPoint x: 634, endPoint y: 388, distance: 291.4
click at [662, 99] on img at bounding box center [654, 123] width 116 height 90
click at [657, 133] on section at bounding box center [685, 311] width 1370 height 622
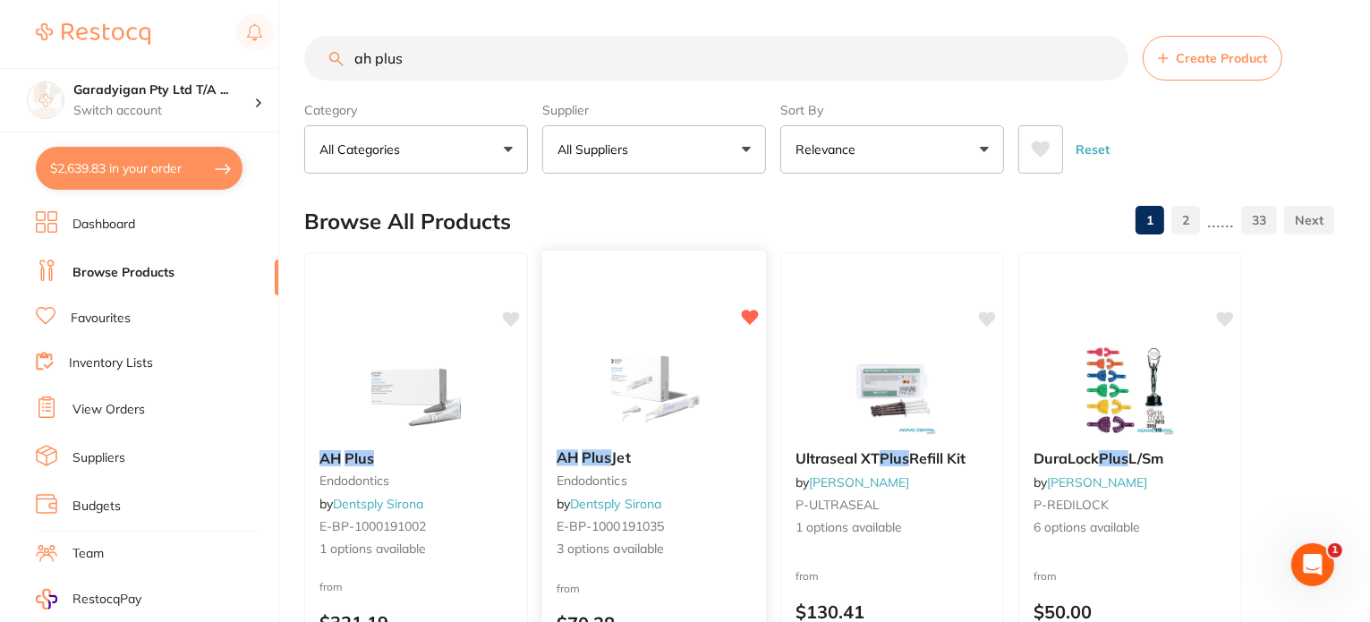
click at [635, 371] on img at bounding box center [653, 390] width 117 height 90
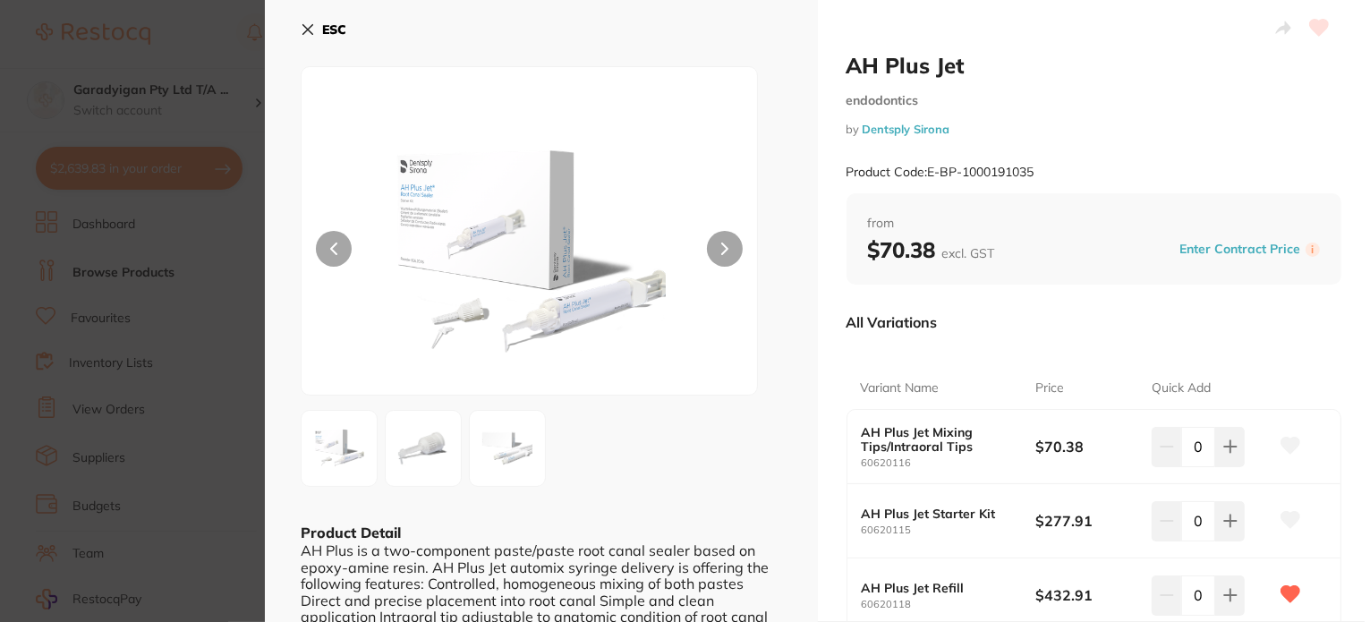
click at [437, 388] on section "AH Plus Jet endodontics by Dentsply Sirona Product Code: E-BP-1000191035 ESC Pr…" at bounding box center [685, 311] width 1370 height 622
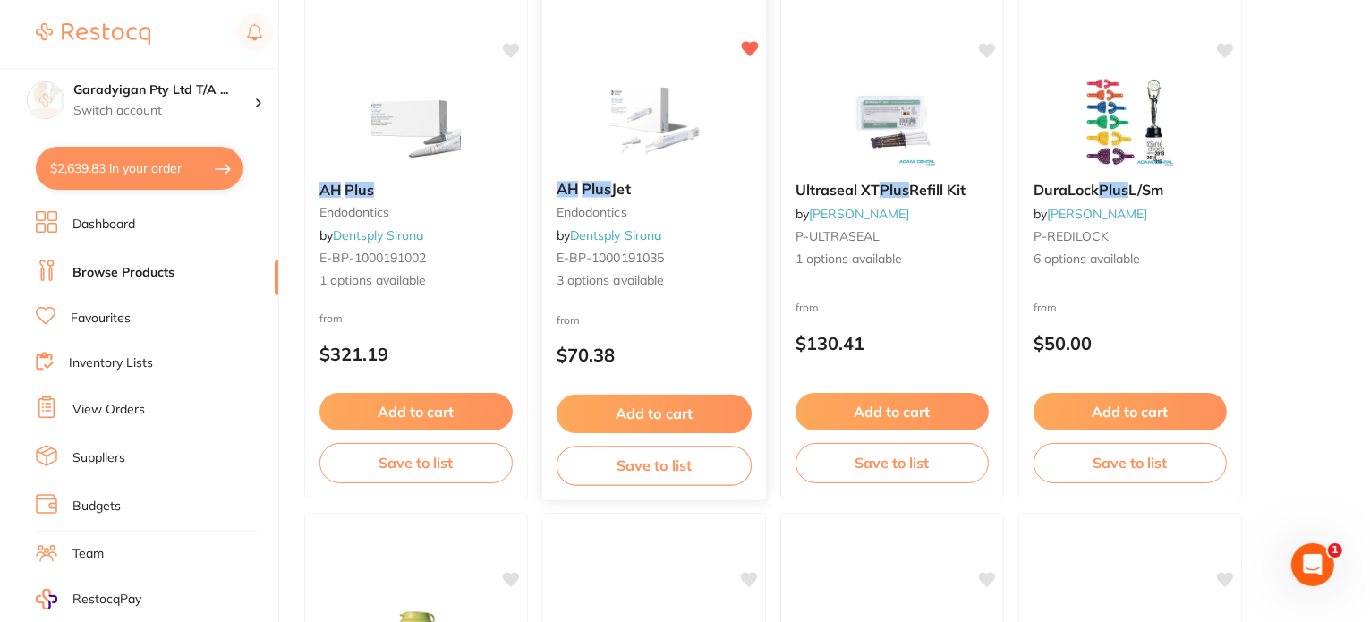
click at [646, 141] on img at bounding box center [653, 121] width 117 height 90
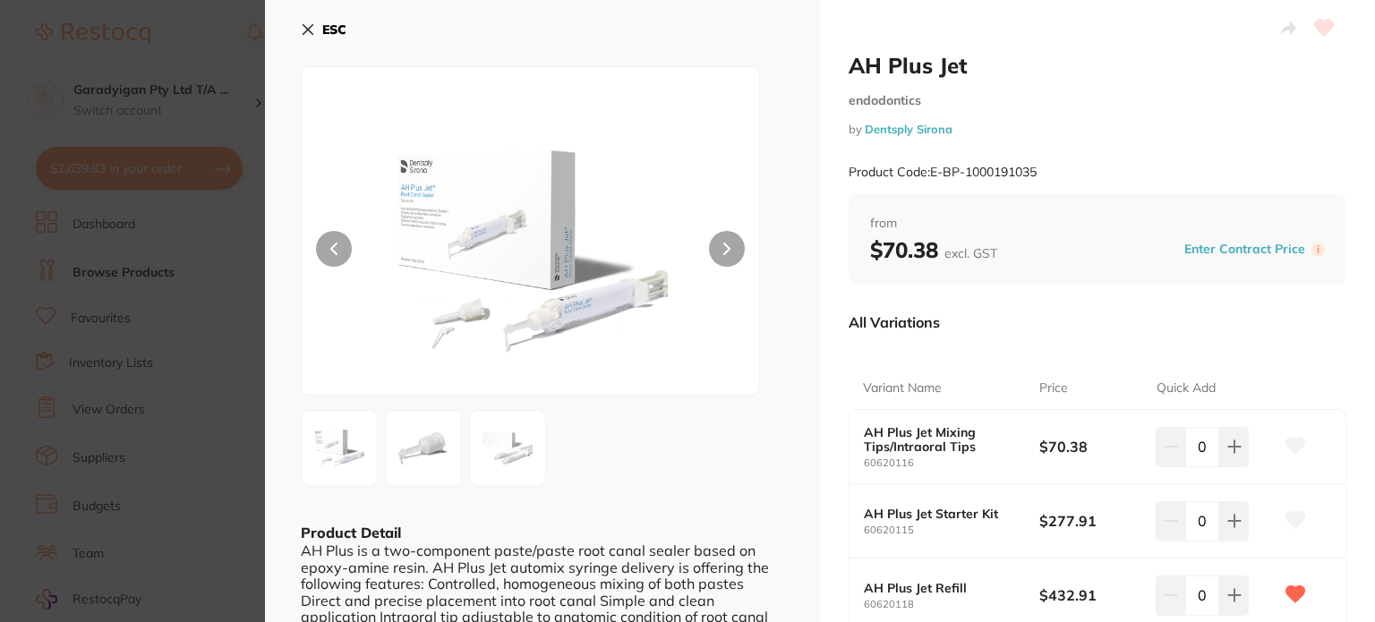
click at [733, 239] on button at bounding box center [727, 249] width 36 height 36
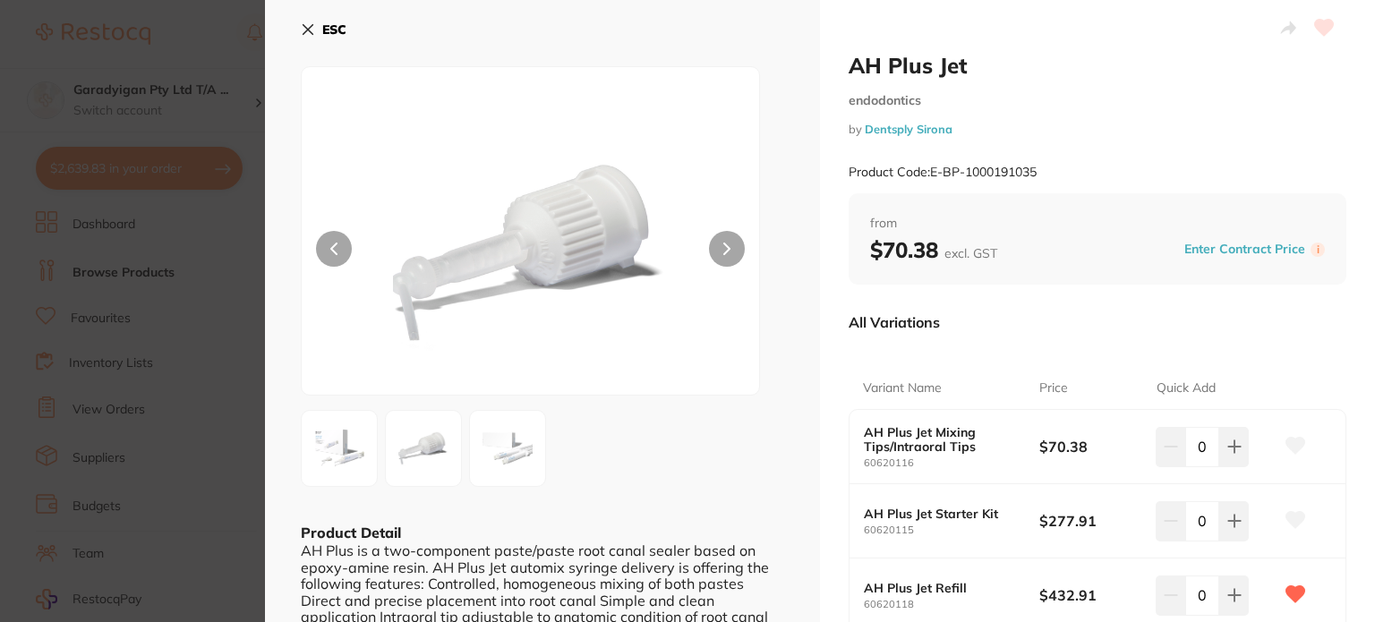
click at [733, 239] on button at bounding box center [727, 249] width 36 height 36
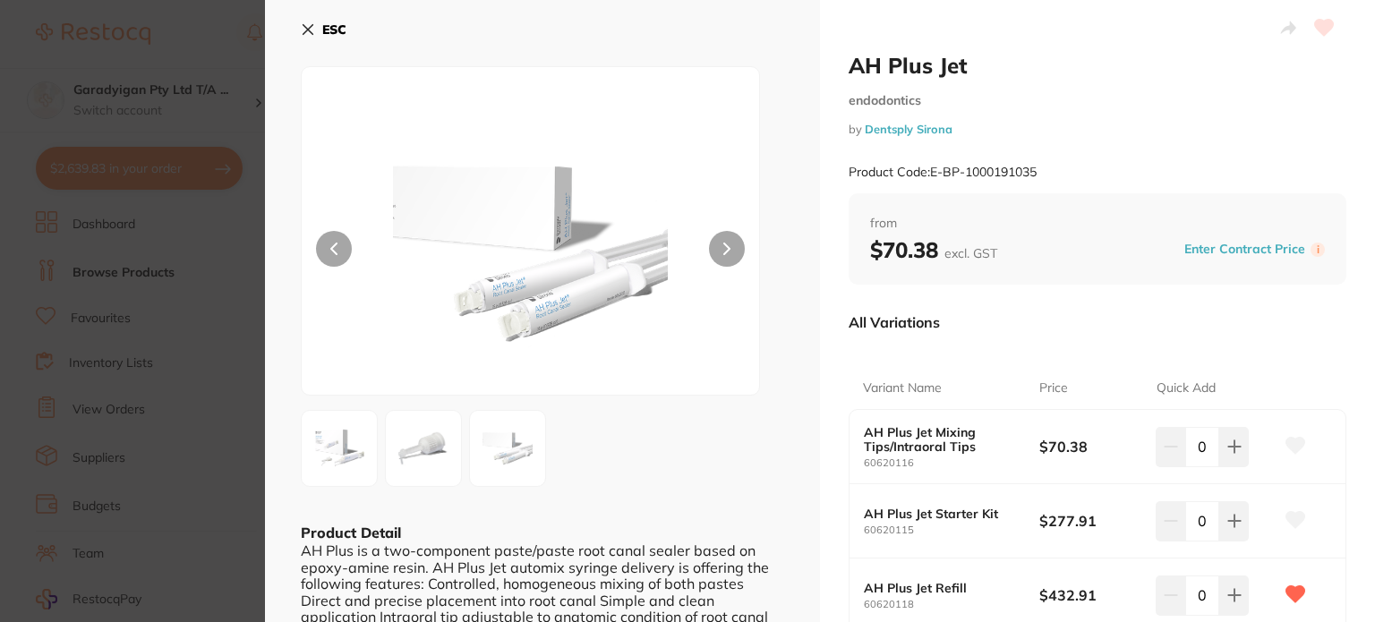
click at [733, 239] on button at bounding box center [727, 249] width 36 height 36
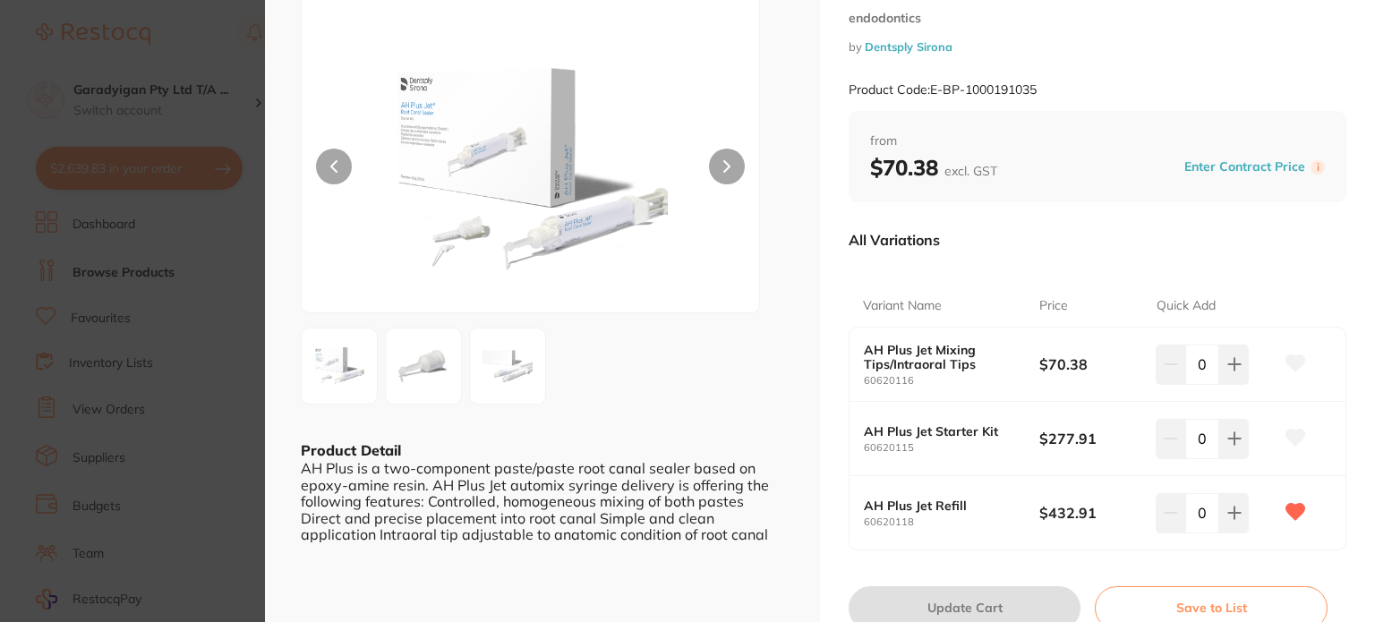
scroll to position [90, 0]
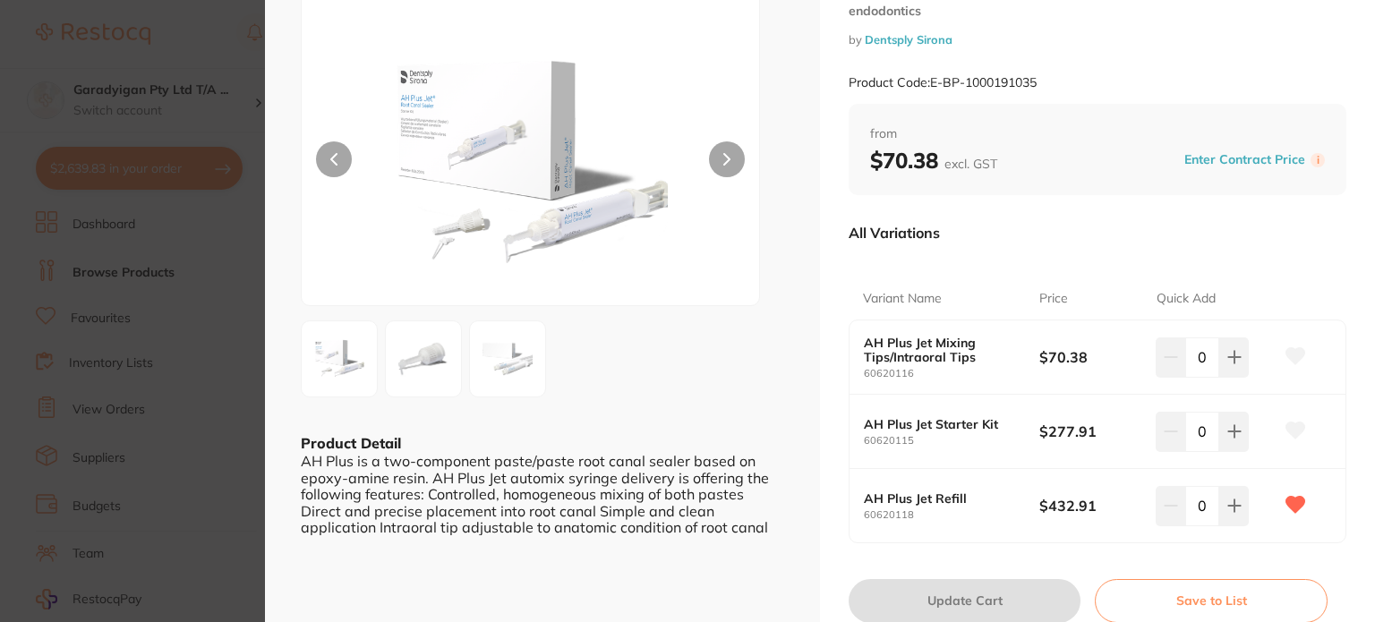
click at [515, 354] on img at bounding box center [507, 359] width 64 height 64
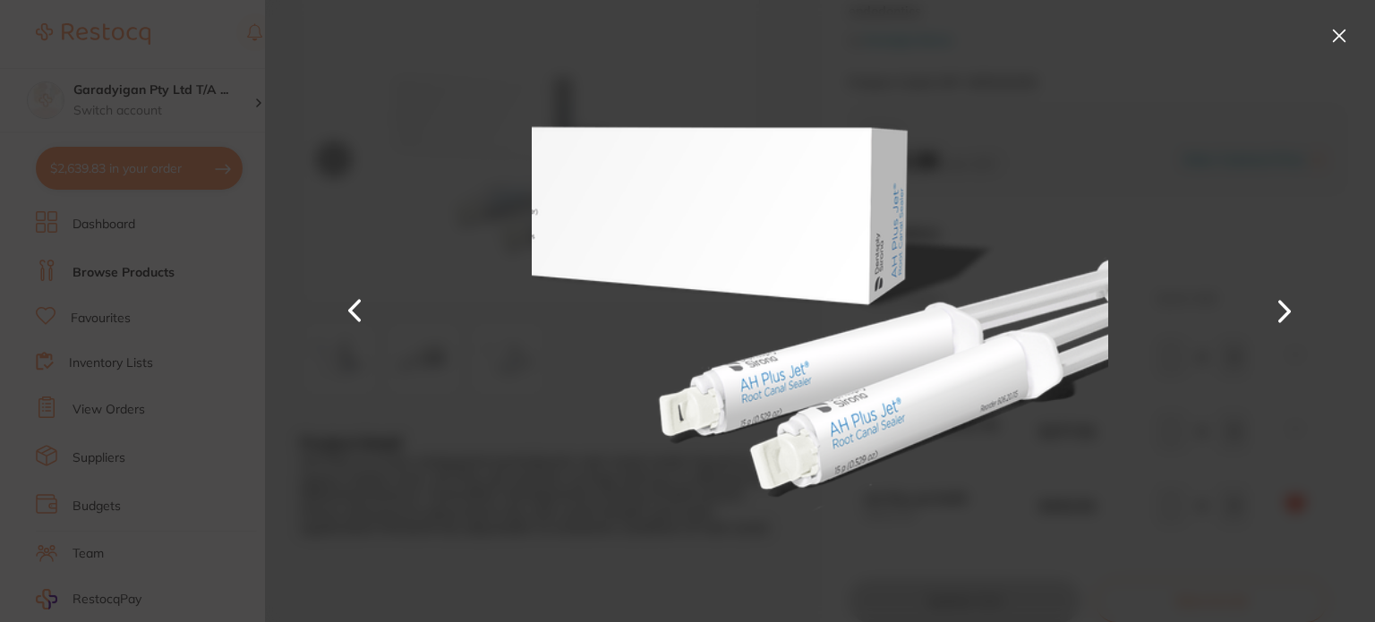
scroll to position [0, 0]
click at [1343, 38] on button at bounding box center [1339, 35] width 29 height 29
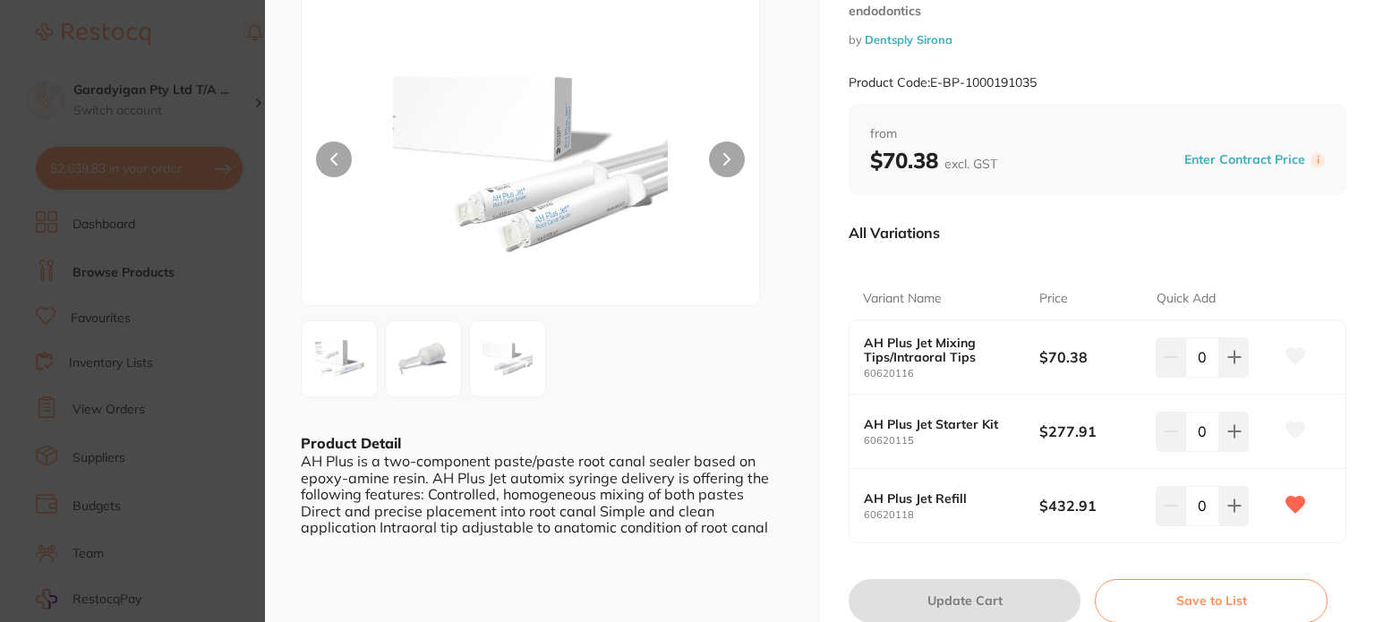
click at [1286, 433] on icon at bounding box center [1295, 430] width 19 height 16
click at [1241, 377] on button at bounding box center [1234, 356] width 30 height 39
type input "1"
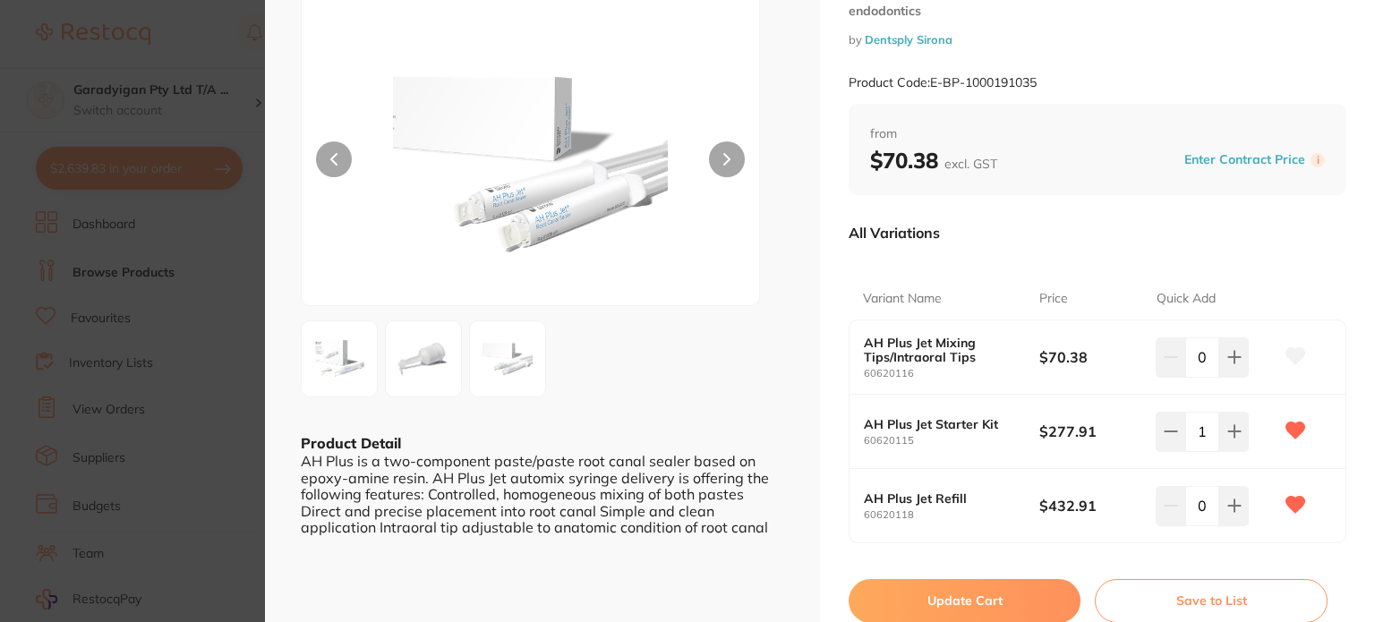
click at [989, 593] on button "Update Cart" at bounding box center [965, 600] width 232 height 43
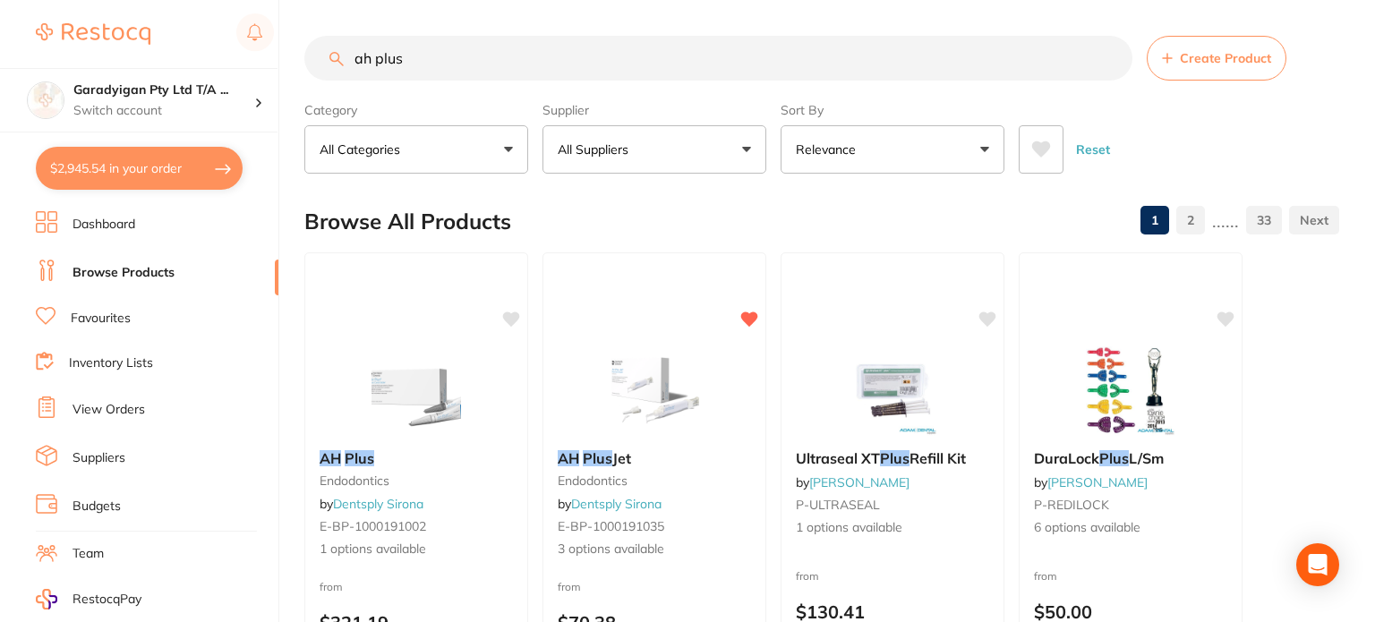
checkbox input "false"
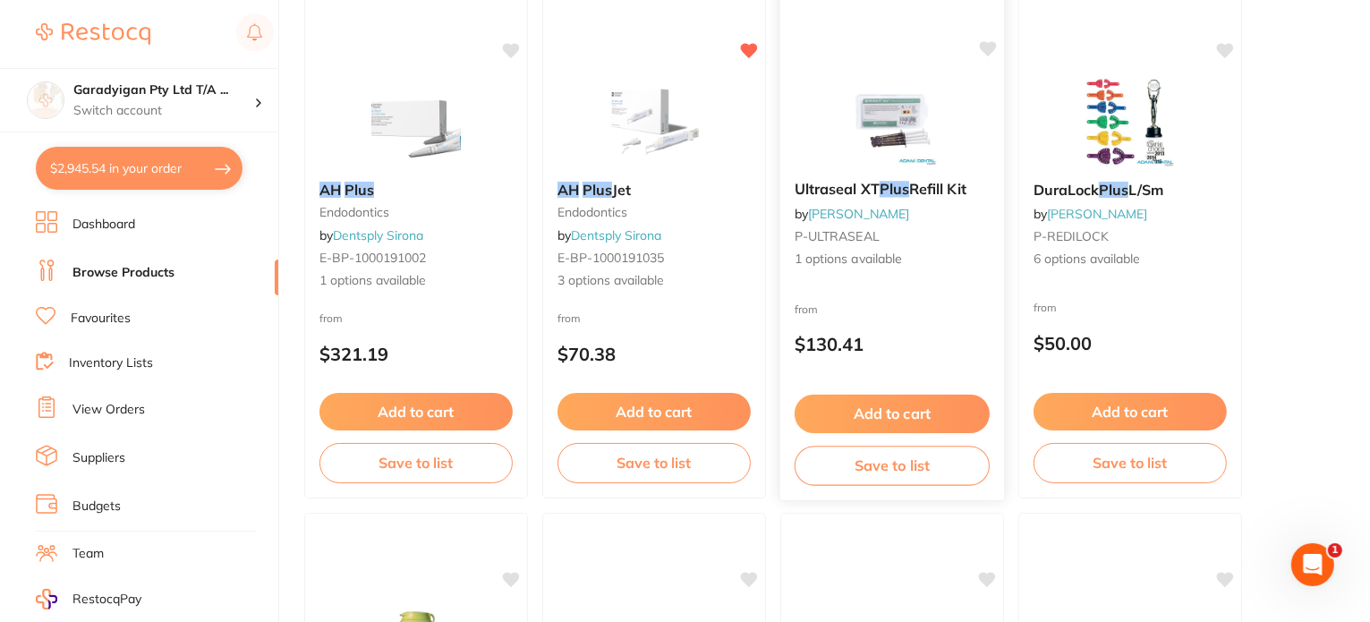
click at [896, 124] on img at bounding box center [891, 121] width 117 height 90
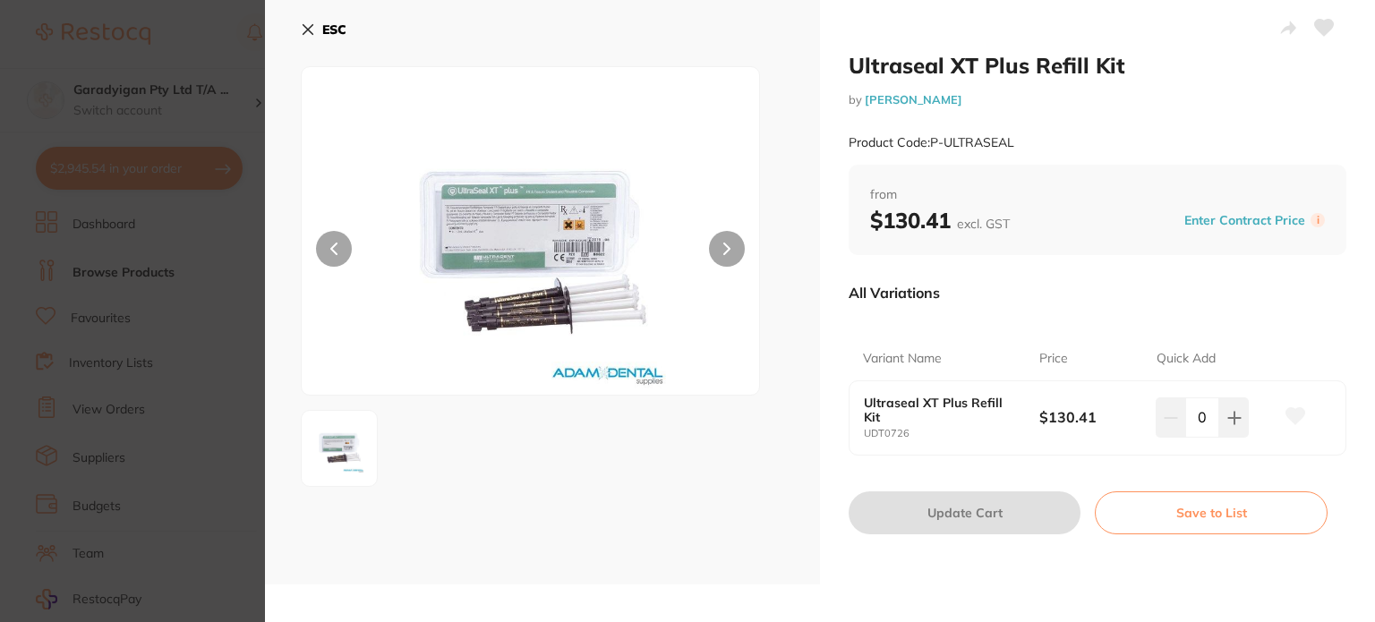
drag, startPoint x: 304, startPoint y: 22, endPoint x: 437, endPoint y: 153, distance: 186.1
click at [301, 22] on icon at bounding box center [308, 29] width 14 height 14
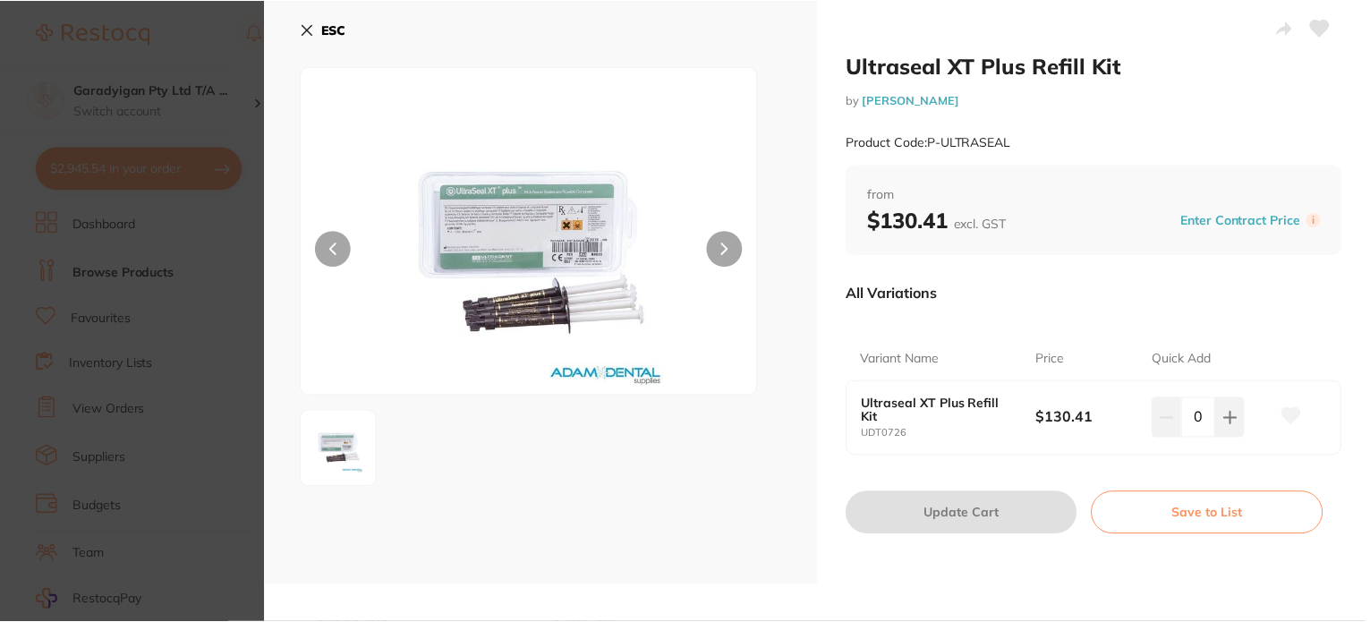
scroll to position [269, 0]
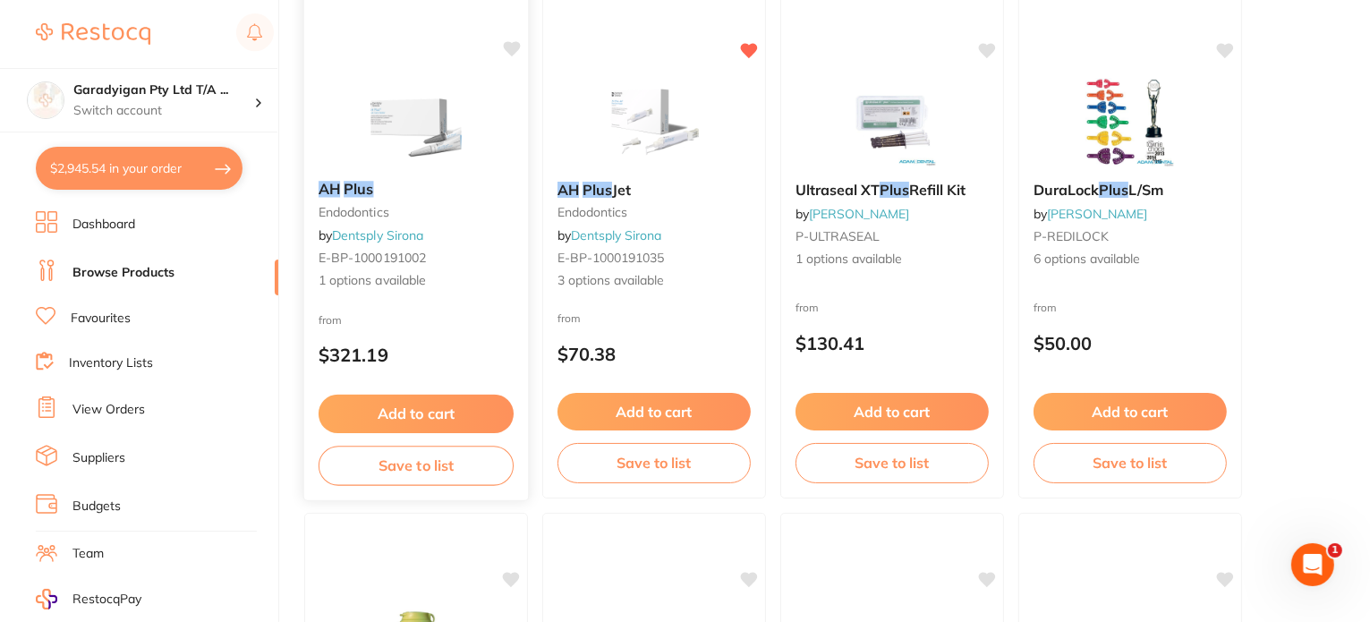
click at [418, 124] on img at bounding box center [415, 121] width 117 height 90
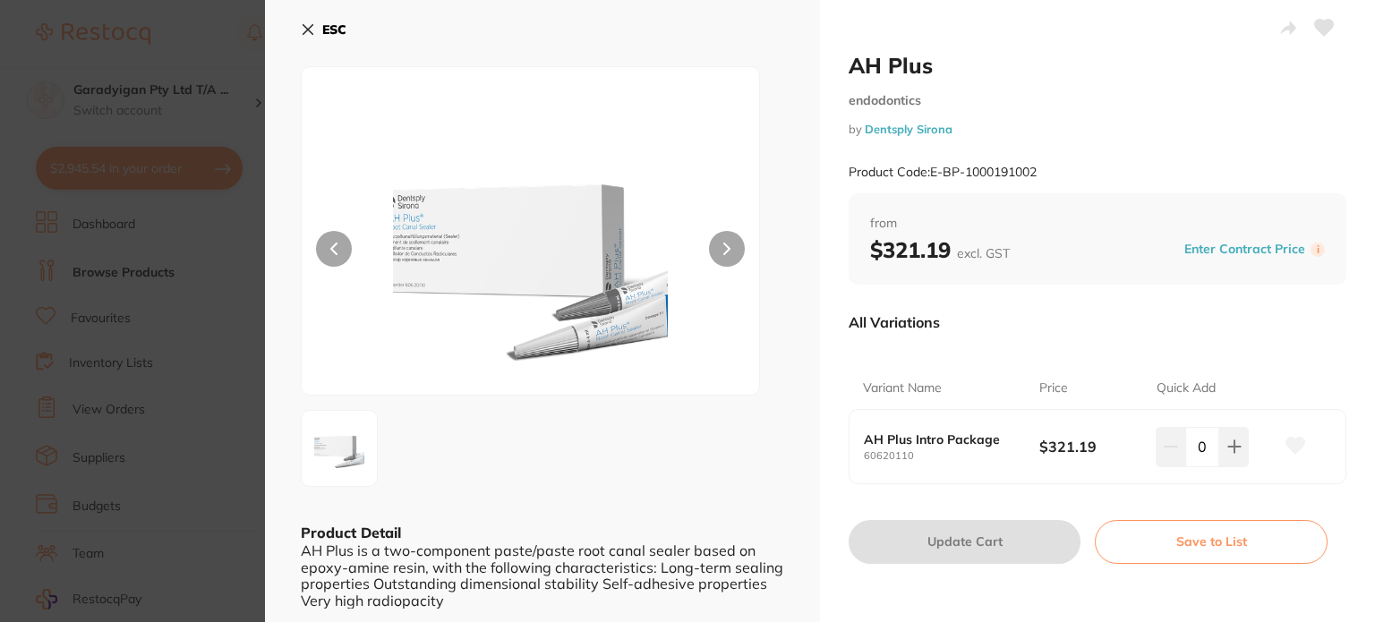
click at [308, 21] on button "ESC" at bounding box center [324, 29] width 46 height 30
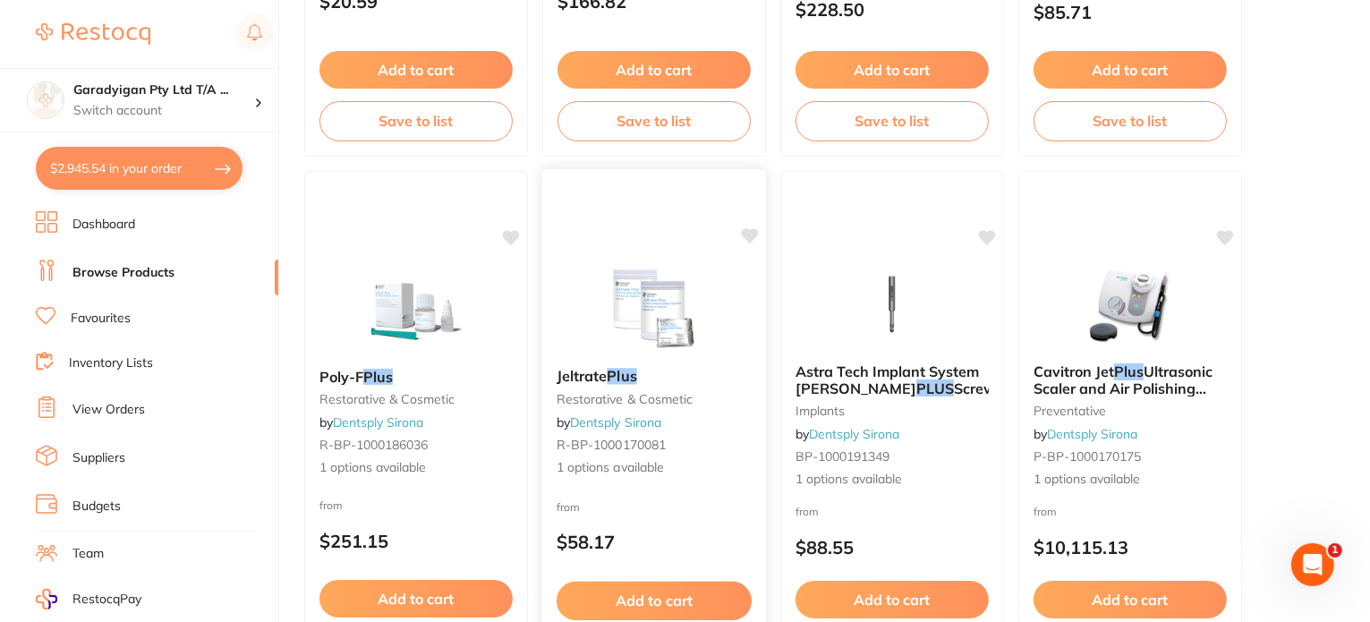
scroll to position [1164, 0]
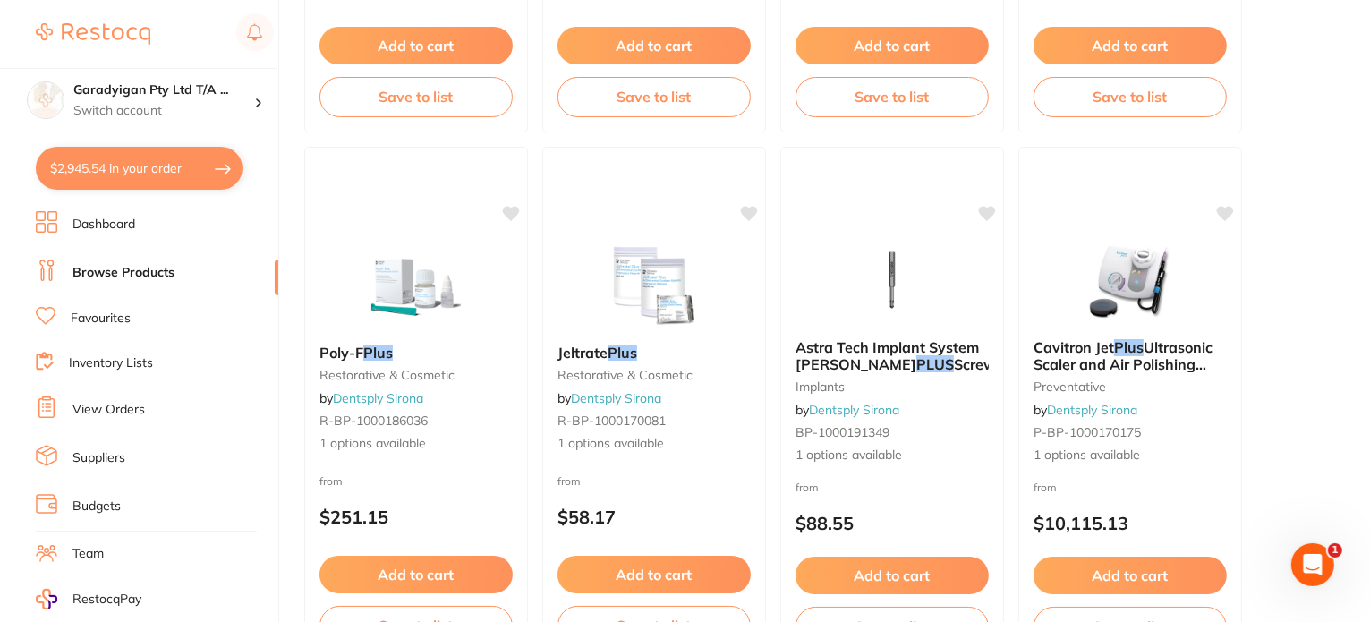
drag, startPoint x: 391, startPoint y: 268, endPoint x: 400, endPoint y: 270, distance: 9.3
click at [390, 270] on img at bounding box center [416, 286] width 116 height 90
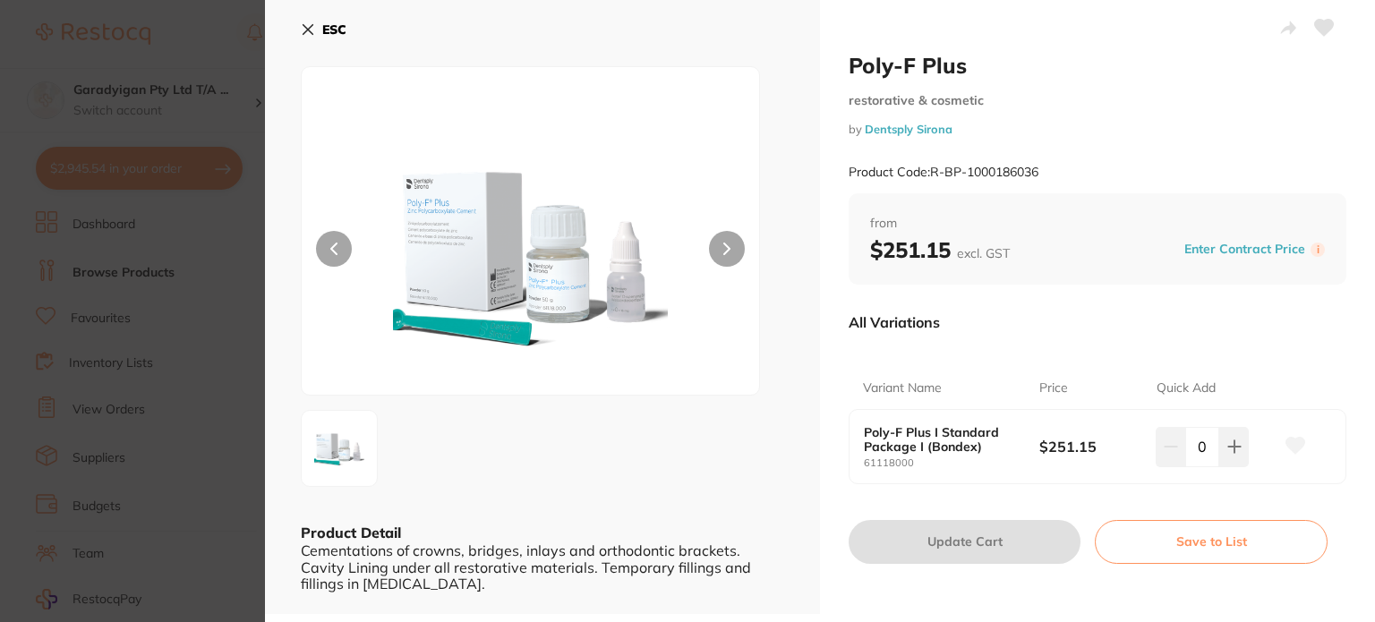
click at [733, 260] on button at bounding box center [727, 249] width 36 height 36
click at [731, 261] on button at bounding box center [727, 249] width 36 height 36
click at [310, 34] on icon at bounding box center [308, 29] width 14 height 14
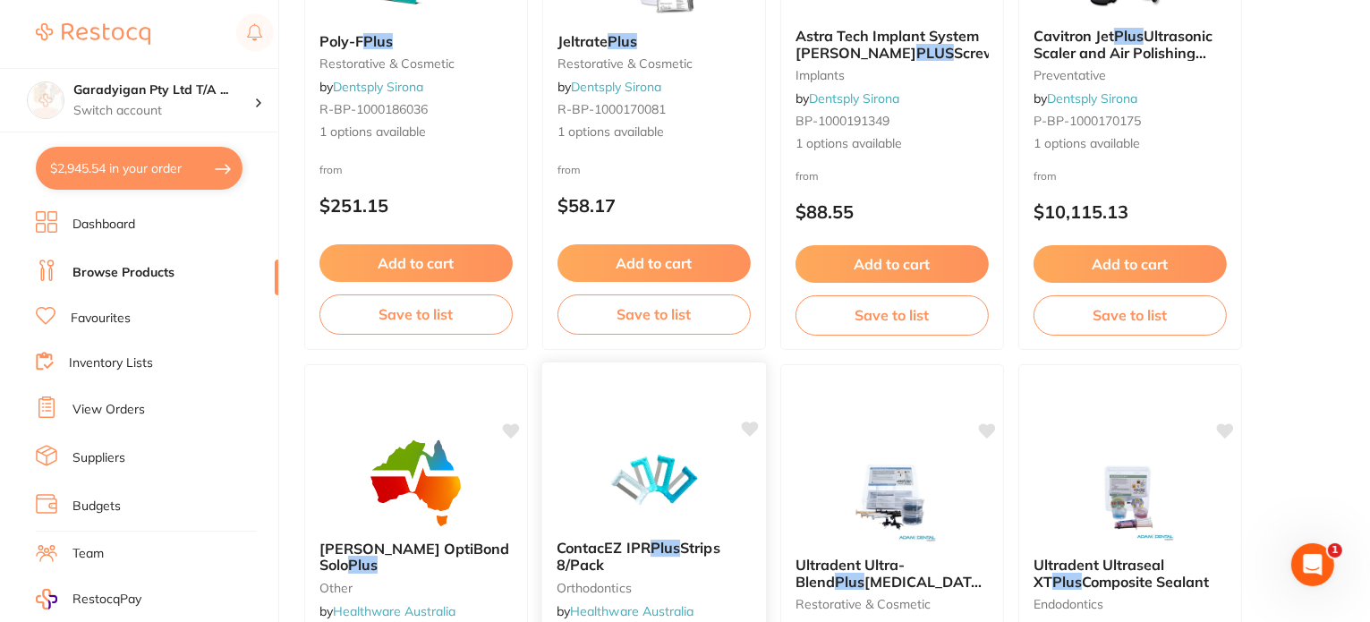
scroll to position [1557, 0]
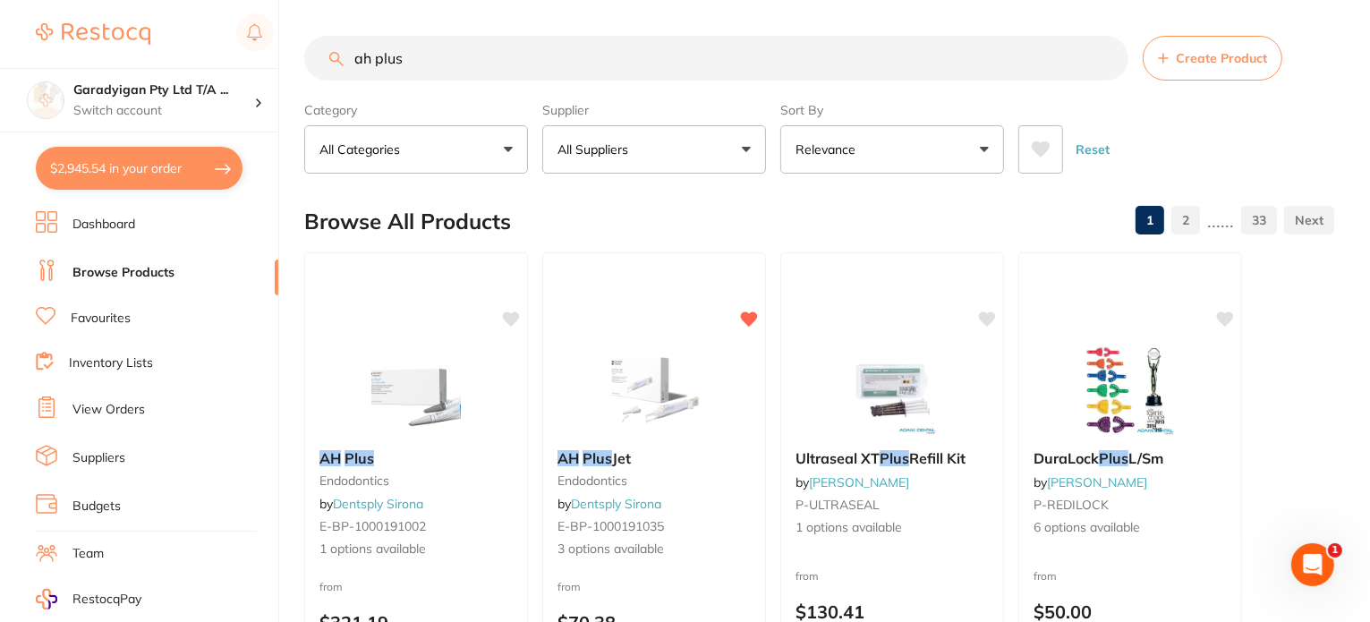
drag, startPoint x: 419, startPoint y: 60, endPoint x: 168, endPoint y: 30, distance: 252.5
click at [168, 30] on div "$2,945.54 Garadyigan Pty Ltd T/A ... Switch account Garadyigan Pty Ltd T/A Anna…" at bounding box center [685, 311] width 1370 height 622
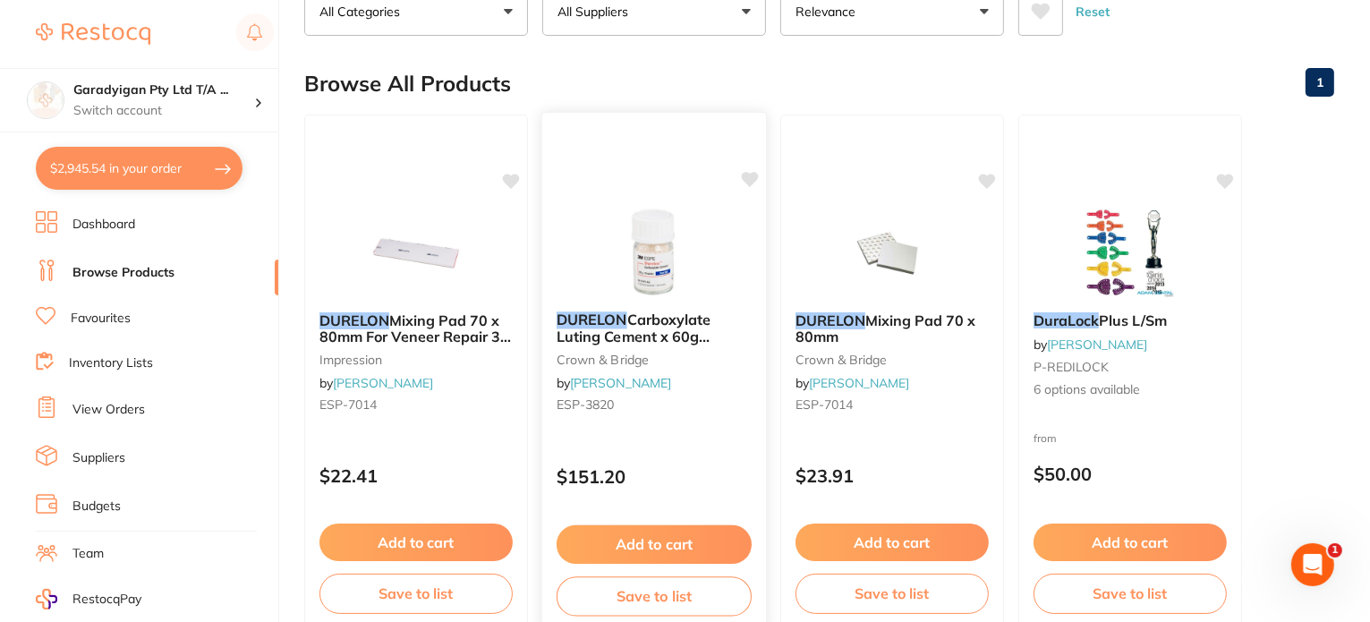
scroll to position [90, 0]
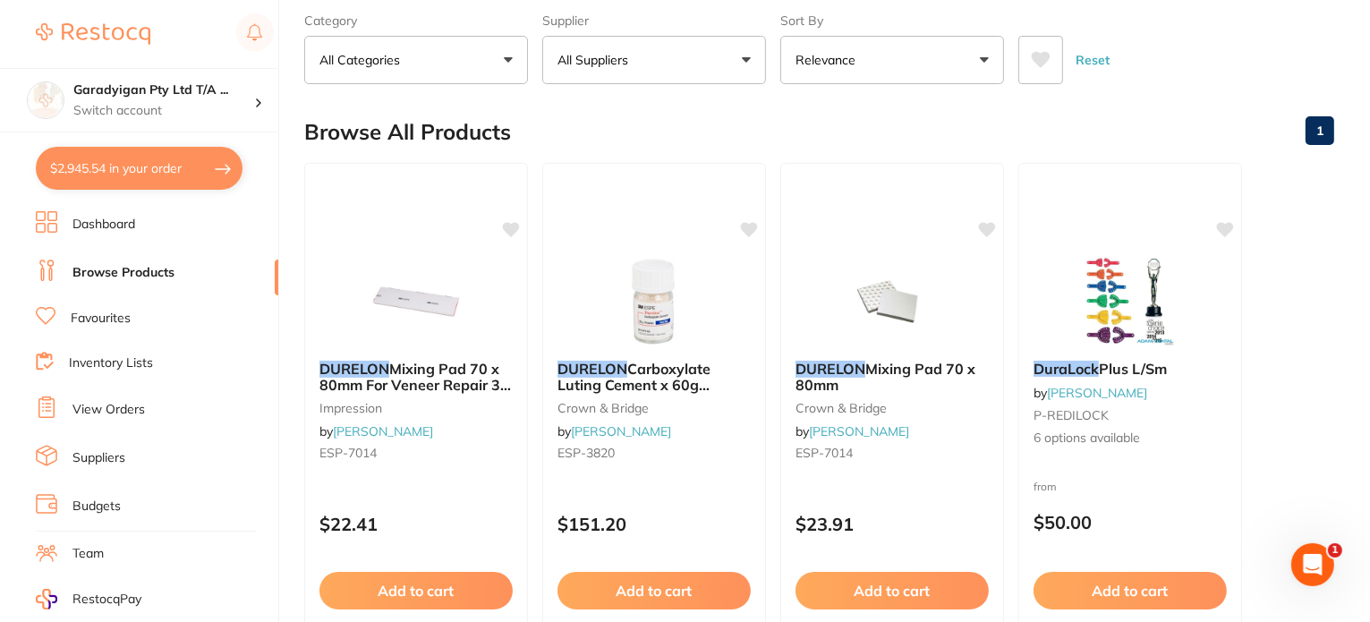
drag, startPoint x: 667, startPoint y: 311, endPoint x: 665, endPoint y: 322, distance: 10.9
click at [667, 311] on img at bounding box center [654, 302] width 116 height 90
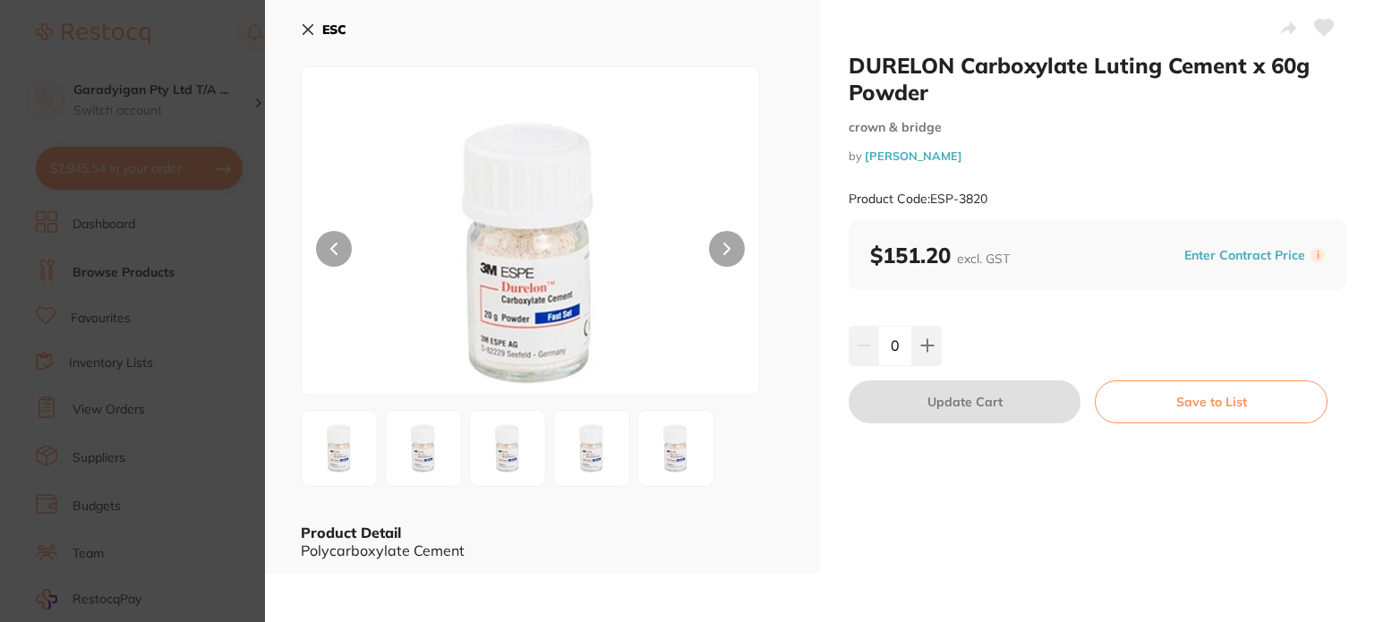
click at [342, 256] on button at bounding box center [334, 249] width 36 height 36
click at [311, 30] on icon at bounding box center [308, 29] width 14 height 14
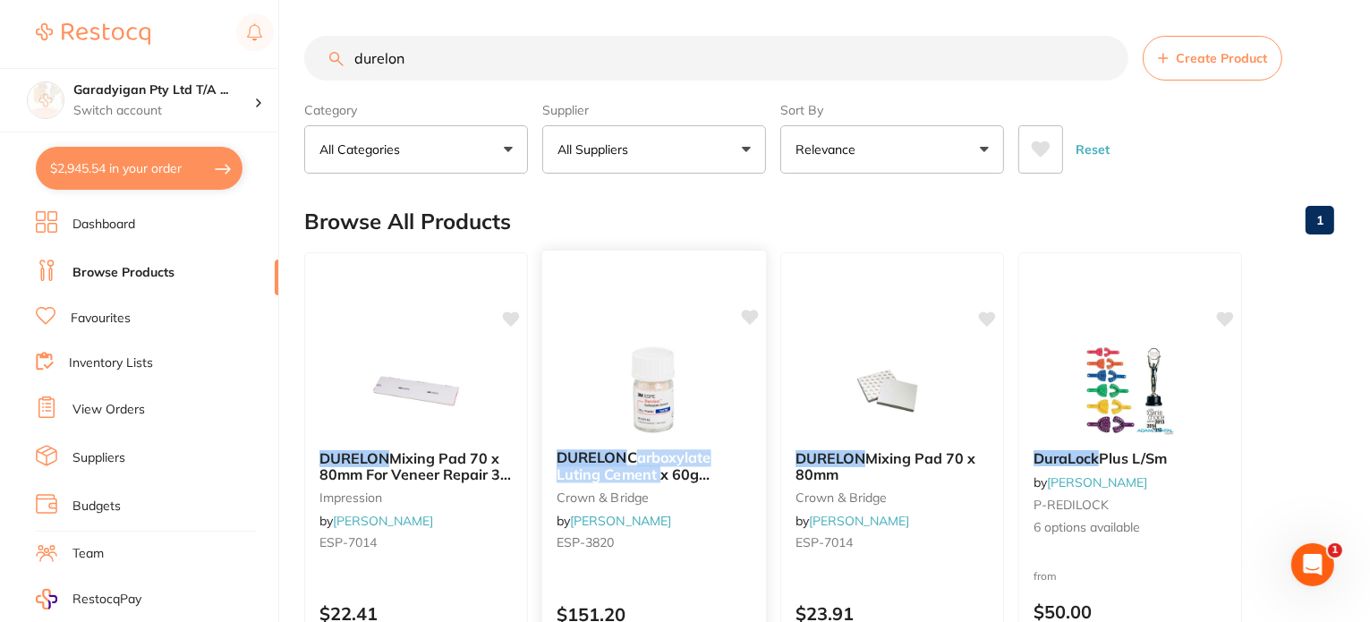
drag, startPoint x: 634, startPoint y: 456, endPoint x: 658, endPoint y: 481, distance: 34.2
click at [658, 481] on span "Carboxylate Luting Cement x 60g Powder" at bounding box center [634, 473] width 155 height 51
click at [458, 66] on section at bounding box center [685, 311] width 1370 height 622
click at [434, 50] on input "durelon" at bounding box center [716, 58] width 824 height 45
click at [410, 64] on input "durelon" at bounding box center [716, 58] width 824 height 45
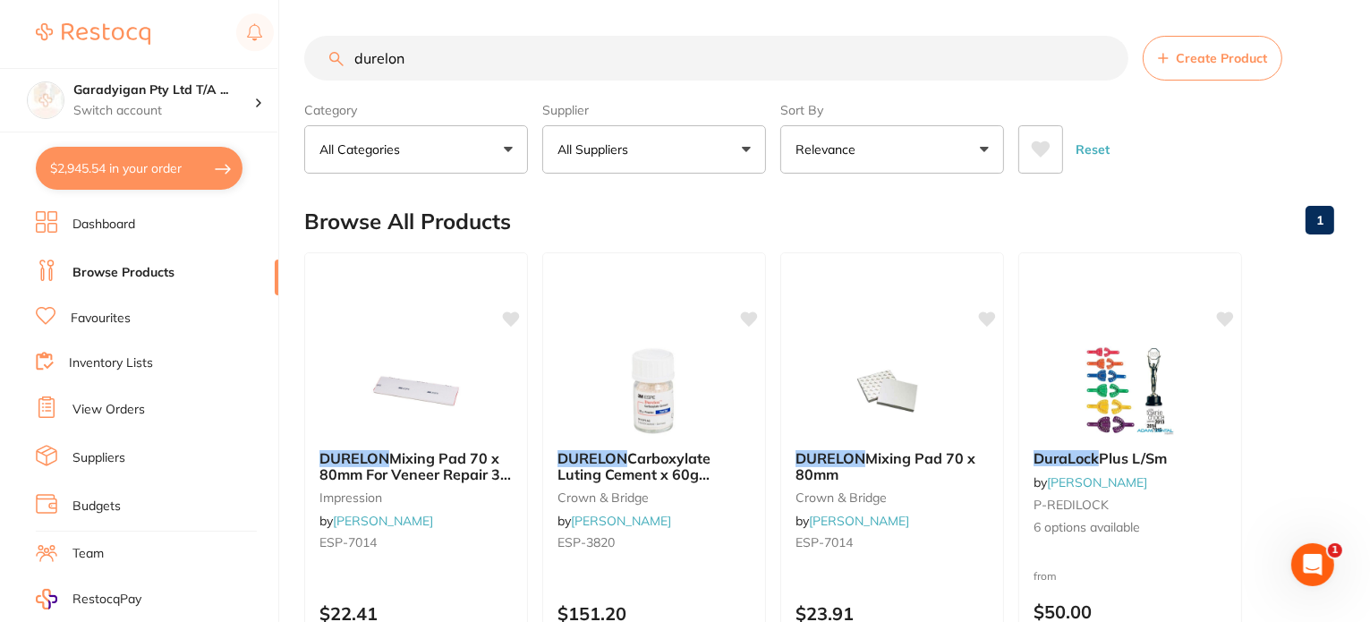
drag, startPoint x: 422, startPoint y: 55, endPoint x: 448, endPoint y: 55, distance: 26.0
click at [448, 55] on input "durelon" at bounding box center [716, 58] width 824 height 45
drag, startPoint x: 449, startPoint y: 59, endPoint x: 236, endPoint y: 64, distance: 213.1
click at [236, 64] on div "$2,945.54 Garadyigan Pty Ltd T/A ... Switch account Garadyigan Pty Ltd T/A Anna…" at bounding box center [685, 311] width 1370 height 622
type input "carboxylate"
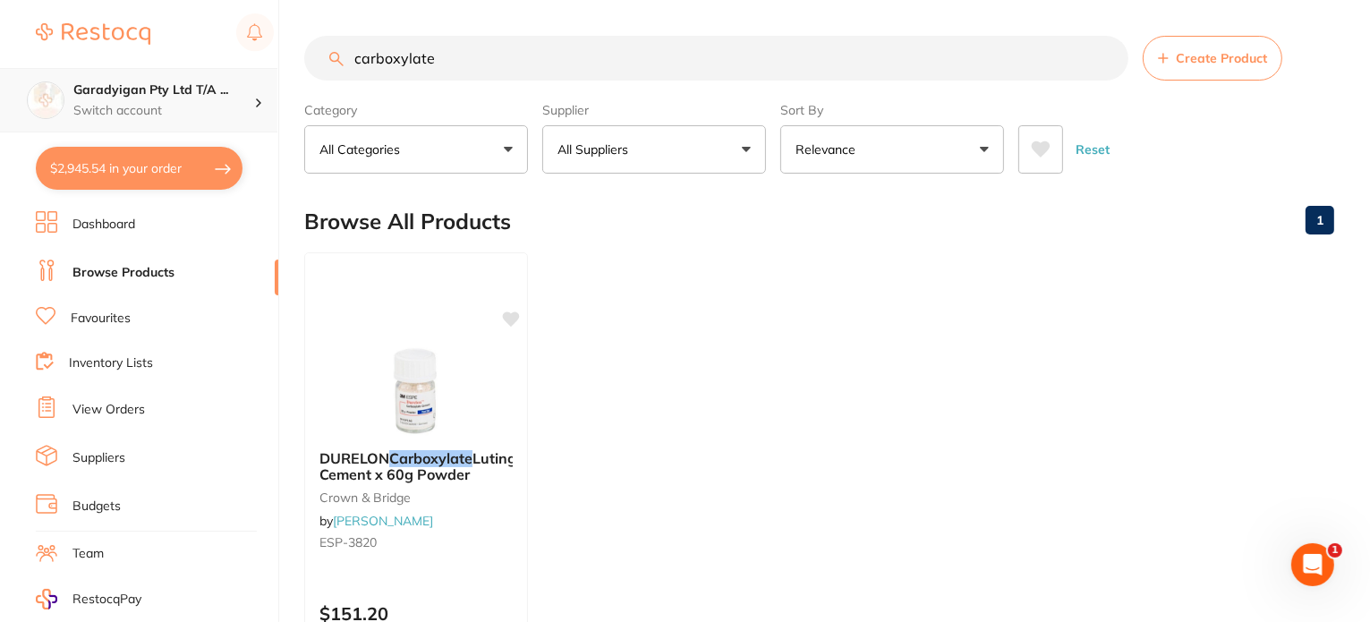
drag, startPoint x: 506, startPoint y: 59, endPoint x: 158, endPoint y: 82, distance: 348.9
click at [158, 82] on div "$2,945.54 Garadyigan Pty Ltd T/A ... Switch account Garadyigan Pty Ltd T/A Anna…" at bounding box center [685, 311] width 1370 height 622
click at [469, 56] on input "search" at bounding box center [716, 58] width 824 height 45
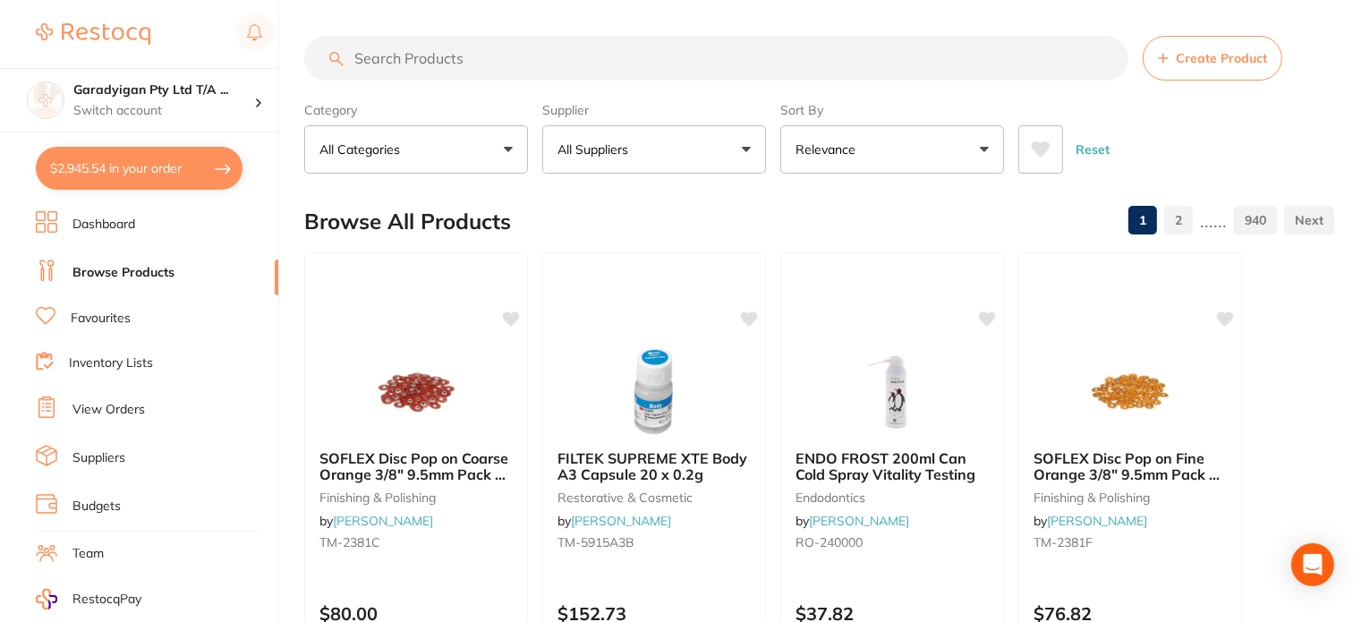
click at [371, 56] on input "search" at bounding box center [716, 58] width 824 height 45
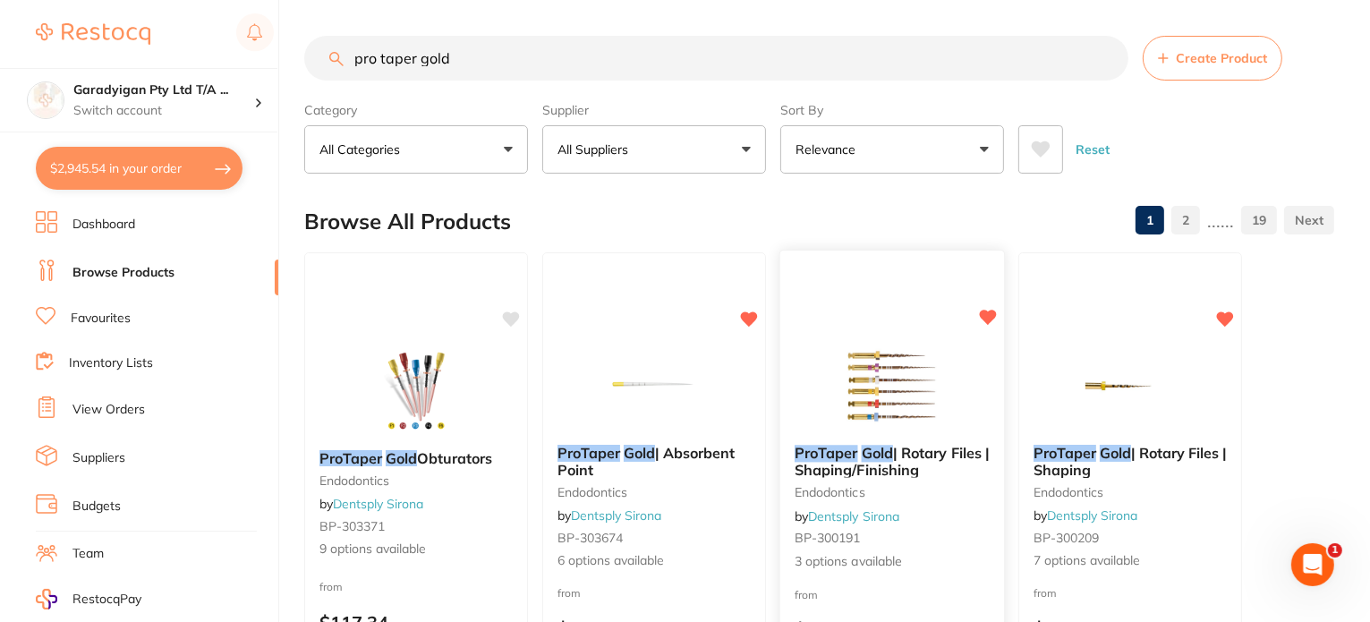
type input "pro taper gold"
click at [891, 438] on div "ProTaper Gold | Rotary Files | Shaping/Finishing endodontics by Dentsply Sirona…" at bounding box center [892, 508] width 224 height 155
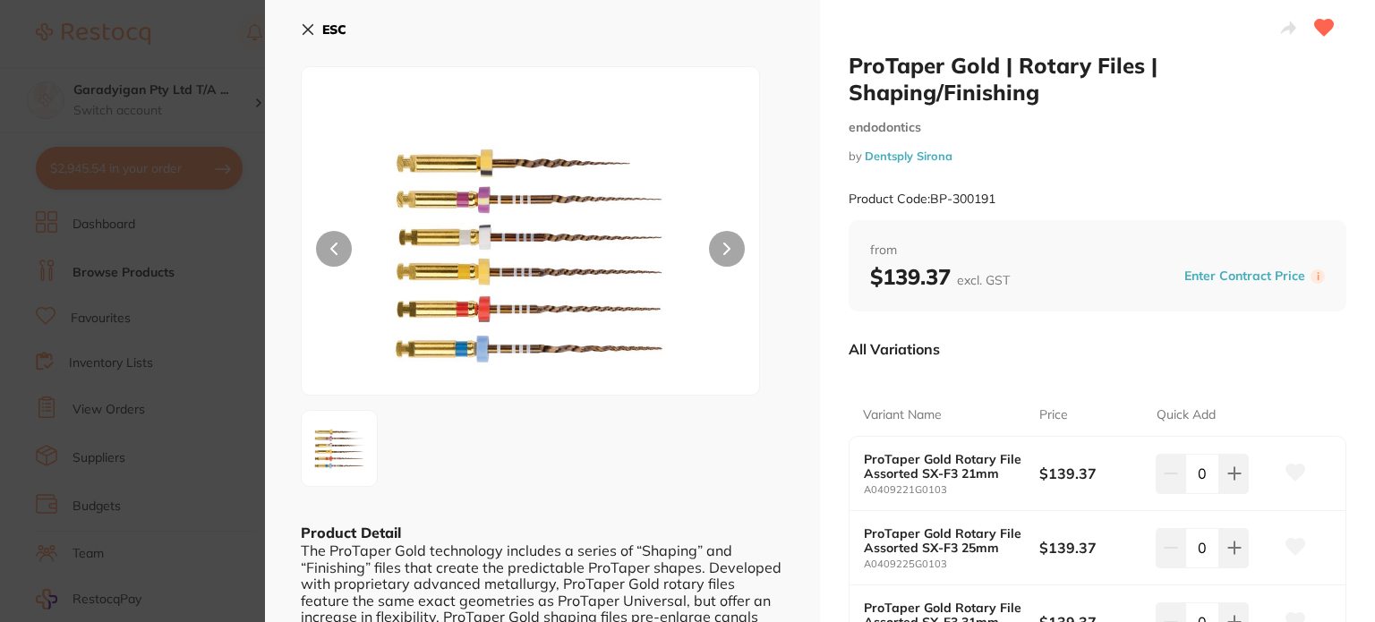
click at [310, 23] on icon at bounding box center [308, 29] width 14 height 14
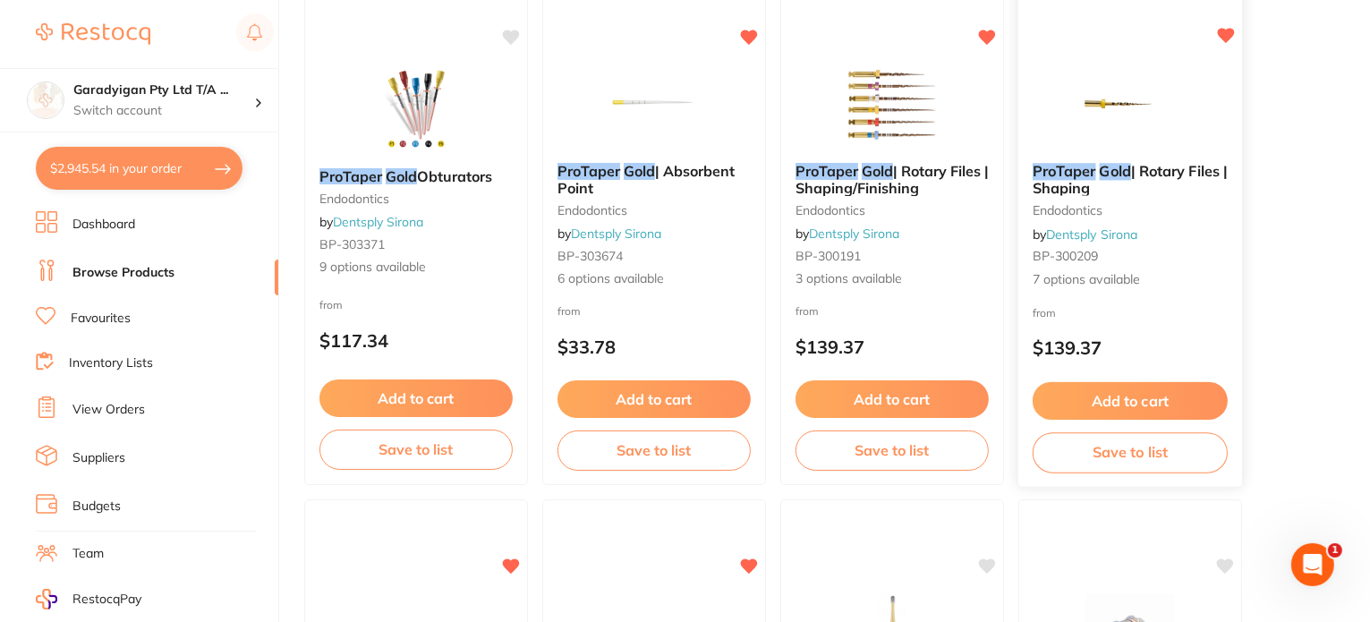
scroll to position [270, 0]
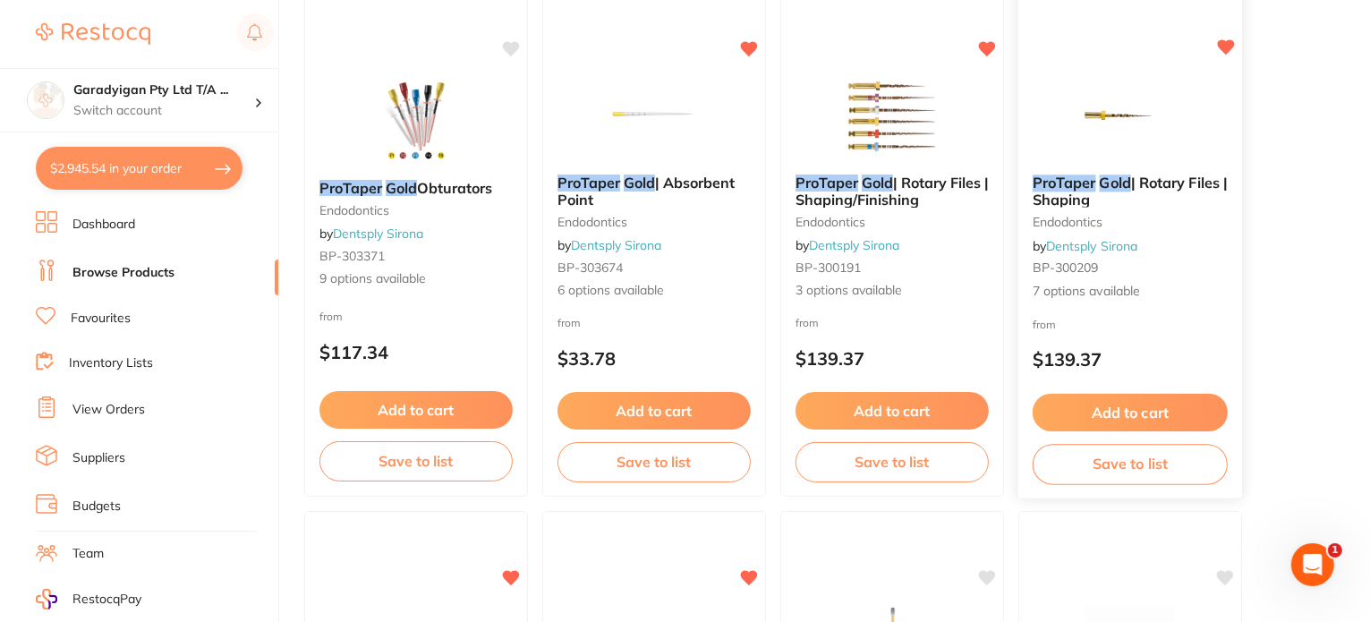
click at [1180, 125] on img at bounding box center [1129, 115] width 117 height 90
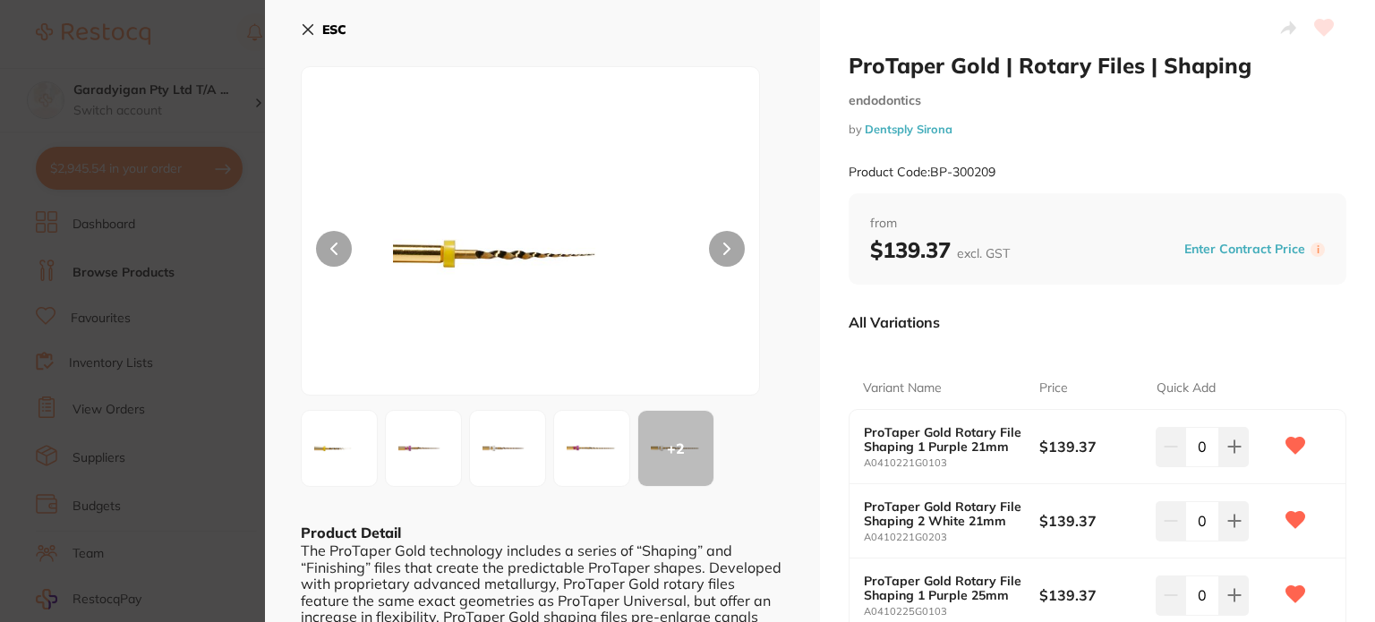
click at [1293, 447] on icon at bounding box center [1295, 446] width 19 height 16
click at [1292, 524] on icon at bounding box center [1295, 520] width 19 height 16
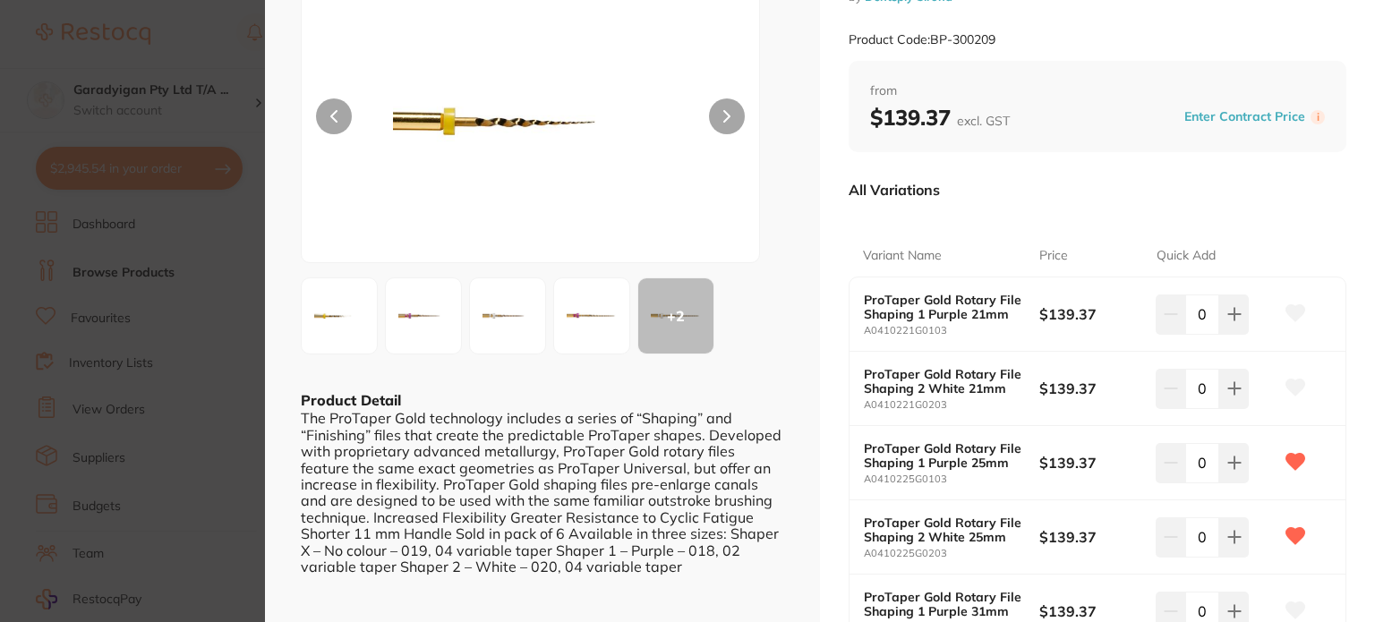
scroll to position [179, 0]
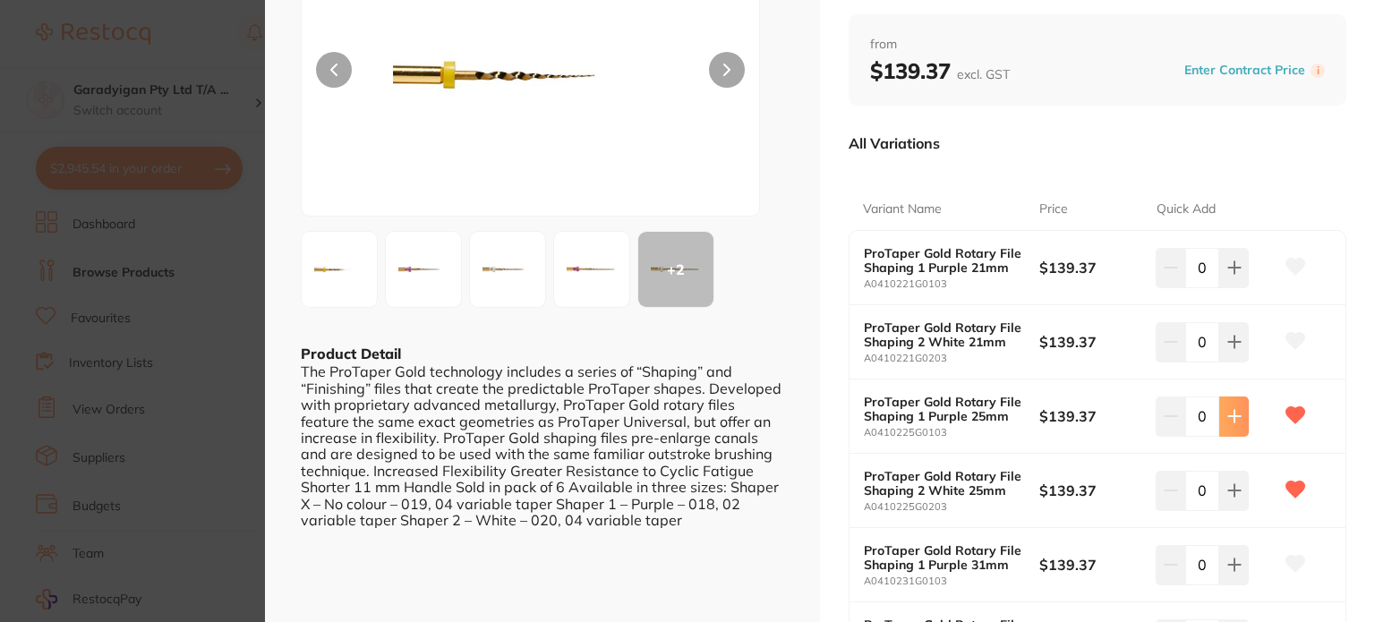
click at [1236, 287] on button at bounding box center [1234, 267] width 30 height 39
type input "1"
drag, startPoint x: 1236, startPoint y: 500, endPoint x: 1265, endPoint y: 561, distance: 67.3
click at [1236, 287] on button at bounding box center [1234, 267] width 30 height 39
type input "1"
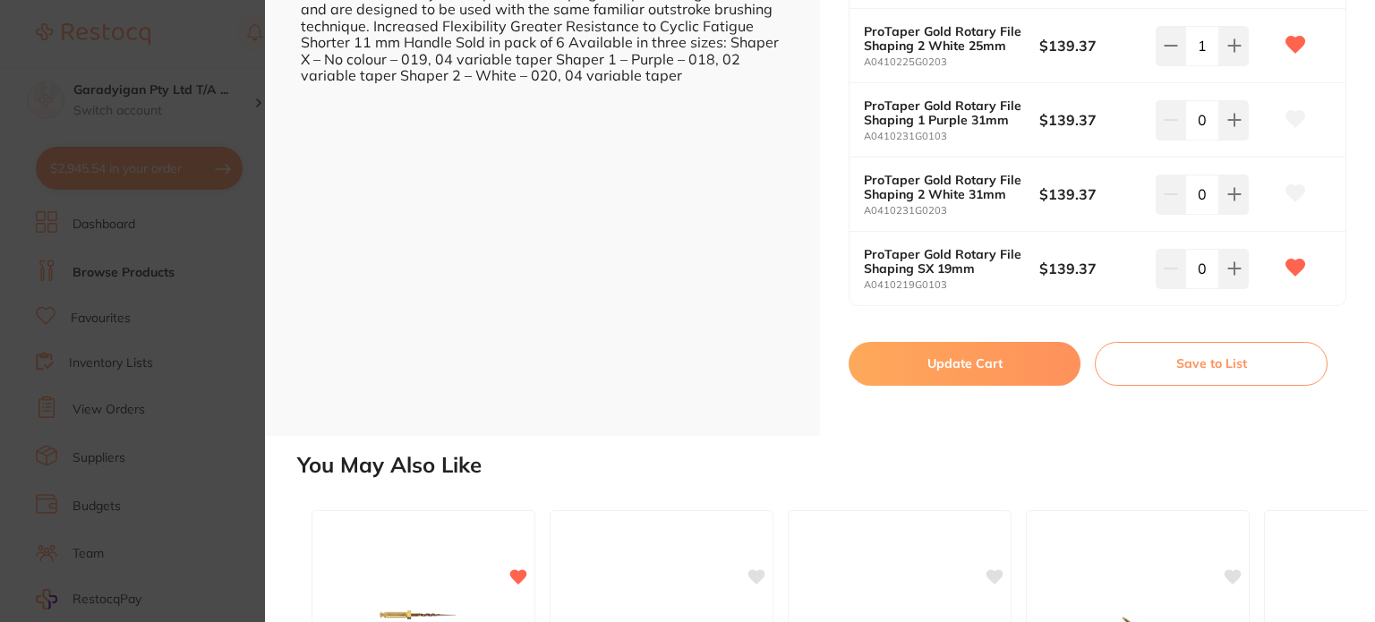
scroll to position [627, 0]
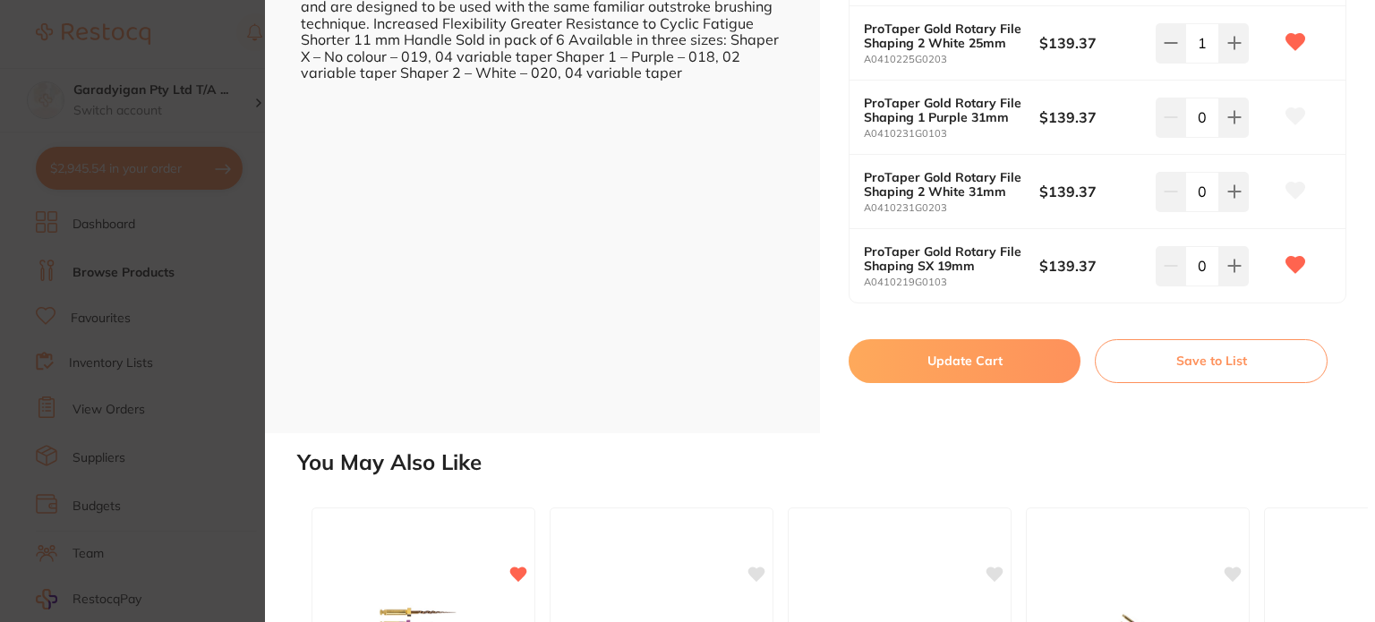
click at [970, 362] on button "Update Cart" at bounding box center [965, 360] width 232 height 43
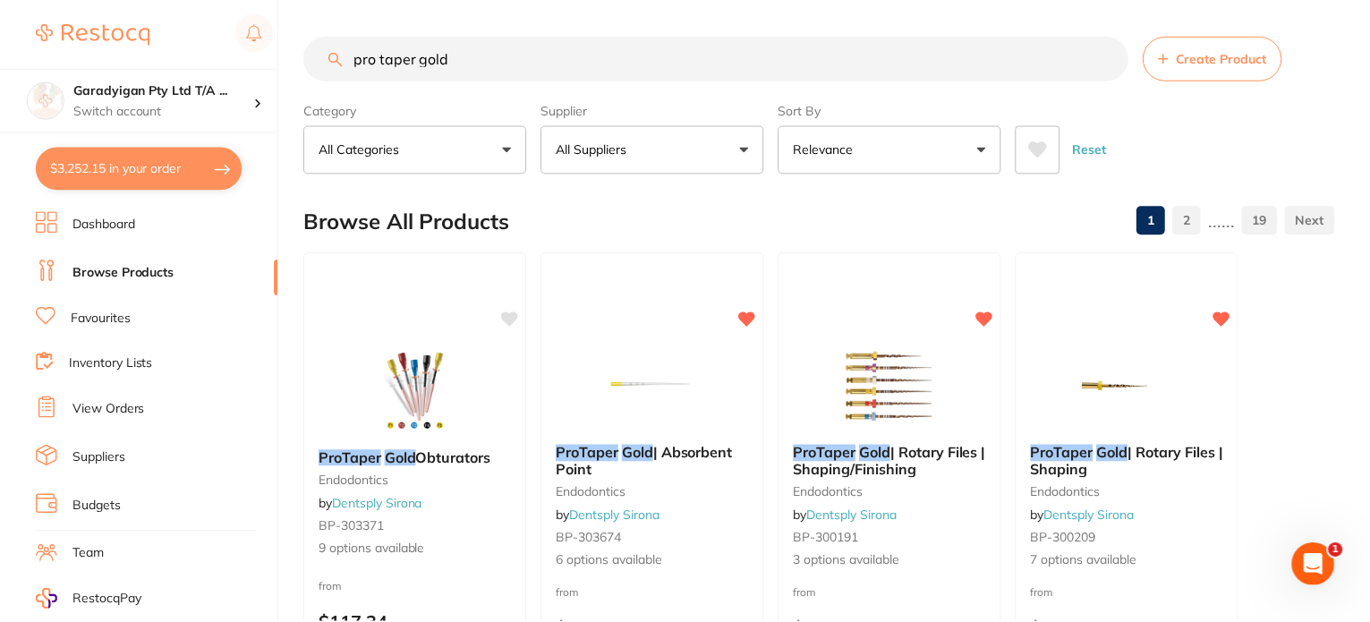
scroll to position [181, 0]
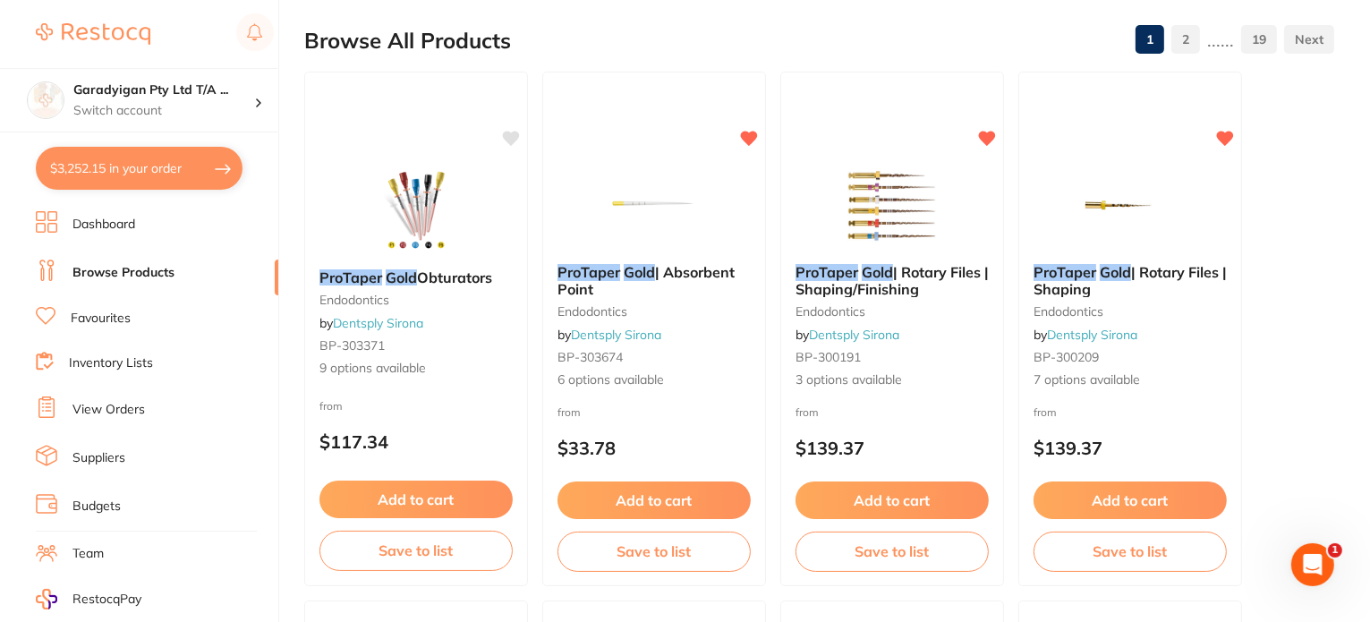
click at [1146, 497] on button "Add to cart" at bounding box center [1130, 501] width 193 height 38
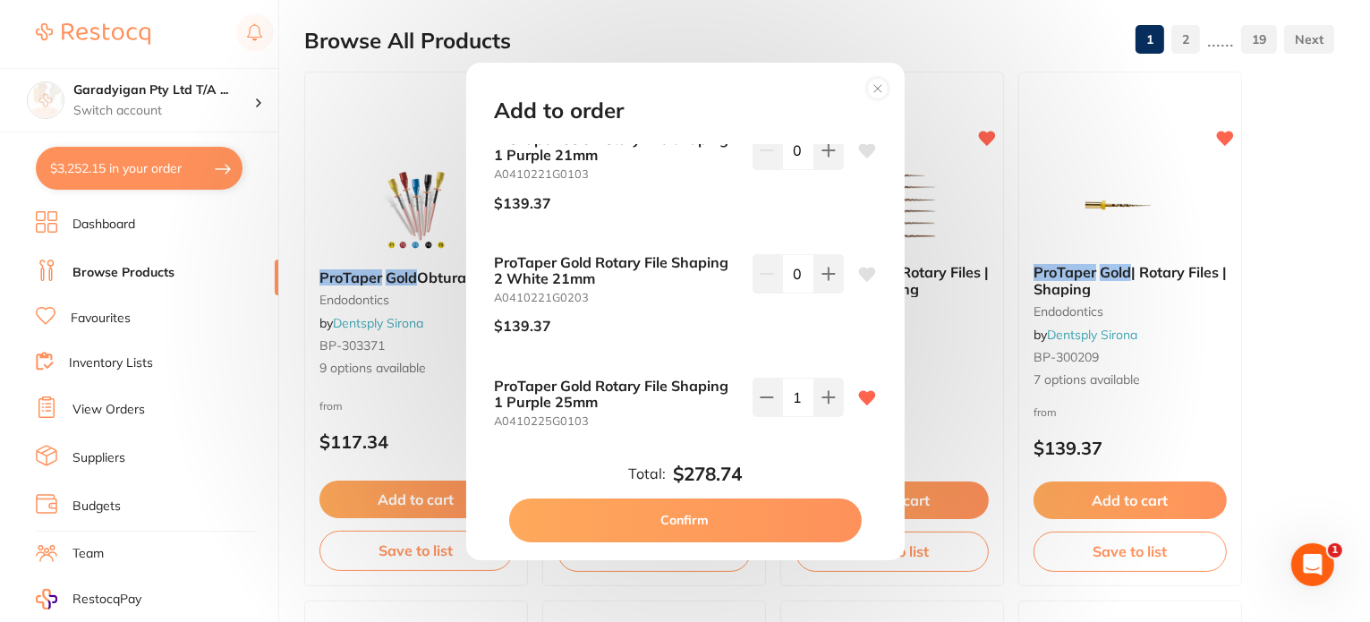
scroll to position [0, 0]
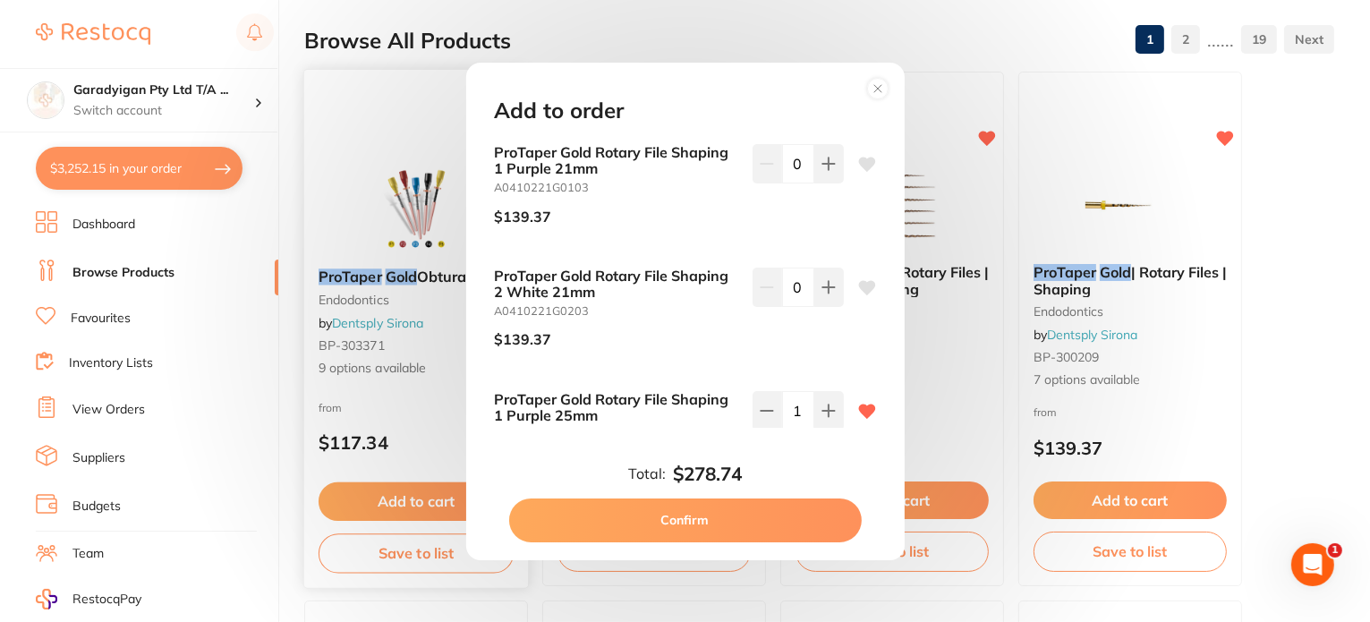
drag, startPoint x: 716, startPoint y: 524, endPoint x: 502, endPoint y: 253, distance: 345.4
click at [717, 525] on button "Confirm" at bounding box center [685, 520] width 353 height 43
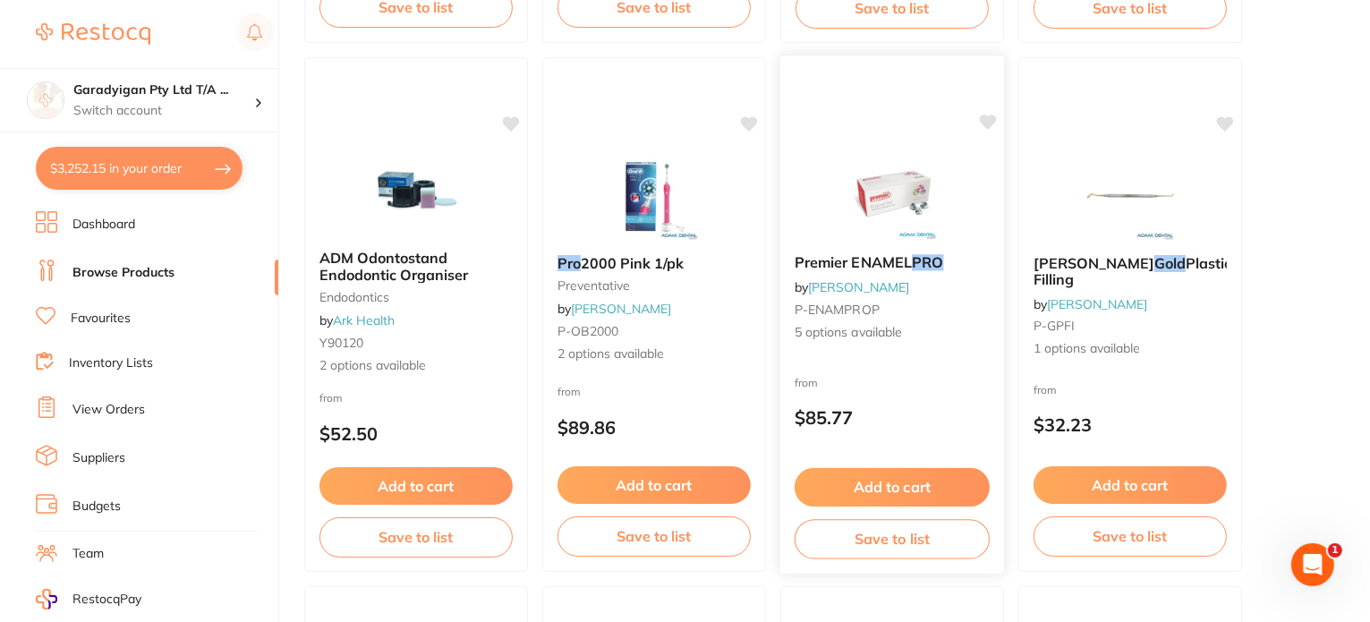
scroll to position [1792, 0]
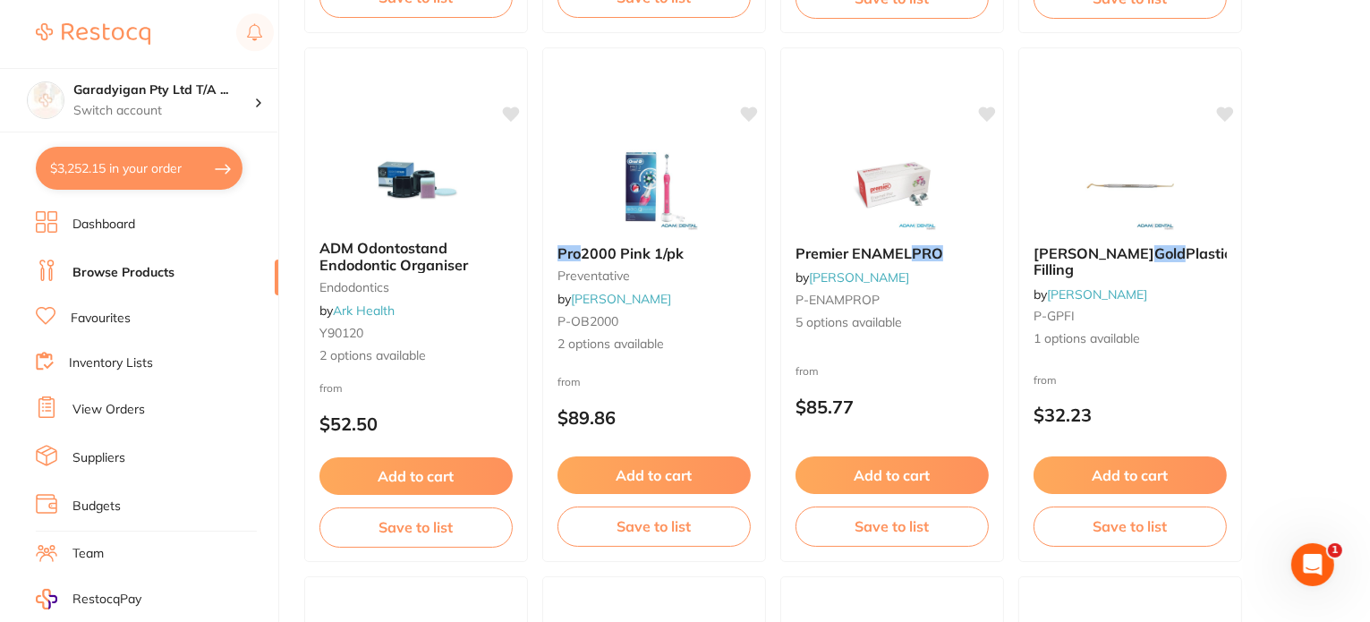
click at [229, 173] on button "$3,252.15 in your order" at bounding box center [139, 168] width 207 height 43
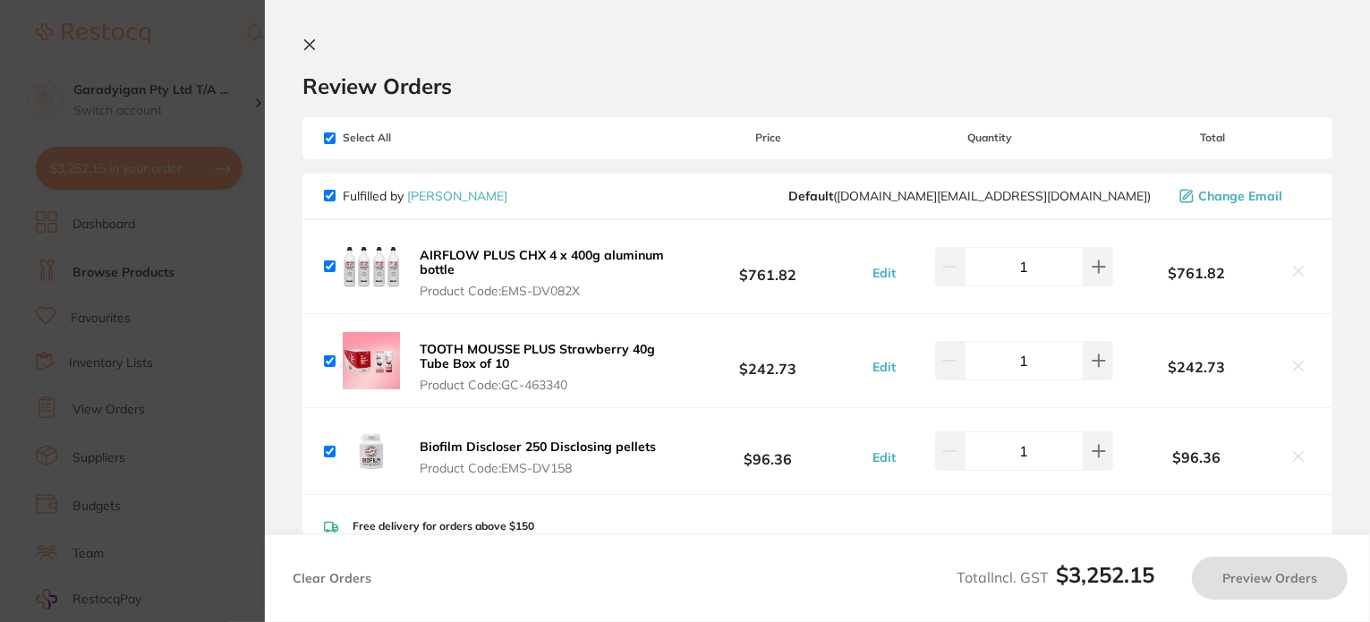
checkbox input "true"
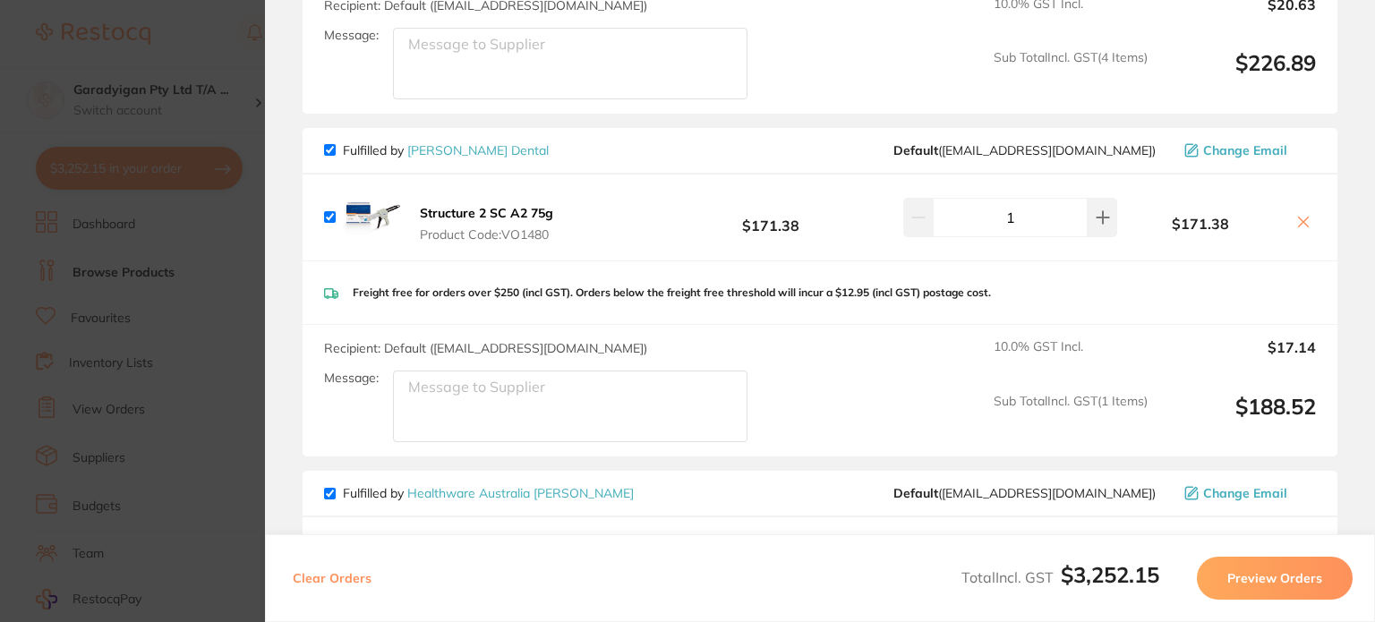
scroll to position [3133, 0]
drag, startPoint x: 473, startPoint y: 185, endPoint x: 387, endPoint y: 165, distance: 88.4
click at [473, 203] on b "Structure 2 SC A2 75g" at bounding box center [486, 211] width 133 height 16
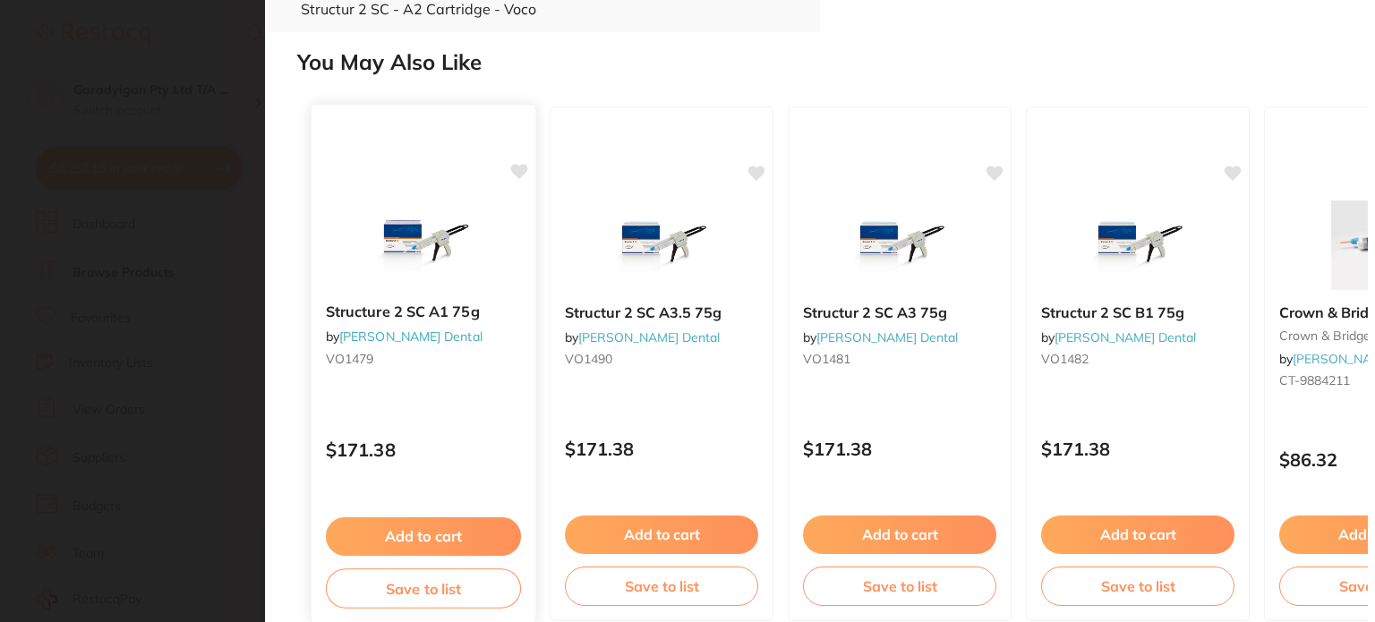
scroll to position [562, 0]
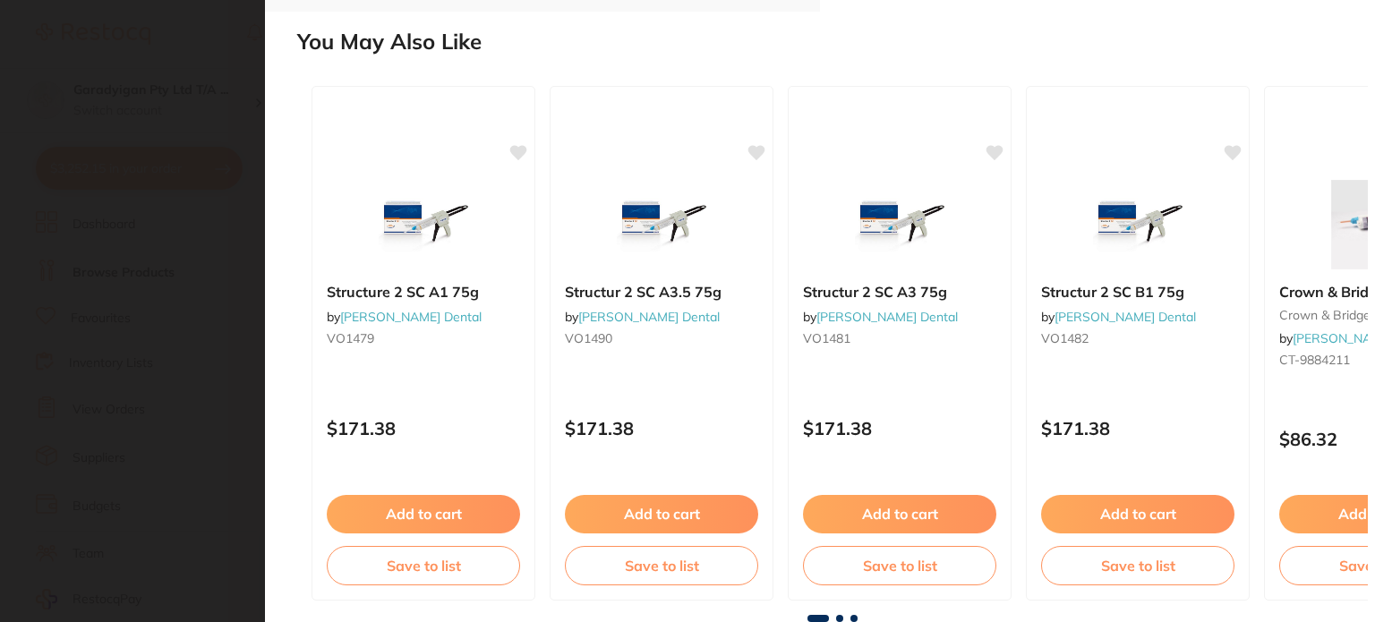
click at [522, 136] on div "Structure 2 SC A1 75g by Erskine Dental VO1479 $171.38 Add to cart Save to list" at bounding box center [423, 343] width 224 height 515
drag, startPoint x: 930, startPoint y: 284, endPoint x: 1214, endPoint y: 470, distance: 339.4
drag, startPoint x: 872, startPoint y: 292, endPoint x: 931, endPoint y: 370, distance: 97.7
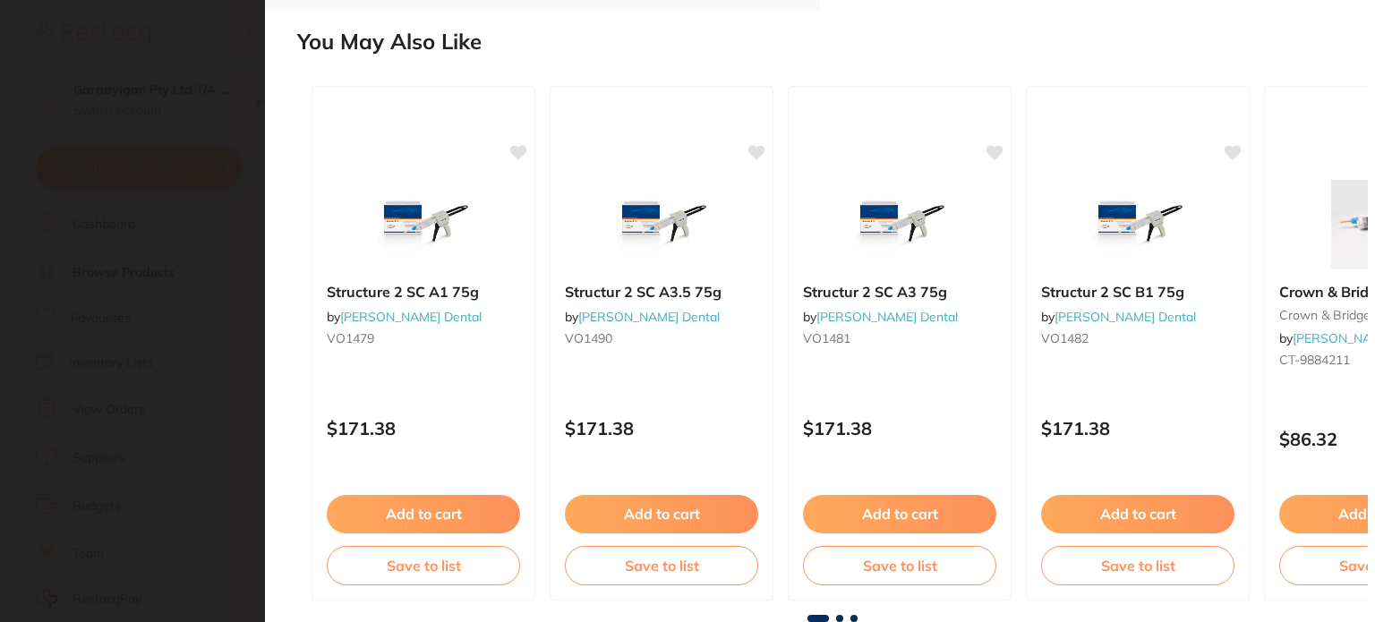
type input "1"
checkbox input "false"
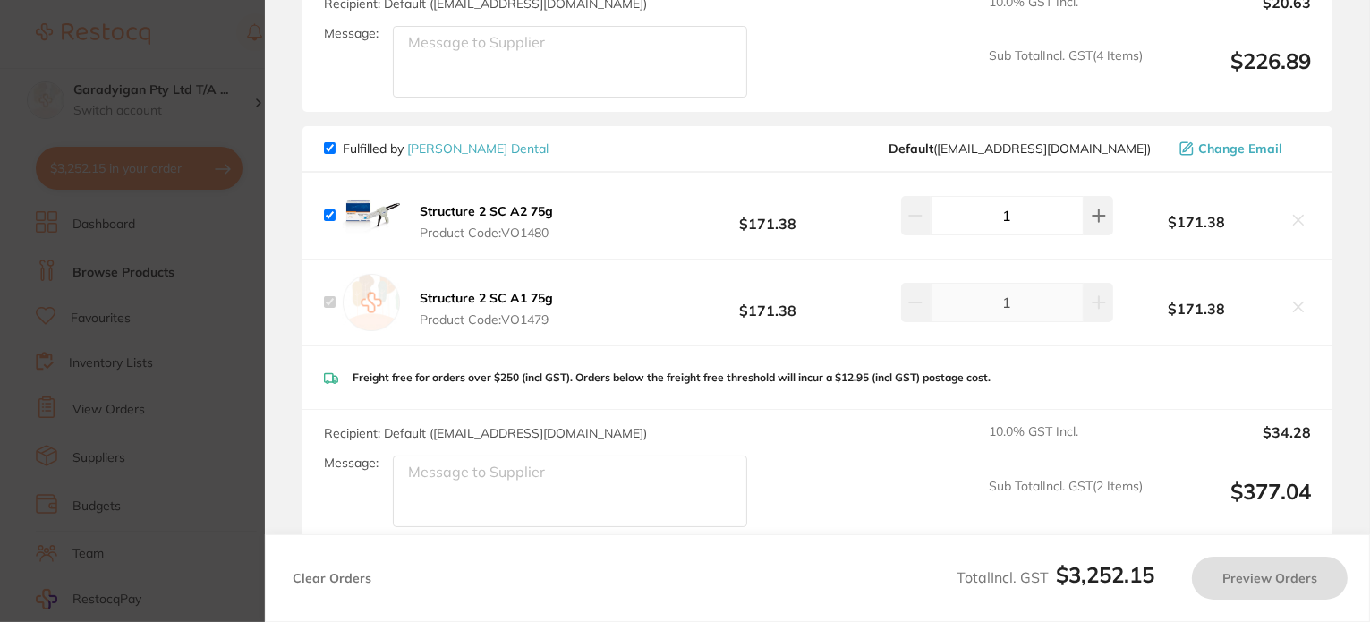
checkbox input "true"
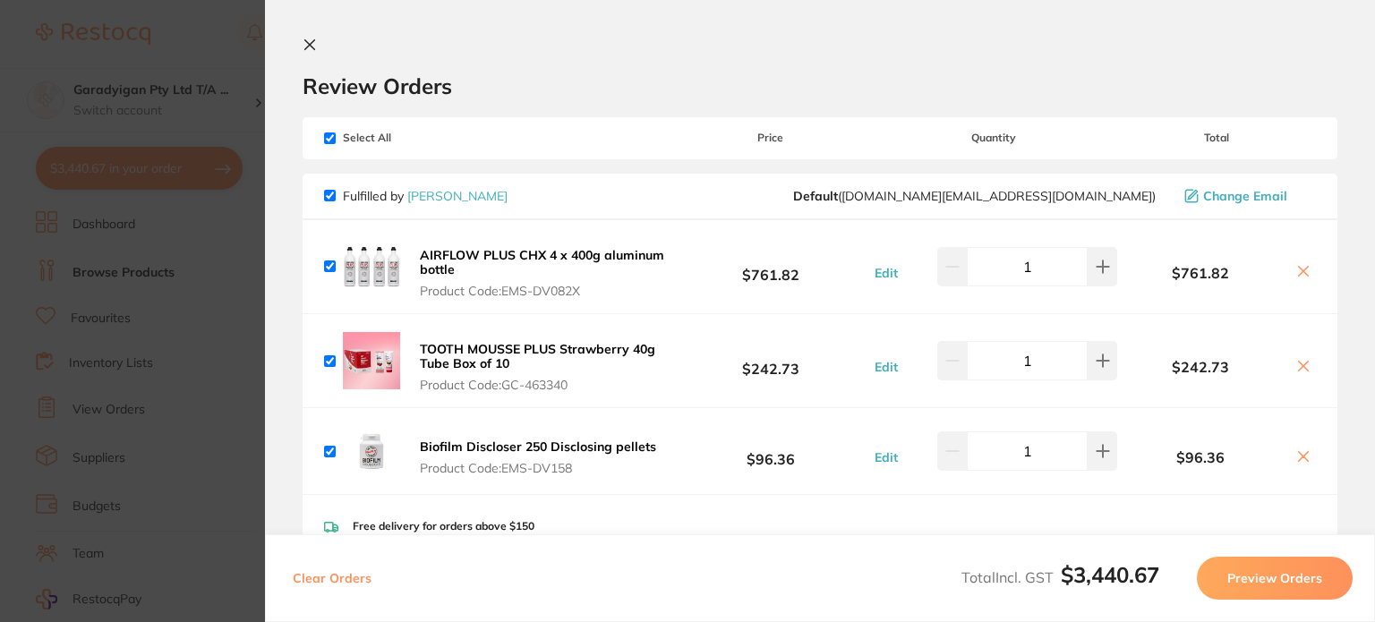
drag, startPoint x: 309, startPoint y: 46, endPoint x: 533, endPoint y: 79, distance: 227.1
click at [309, 45] on icon at bounding box center [310, 45] width 10 height 10
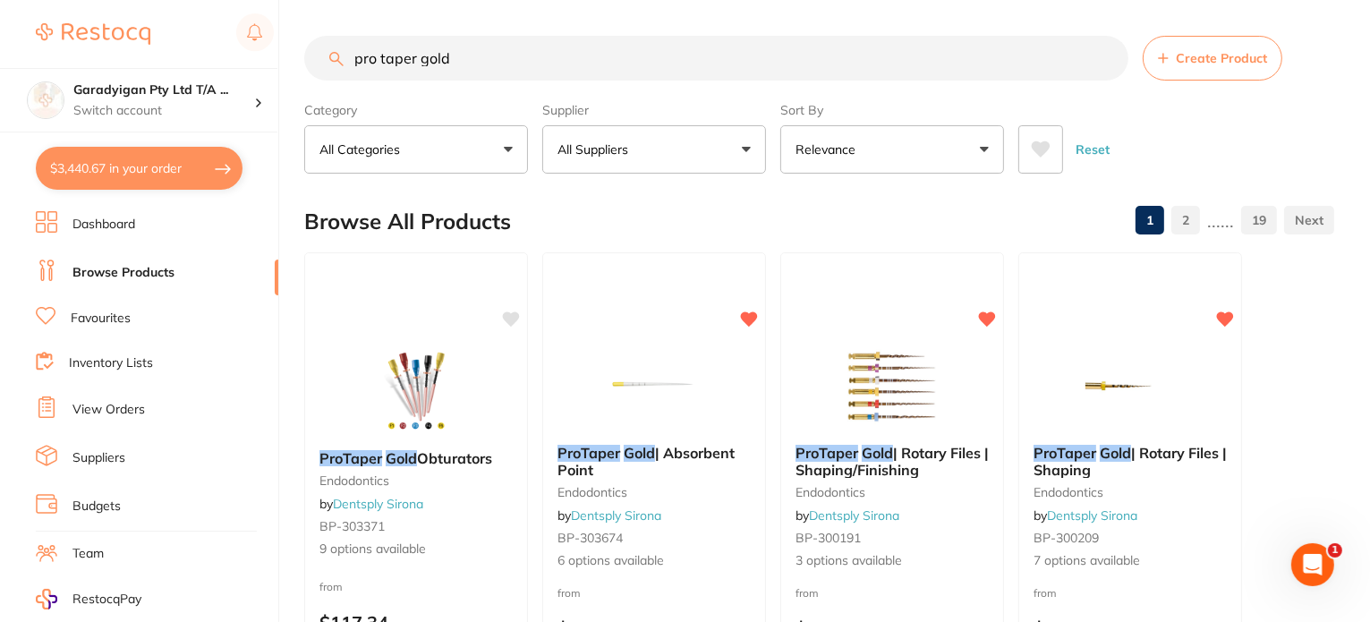
drag, startPoint x: 487, startPoint y: 62, endPoint x: 361, endPoint y: 85, distance: 128.3
click at [361, 85] on section "pro taper gold Create Product Category All Categories All Categories 3D Printin…" at bounding box center [819, 105] width 1030 height 138
type input "p"
click at [540, 62] on input "search" at bounding box center [716, 58] width 824 height 45
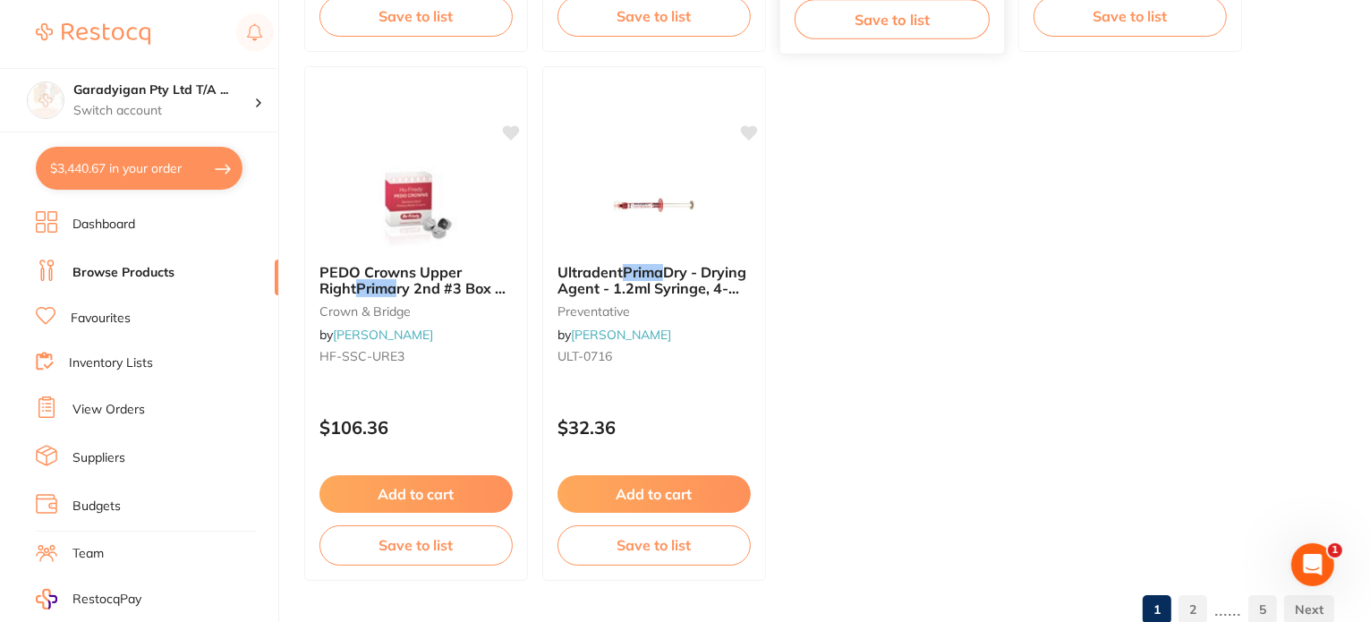
scroll to position [7071, 0]
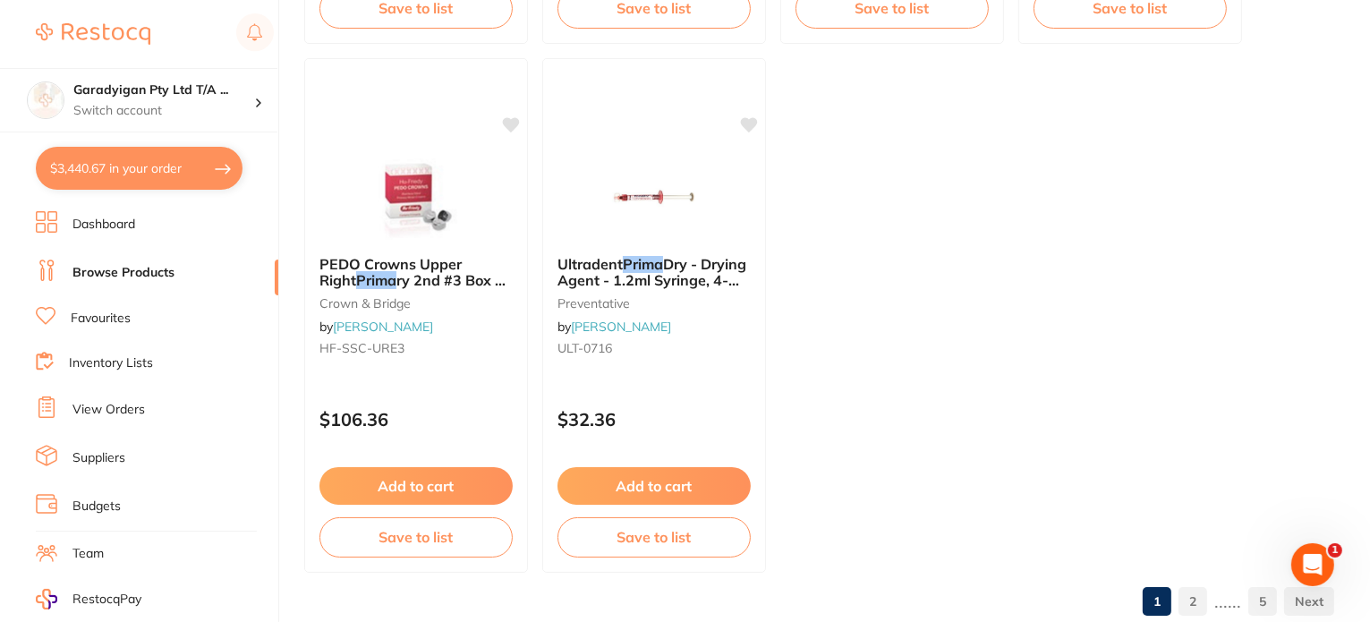
type input "prima"
click at [108, 162] on button "$3,440.67 in your order" at bounding box center [139, 168] width 207 height 43
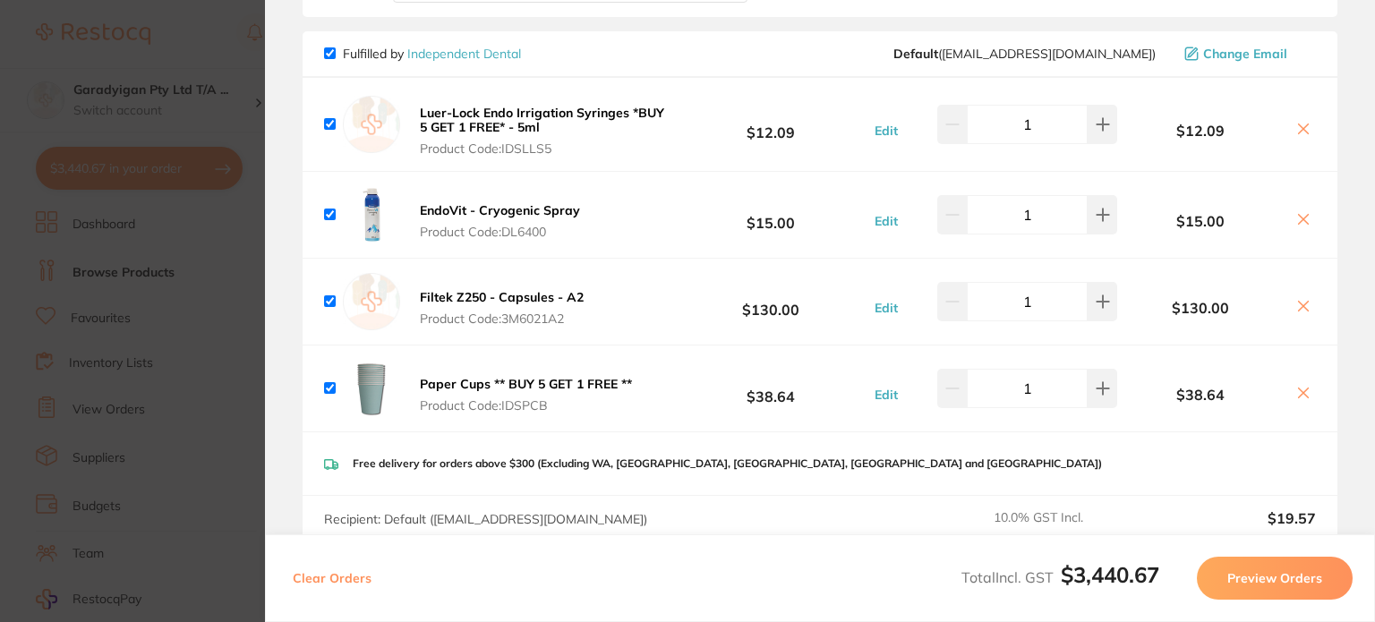
scroll to position [1253, 0]
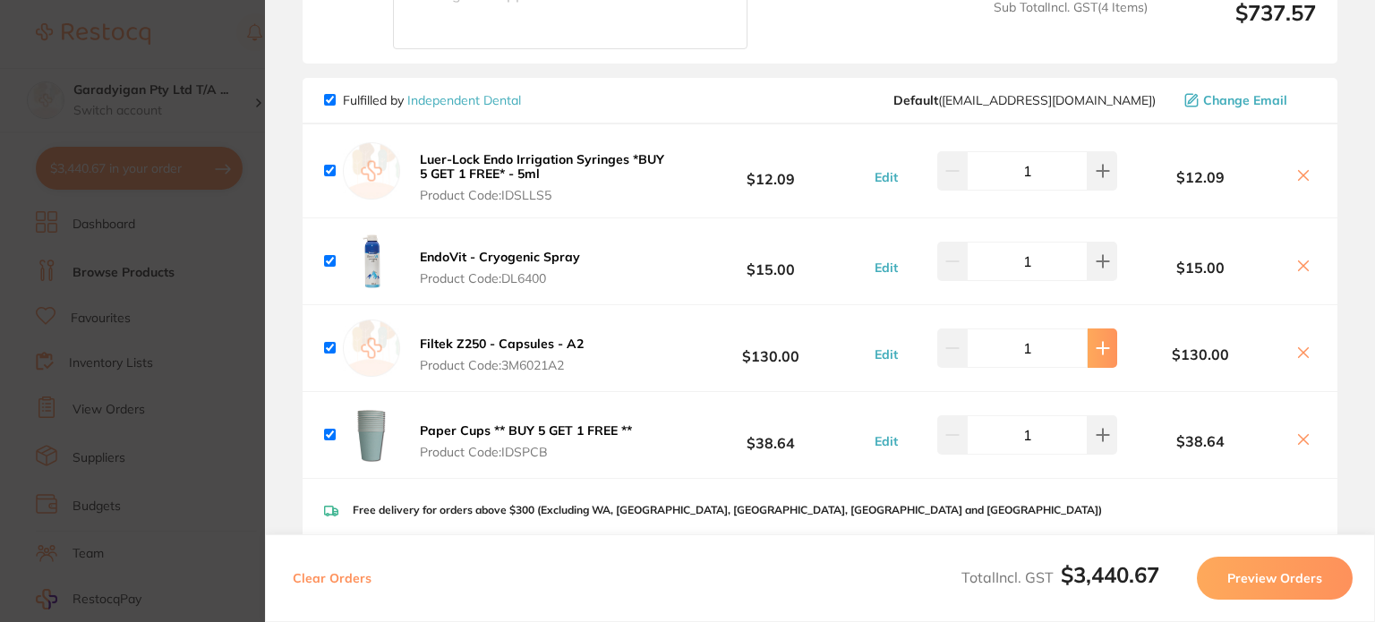
type input "2"
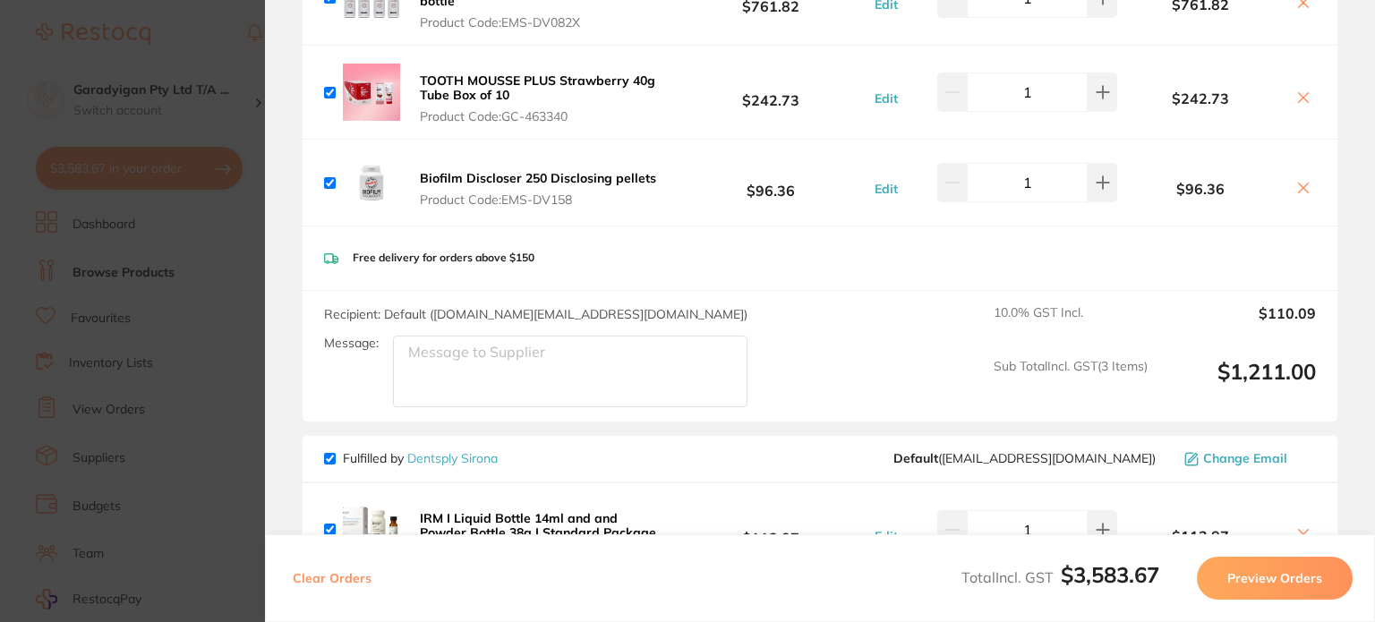
scroll to position [0, 0]
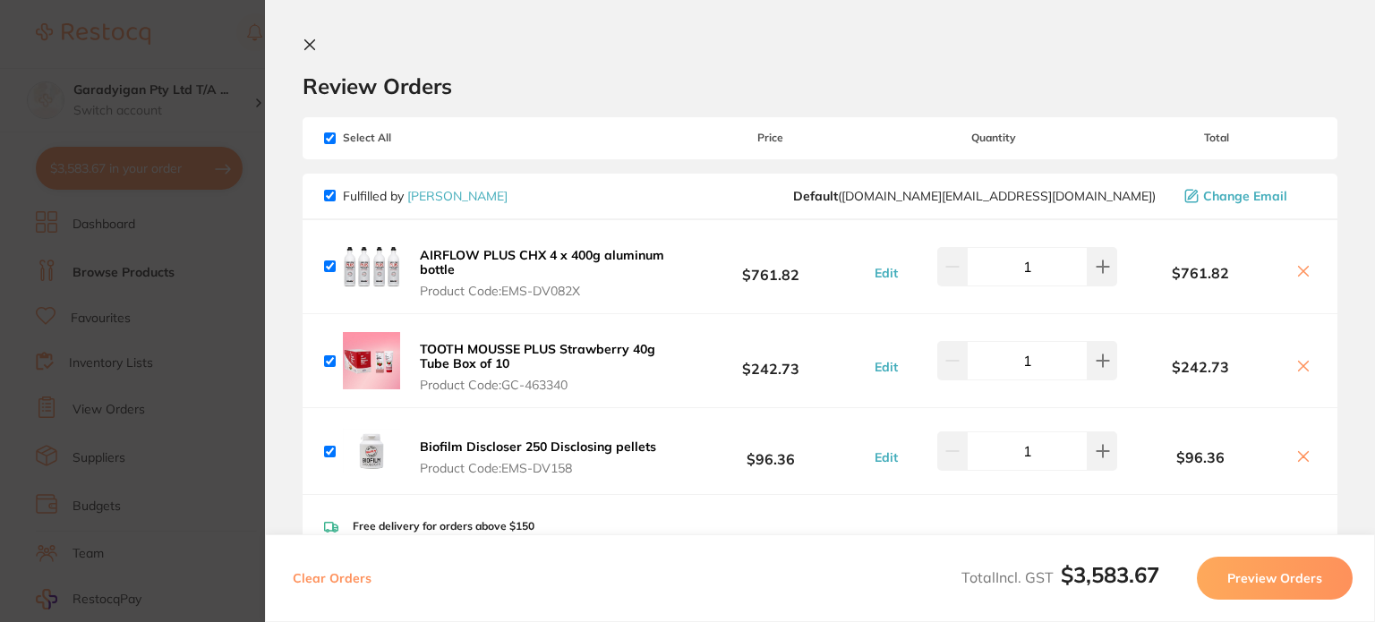
drag, startPoint x: 305, startPoint y: 38, endPoint x: 411, endPoint y: 55, distance: 107.0
click at [305, 38] on icon at bounding box center [310, 45] width 14 height 14
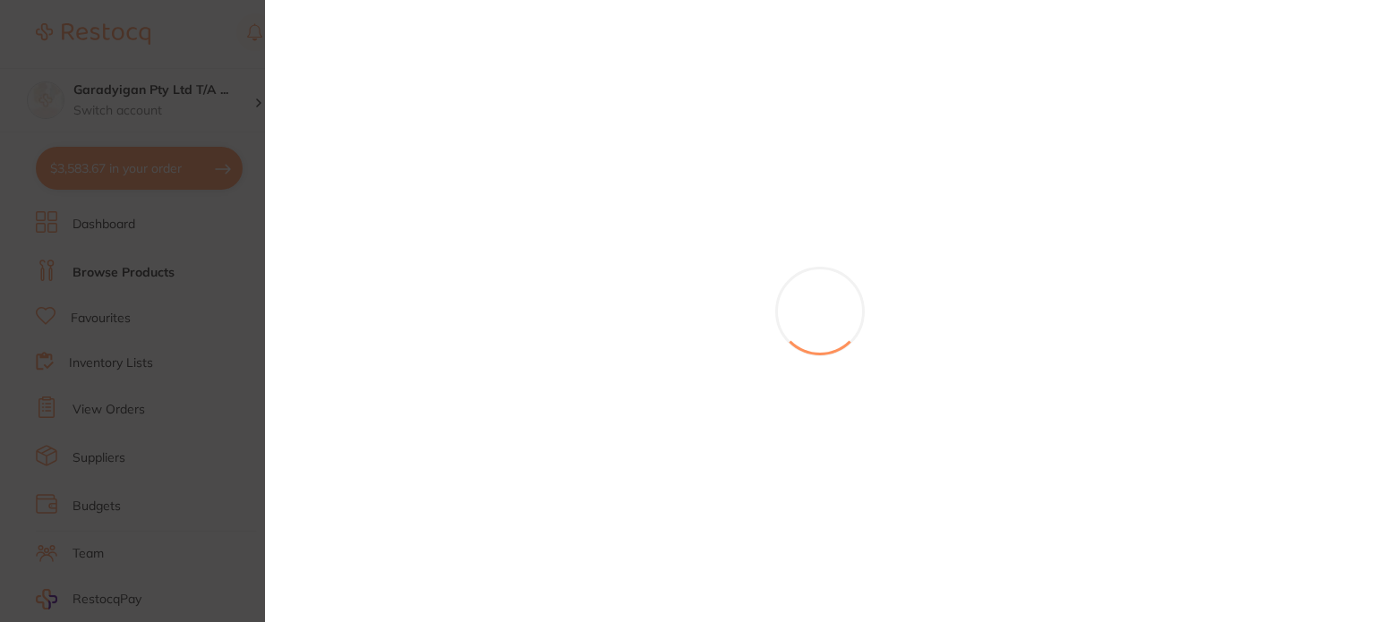
click at [411, 55] on section at bounding box center [687, 311] width 1375 height 622
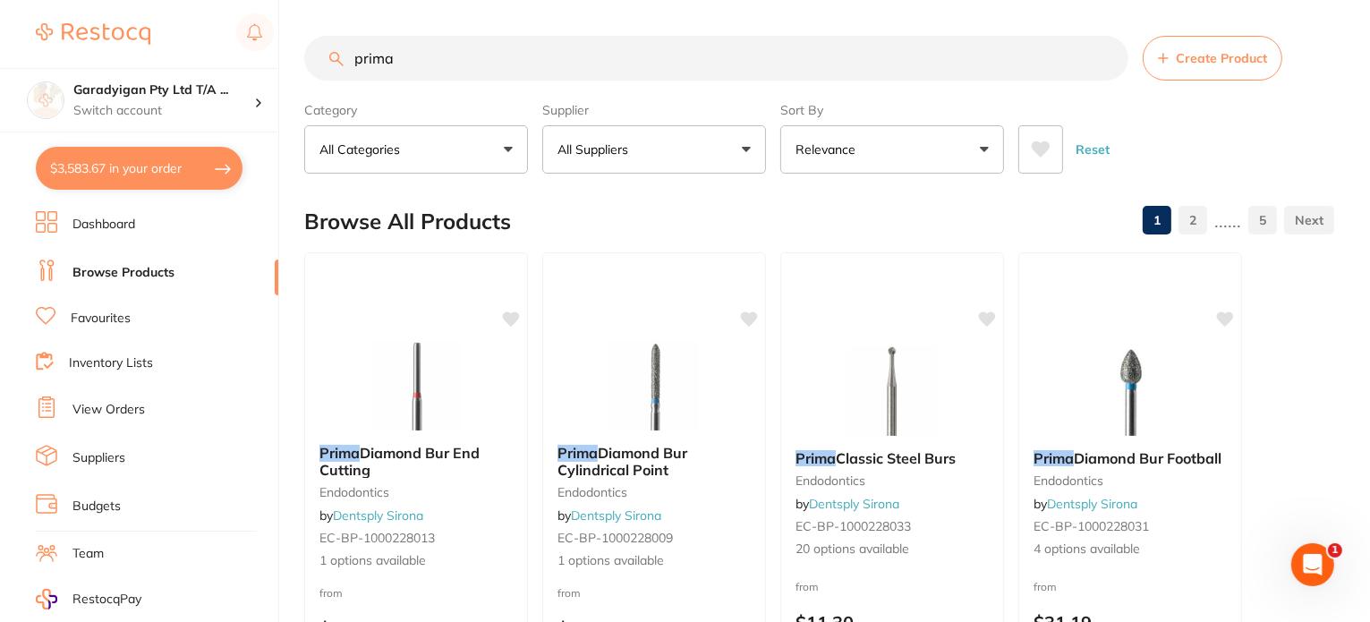
click at [431, 64] on input "prima" at bounding box center [716, 58] width 824 height 45
drag, startPoint x: 436, startPoint y: 61, endPoint x: 320, endPoint y: 52, distance: 116.7
click at [358, 76] on input "prima" at bounding box center [716, 58] width 824 height 45
click at [322, 53] on input "prima" at bounding box center [716, 58] width 824 height 45
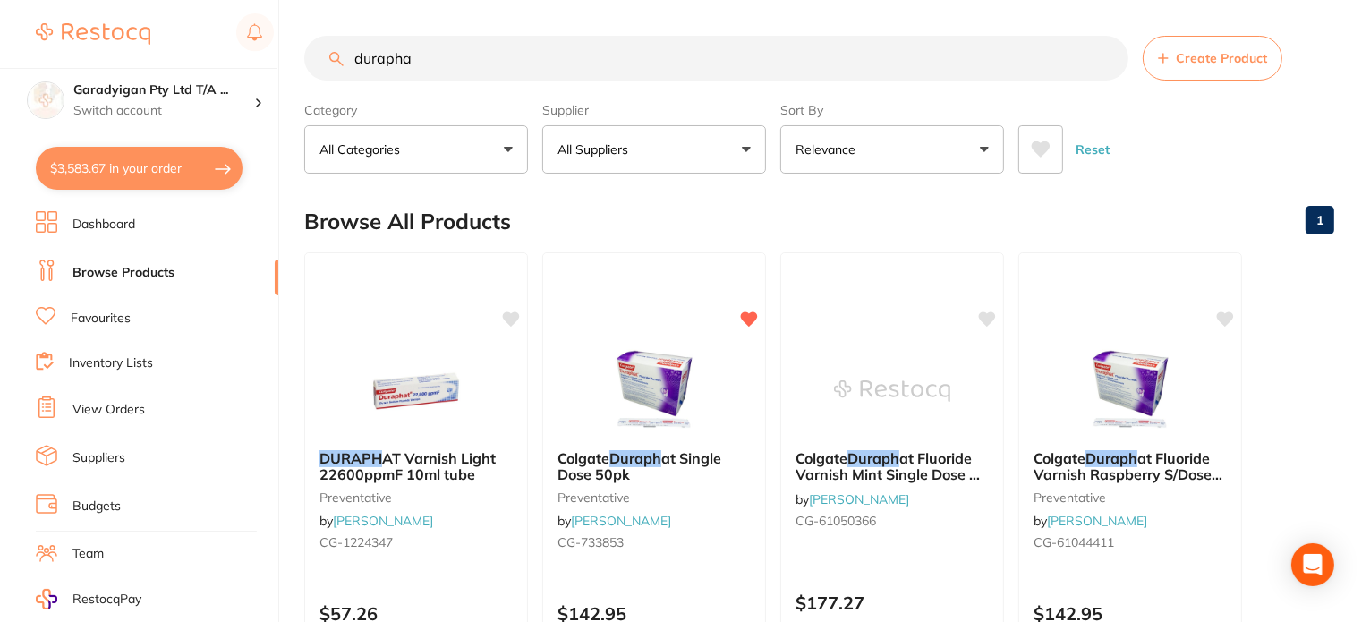
type input "duraphat"
drag, startPoint x: 426, startPoint y: 53, endPoint x: 217, endPoint y: 32, distance: 209.6
click at [225, 37] on div "$3,583.67 Garadyigan Pty Ltd T/A ... Switch account Garadyigan Pty Ltd T/A Anna…" at bounding box center [685, 311] width 1370 height 622
